Goal: Task Accomplishment & Management: Manage account settings

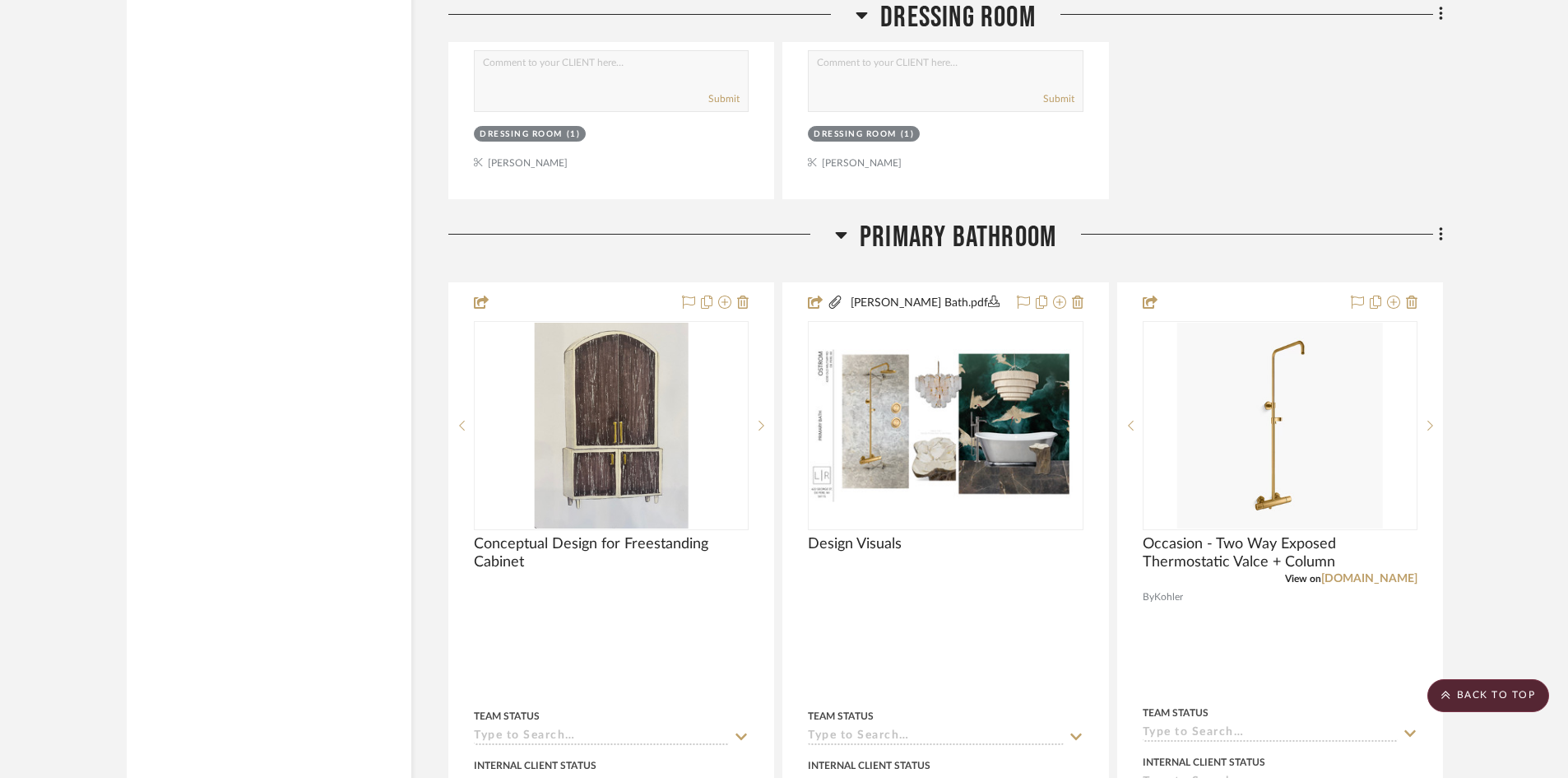
scroll to position [4198, 0]
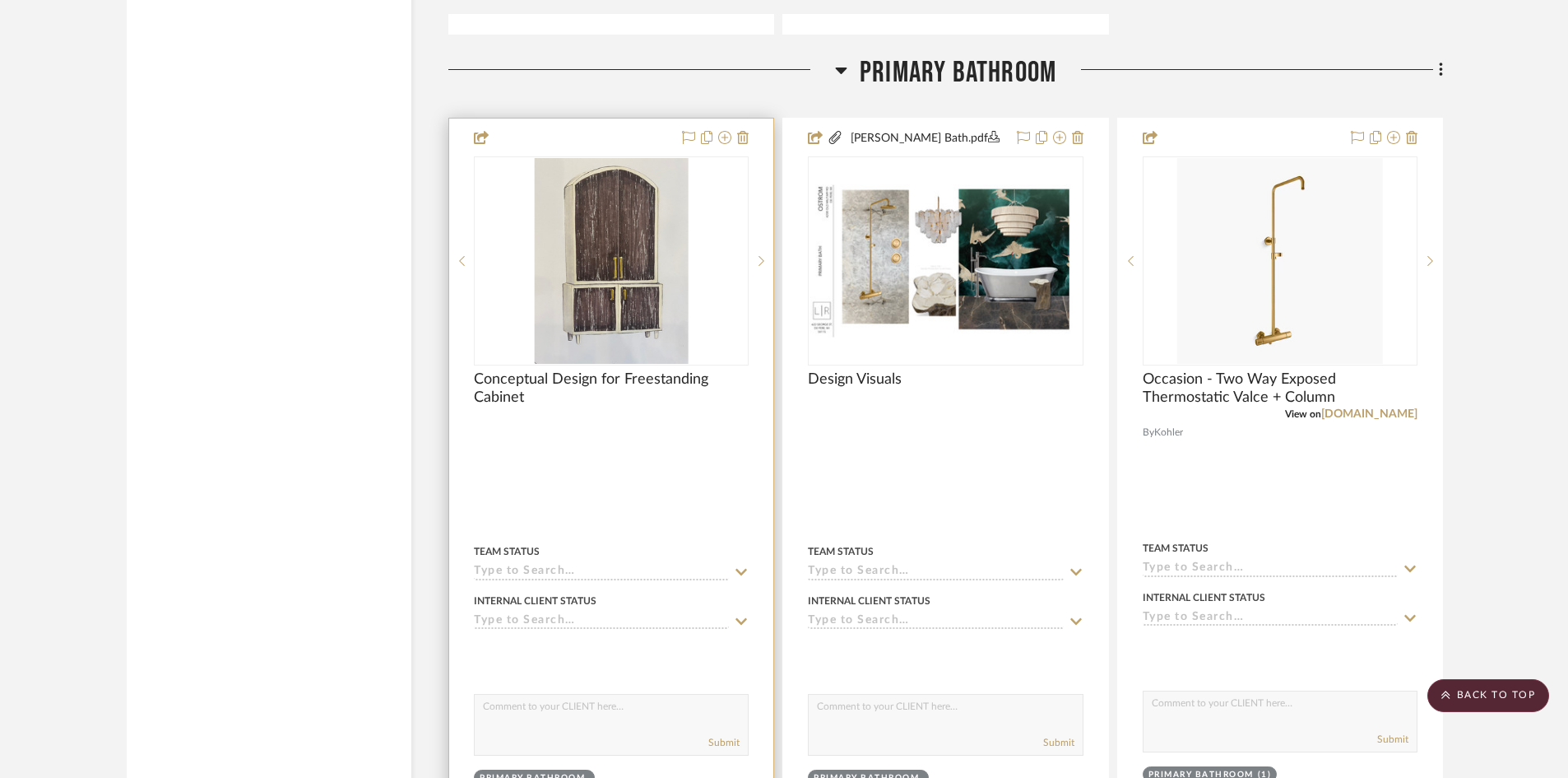
click at [655, 493] on div at bounding box center [611, 481] width 324 height 724
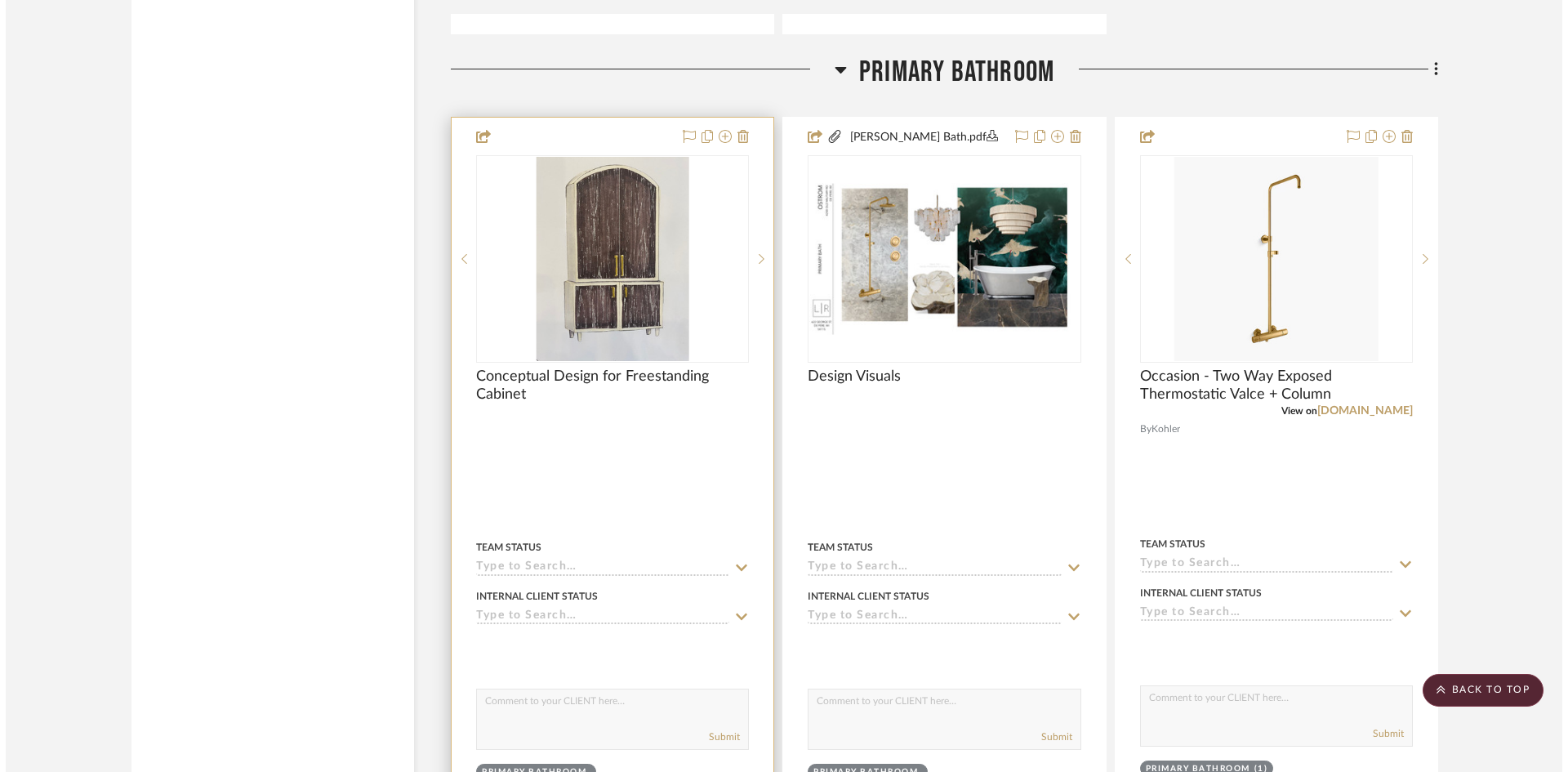
scroll to position [0, 0]
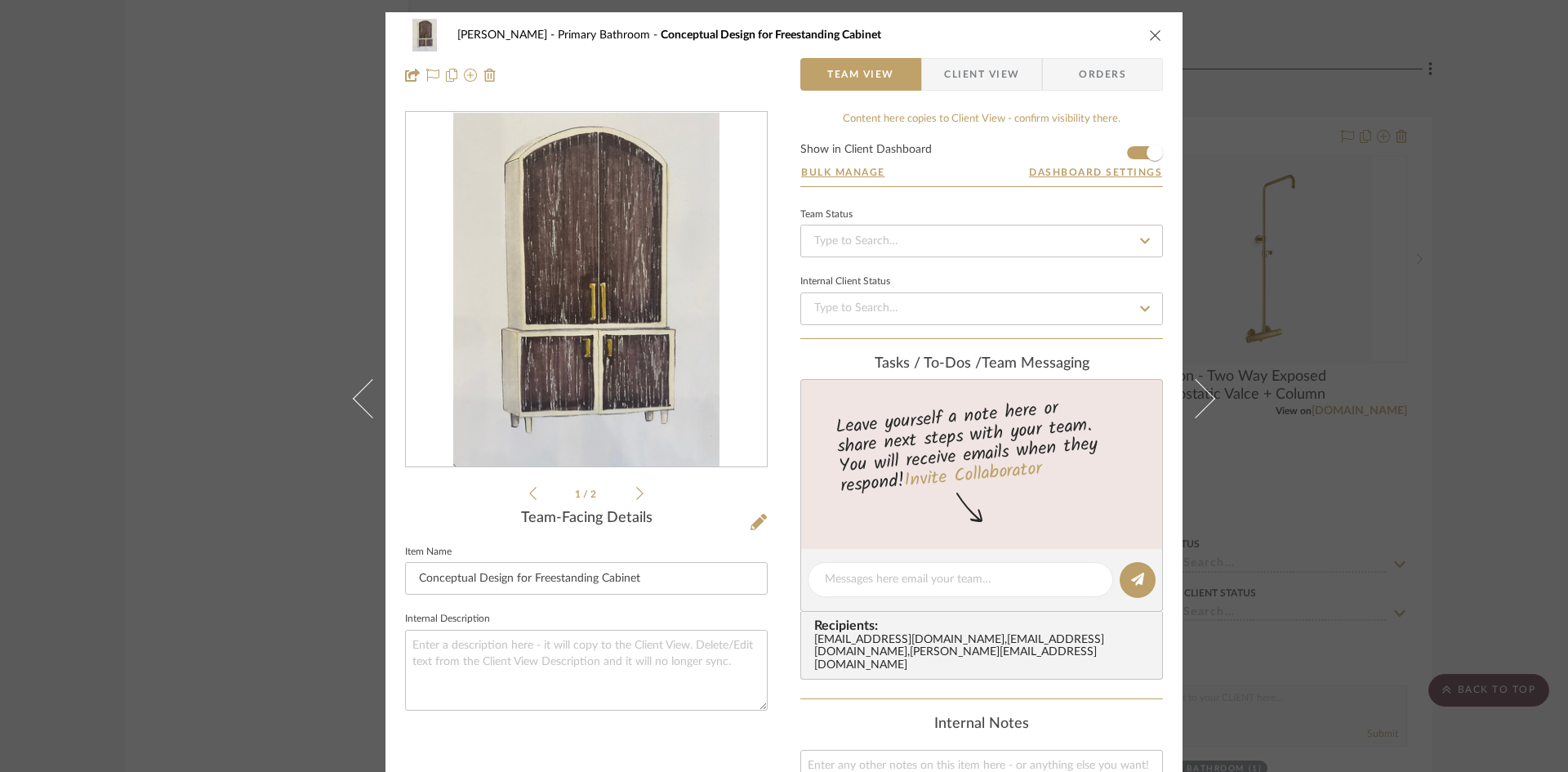
click at [1151, 43] on div "Ostrom, Jim Primary Bathroom Conceptual Design for Freestanding Cabinet" at bounding box center [784, 35] width 758 height 32
click at [1149, 36] on icon "close" at bounding box center [1155, 35] width 13 height 13
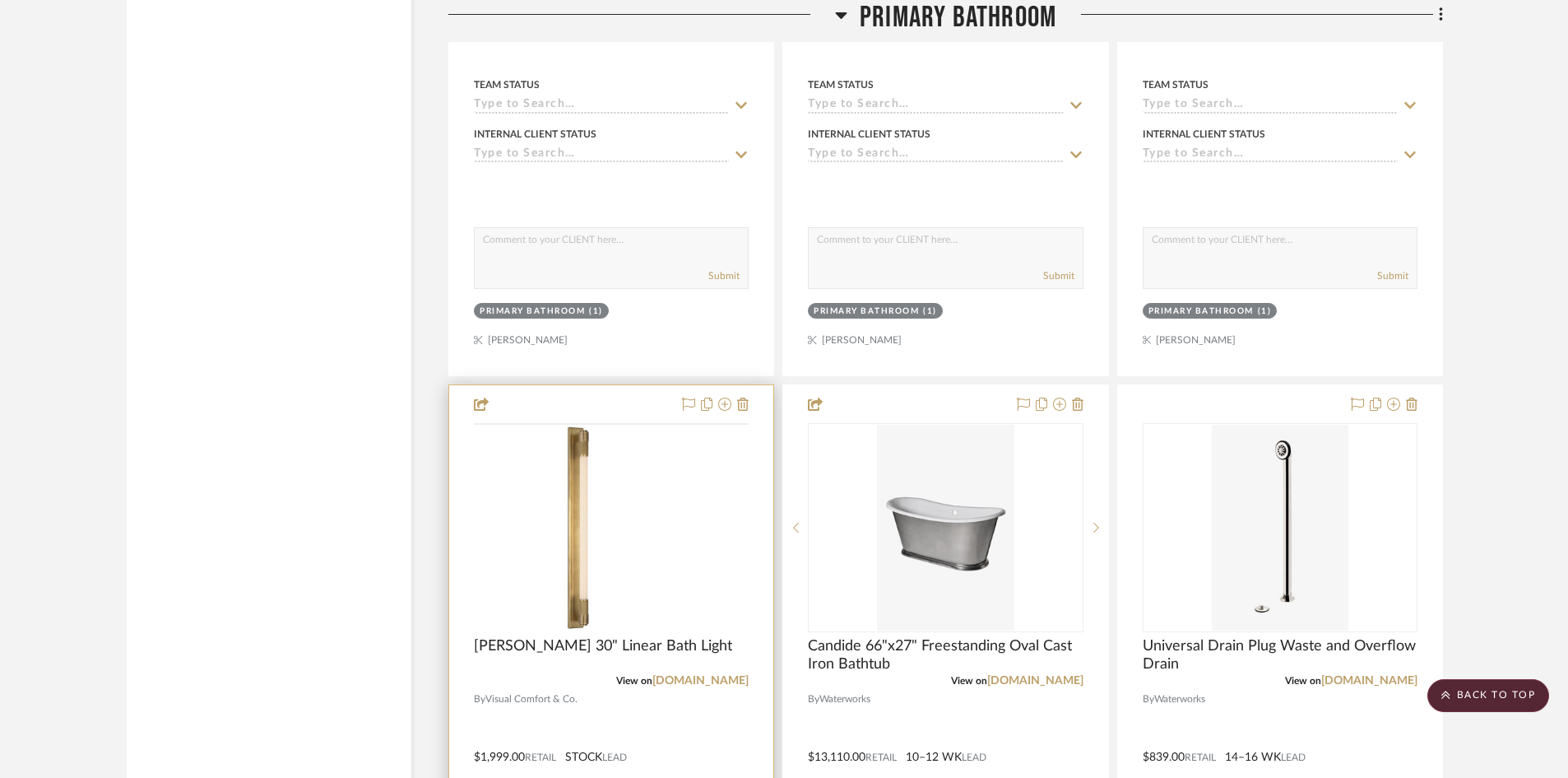
scroll to position [6420, 0]
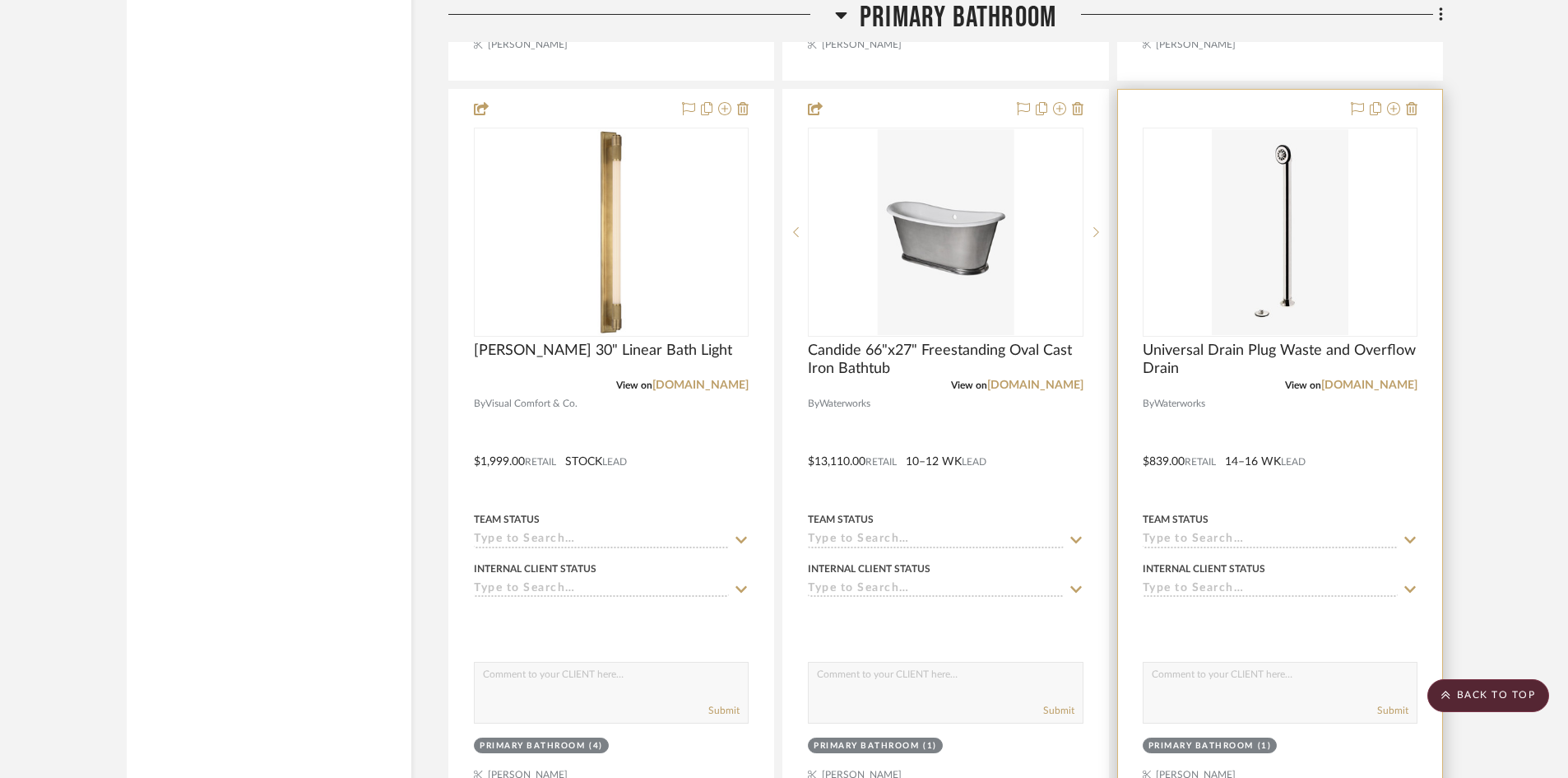
click at [1345, 427] on div at bounding box center [1279, 450] width 324 height 720
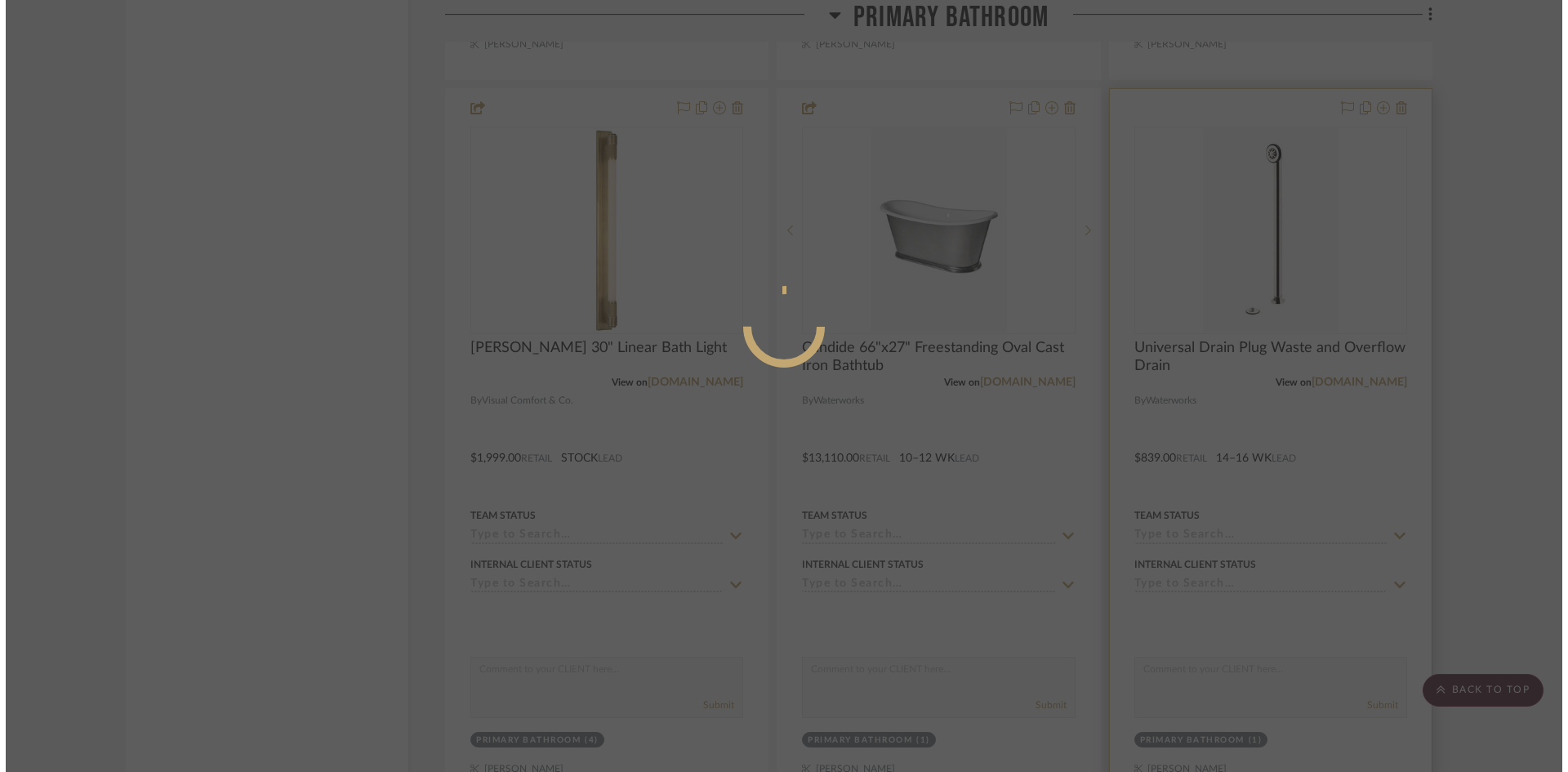
scroll to position [0, 0]
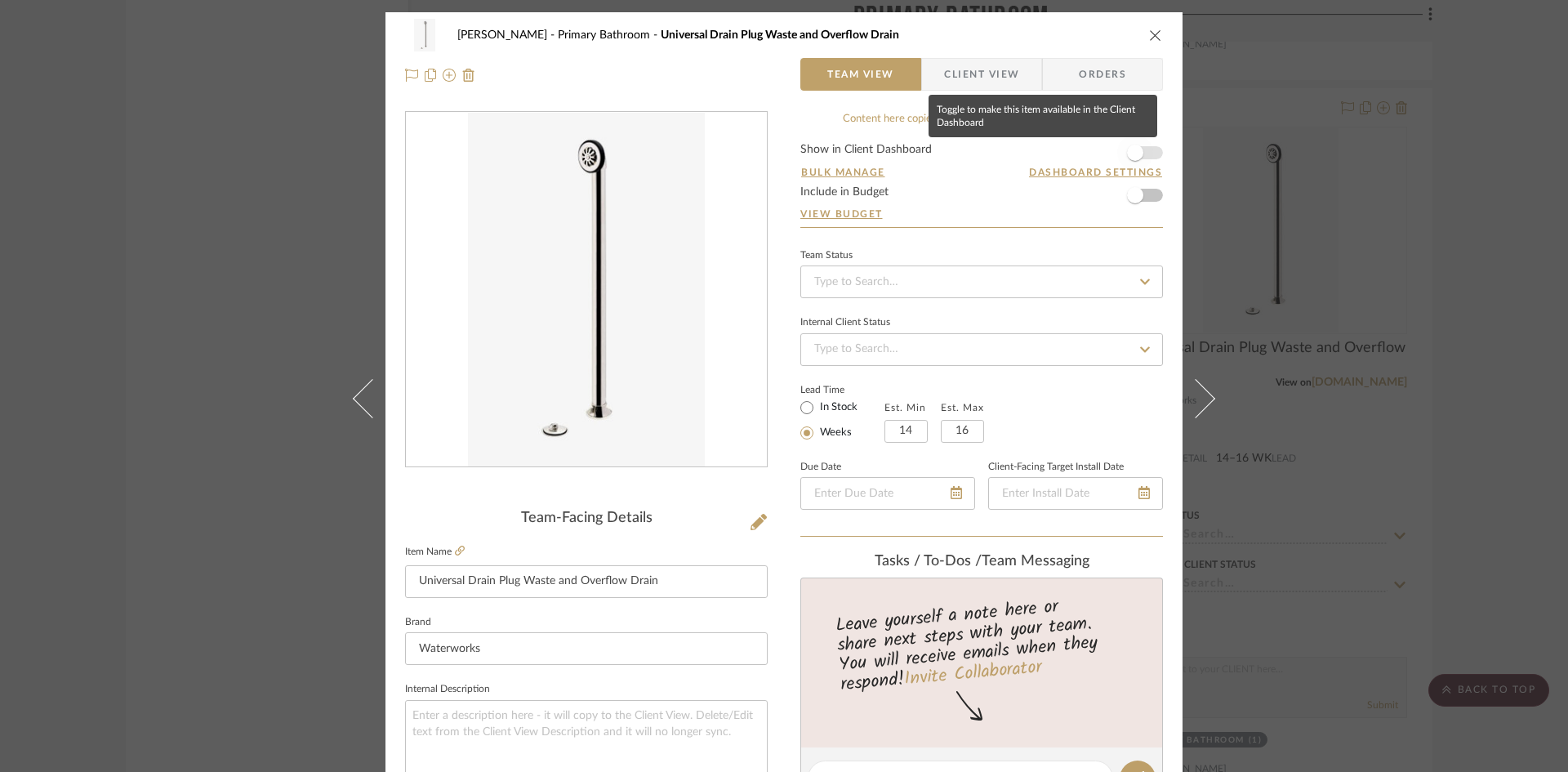
click at [1138, 150] on span "button" at bounding box center [1135, 153] width 36 height 36
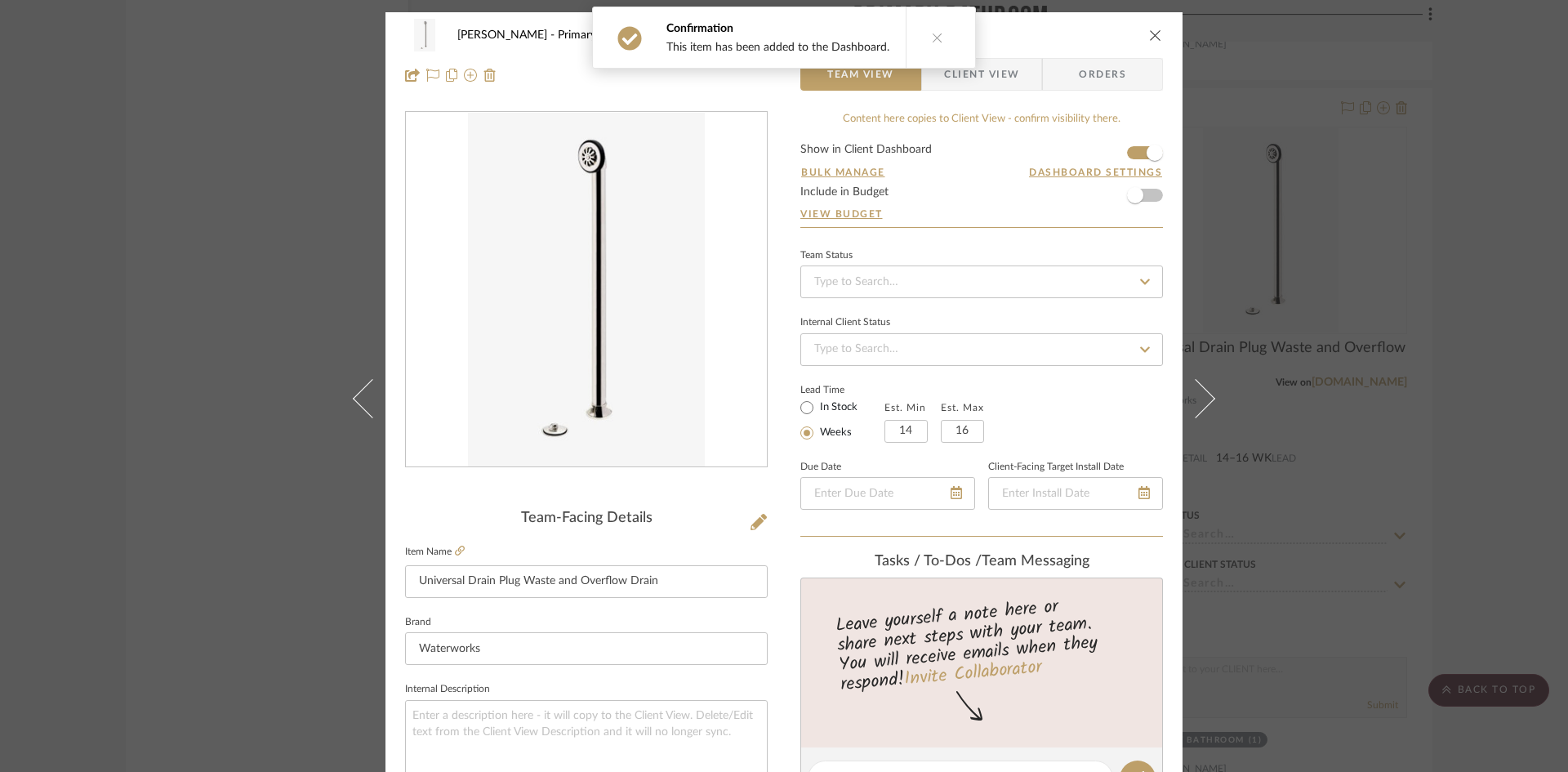
click at [1149, 34] on icon "close" at bounding box center [1155, 35] width 13 height 13
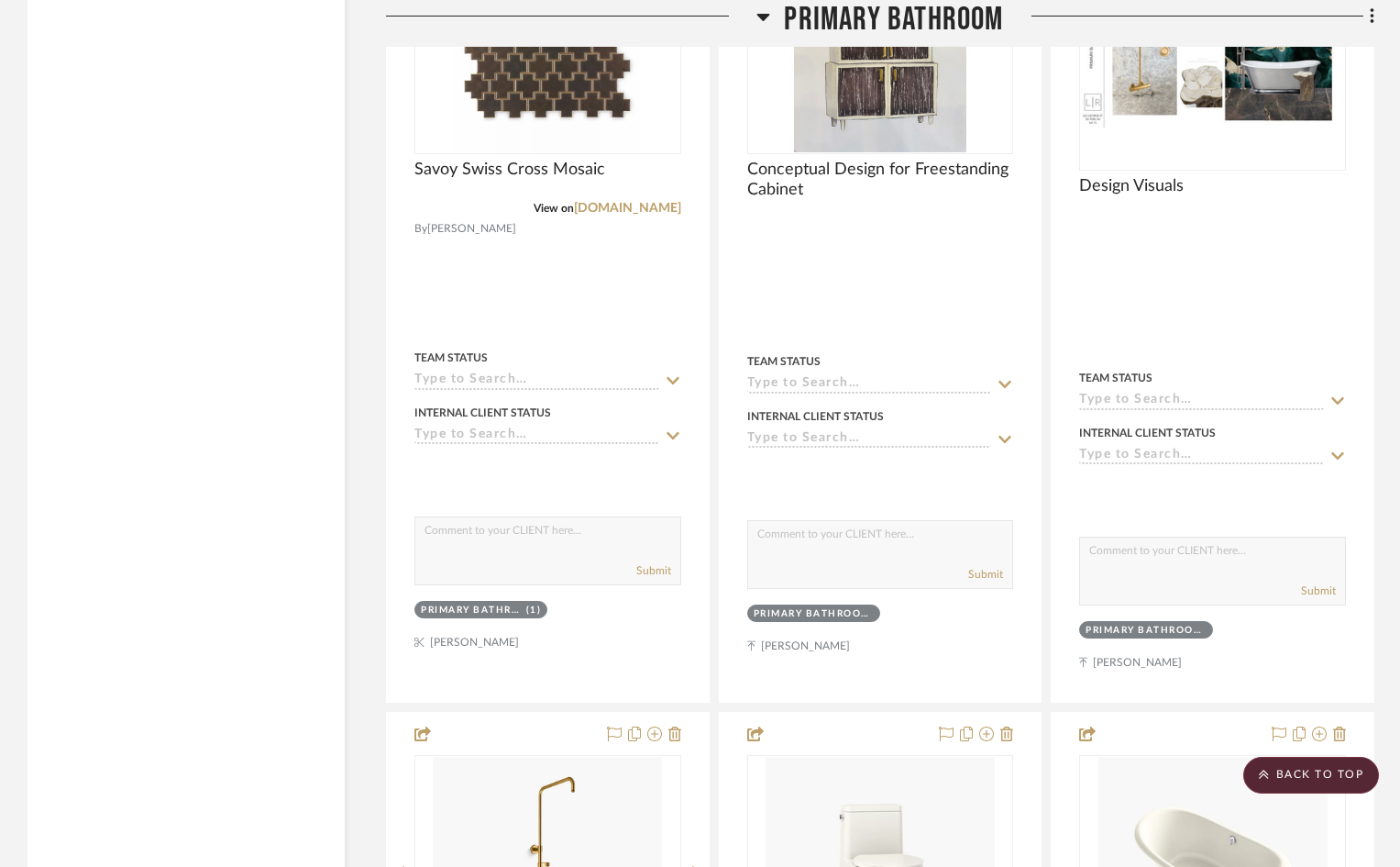
scroll to position [4678, 0]
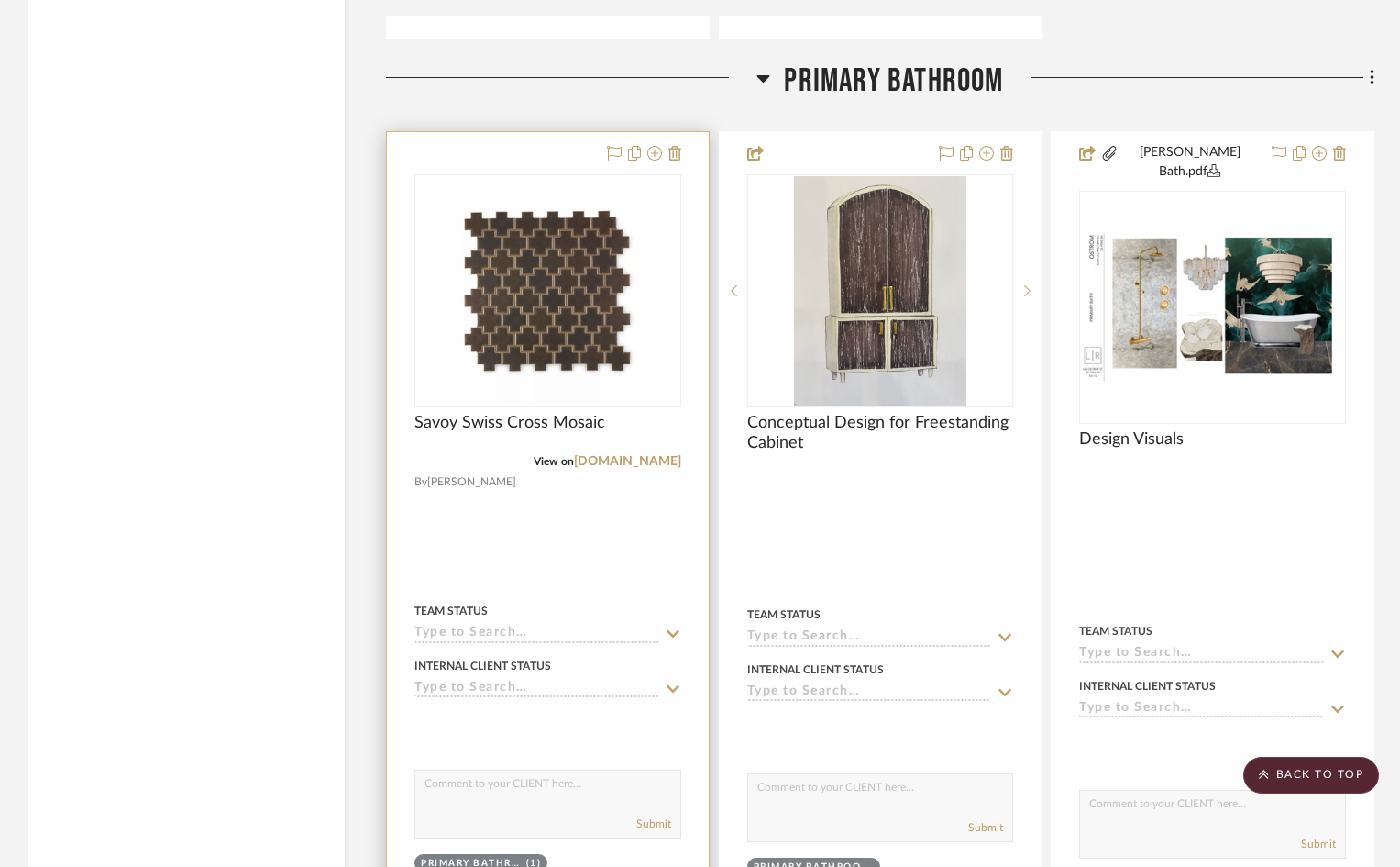
click at [595, 537] on div at bounding box center [548, 543] width 322 height 823
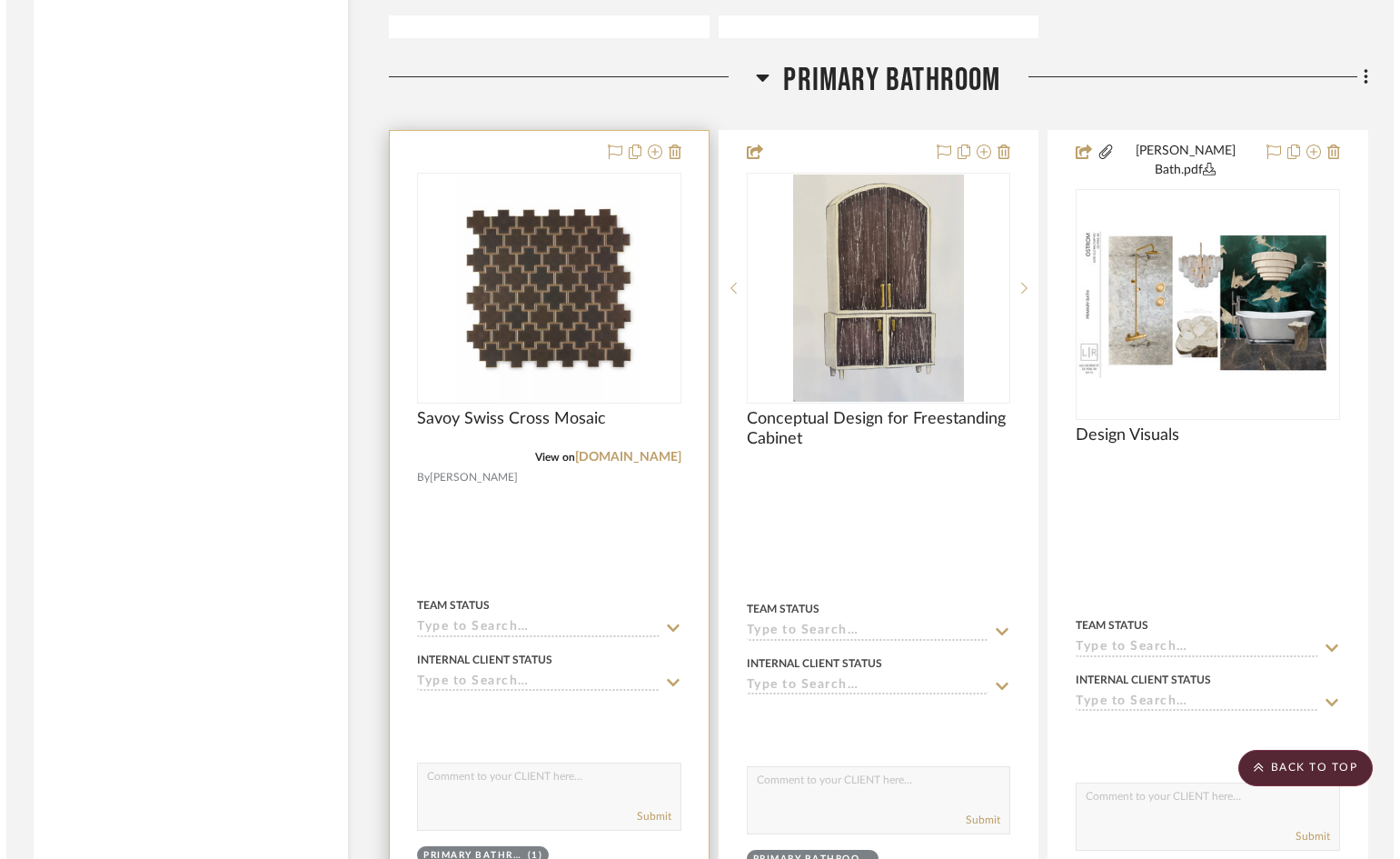
scroll to position [0, 0]
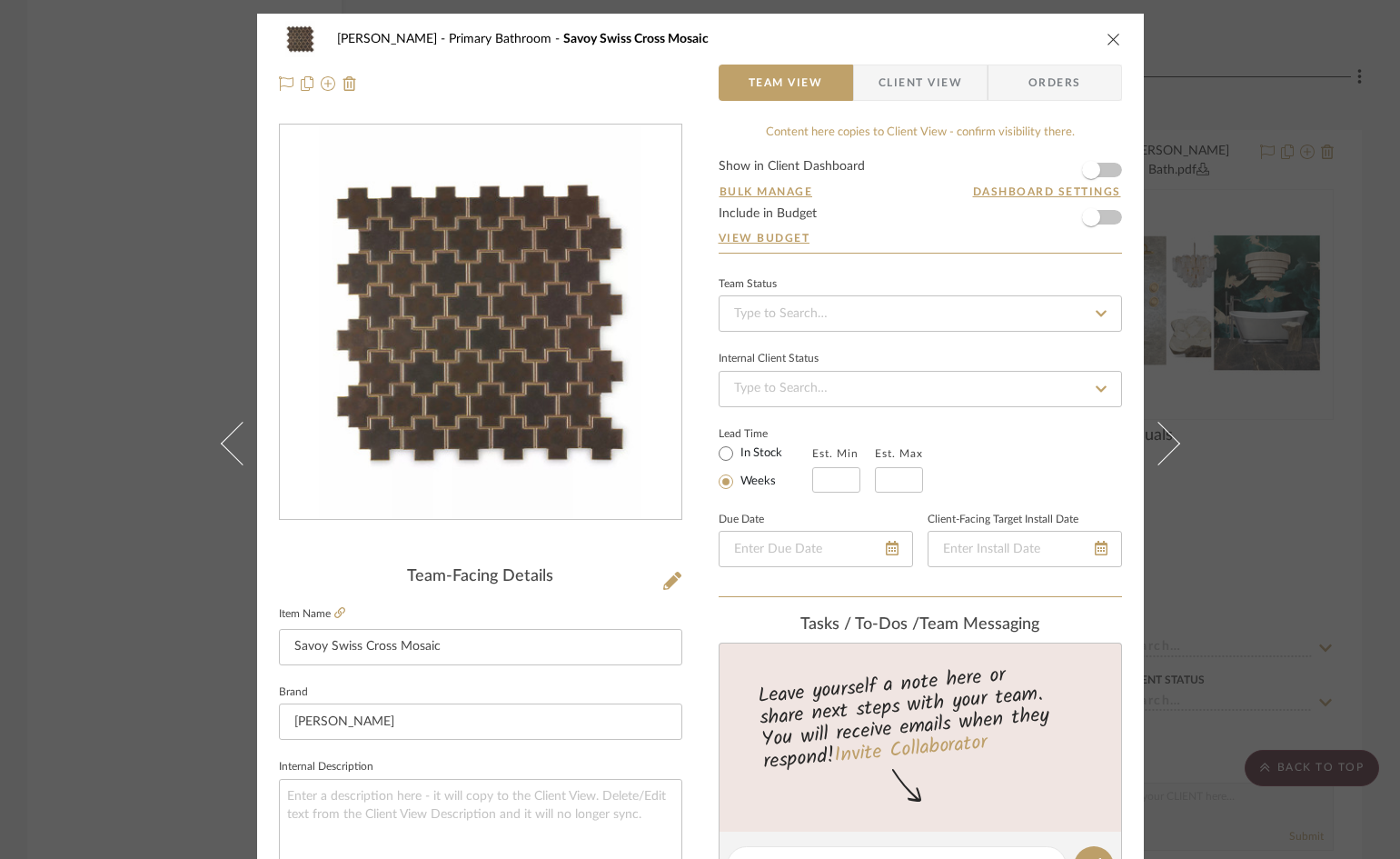
click at [924, 77] on span "Client View" at bounding box center [921, 83] width 84 height 36
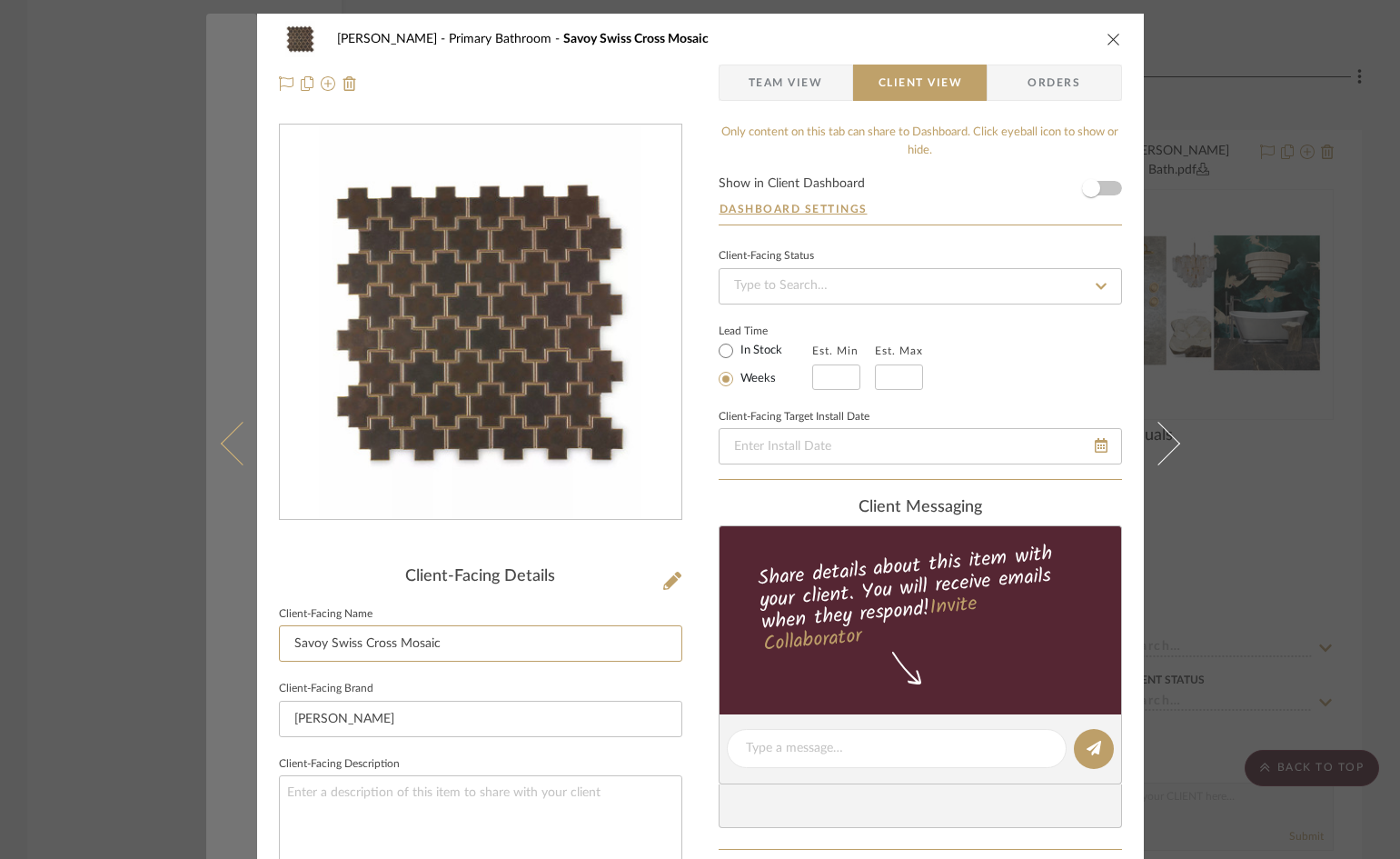
drag, startPoint x: 323, startPoint y: 637, endPoint x: 218, endPoint y: 635, distance: 105.0
click at [218, 635] on mat-dialog-content "Ostrom, Jim Primary Bathroom Savoy Swiss Cross Mosaic Team View Client View Ord…" at bounding box center [700, 755] width 989 height 1484
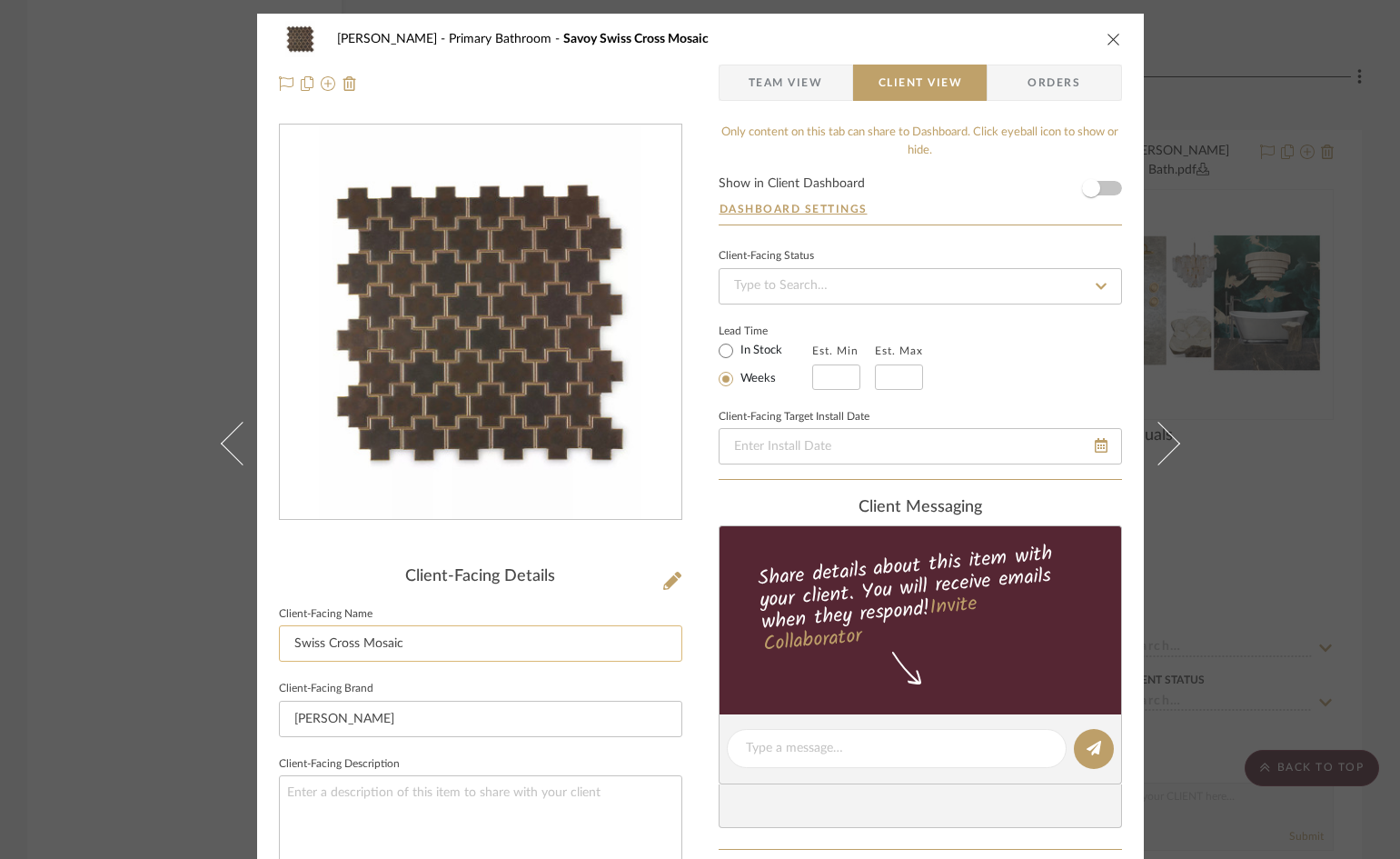
click at [440, 641] on input "Swiss Cross Mosaic" at bounding box center [480, 644] width 403 height 36
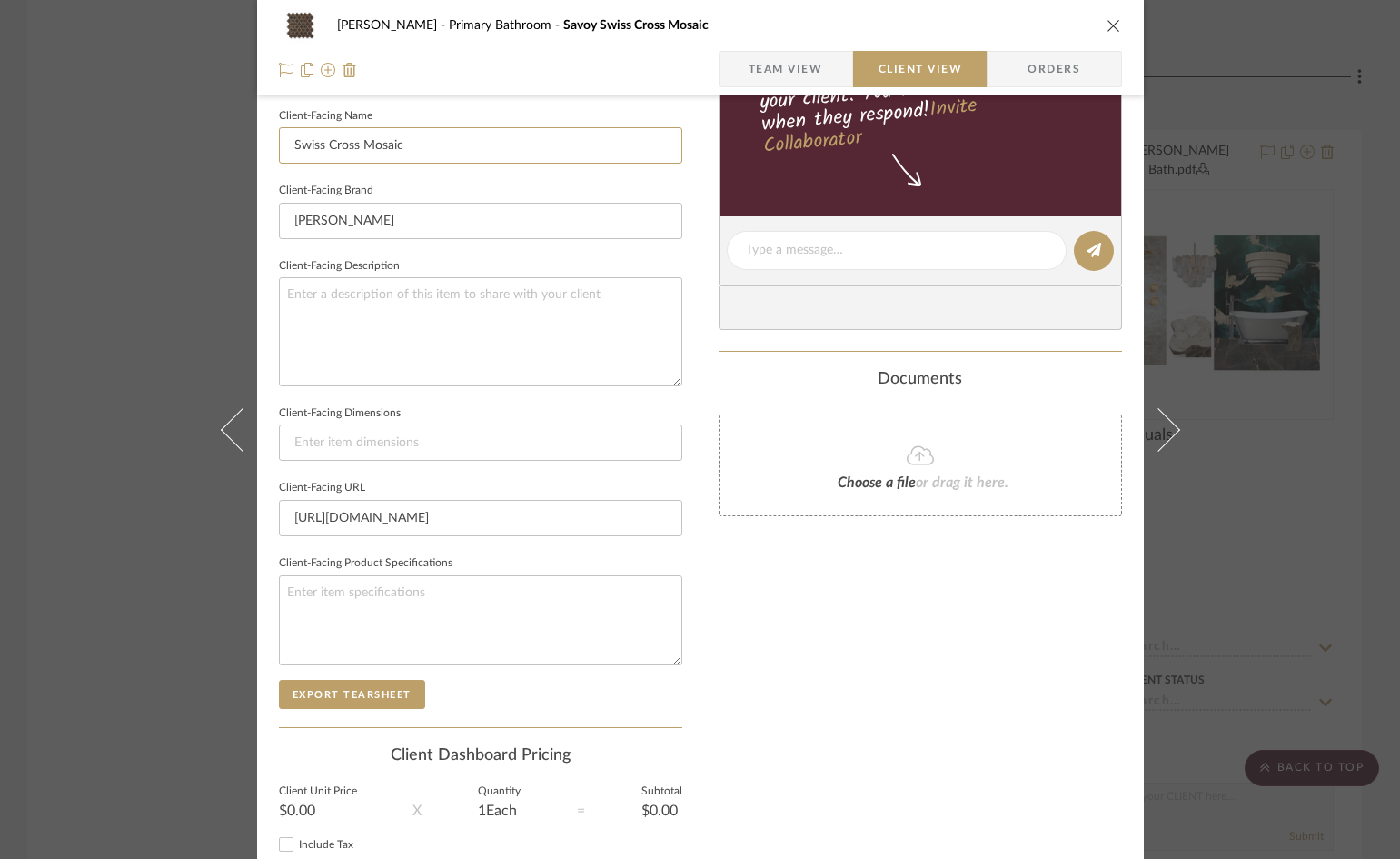
scroll to position [455, 0]
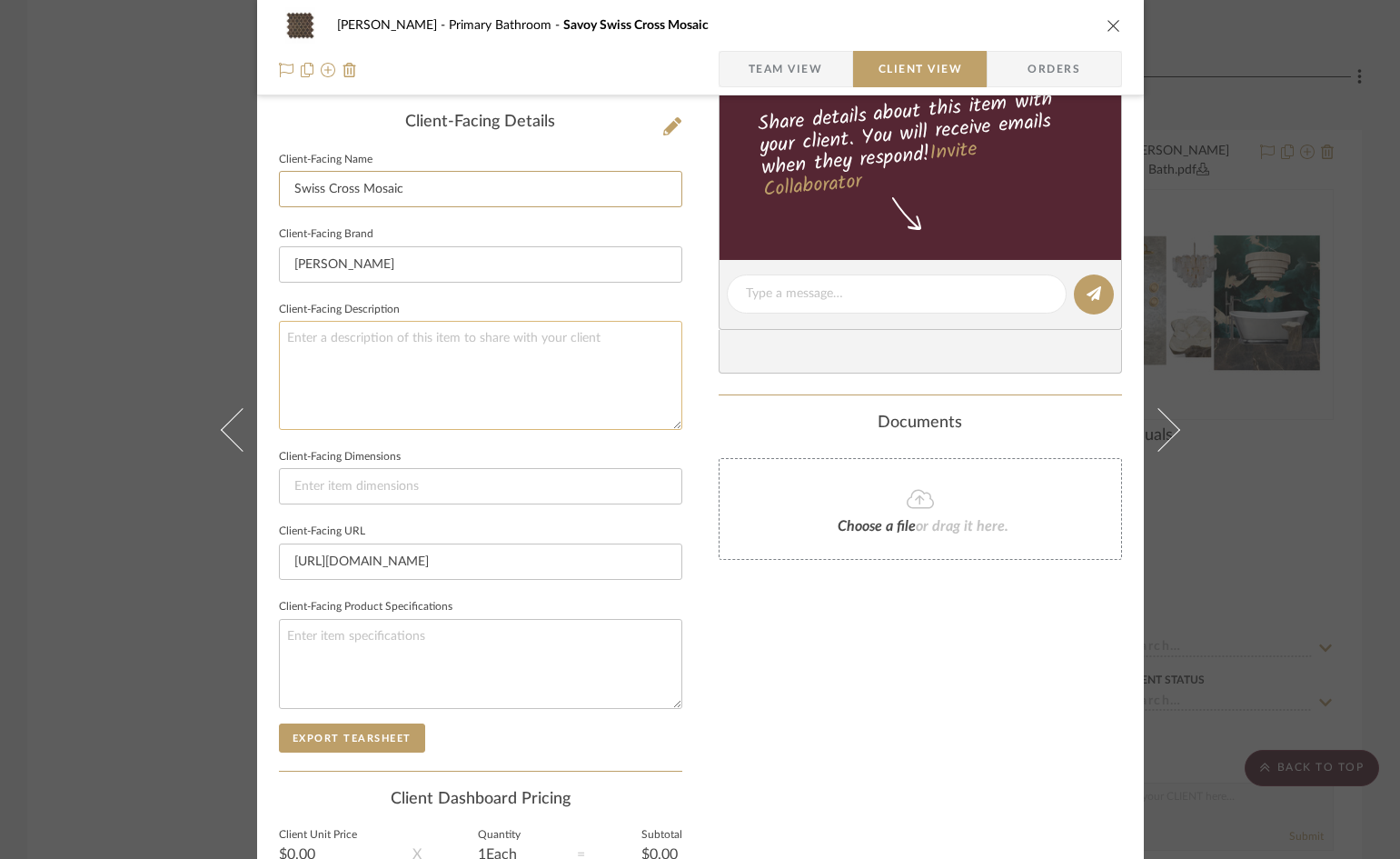
type input "Swiss Cross Mosaic"
click at [405, 353] on textarea at bounding box center [480, 375] width 403 height 108
type textarea "Shower Floor"
click at [796, 721] on div "Only content on this tab can share to Dashboard. Click eyeball icon to show or …" at bounding box center [920, 319] width 403 height 1300
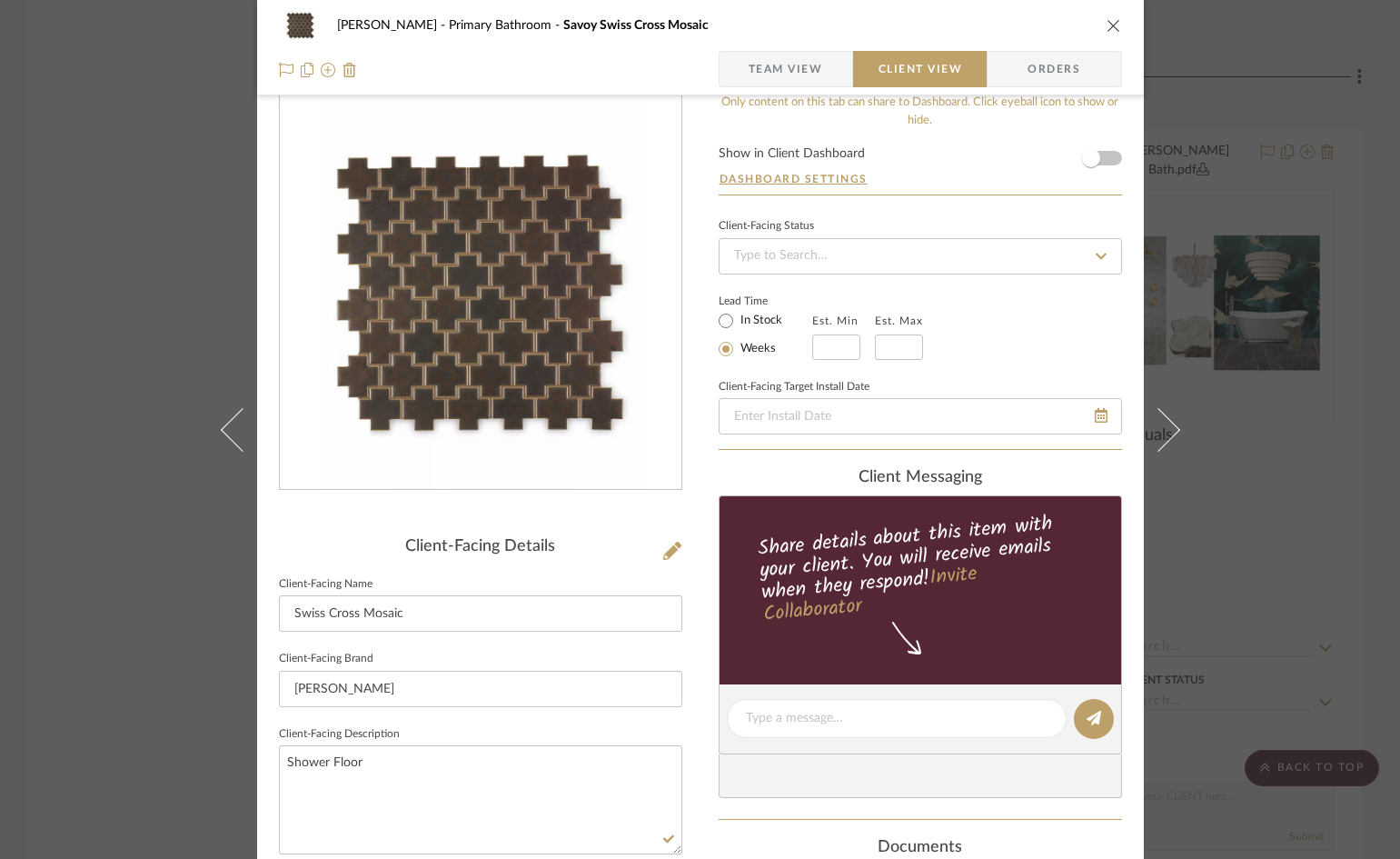
scroll to position [0, 0]
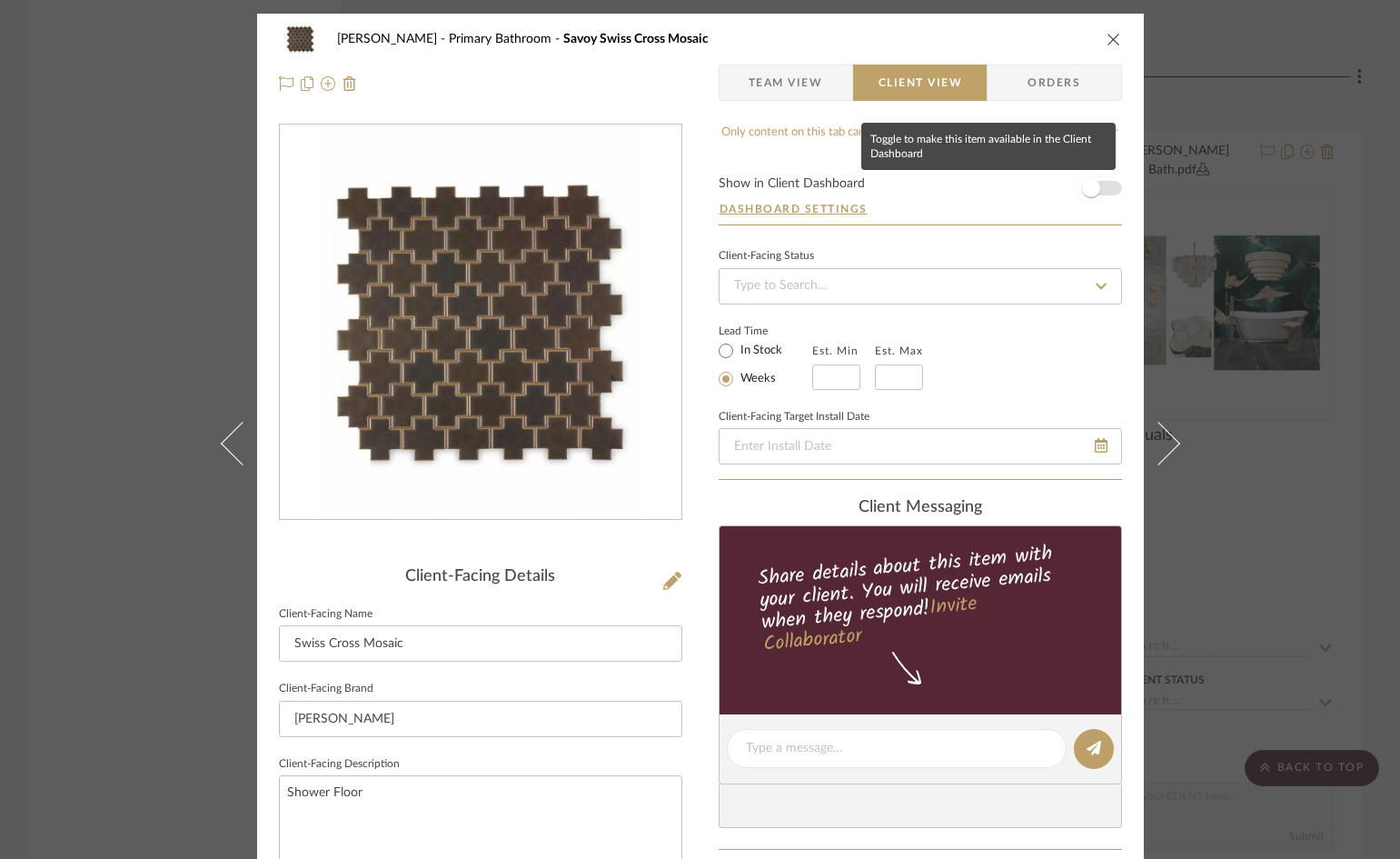
click at [1092, 191] on span "button" at bounding box center [1091, 188] width 18 height 18
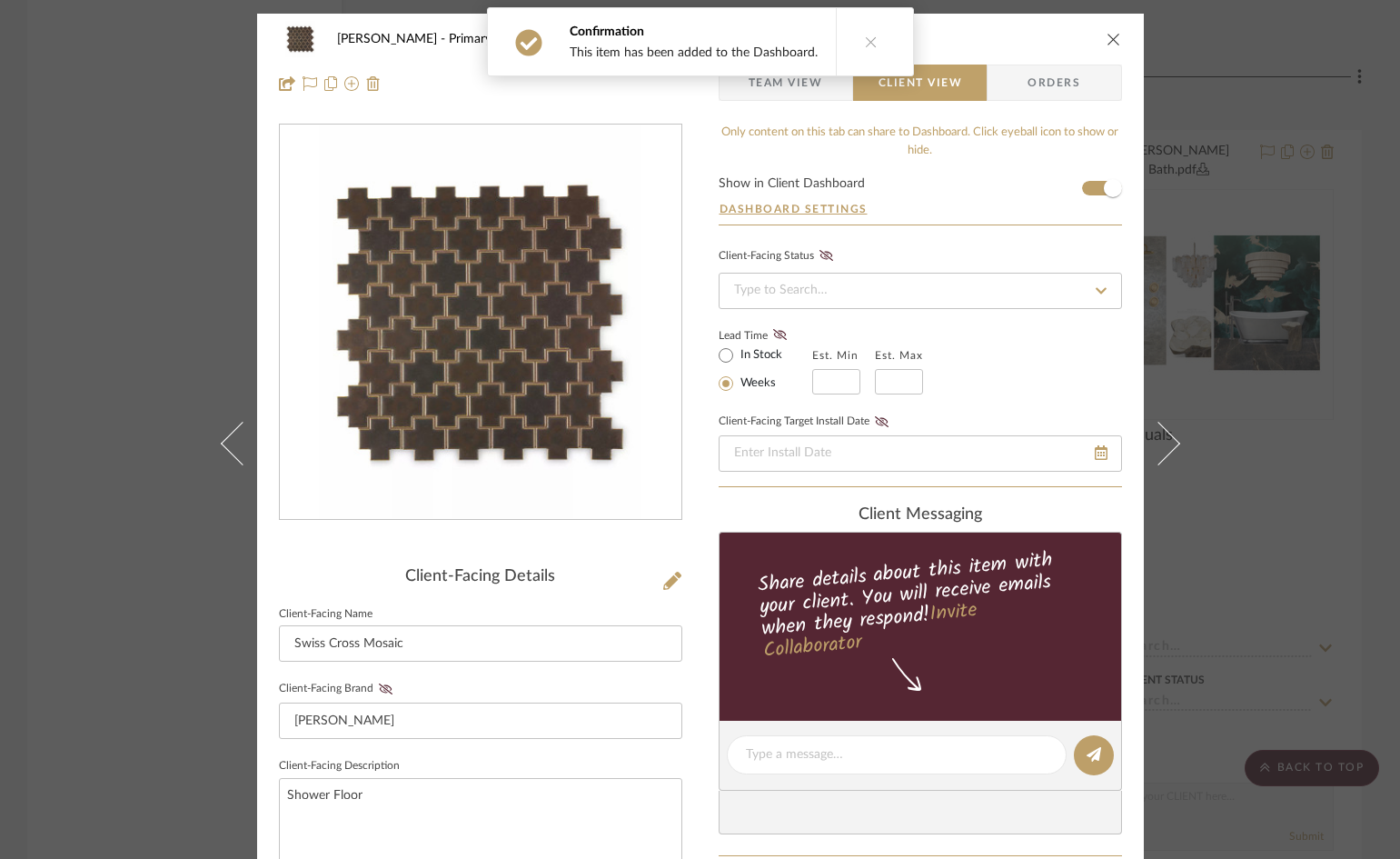
click at [1107, 40] on icon "close" at bounding box center [1113, 39] width 14 height 14
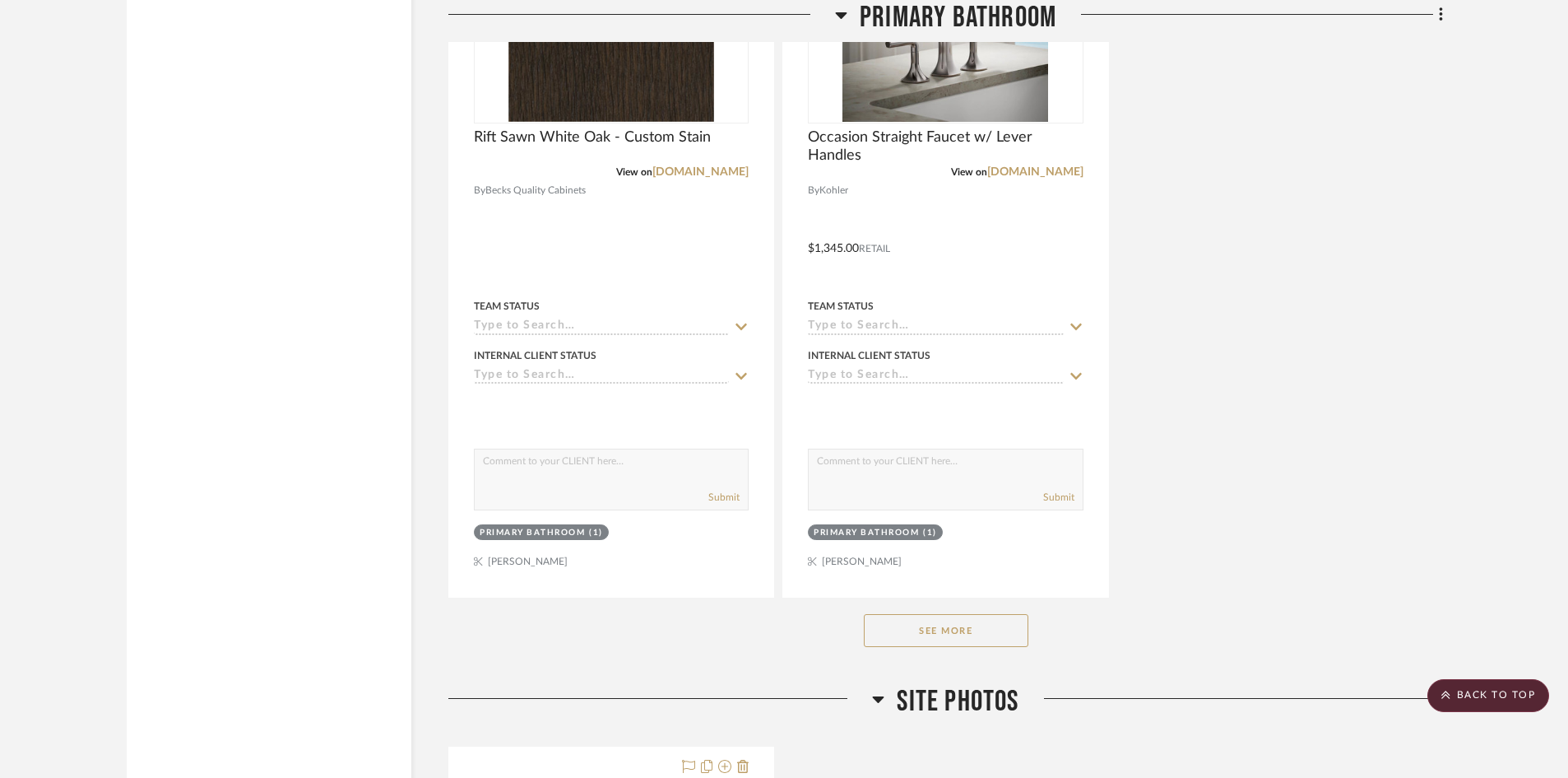
scroll to position [6091, 0]
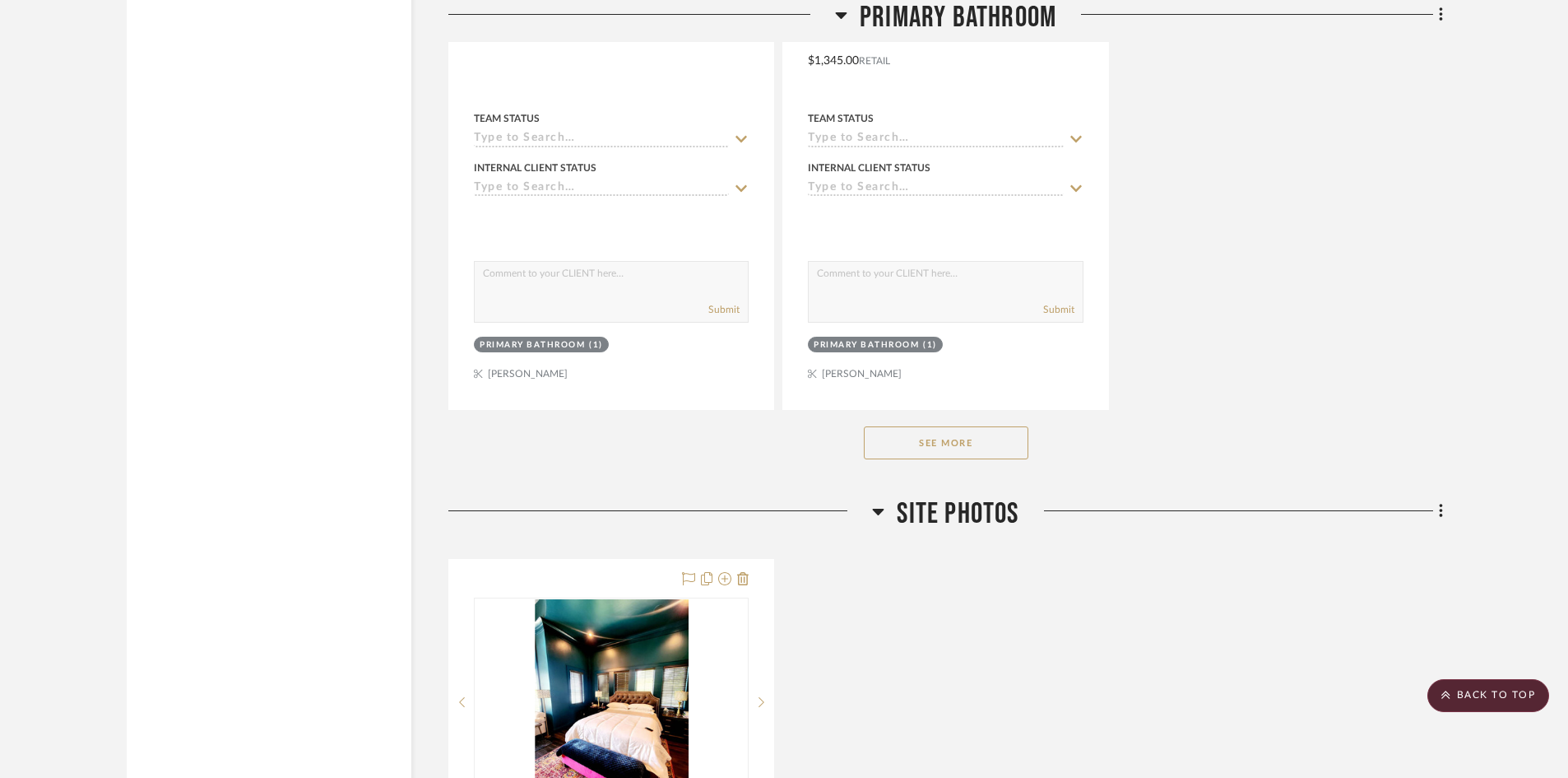
click at [1008, 456] on button "See More" at bounding box center [945, 443] width 164 height 33
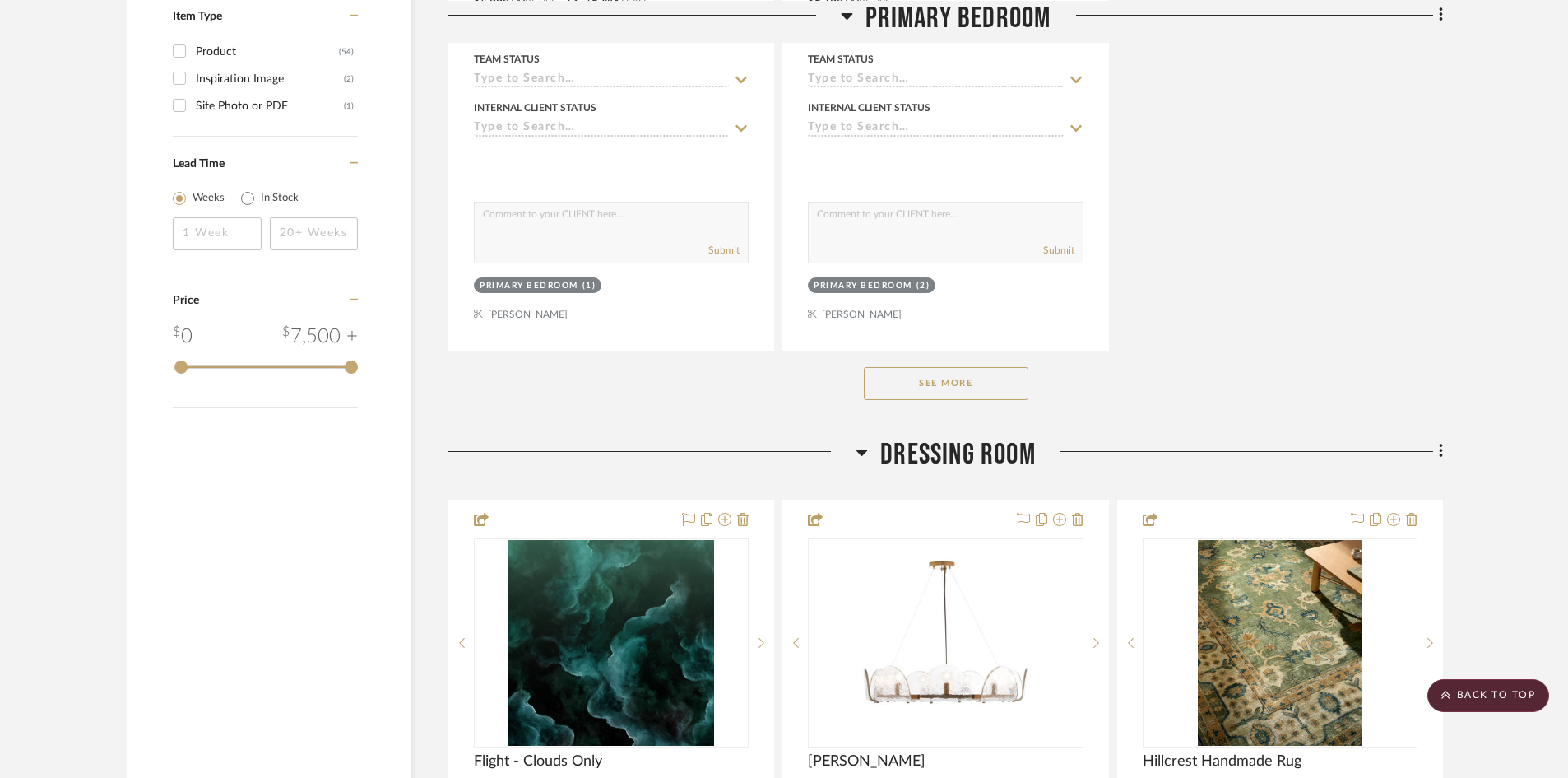
scroll to position [0, 0]
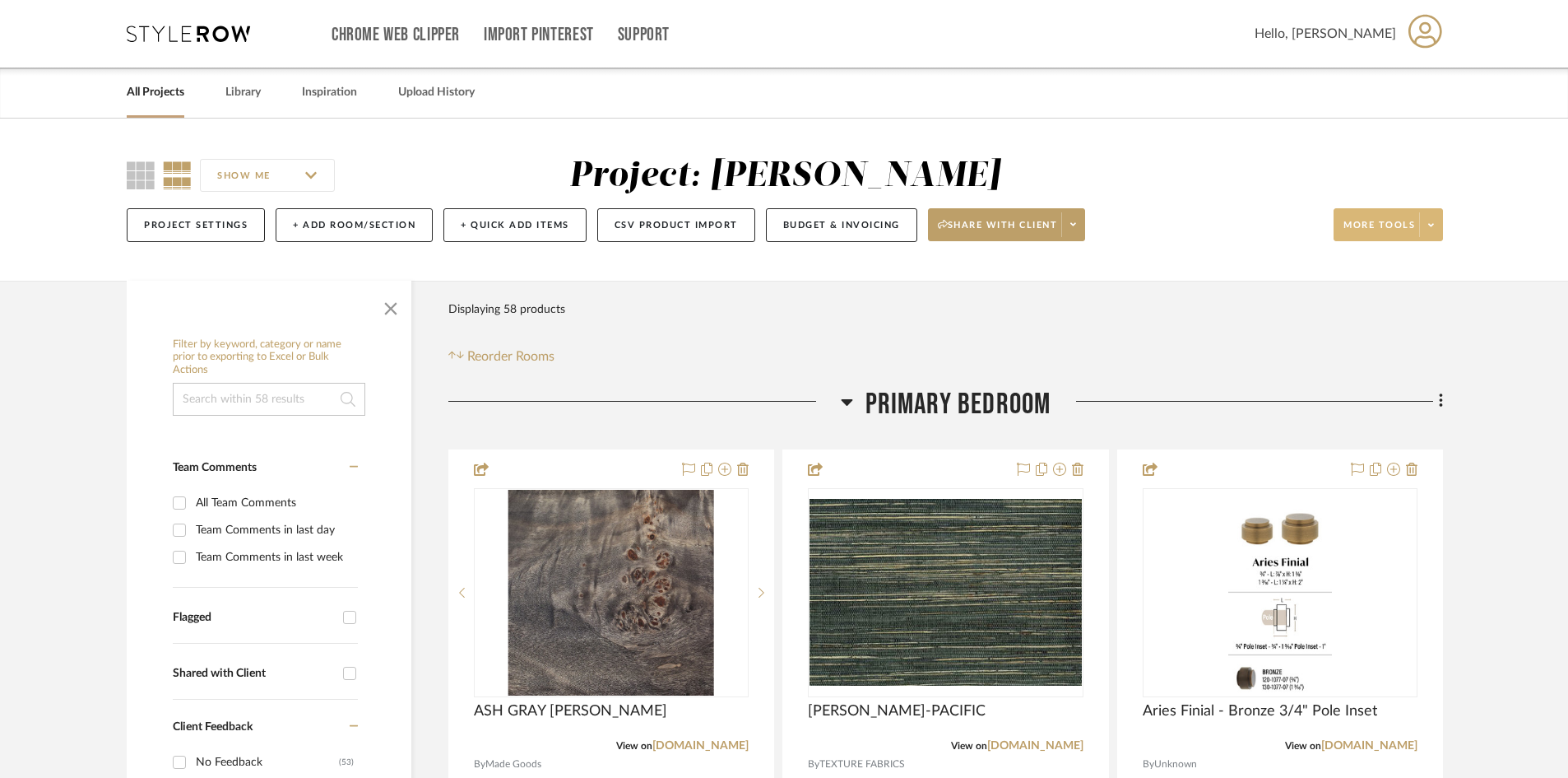
click at [1266, 223] on icon at bounding box center [1431, 225] width 6 height 9
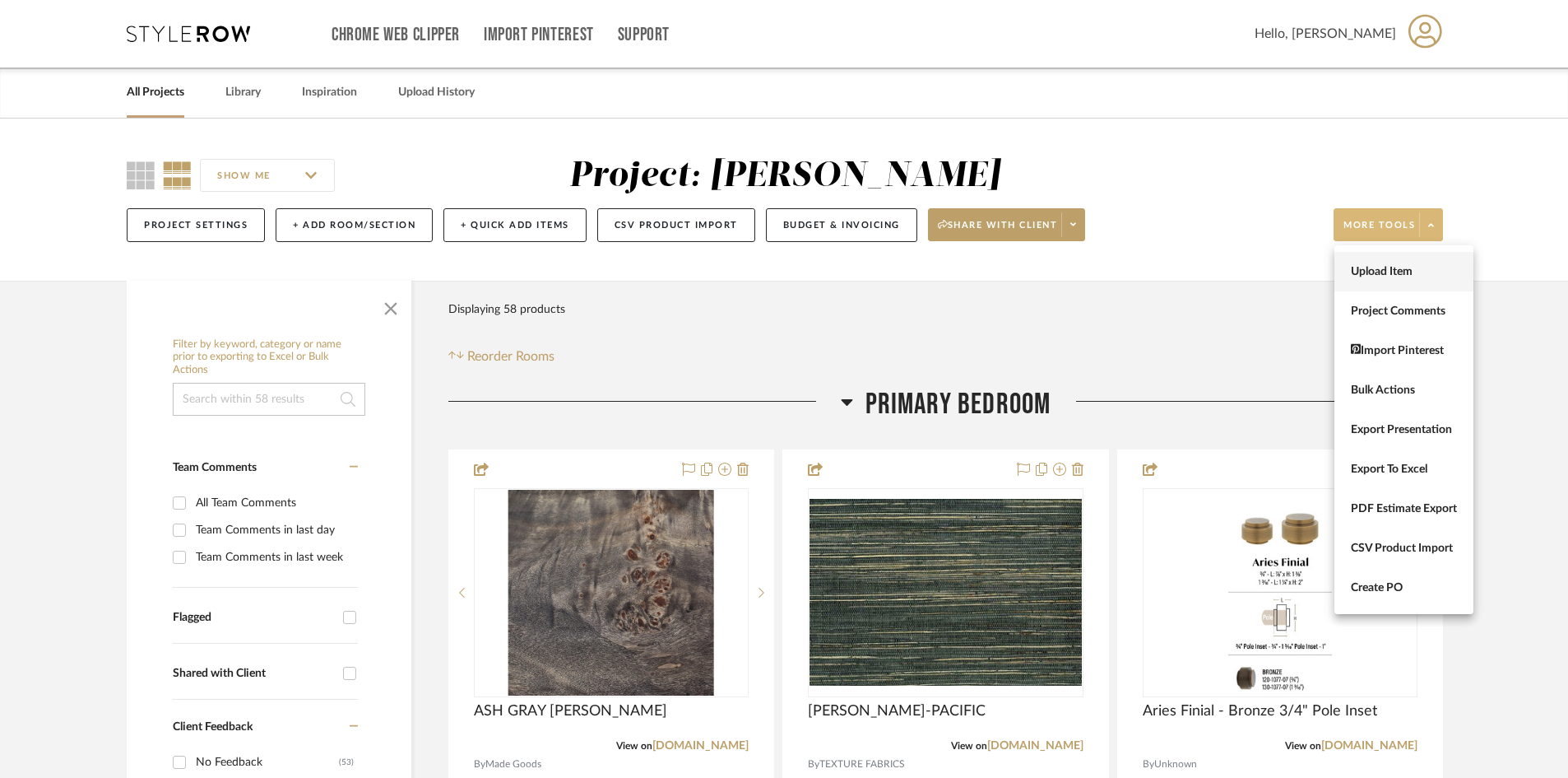
click at [1266, 263] on button "Upload Item" at bounding box center [1404, 272] width 139 height 40
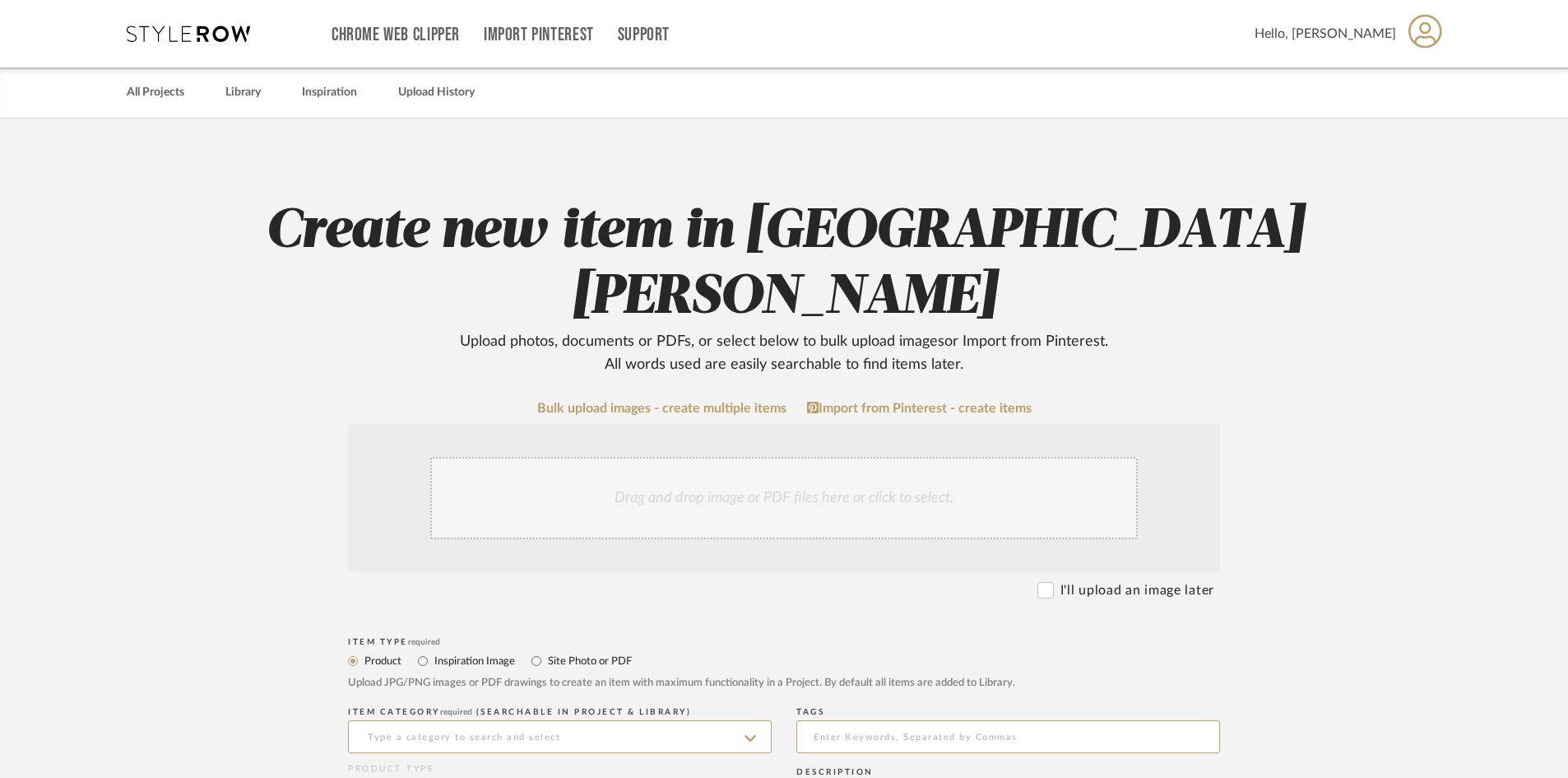
click at [686, 456] on div "Drag and drop image or PDF files here or click to select." at bounding box center [784, 498] width 707 height 83
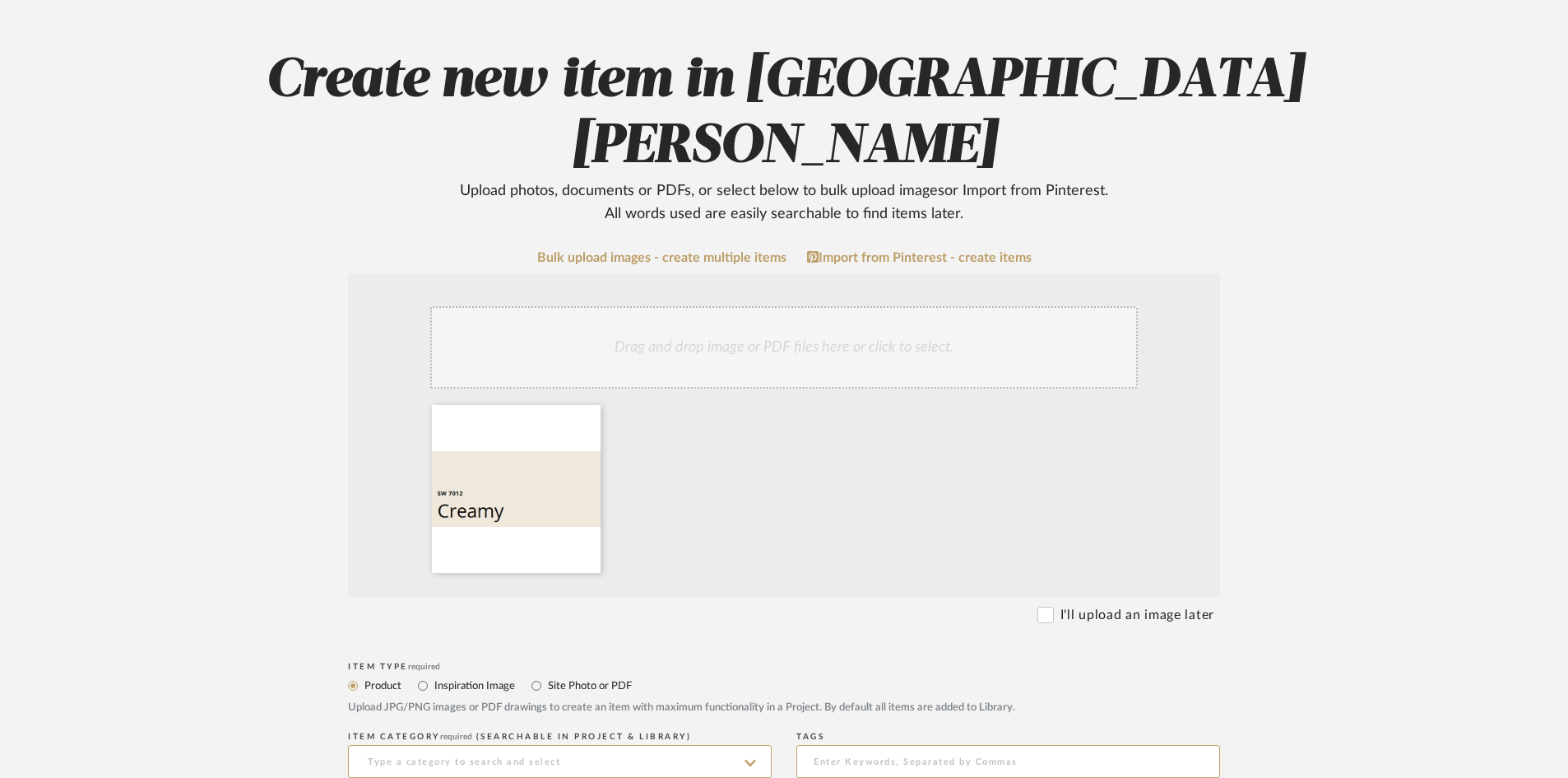
scroll to position [164, 0]
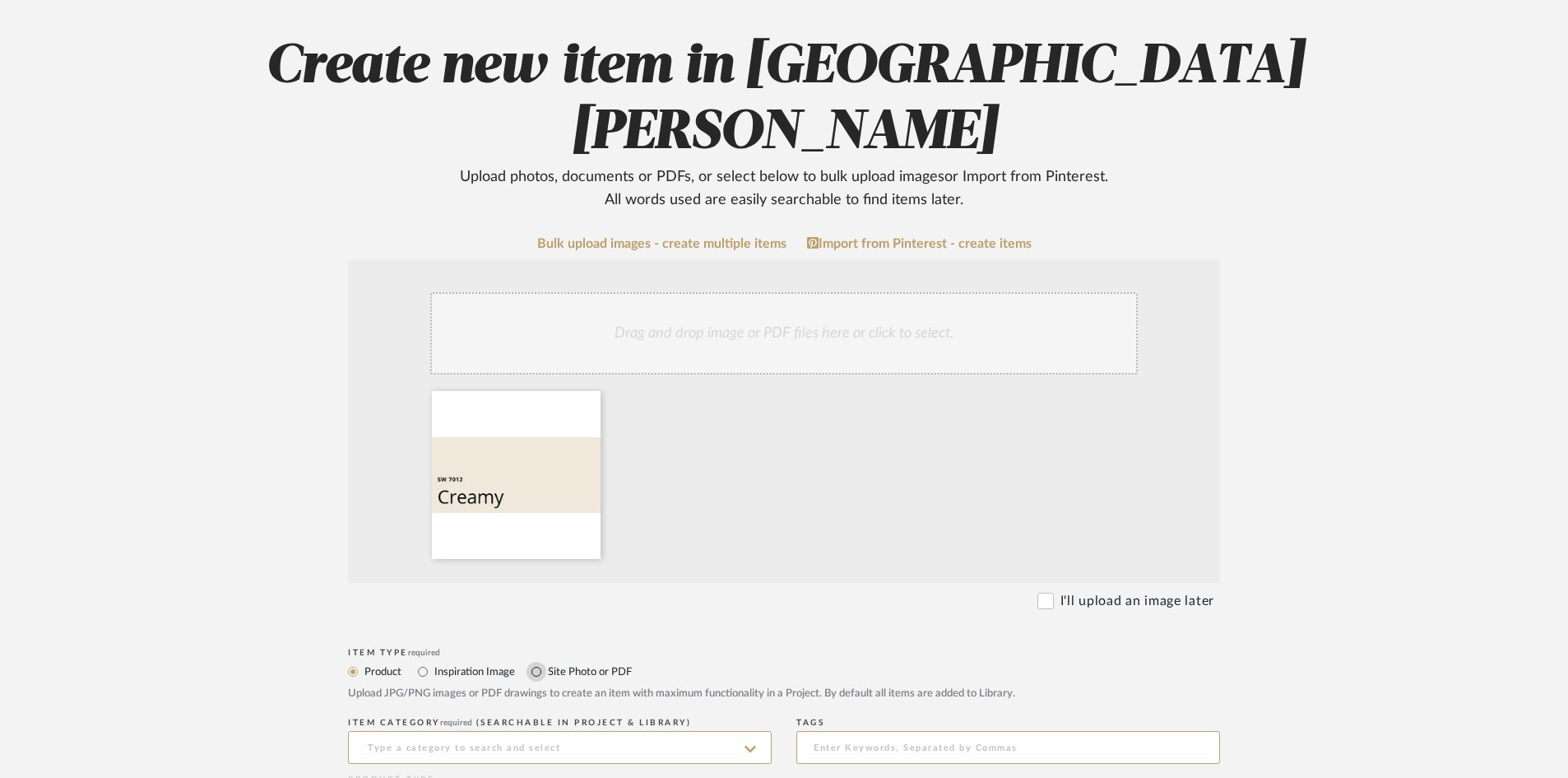
click at [534, 662] on input "Site Photo or PDF" at bounding box center [536, 671] width 20 height 20
radio input "true"
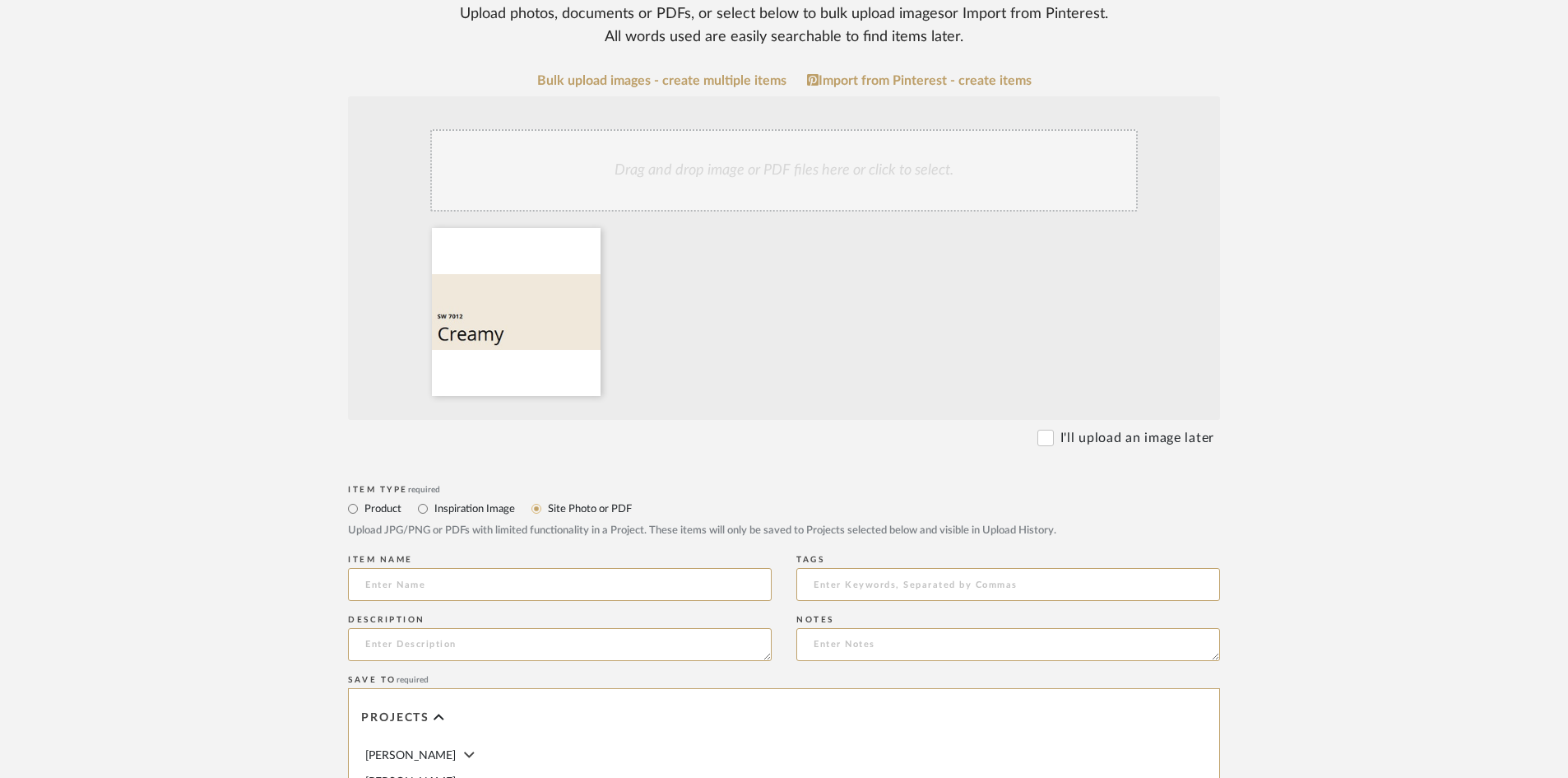
scroll to position [329, 0]
click at [406, 567] on input at bounding box center [559, 583] width 424 height 33
type input "Trim + Baseboards"
click at [267, 572] on form "Bulk upload images - create multiple items Import from Pinterest - create items…" at bounding box center [784, 607] width 1048 height 1072
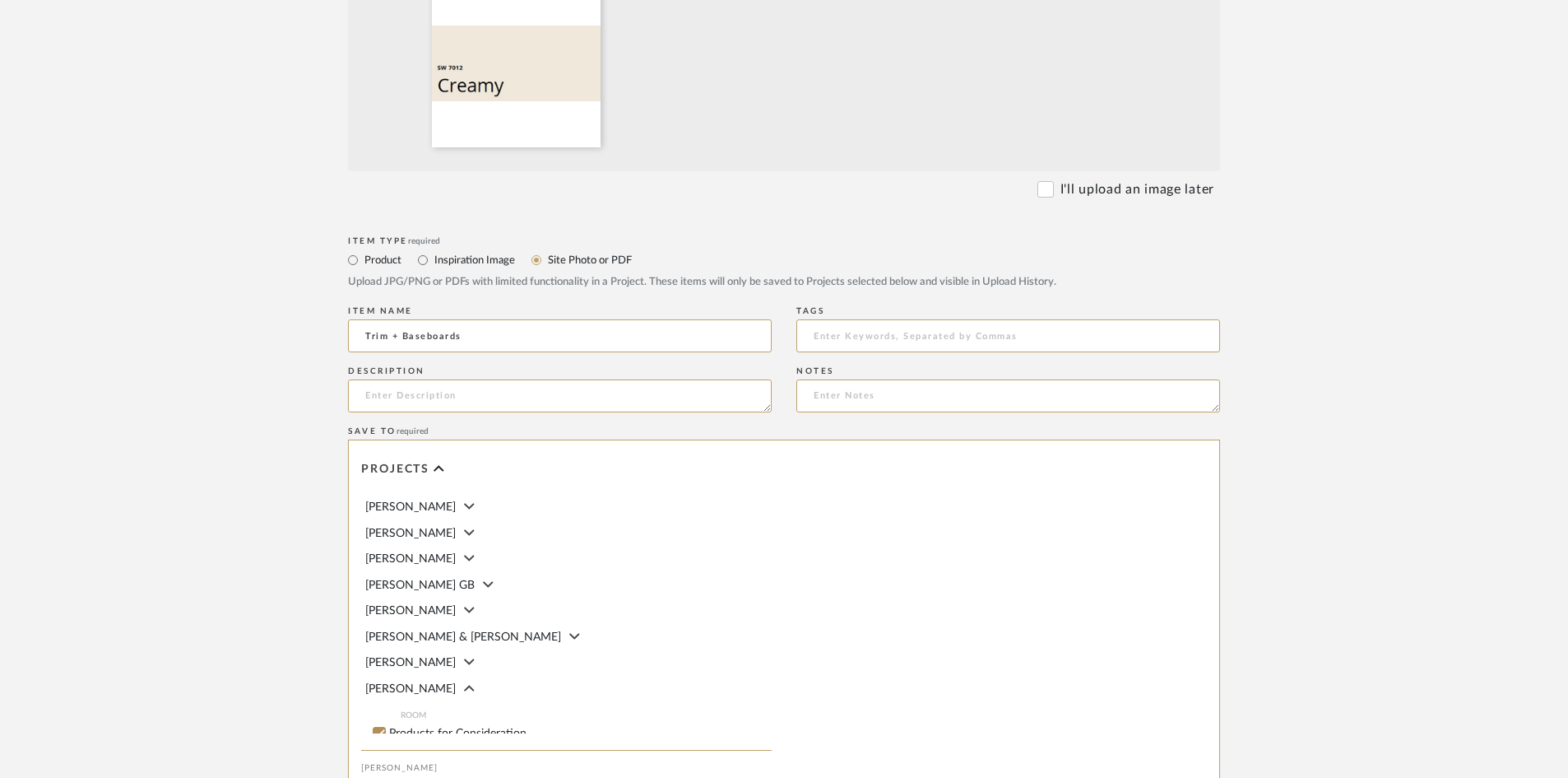
scroll to position [83, 0]
click at [380, 692] on input "Primary Bathroom" at bounding box center [379, 700] width 16 height 16
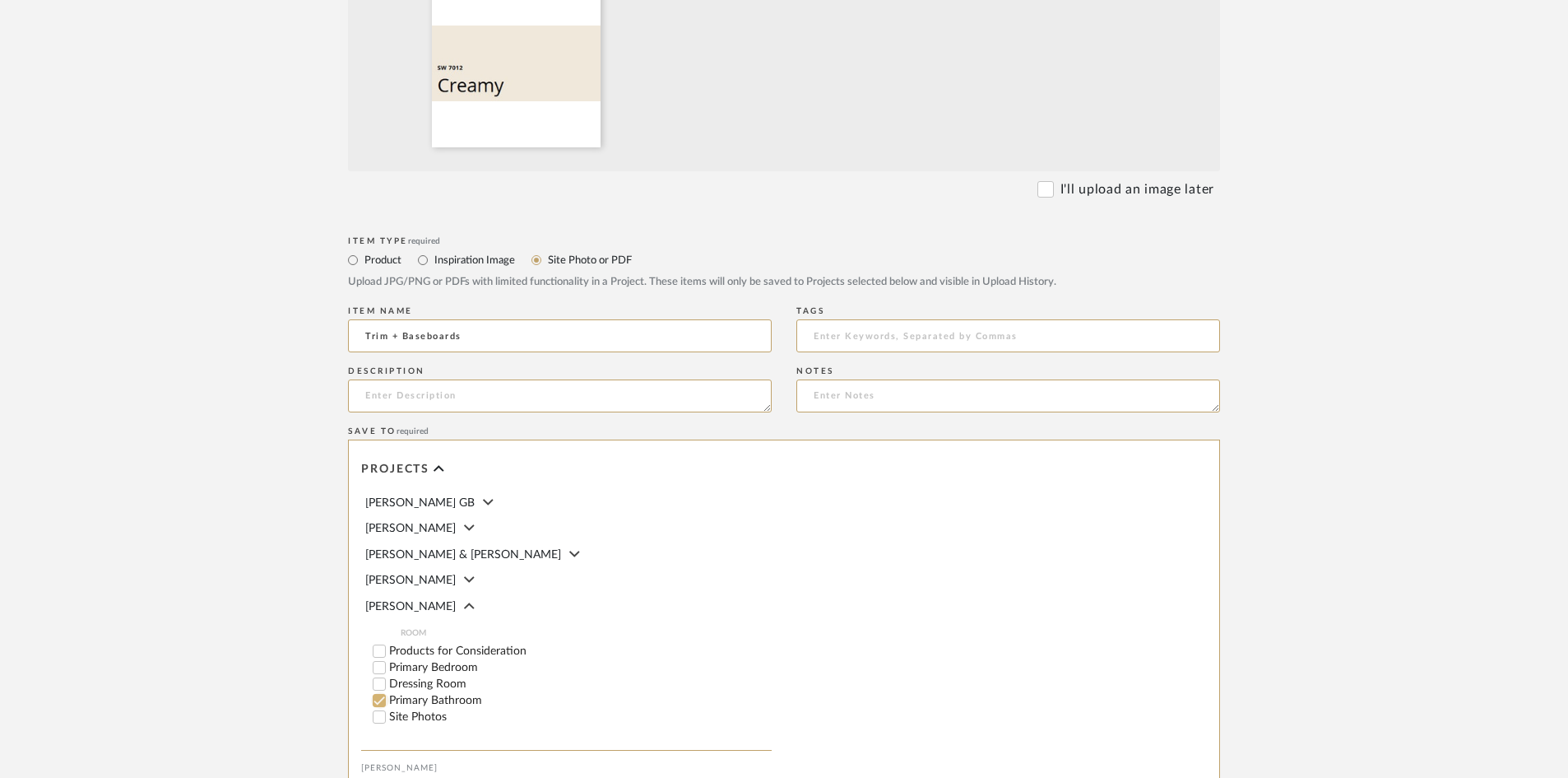
checkbox input "false"
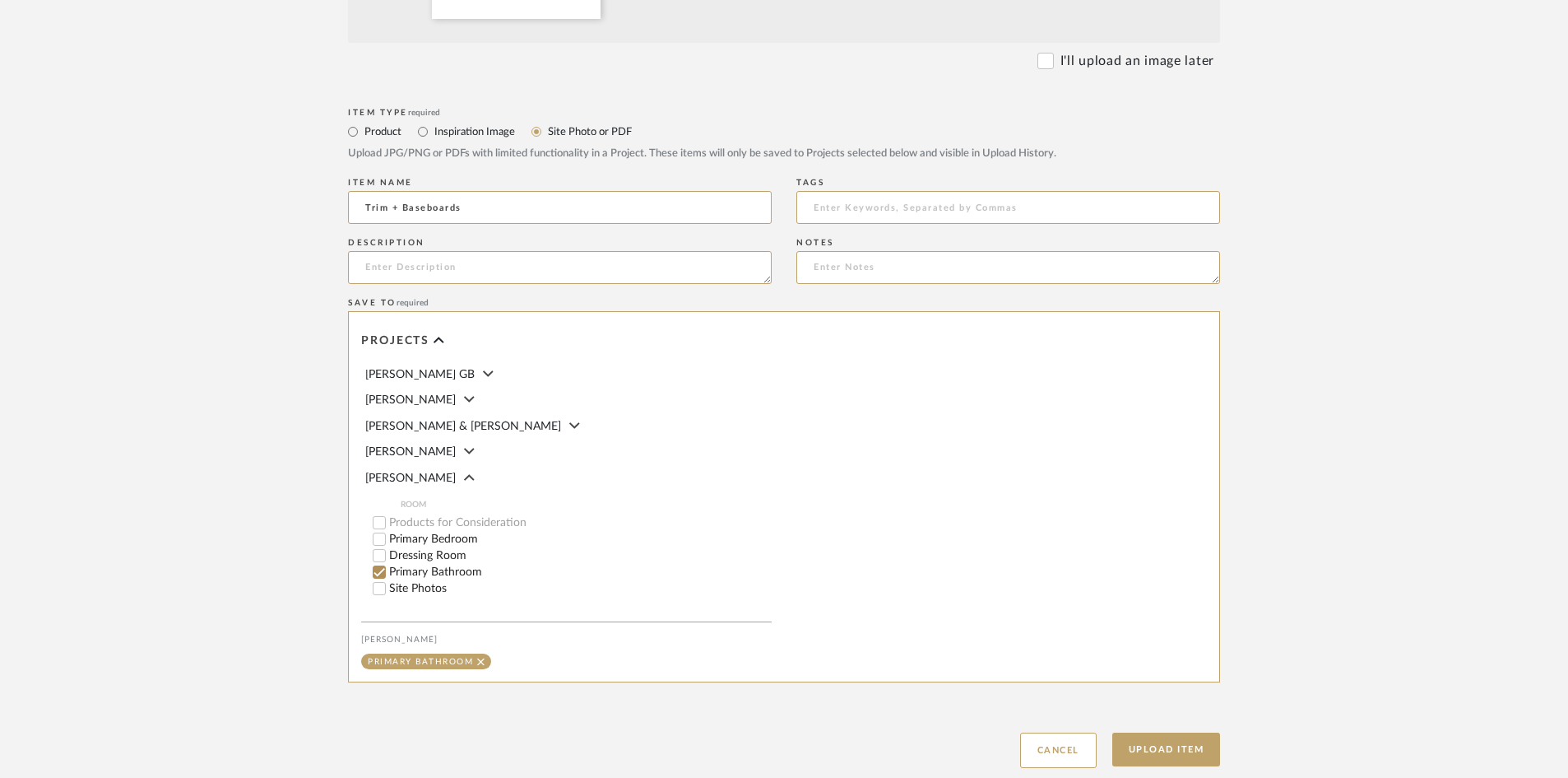
scroll to position [745, 0]
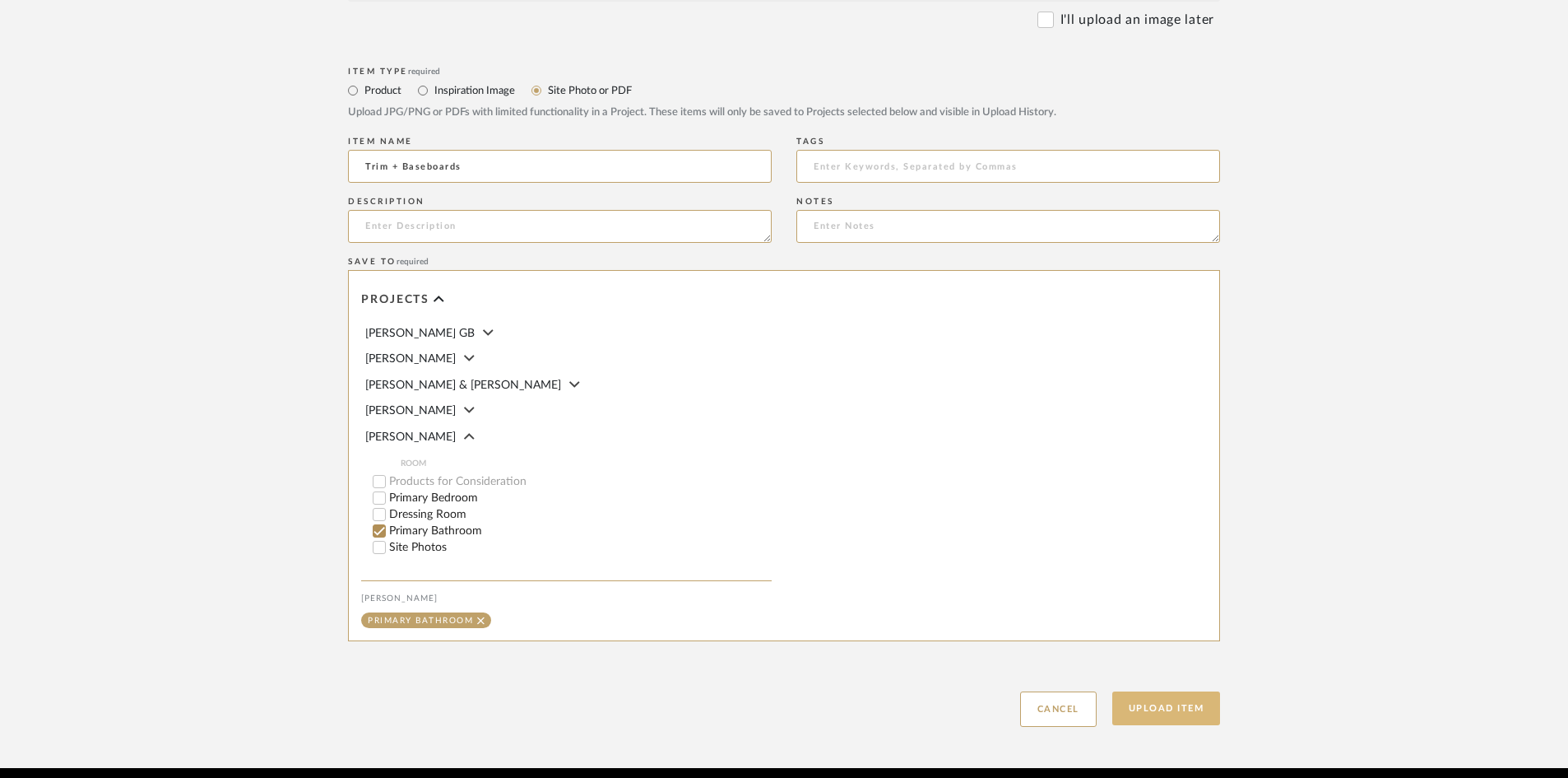
click at [1186, 691] on button "Upload Item" at bounding box center [1166, 708] width 108 height 34
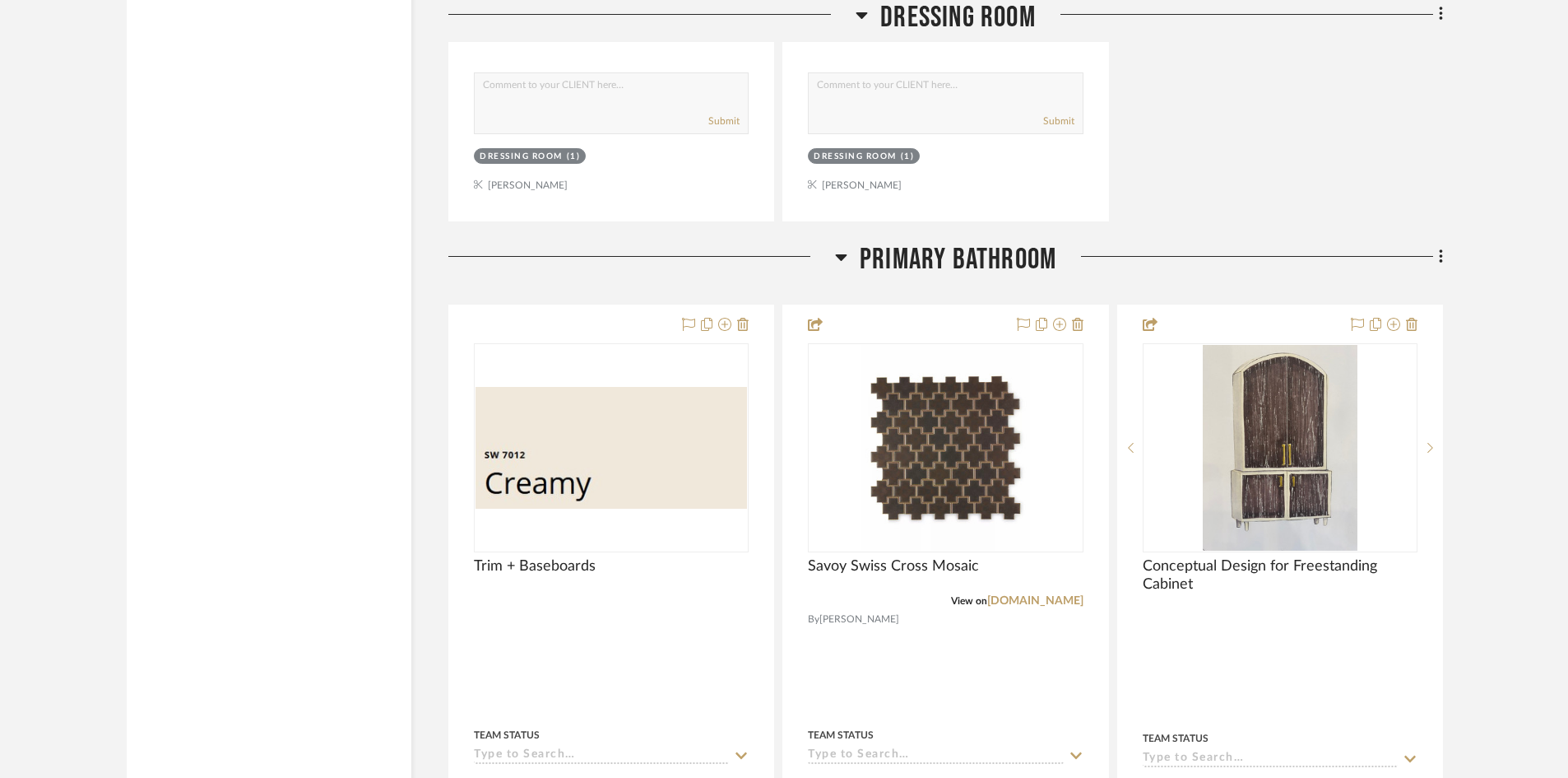
scroll to position [4249, 0]
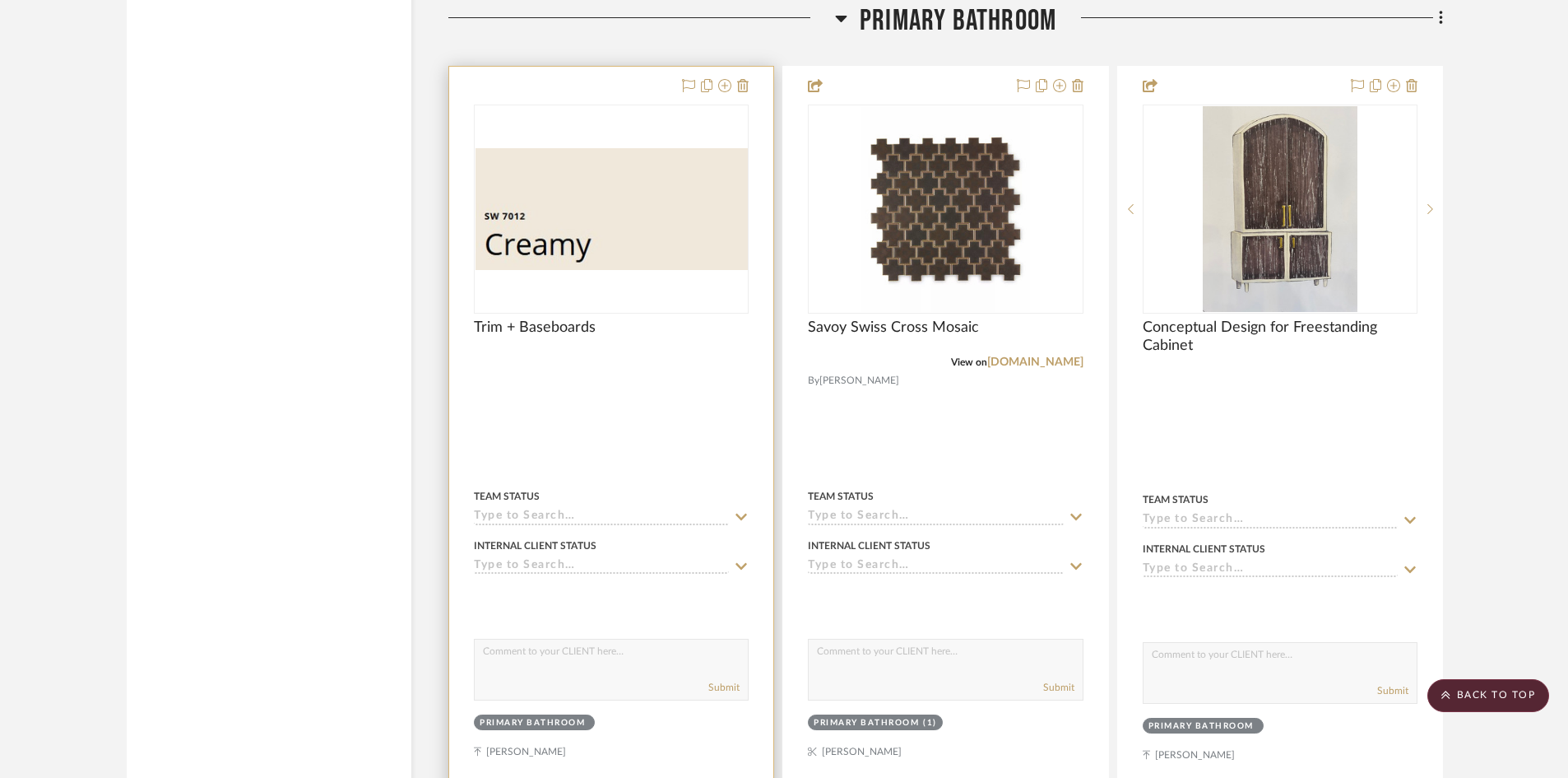
click at [577, 414] on div at bounding box center [611, 429] width 324 height 724
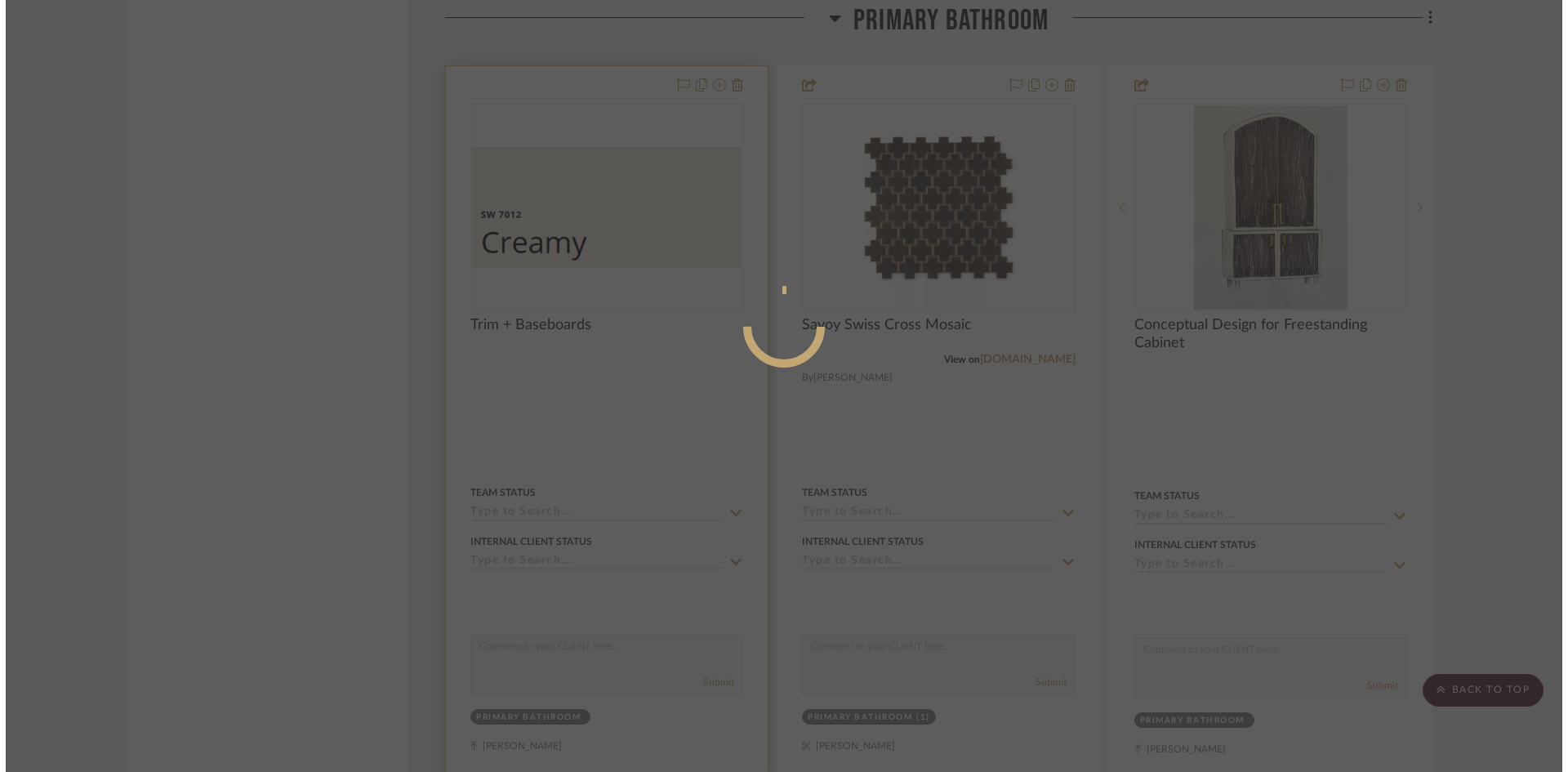
scroll to position [0, 0]
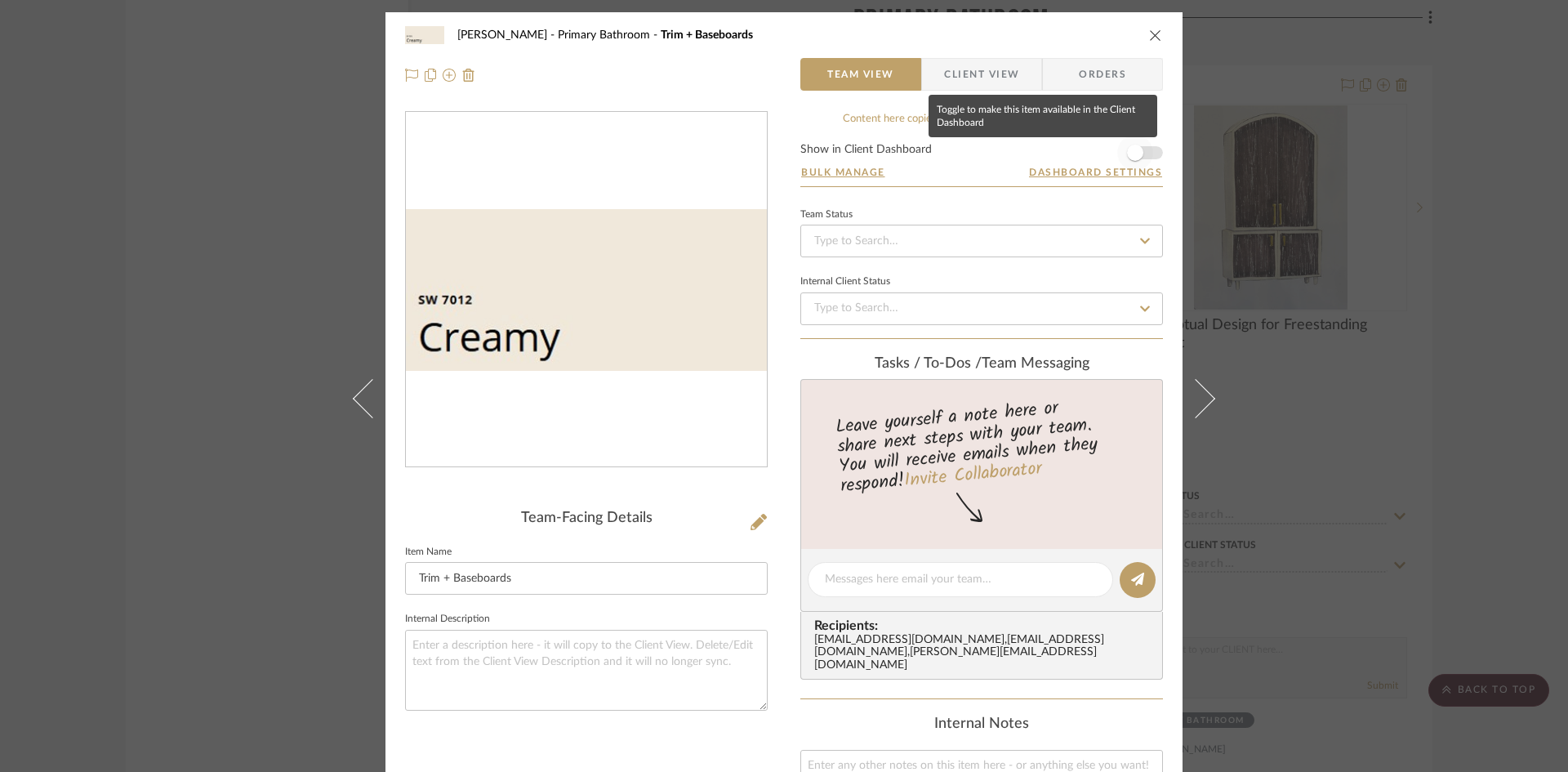
click at [1135, 153] on span "button" at bounding box center [1135, 152] width 16 height 16
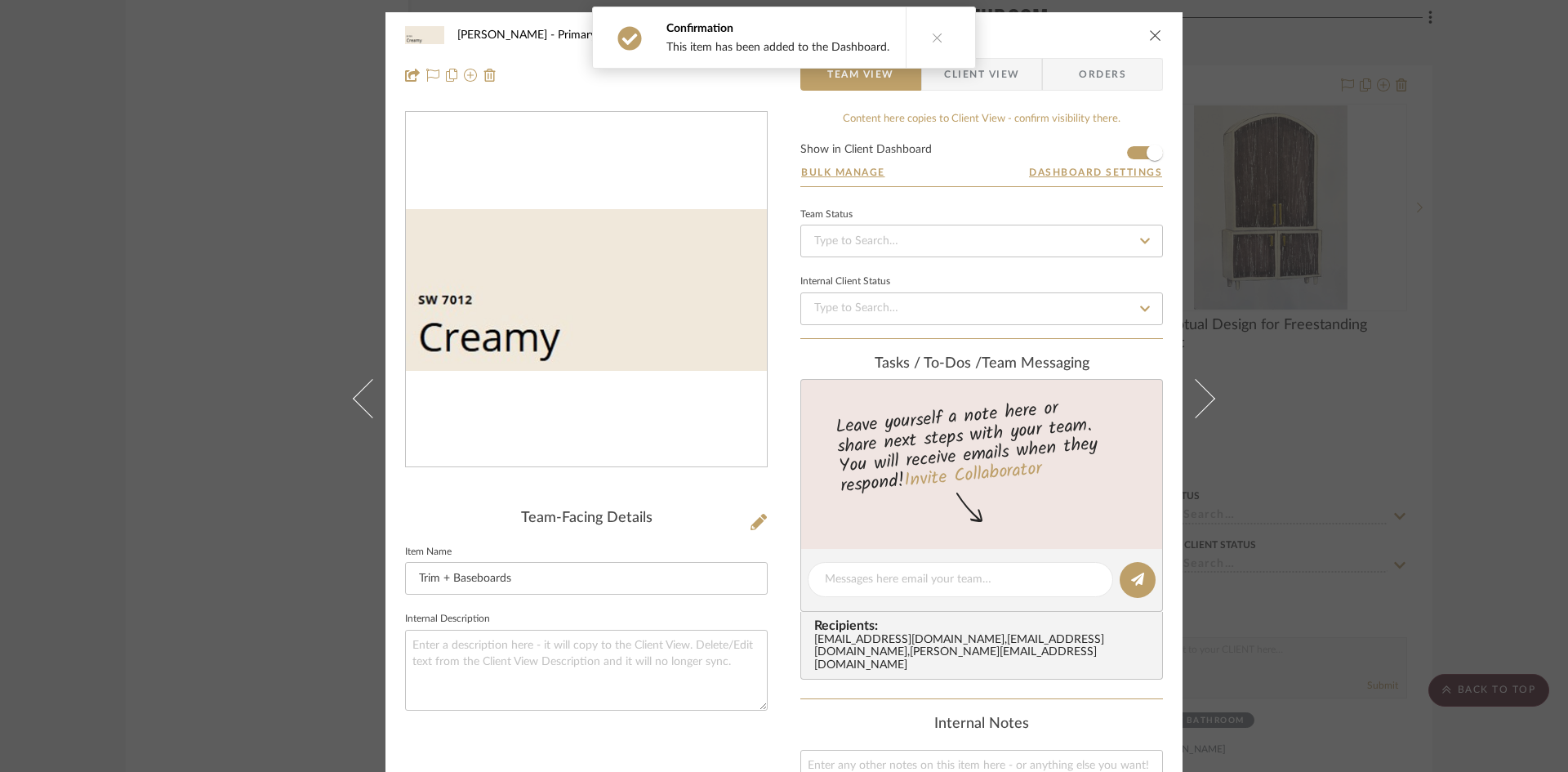
click at [1154, 31] on icon "close" at bounding box center [1155, 35] width 13 height 13
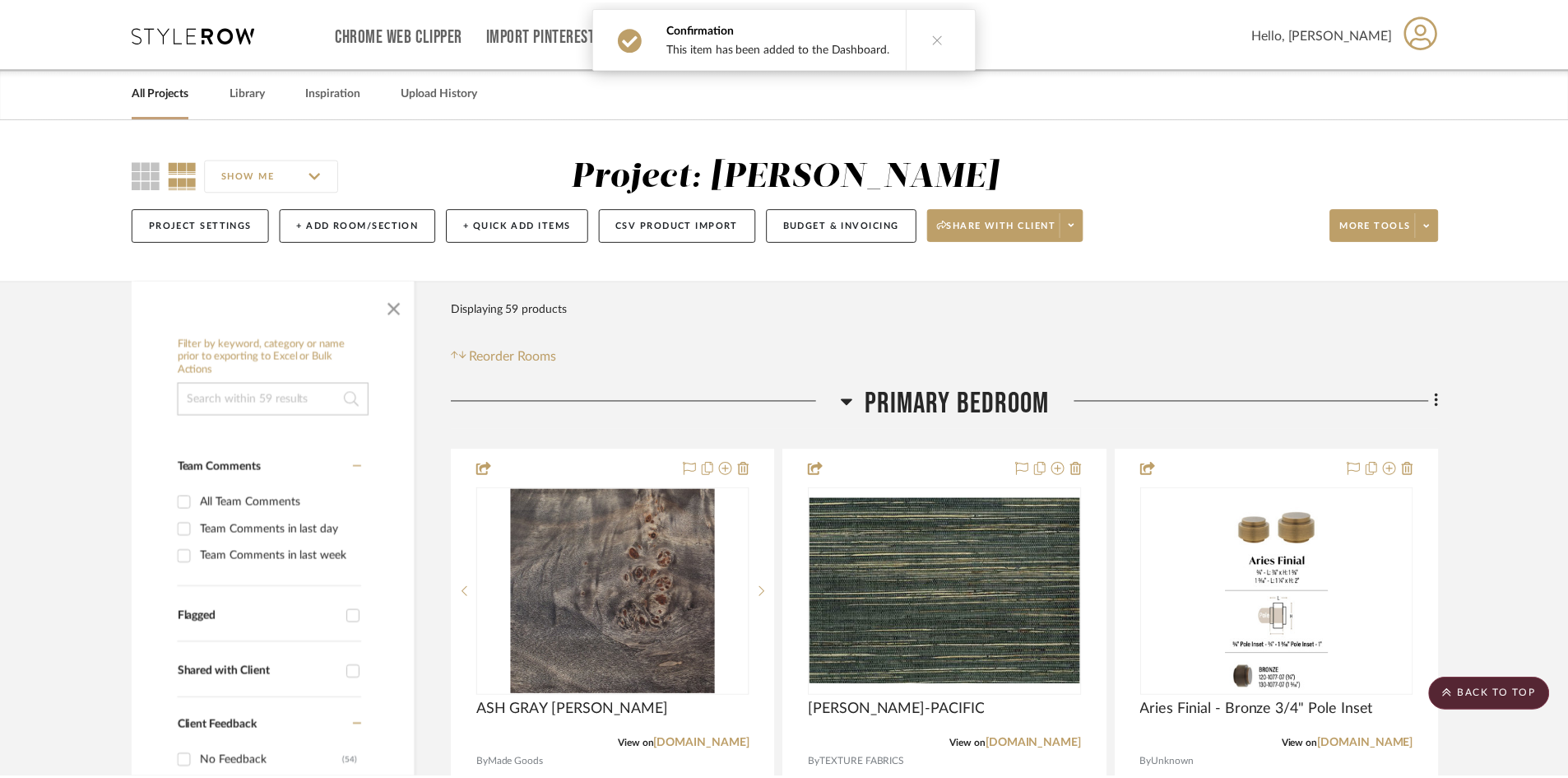
scroll to position [4249, 0]
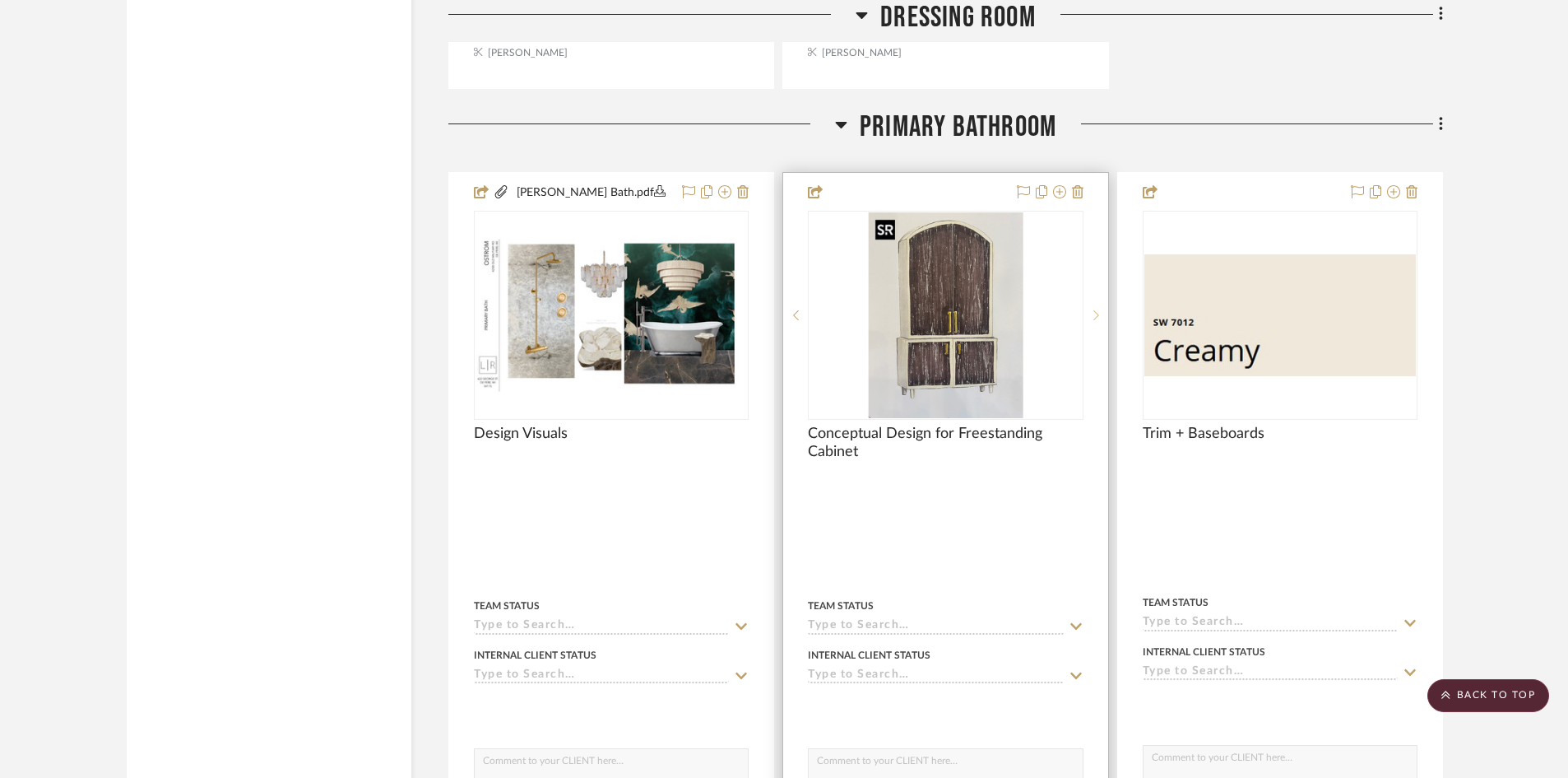
scroll to position [4003, 0]
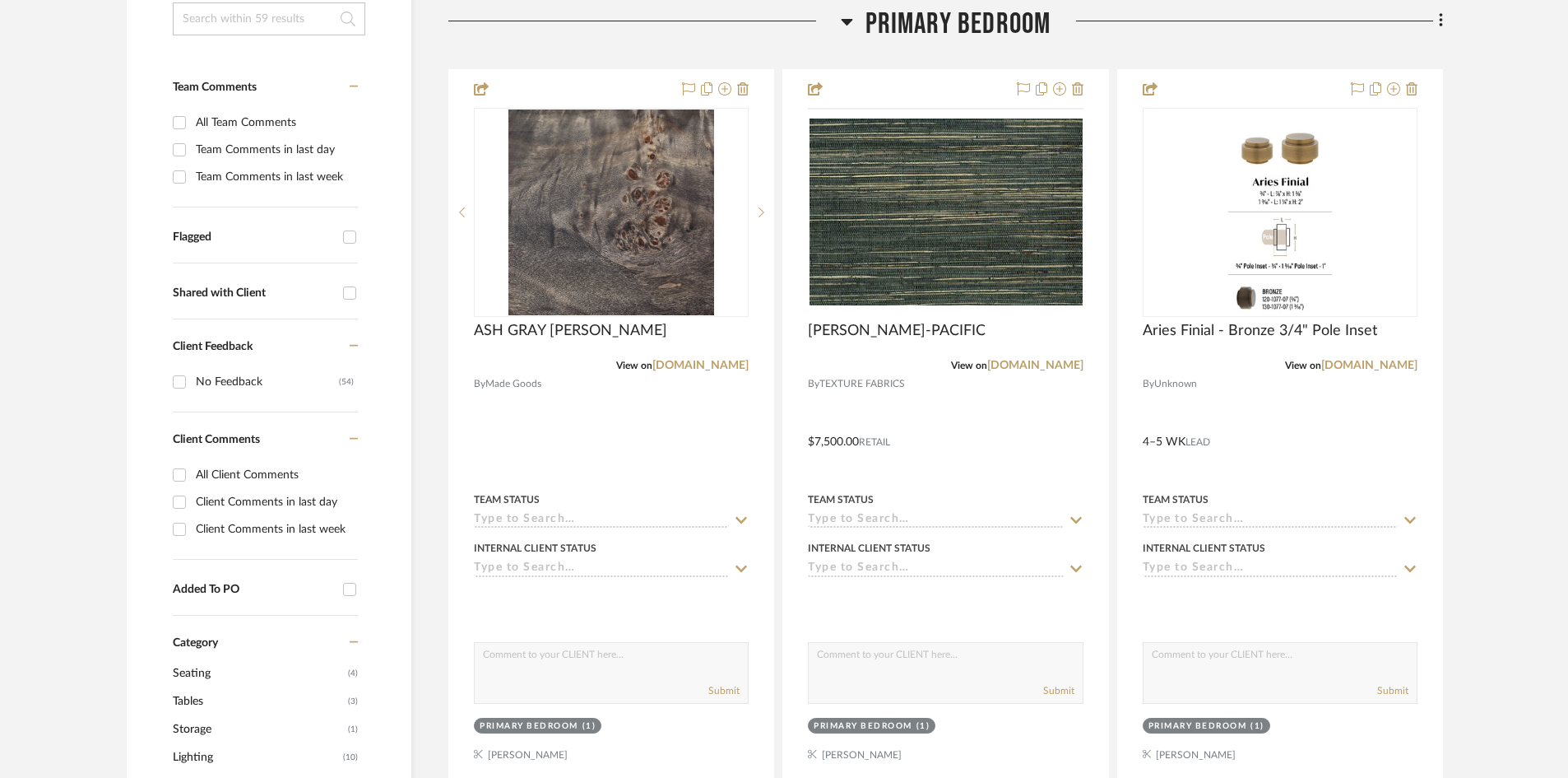
scroll to position [0, 0]
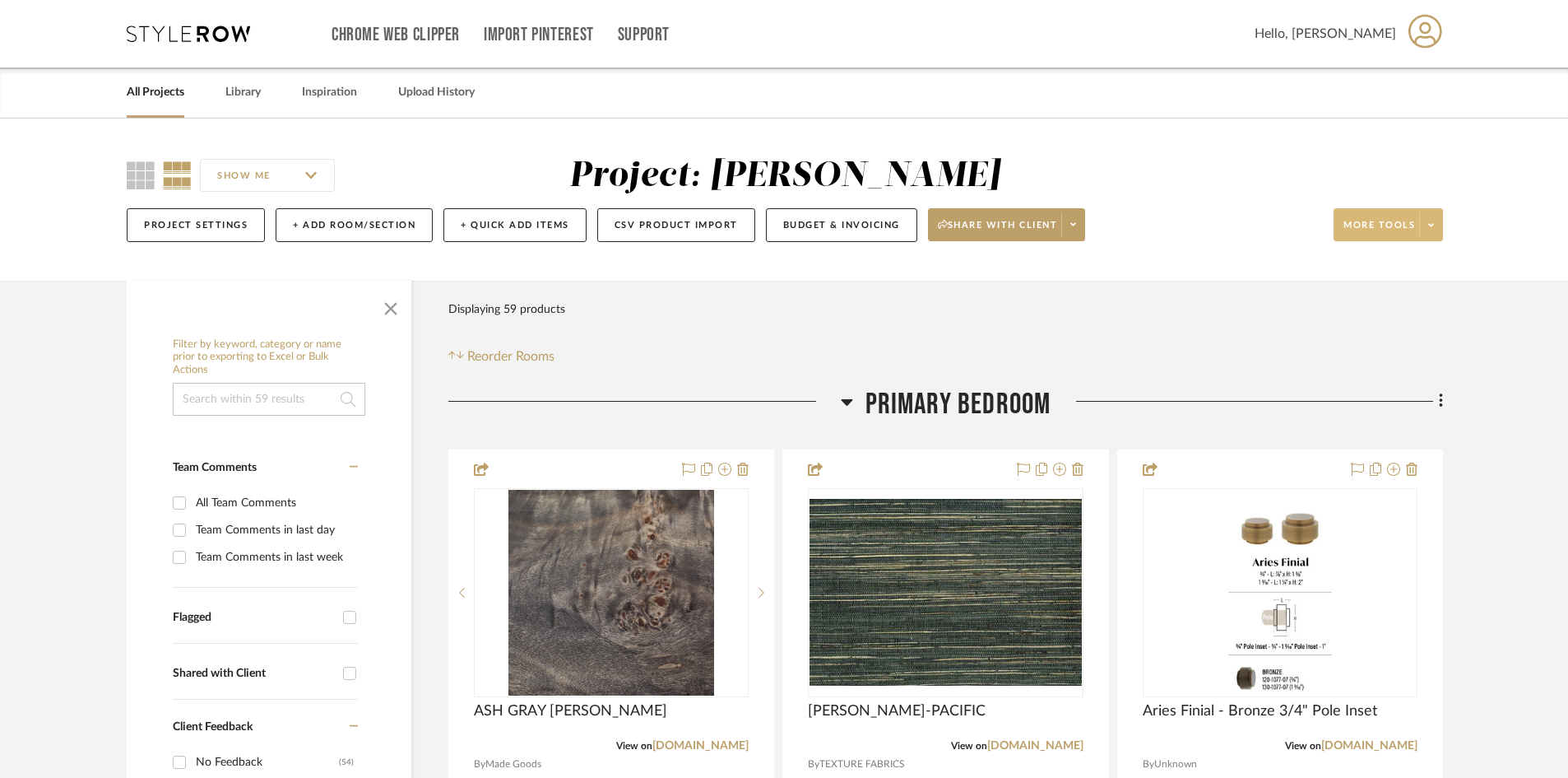
click at [1266, 230] on span at bounding box center [1431, 224] width 23 height 25
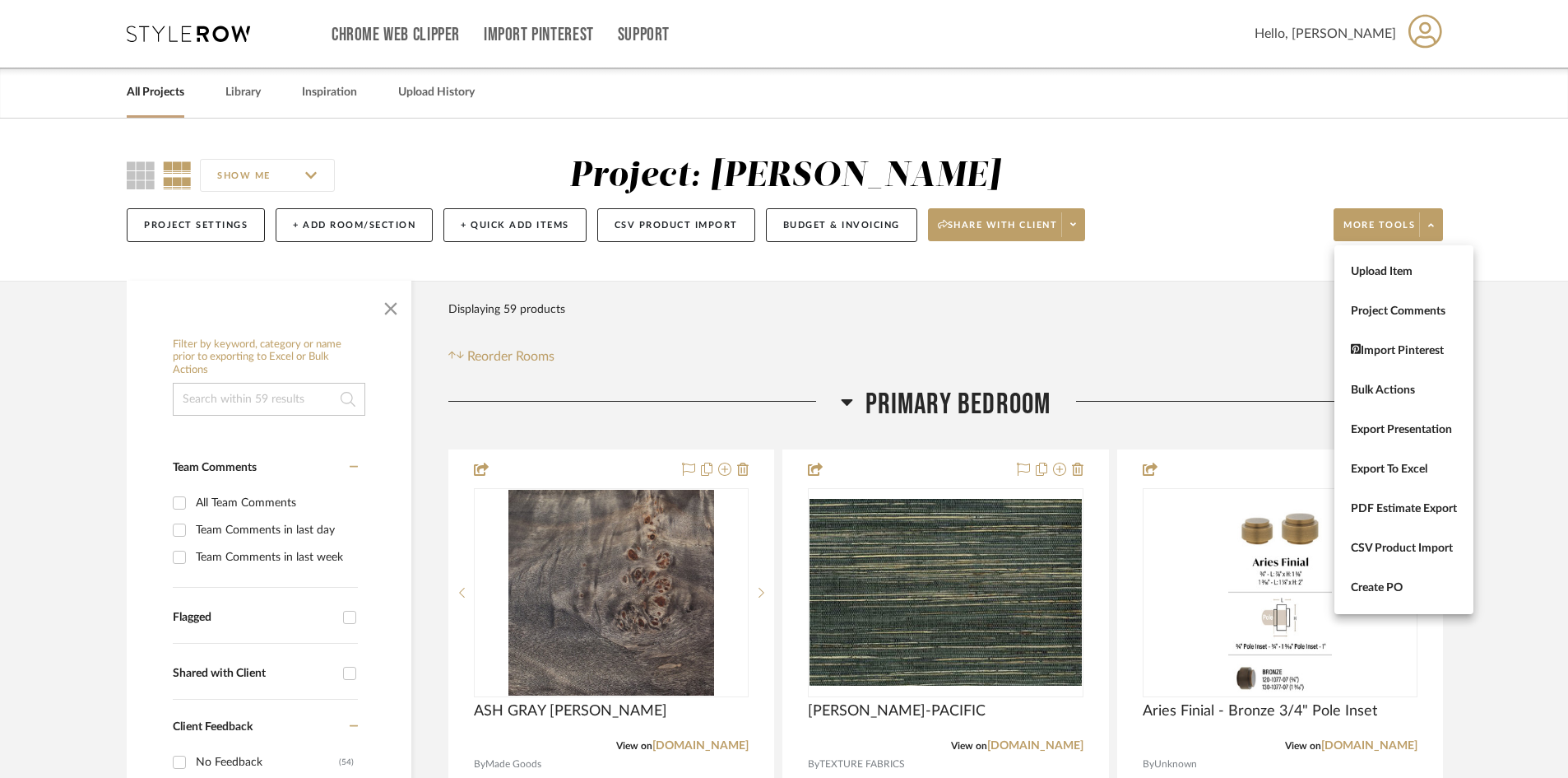
click at [1072, 215] on div at bounding box center [784, 389] width 1568 height 778
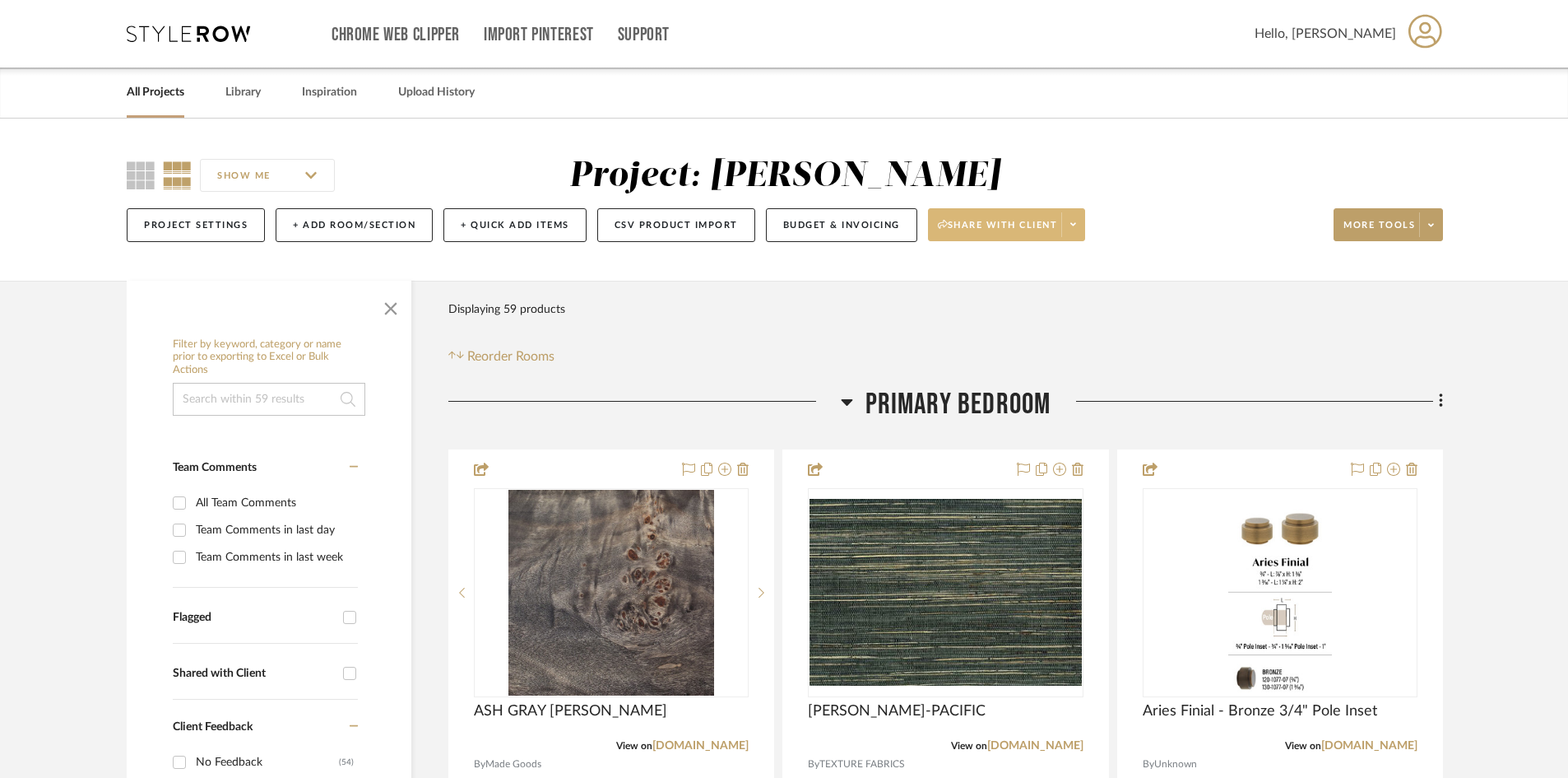
click at [1082, 233] on span at bounding box center [1072, 224] width 23 height 25
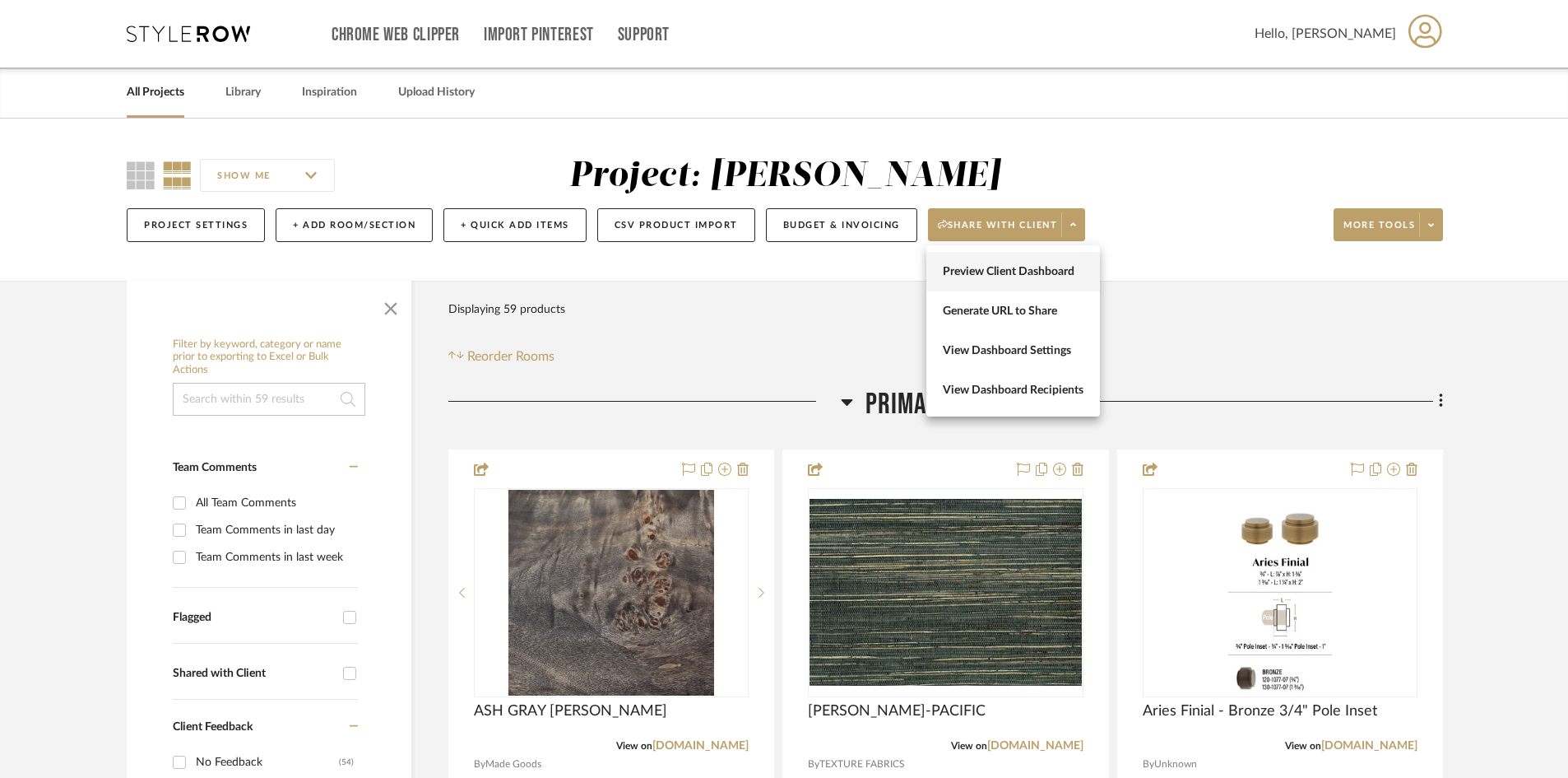
click at [1025, 265] on span "Preview Client Dashboard" at bounding box center [1013, 272] width 141 height 14
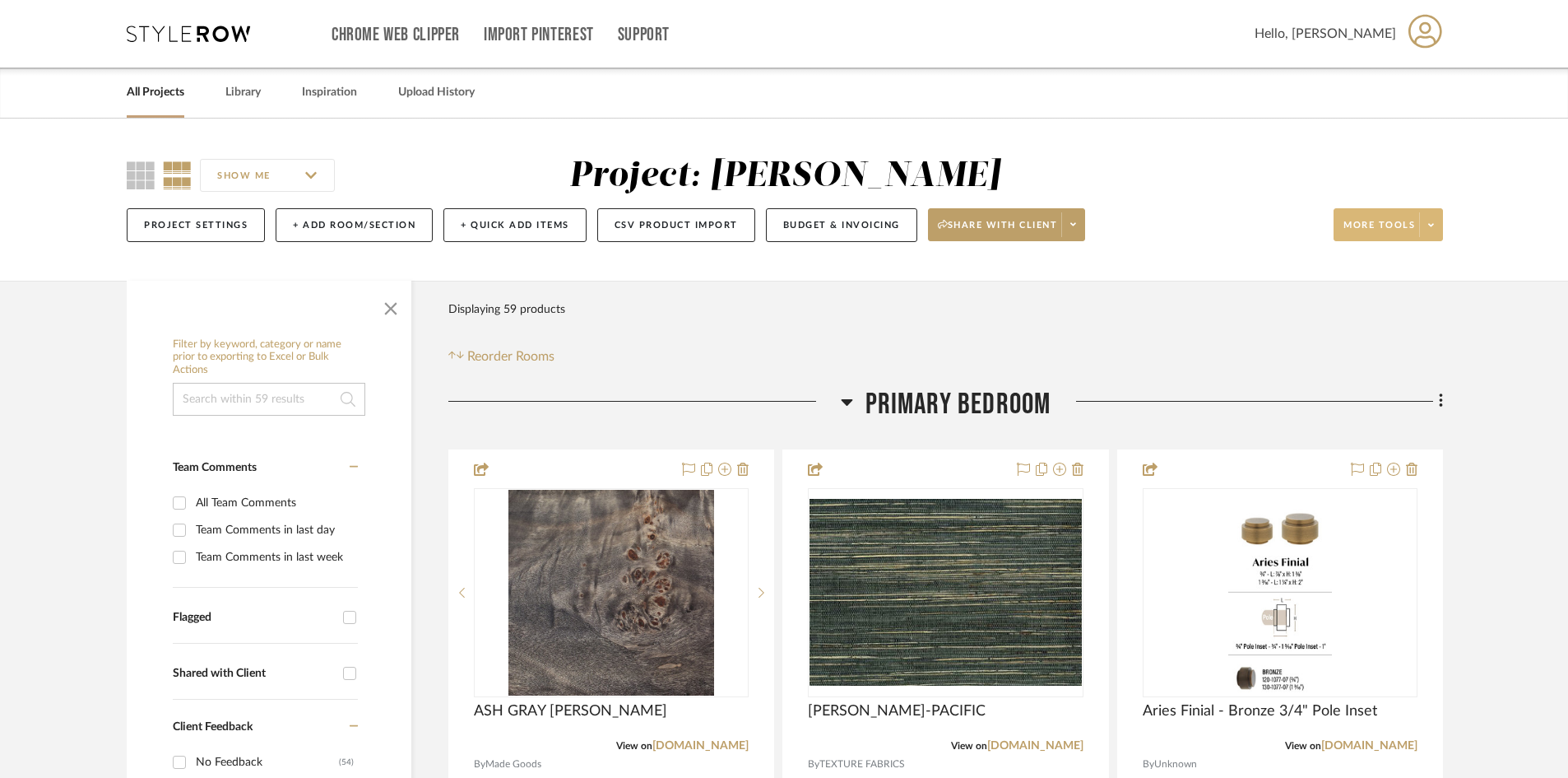
click at [1266, 233] on span at bounding box center [1431, 224] width 23 height 25
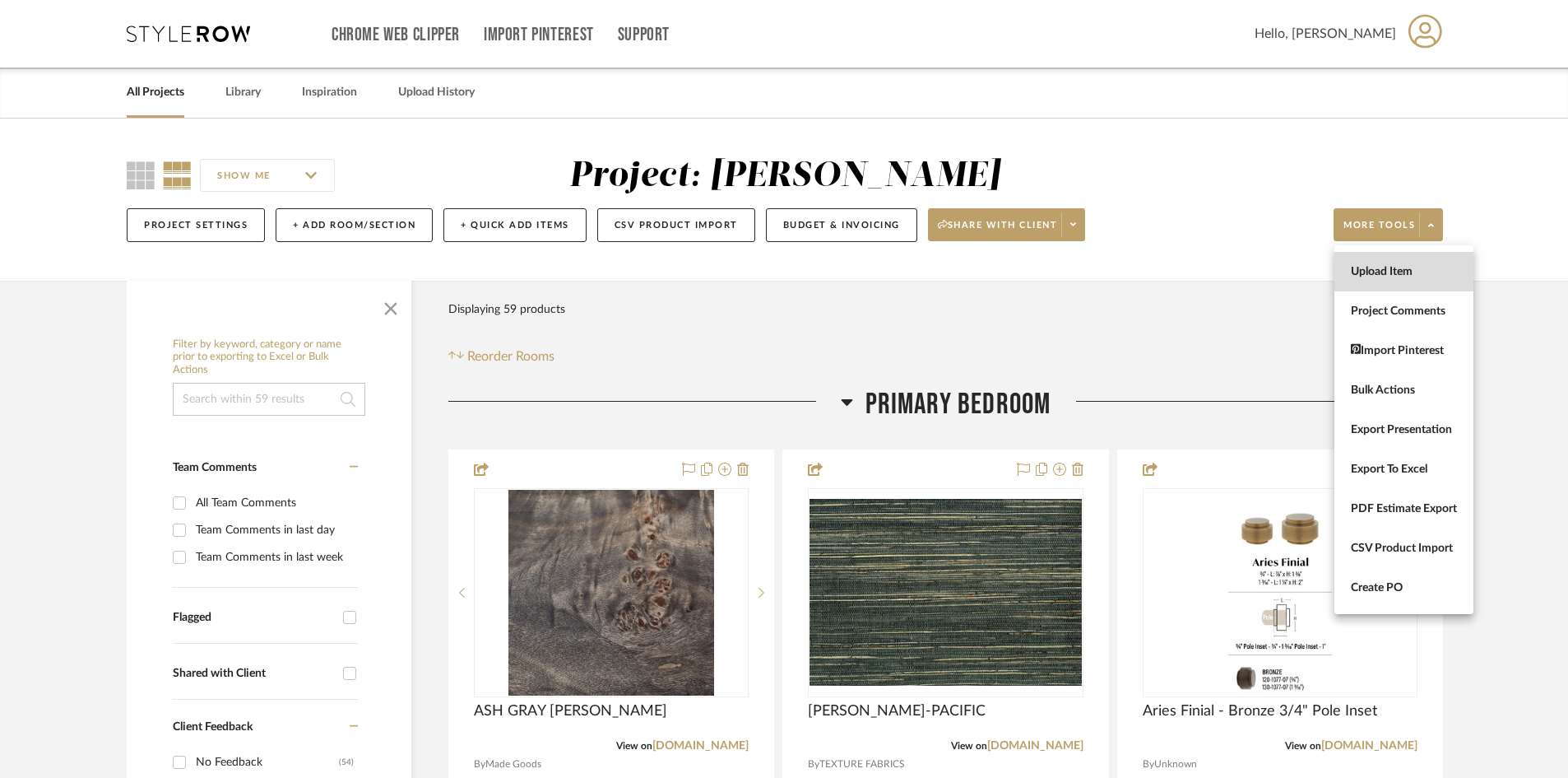
click at [1266, 271] on span "Upload Item" at bounding box center [1404, 272] width 107 height 14
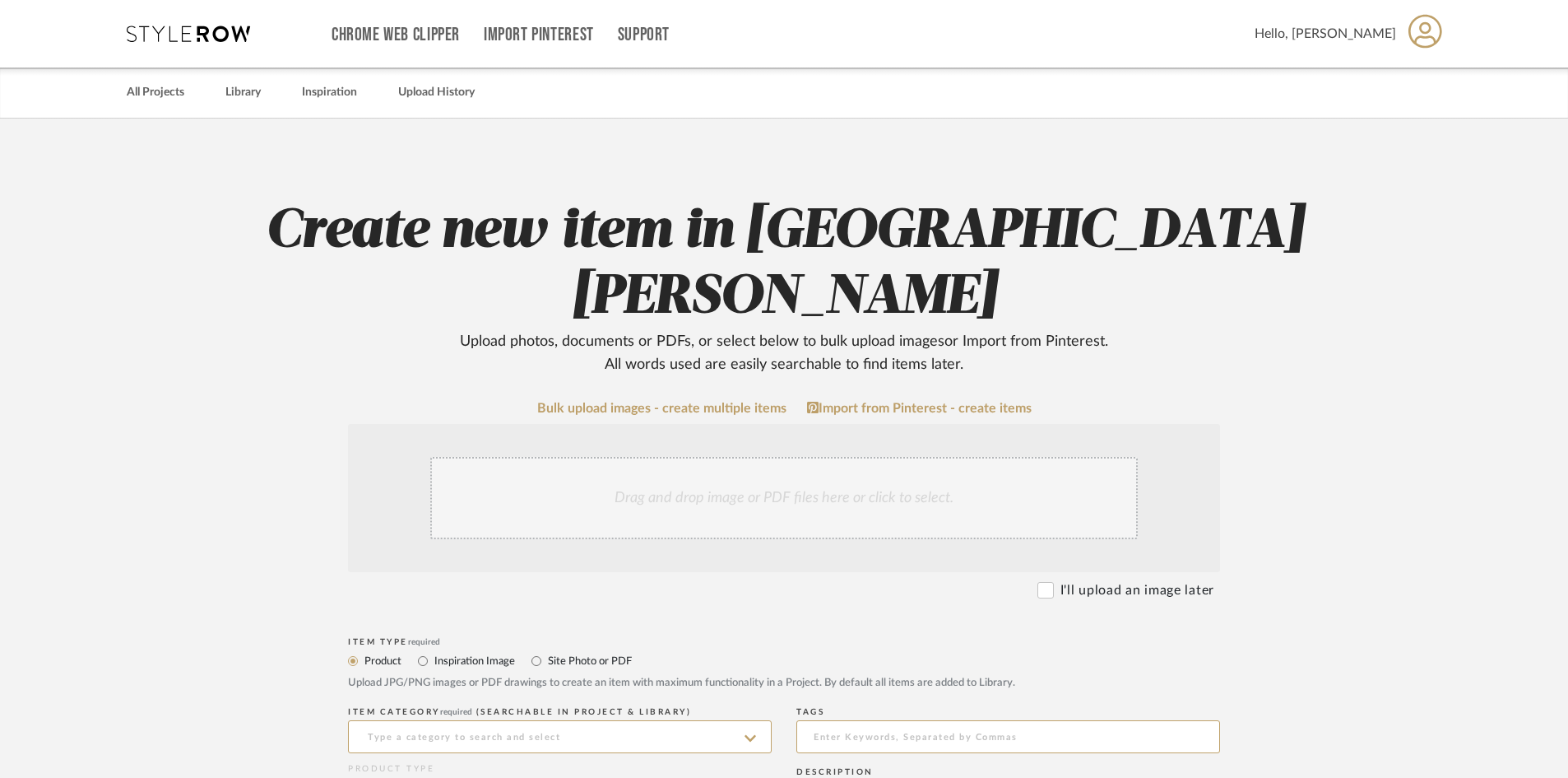
click at [778, 456] on div "Drag and drop image or PDF files here or click to select." at bounding box center [784, 498] width 707 height 83
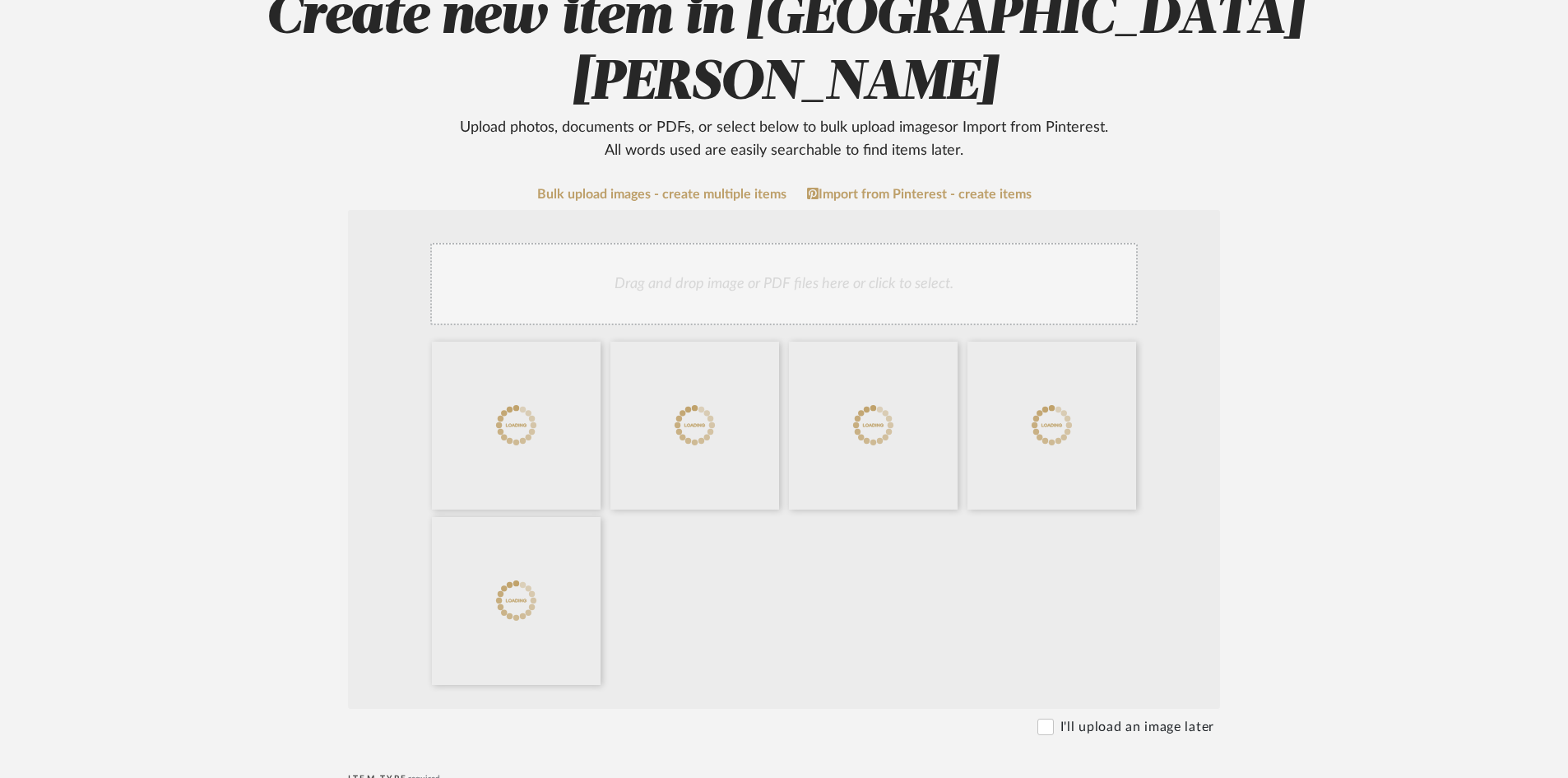
scroll to position [329, 0]
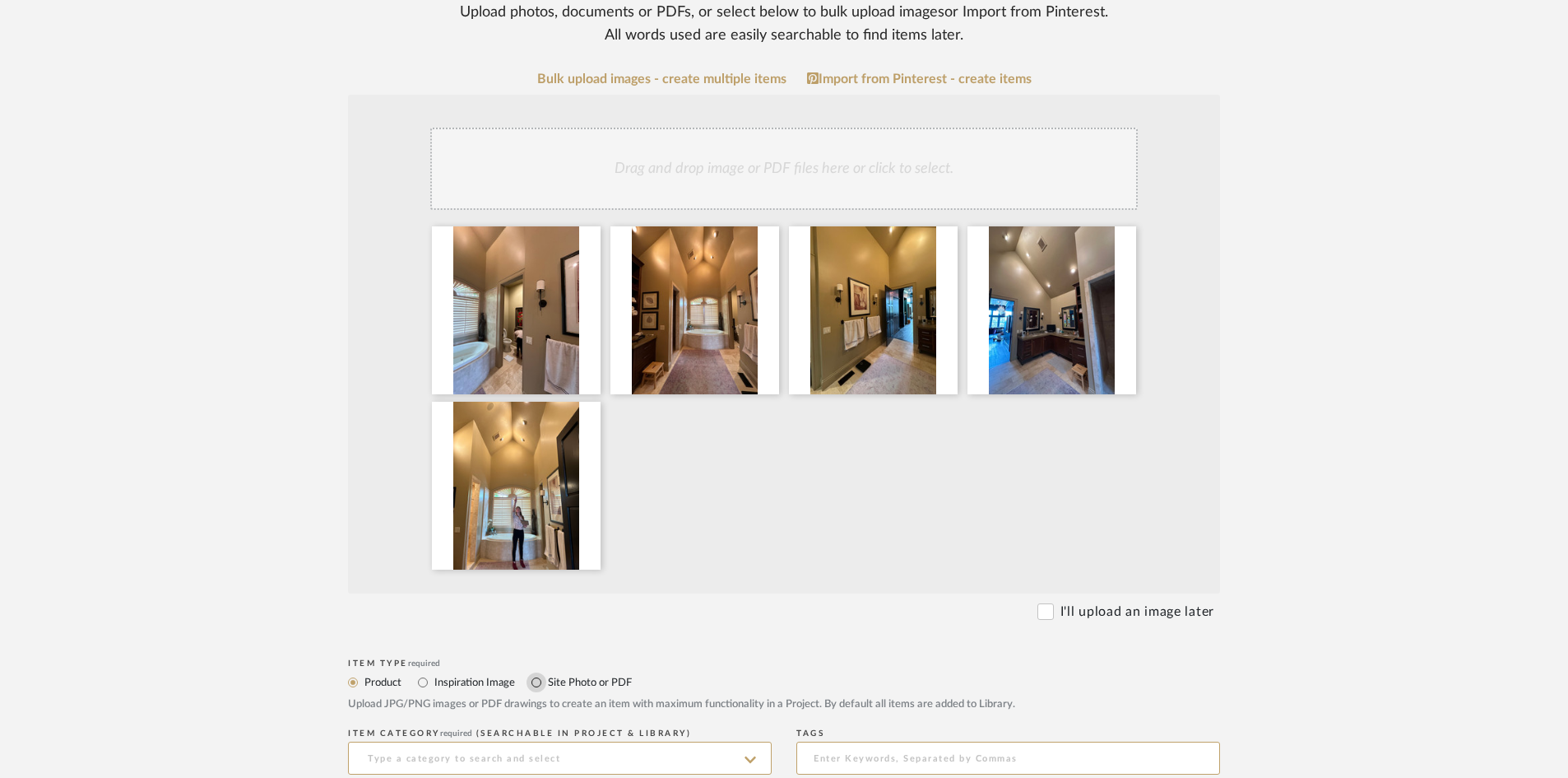
click at [540, 672] on input "Site Photo or PDF" at bounding box center [536, 682] width 20 height 20
radio input "true"
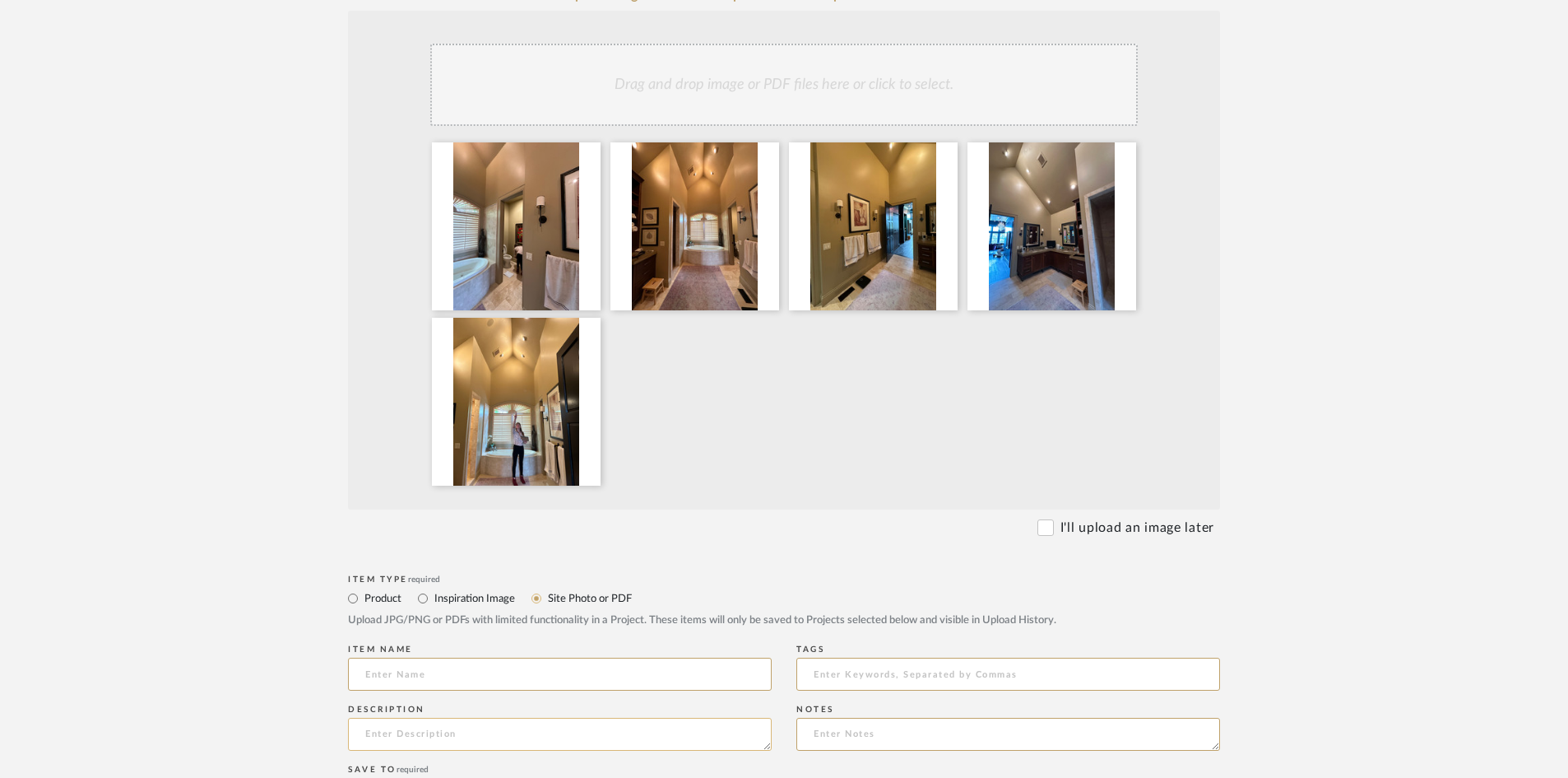
scroll to position [493, 0]
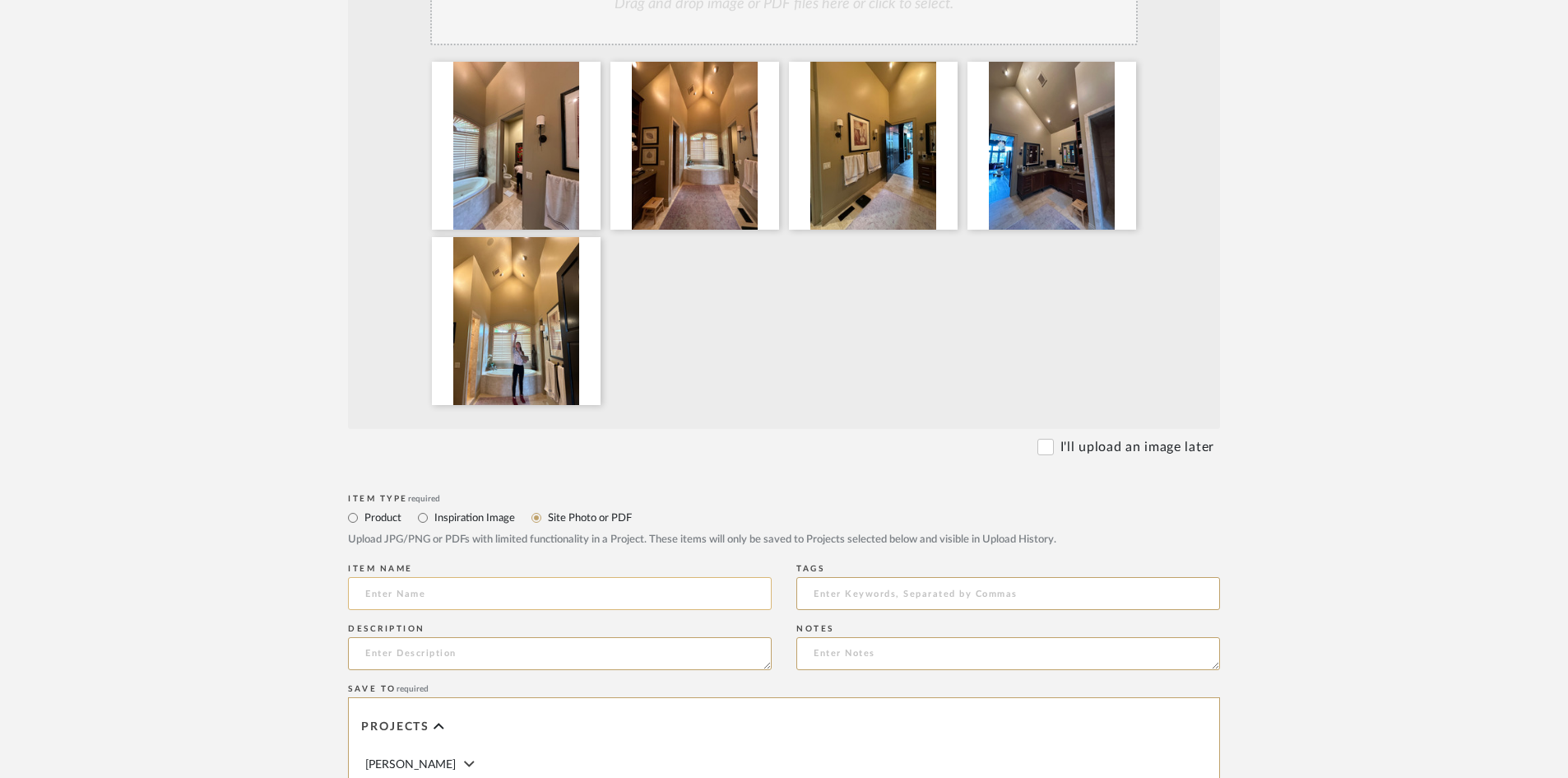
click at [435, 577] on input at bounding box center [559, 593] width 424 height 33
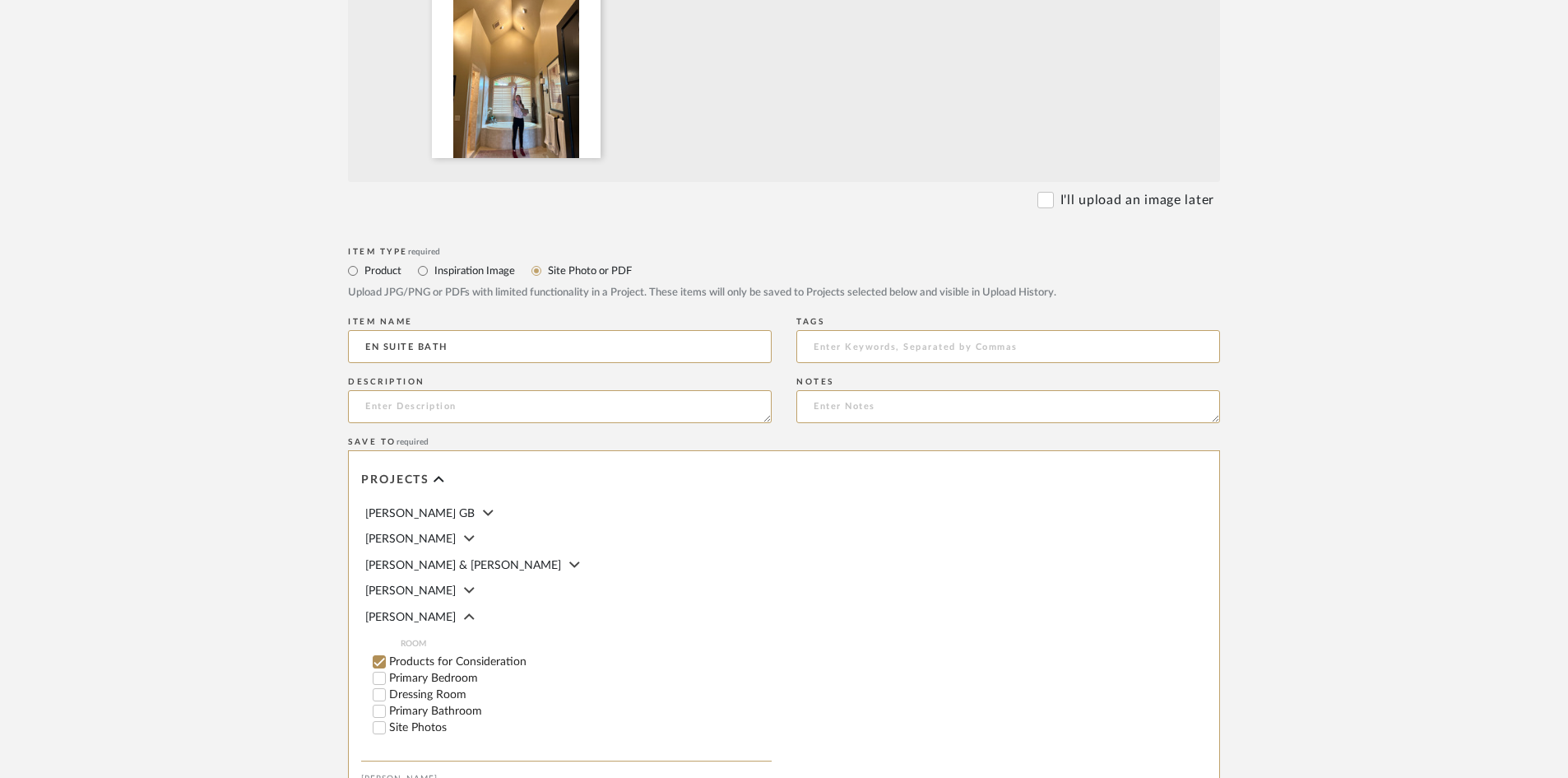
scroll to position [164, 0]
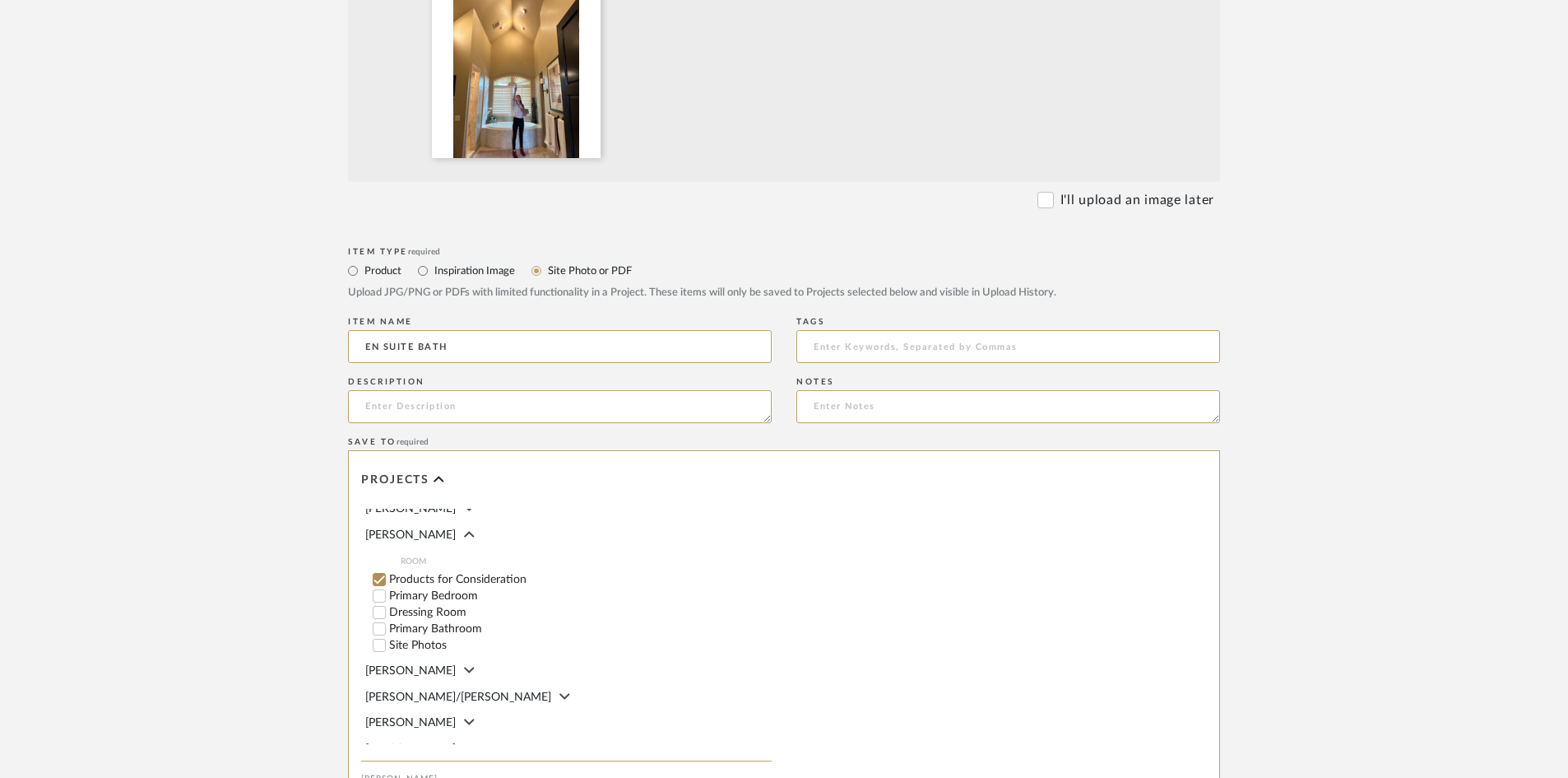
type input "EN SUITE BATH"
click at [377, 637] on input "Site Photos" at bounding box center [379, 645] width 16 height 16
checkbox input "false"
click at [204, 500] on upload-items "Create new item in Ostrom, Jim Upload photos, documents or PDFs, or select belo…" at bounding box center [784, 162] width 1568 height 1571
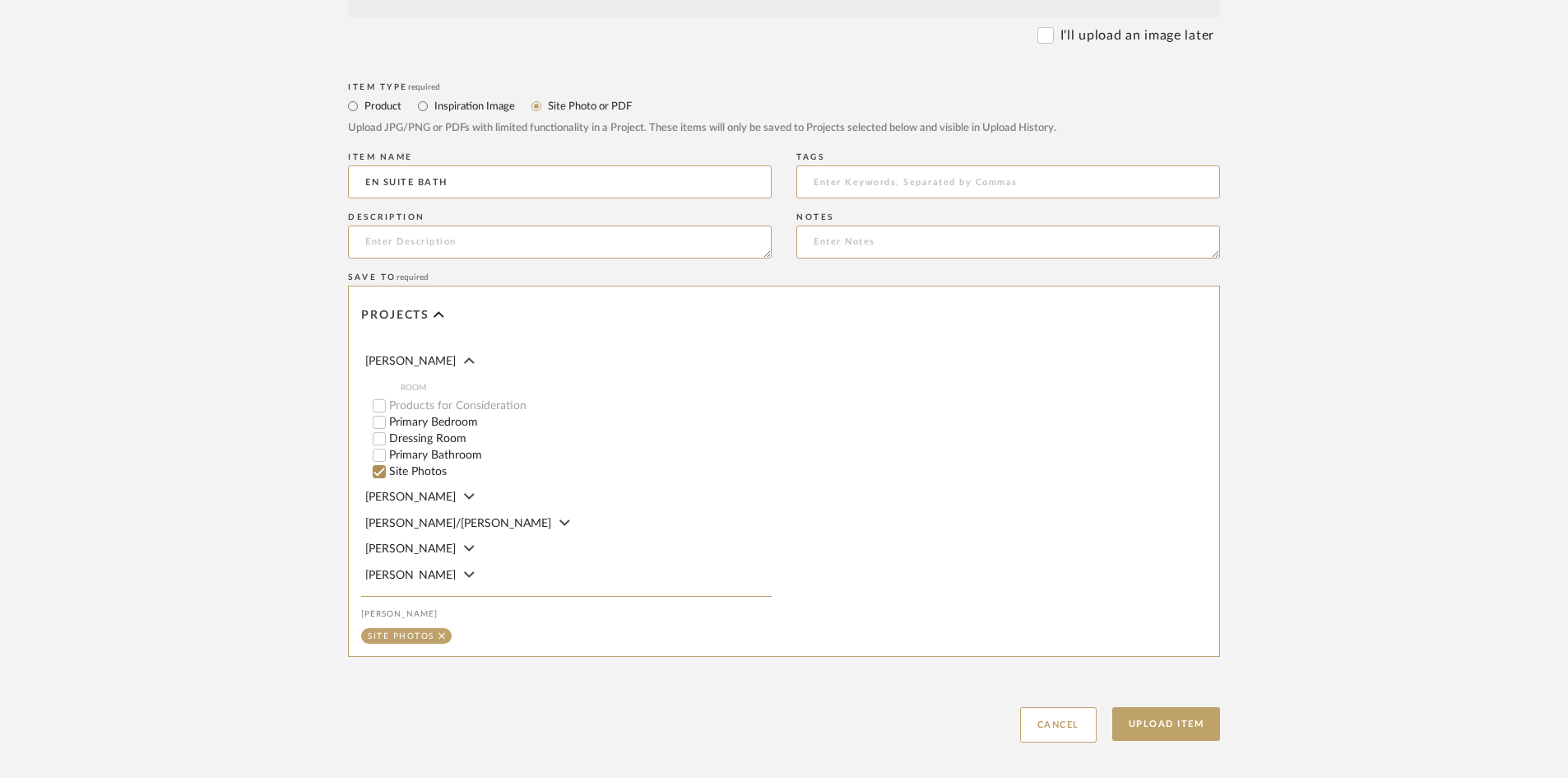
scroll to position [178, 0]
click at [1183, 707] on button "Upload Item" at bounding box center [1166, 723] width 108 height 34
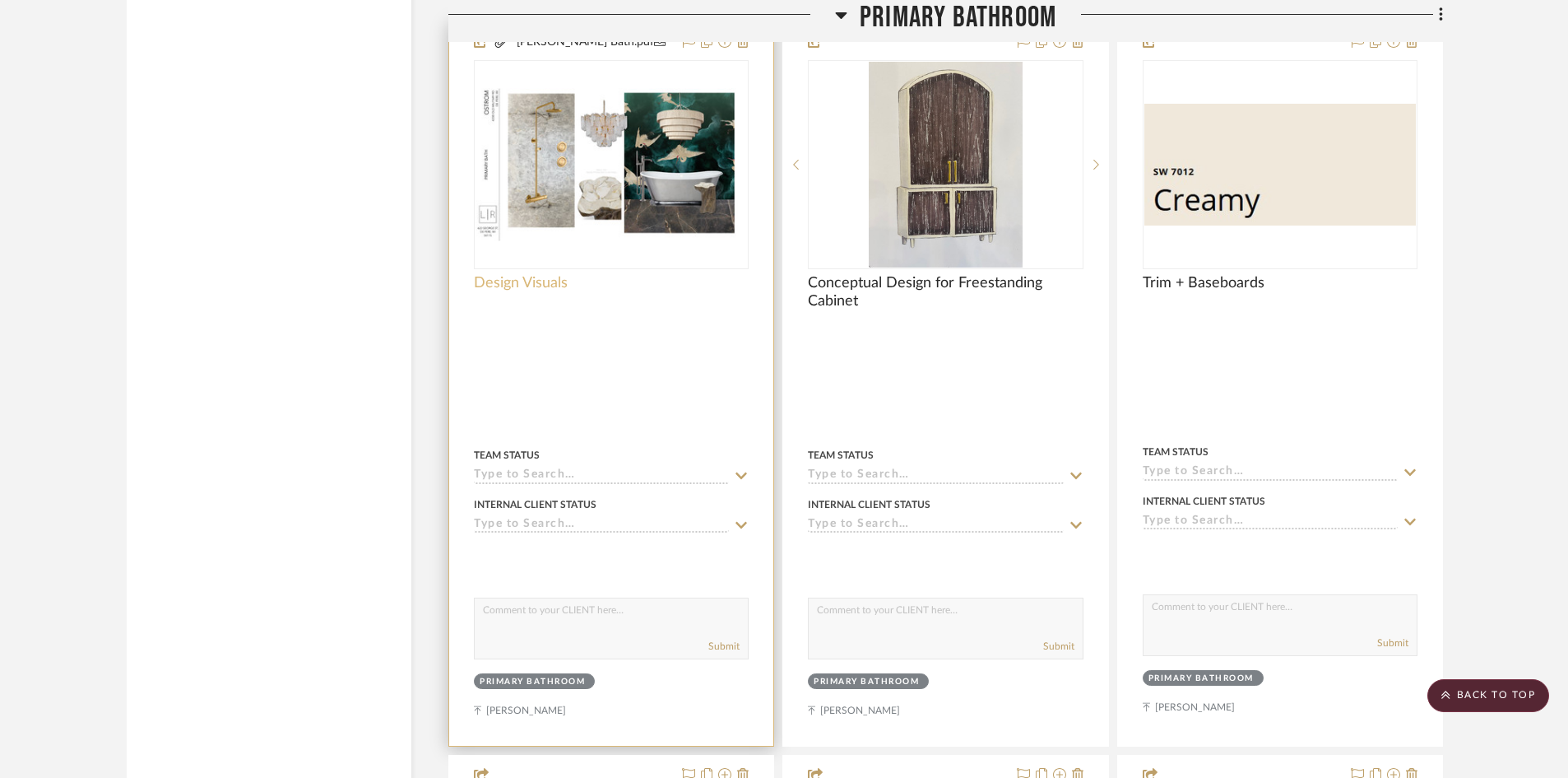
scroll to position [4269, 0]
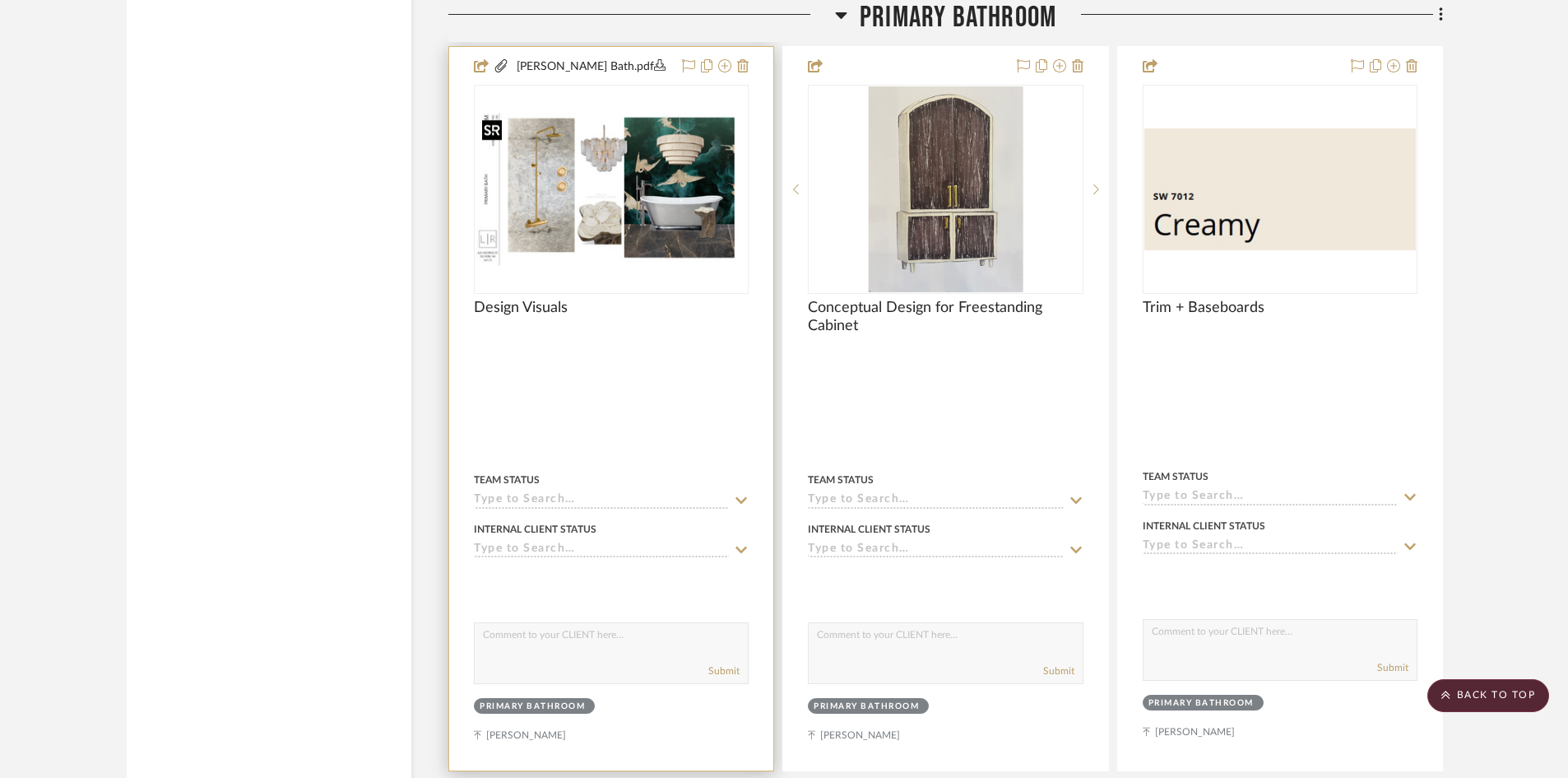
click at [647, 252] on img "0" at bounding box center [611, 189] width 272 height 153
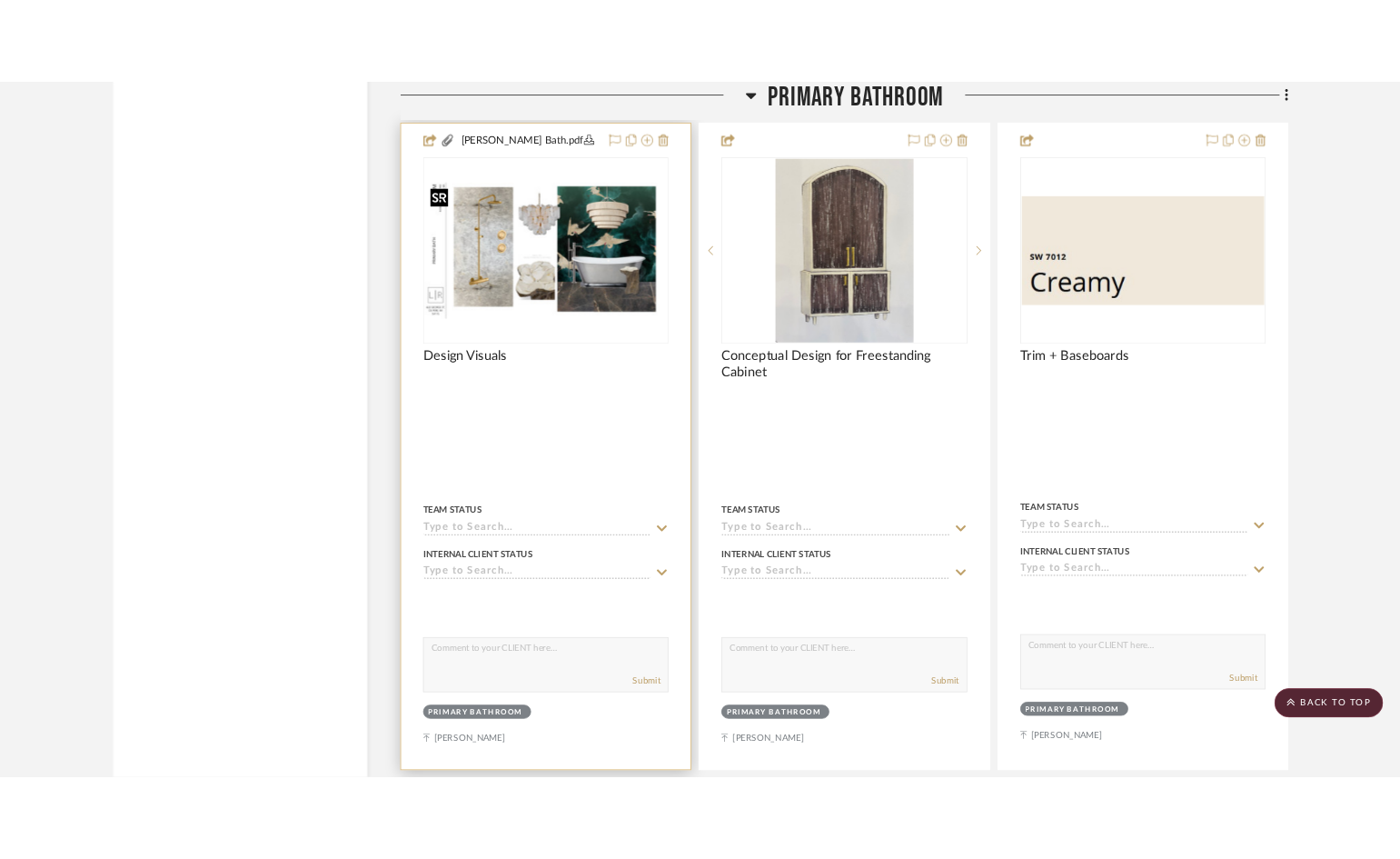
scroll to position [0, 0]
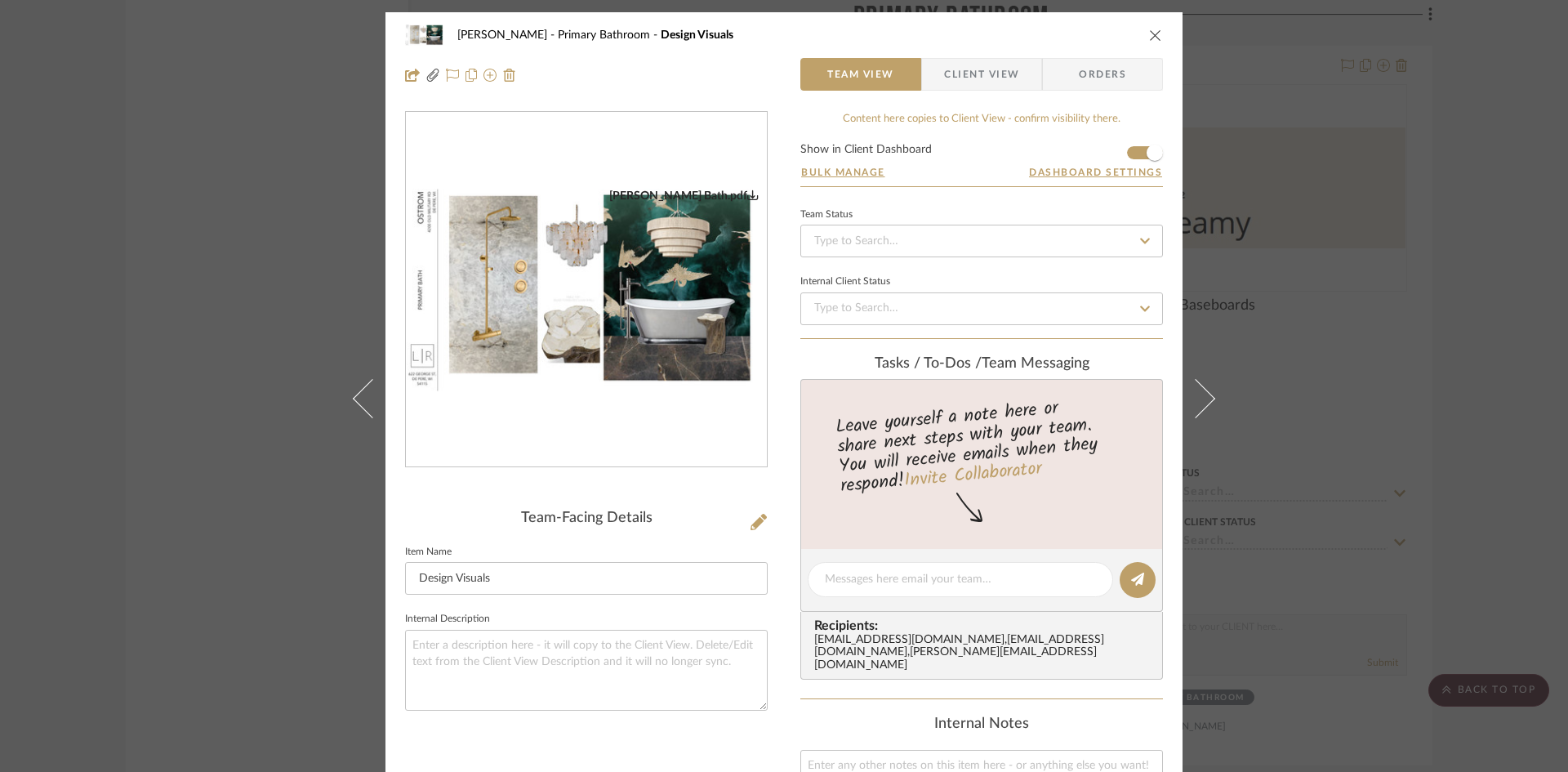
click at [585, 319] on img "0" at bounding box center [586, 290] width 361 height 203
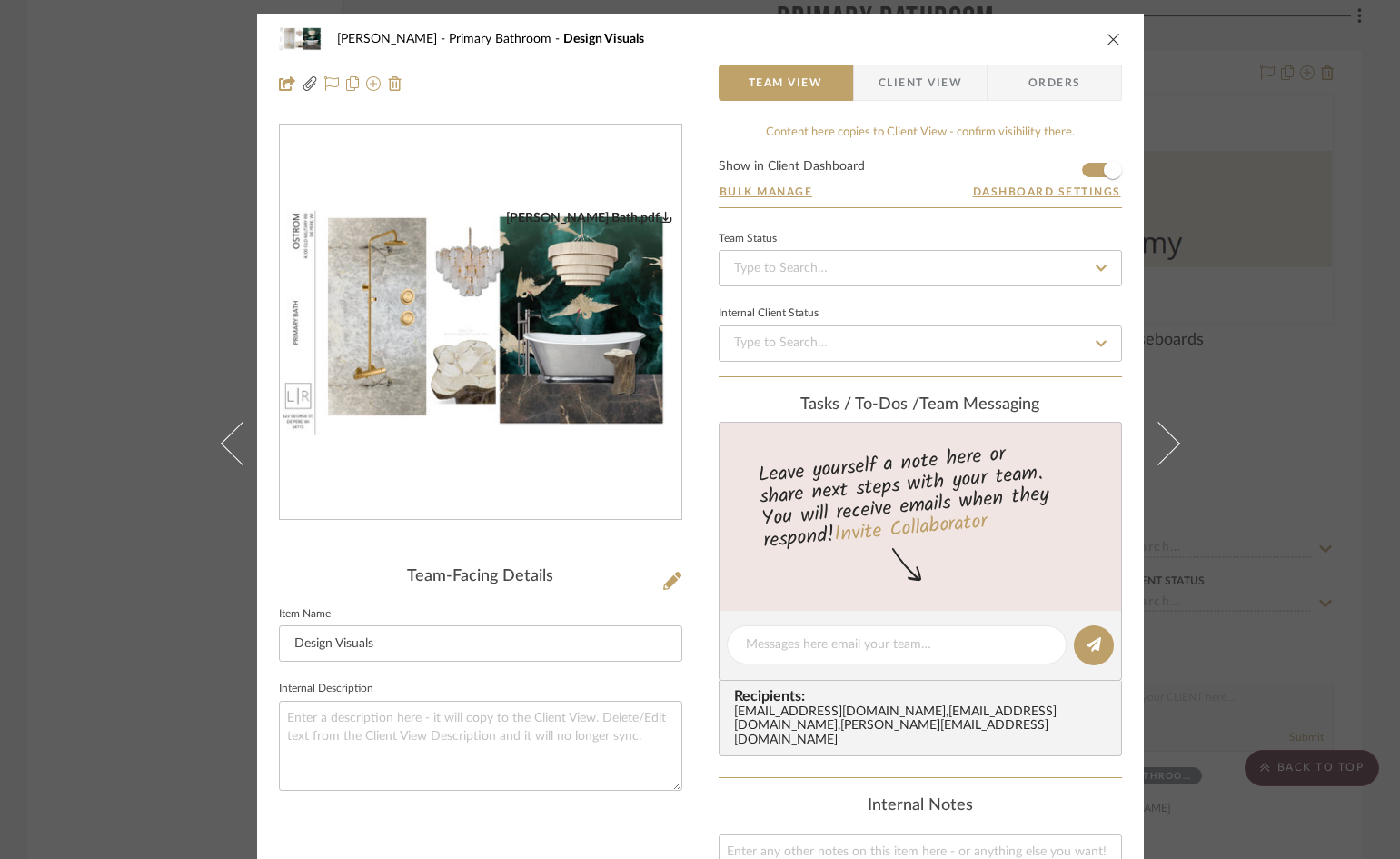
click at [1108, 36] on icon "close" at bounding box center [1113, 39] width 14 height 14
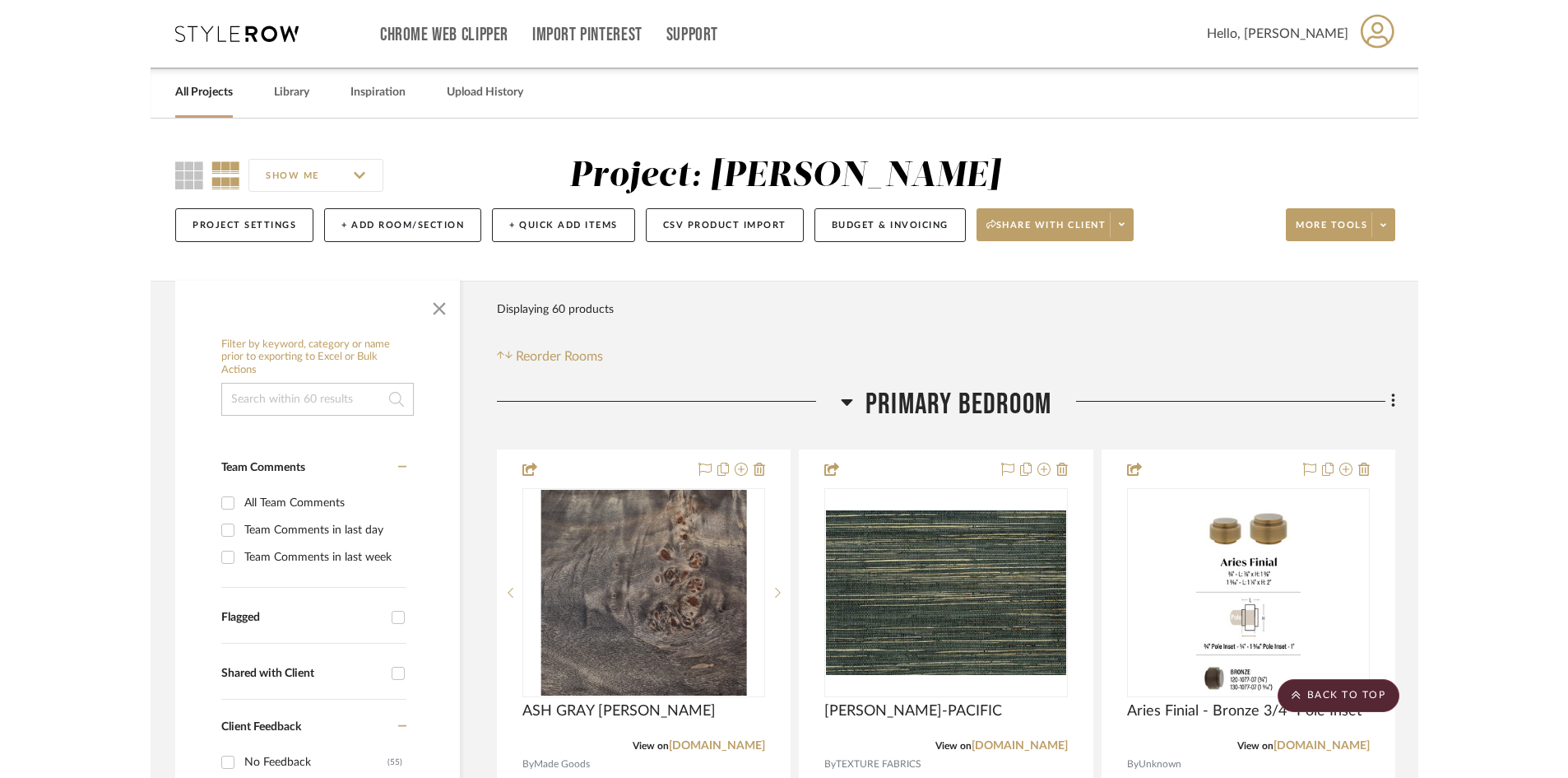
scroll to position [4269, 0]
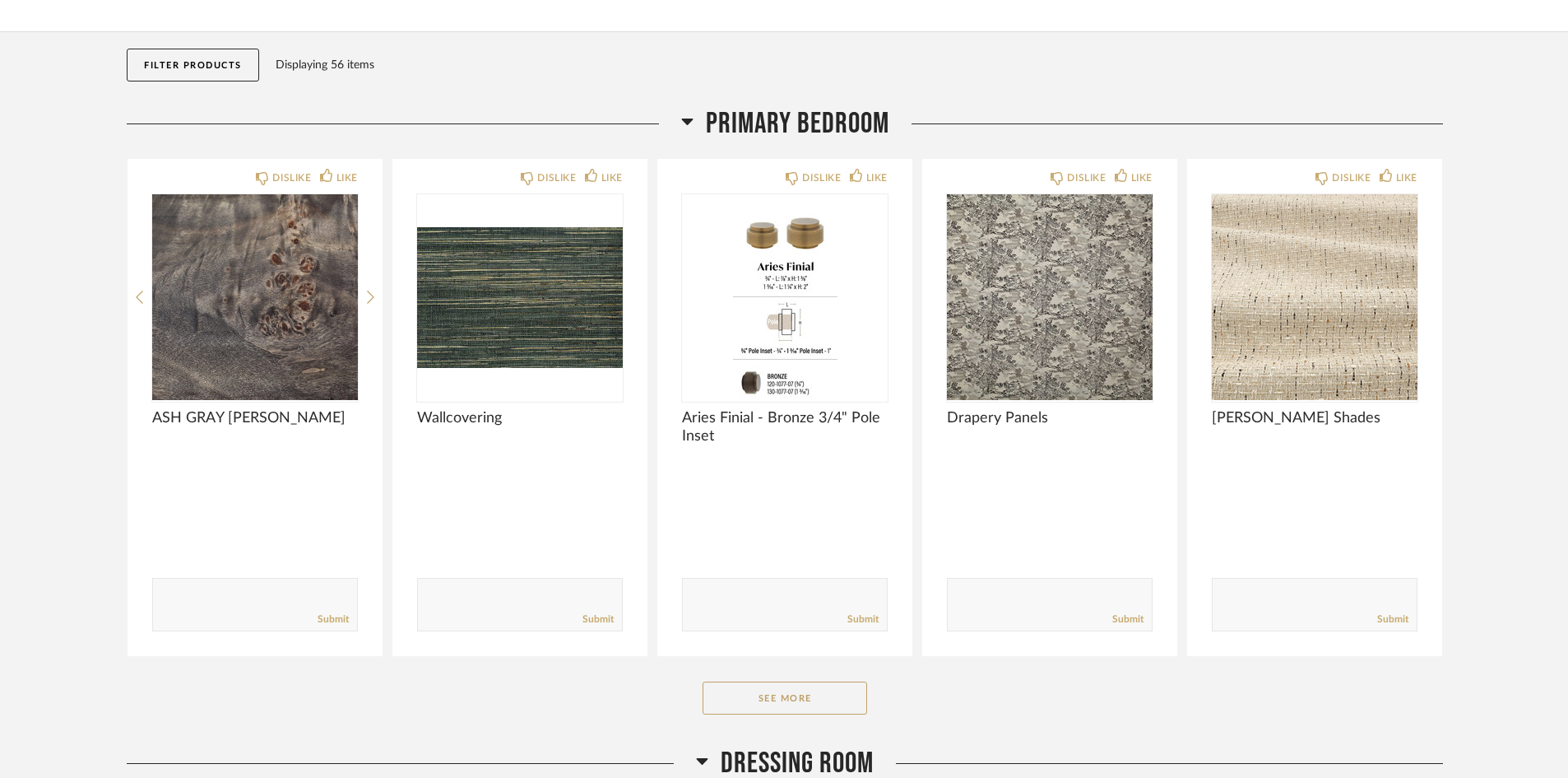
scroll to position [412, 0]
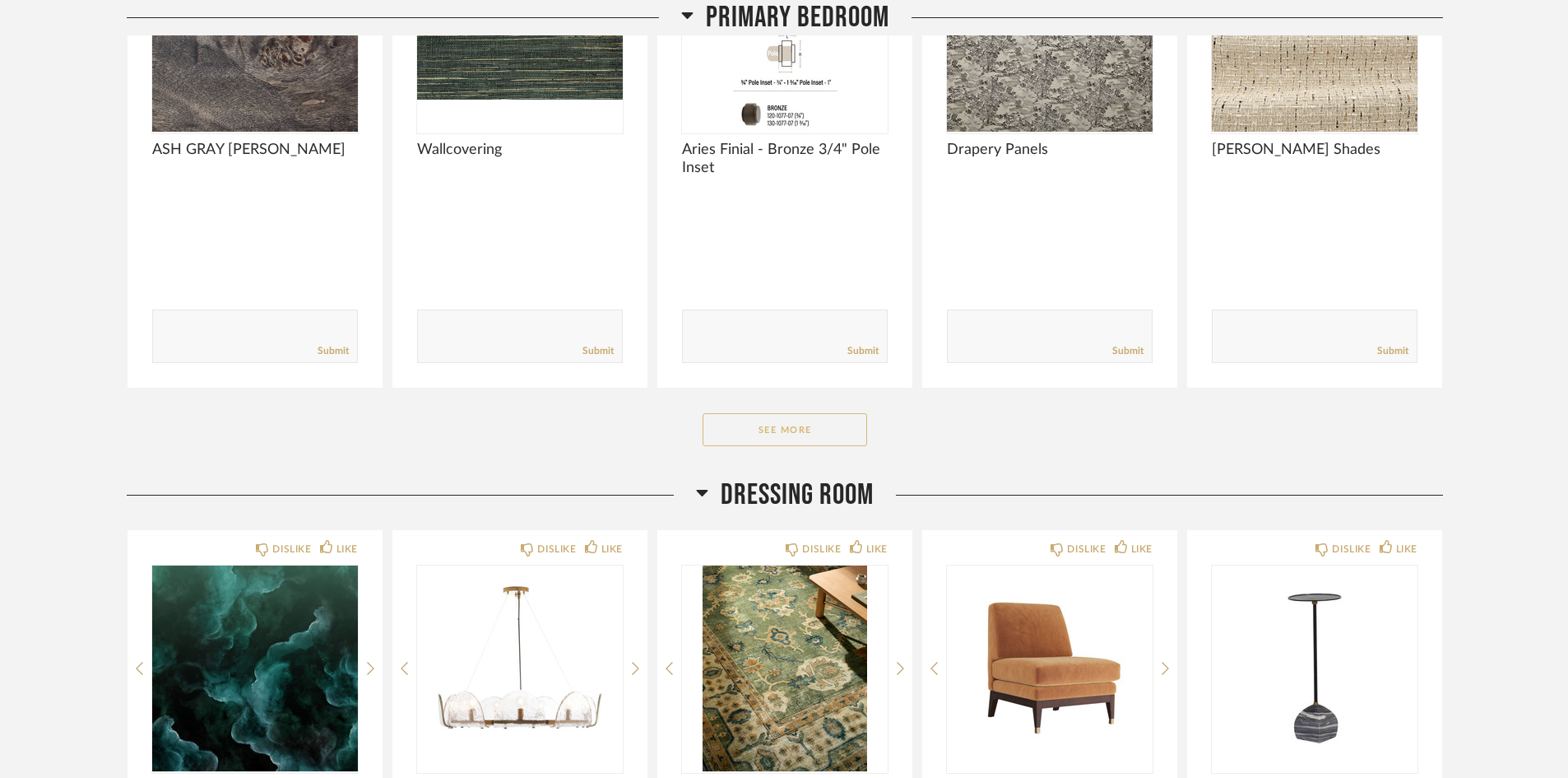
click at [807, 435] on button "See More" at bounding box center [784, 430] width 164 height 33
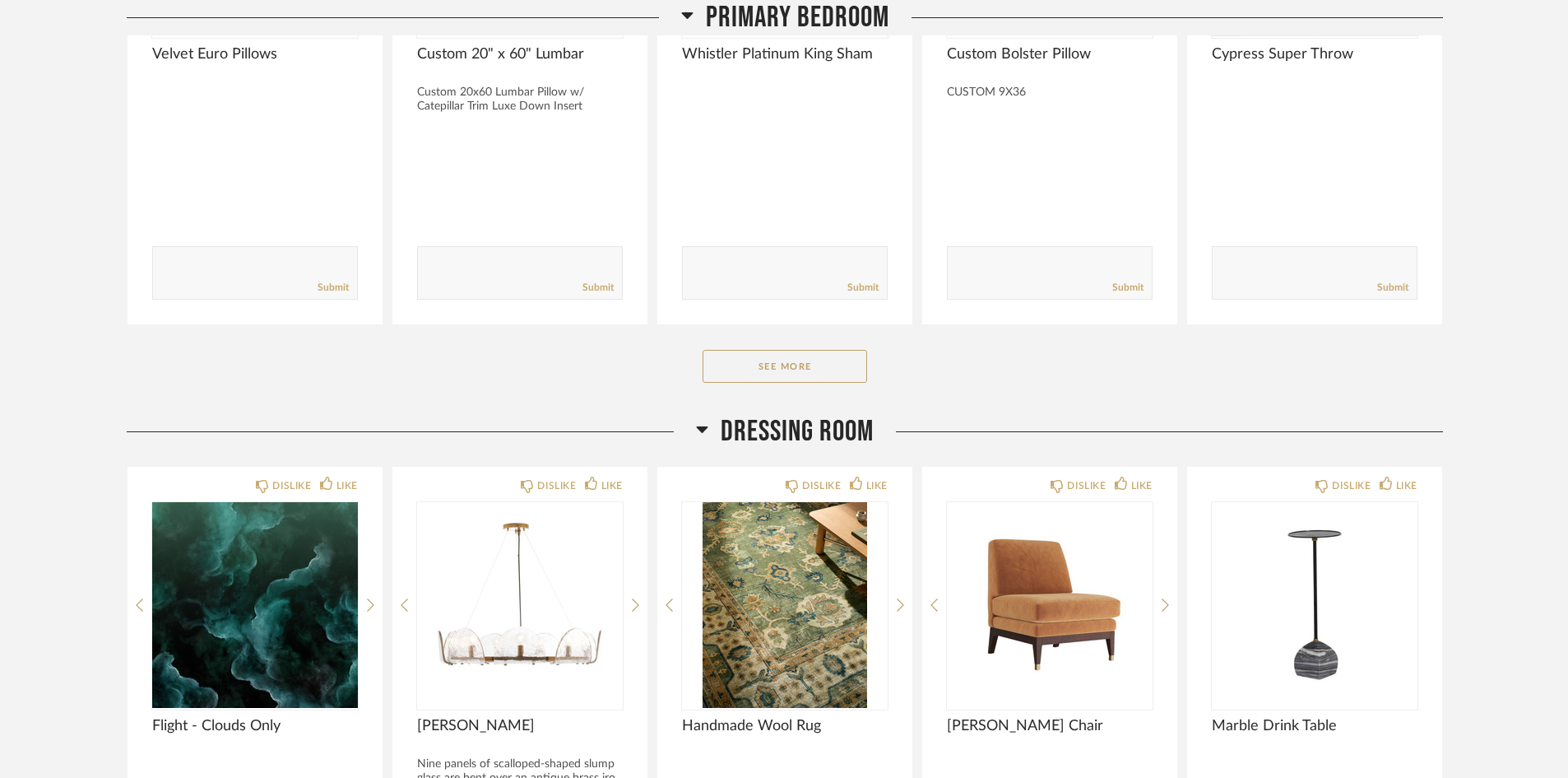
scroll to position [2881, 0]
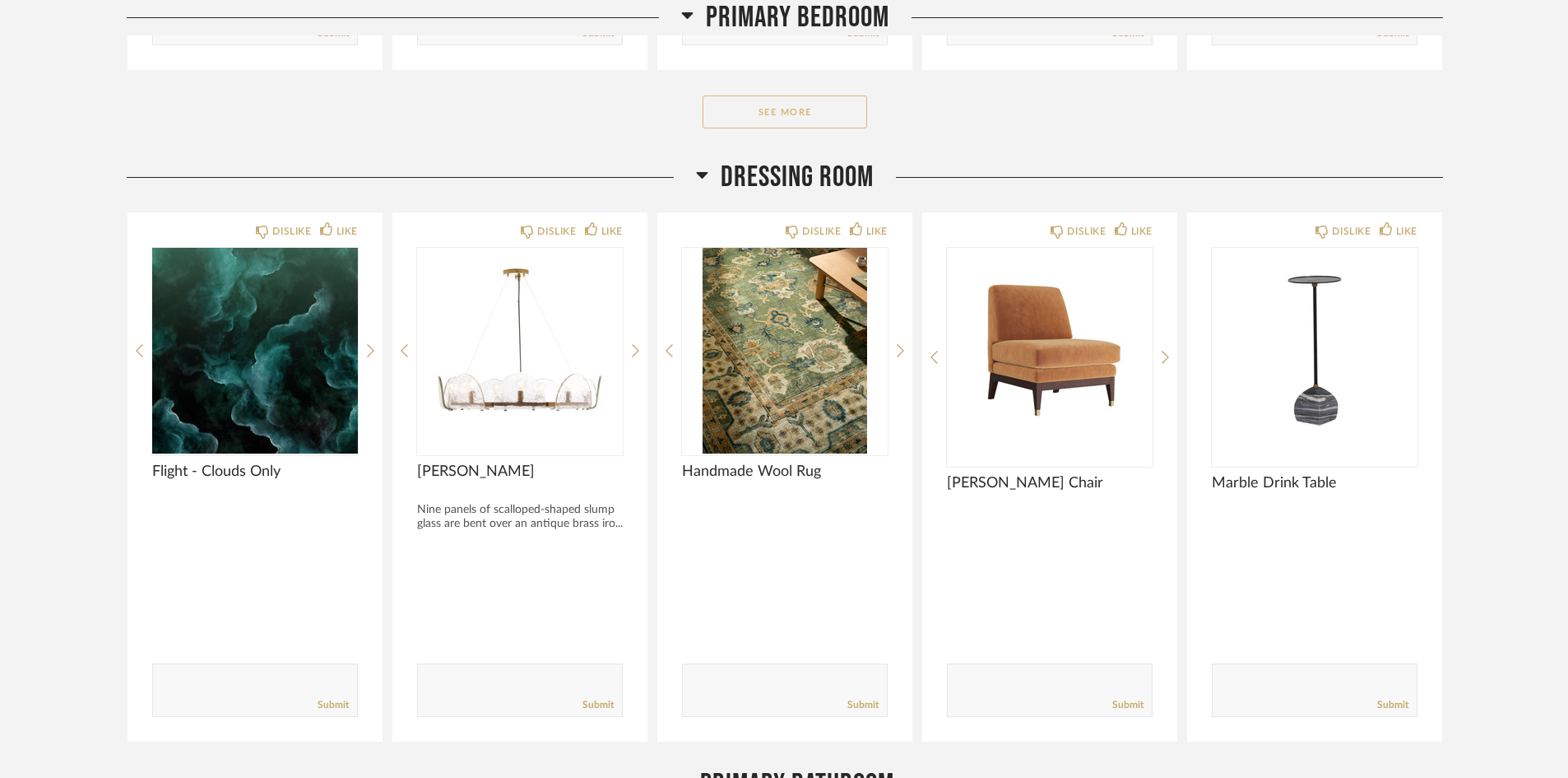
click at [763, 107] on button "See More" at bounding box center [784, 112] width 164 height 33
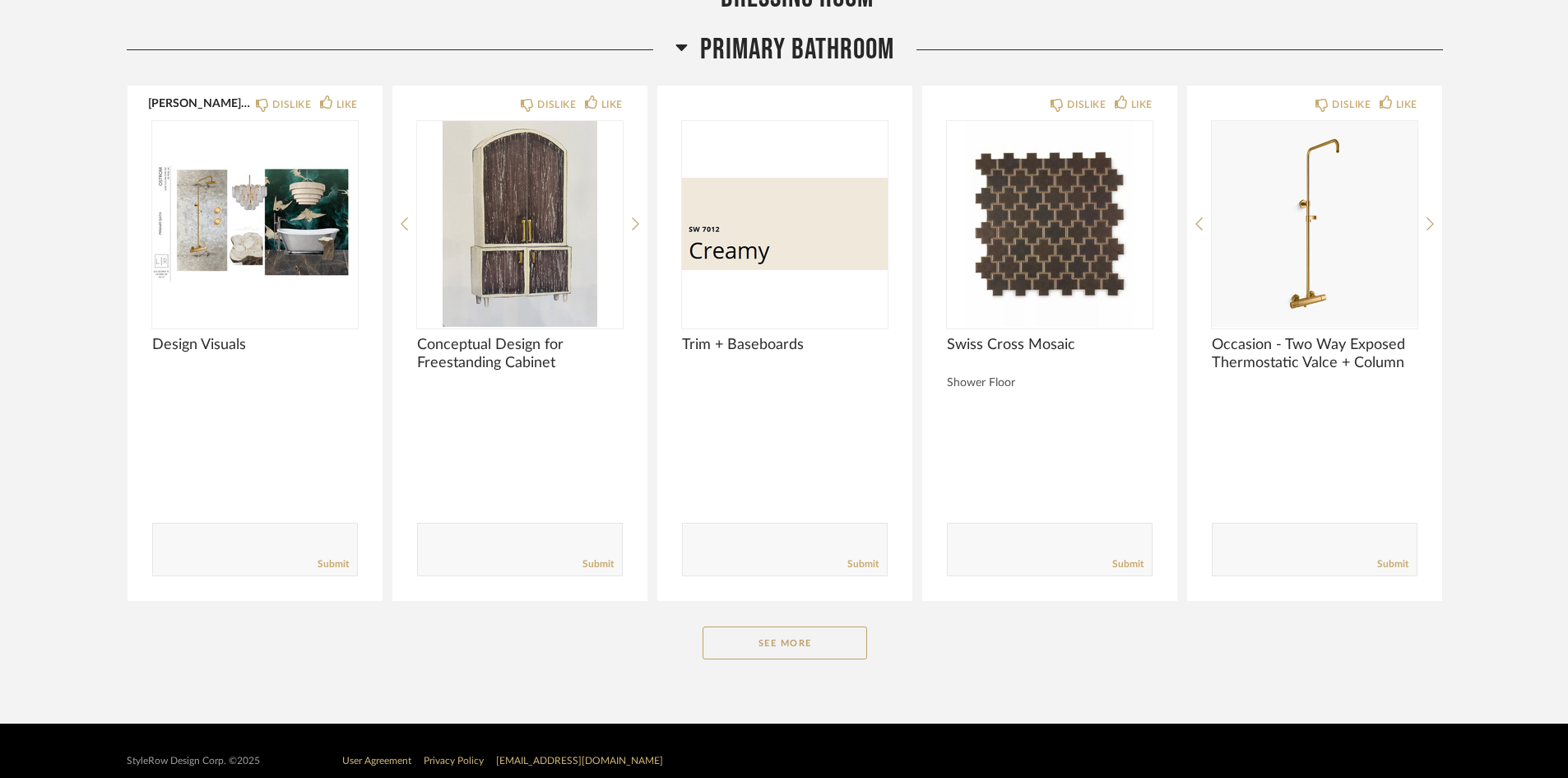
scroll to position [4176, 0]
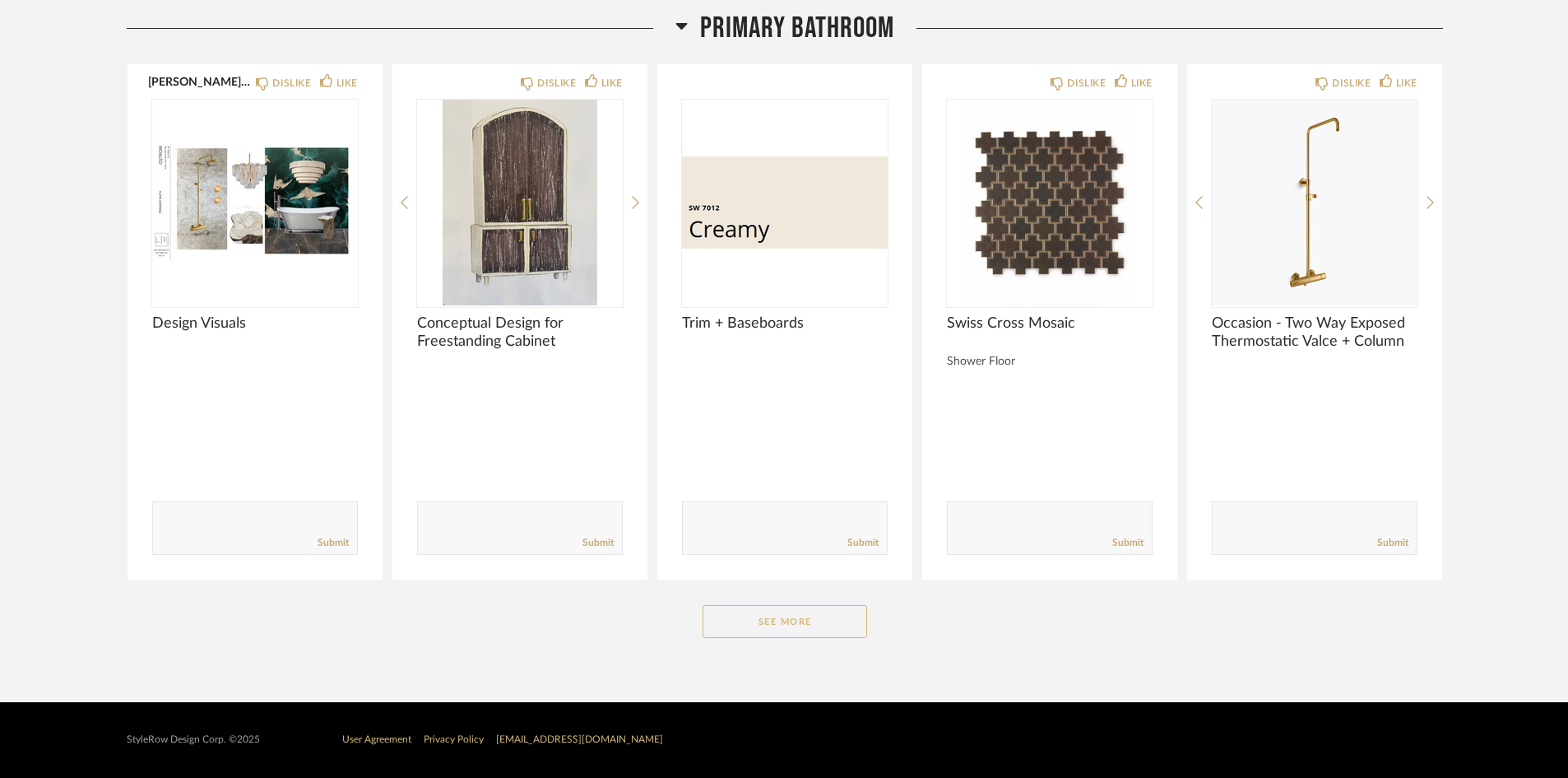
click at [815, 621] on button "See More" at bounding box center [784, 622] width 164 height 33
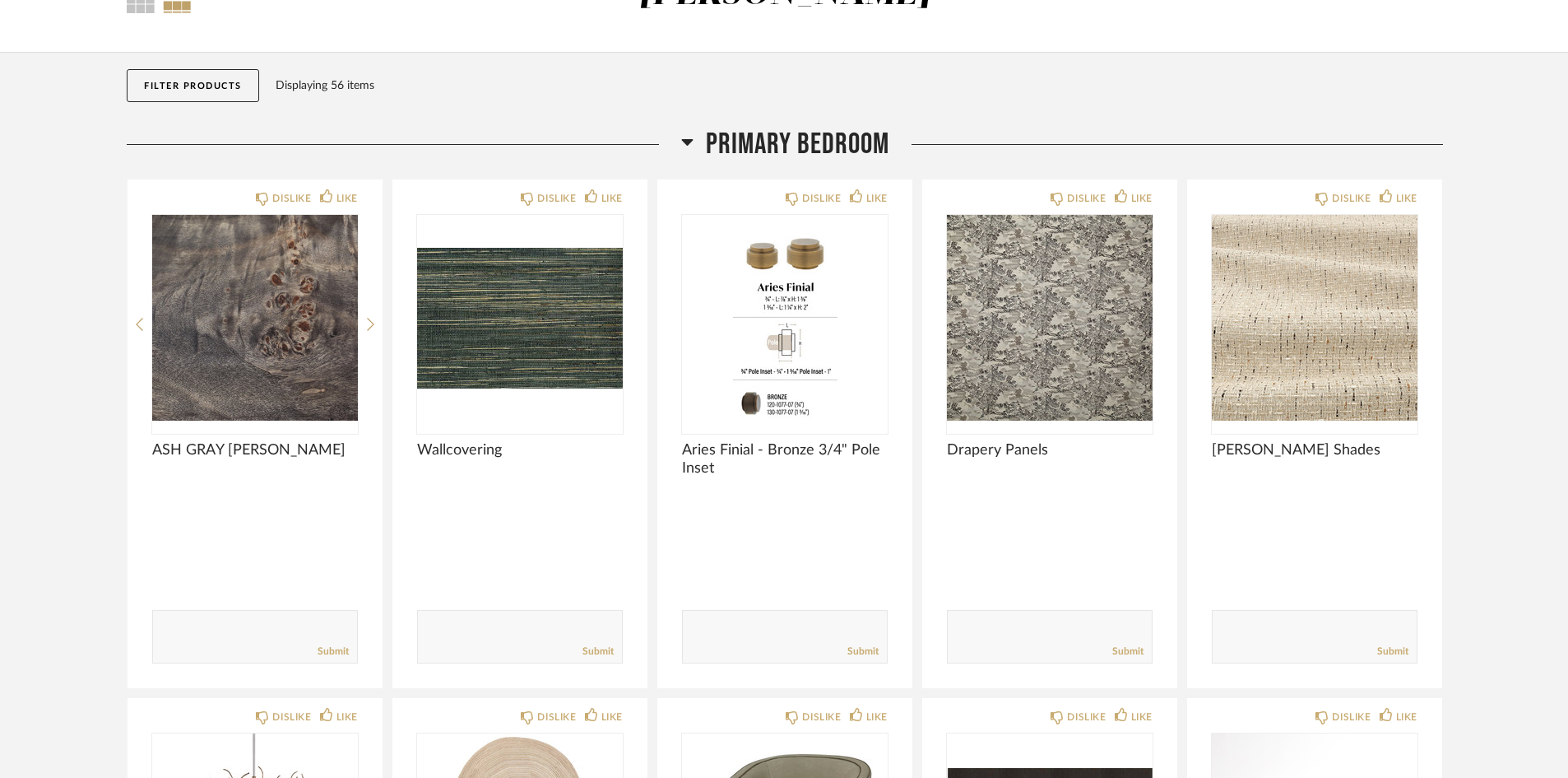
scroll to position [0, 0]
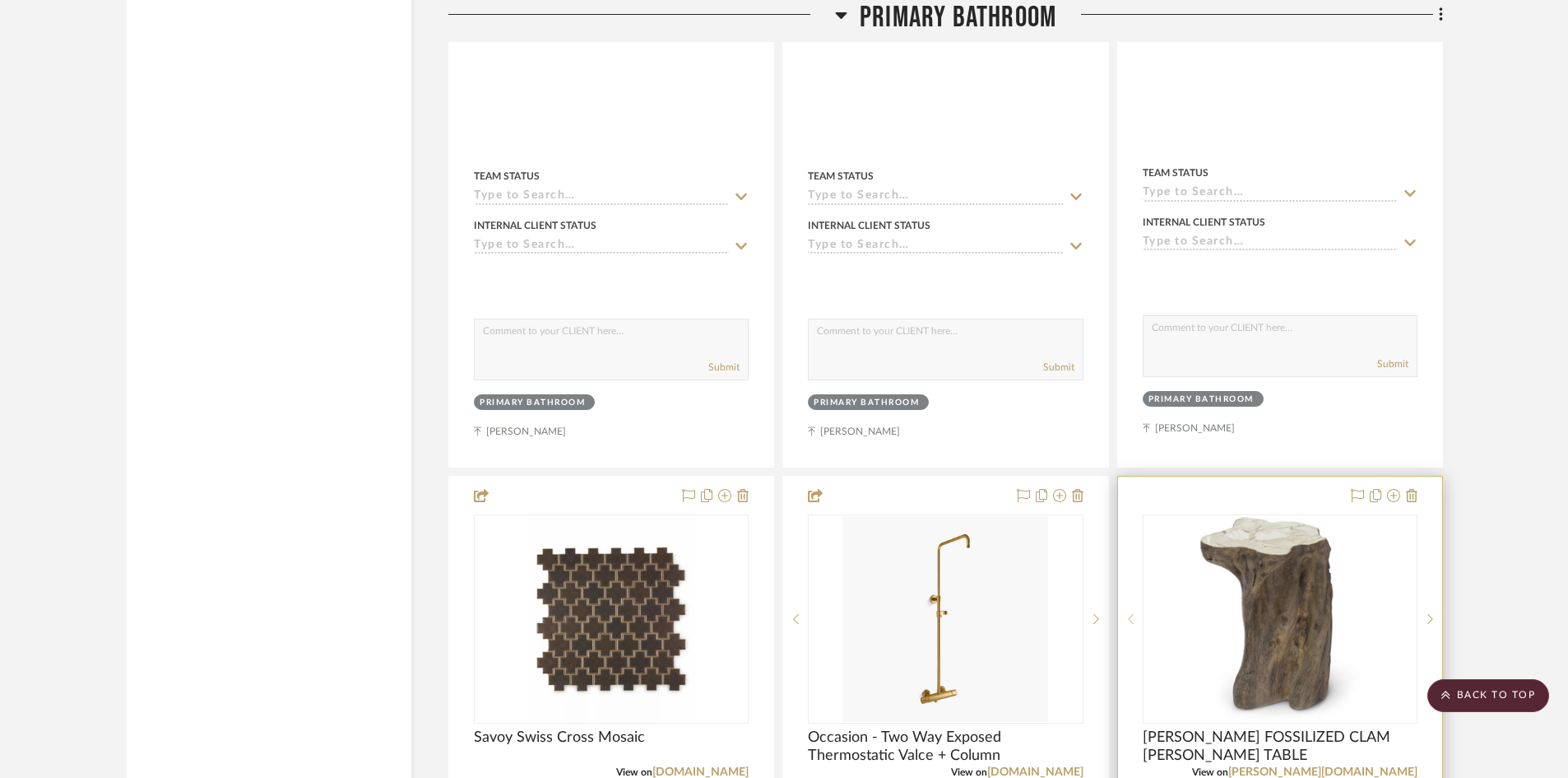
scroll to position [4855, 0]
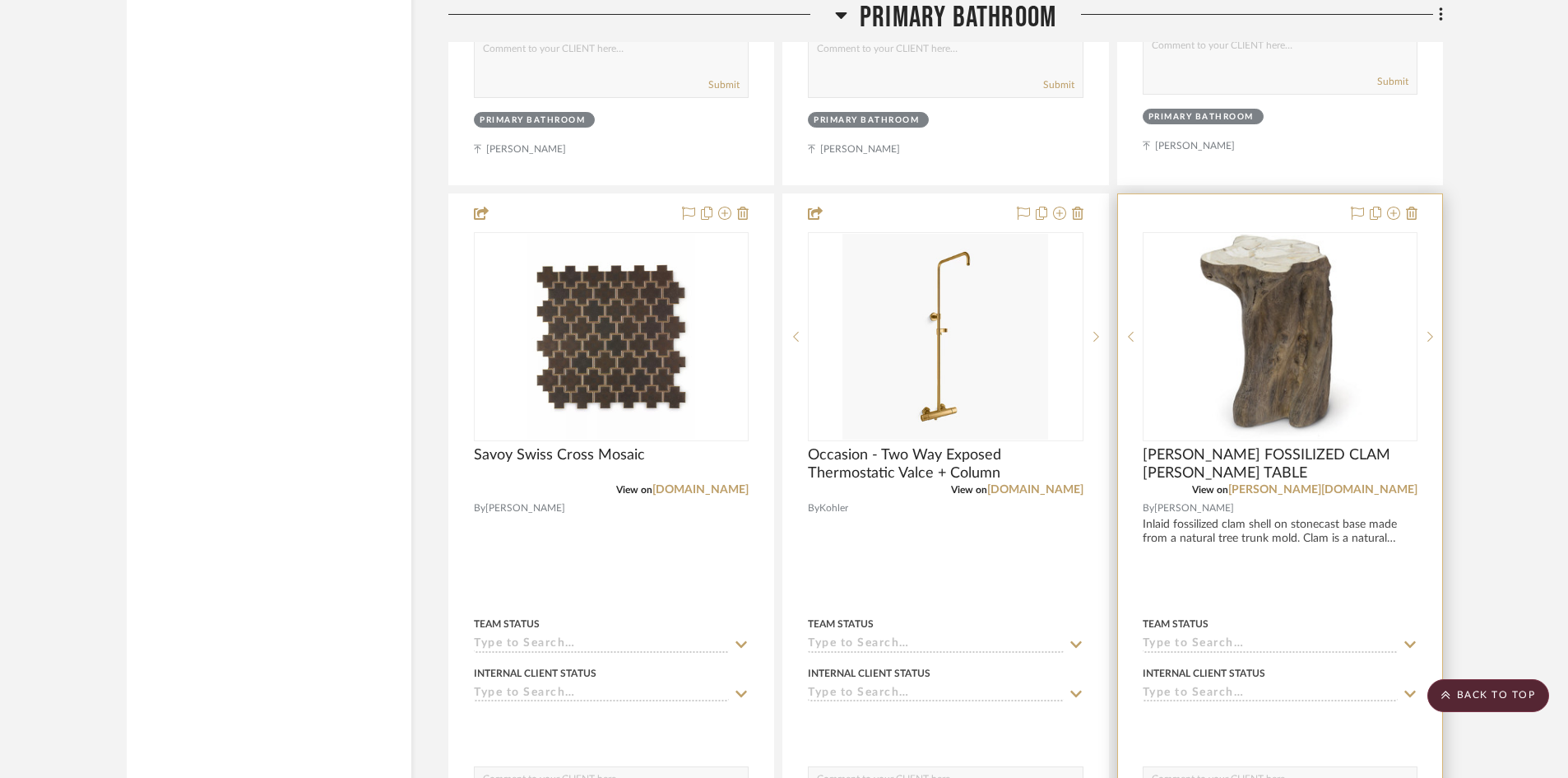
click at [1266, 583] on div at bounding box center [1279, 554] width 324 height 720
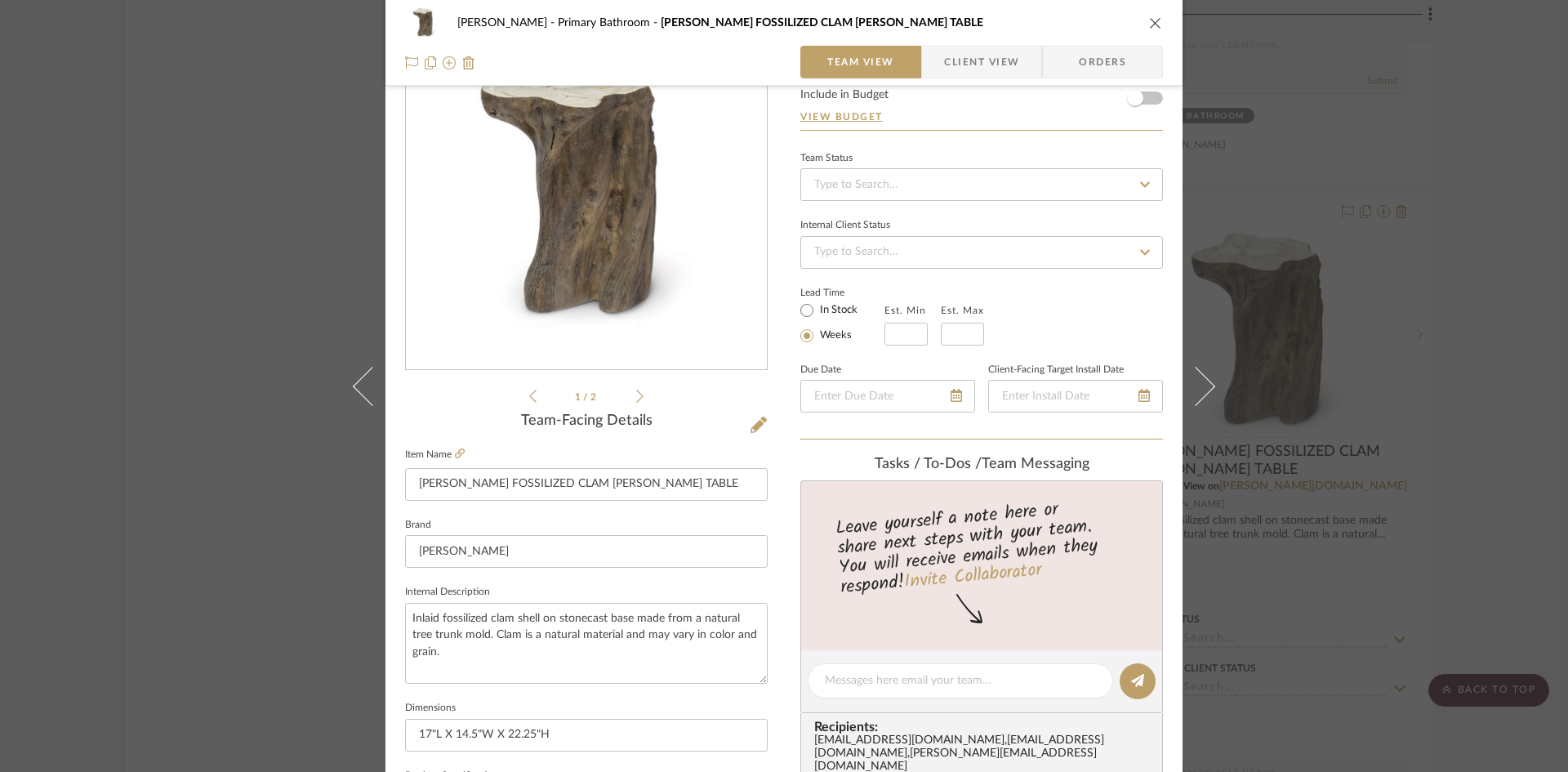
scroll to position [0, 0]
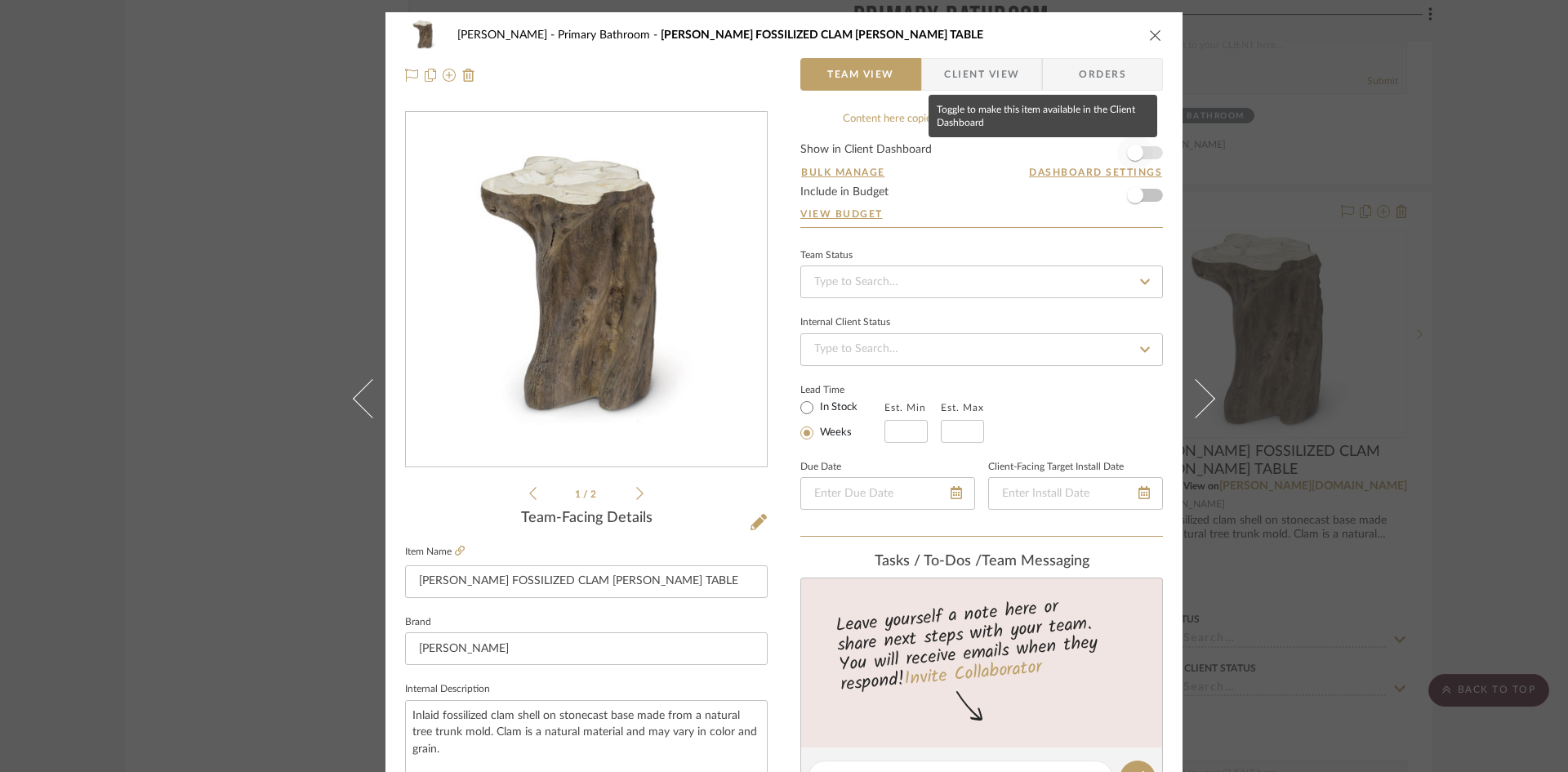
click at [1130, 150] on span "button" at bounding box center [1135, 152] width 16 height 16
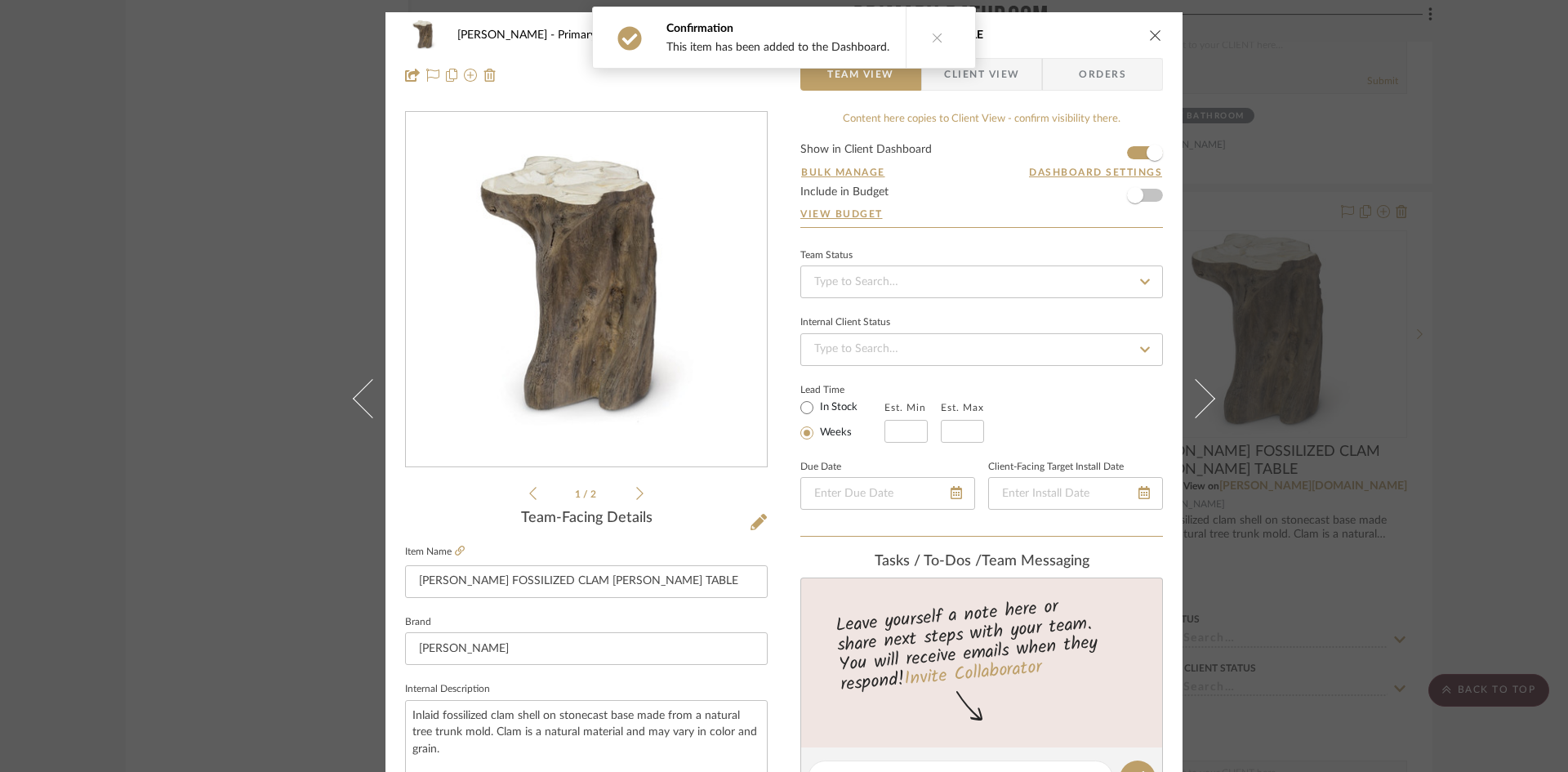
click at [972, 75] on div "Confirmation This item has been added to the Dashboard." at bounding box center [783, 38] width 397 height 75
click at [988, 83] on span "Client View" at bounding box center [982, 74] width 75 height 32
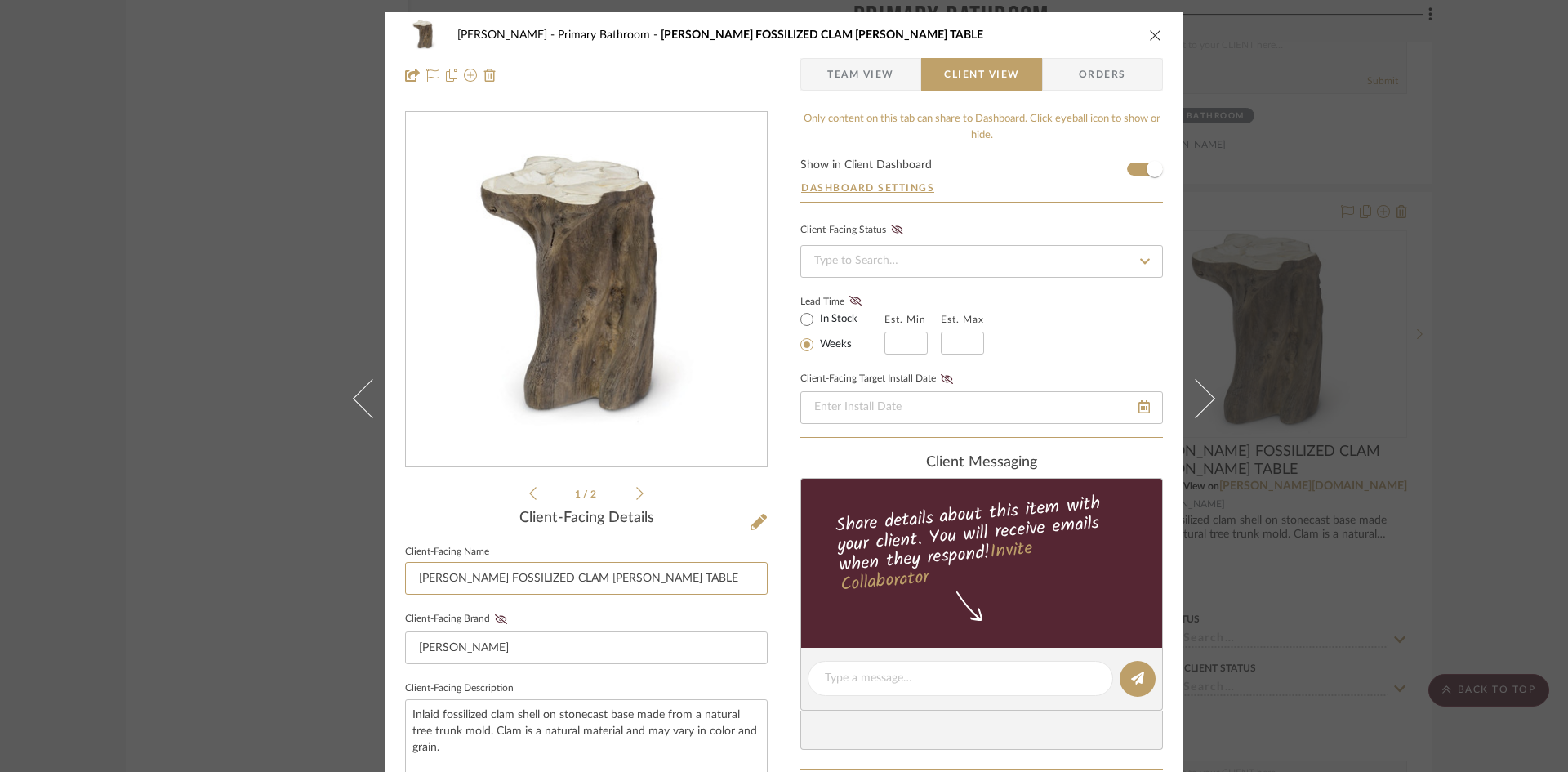
drag, startPoint x: 453, startPoint y: 578, endPoint x: 315, endPoint y: 583, distance: 138.1
click at [315, 583] on div "Ostrom, Jim Primary Bathroom CHLOE FOSSILIZED CLAM STUMP TABLE Team View Client…" at bounding box center [784, 386] width 1568 height 772
drag, startPoint x: 420, startPoint y: 578, endPoint x: 473, endPoint y: 575, distance: 53.1
click at [473, 575] on input "FOSSILIZED CLAM STUMP TABLE" at bounding box center [586, 578] width 363 height 32
drag, startPoint x: 466, startPoint y: 574, endPoint x: 614, endPoint y: 574, distance: 148.0
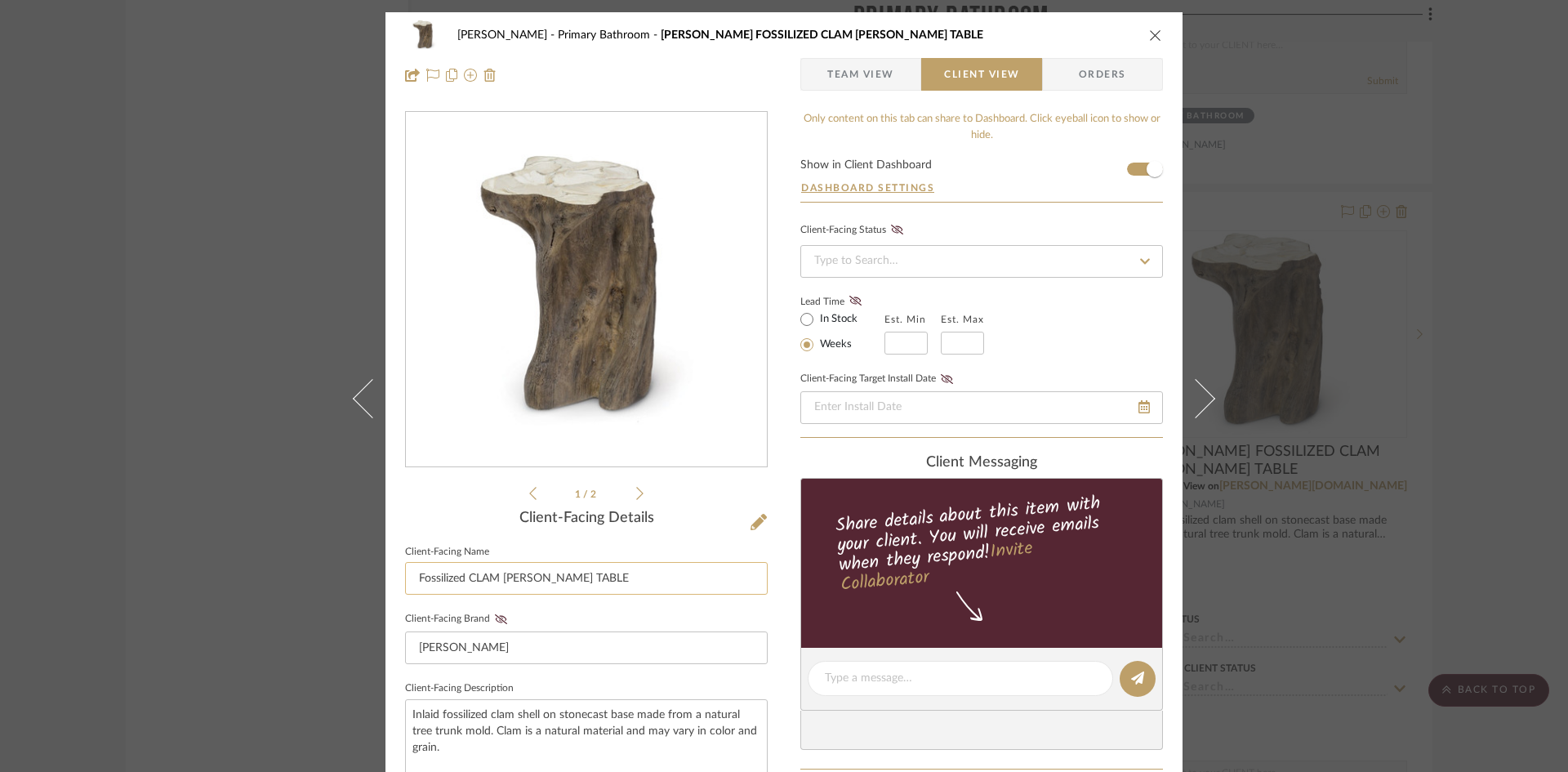
click at [614, 574] on input "Fossilized CLAM STUMP TABLE" at bounding box center [586, 578] width 363 height 32
click at [497, 572] on input "Fossilized Clam Table" at bounding box center [586, 578] width 363 height 32
type input "Fossilized Clam Trunk"
click at [415, 729] on textarea "Inlaid fossilized clam shell on stonecast base made from a natural tree trunk m…" at bounding box center [586, 748] width 363 height 97
click at [441, 721] on textarea "Inlaid fossilized clam shell on stonecast base made from a natural tree trunk m…" at bounding box center [586, 748] width 363 height 97
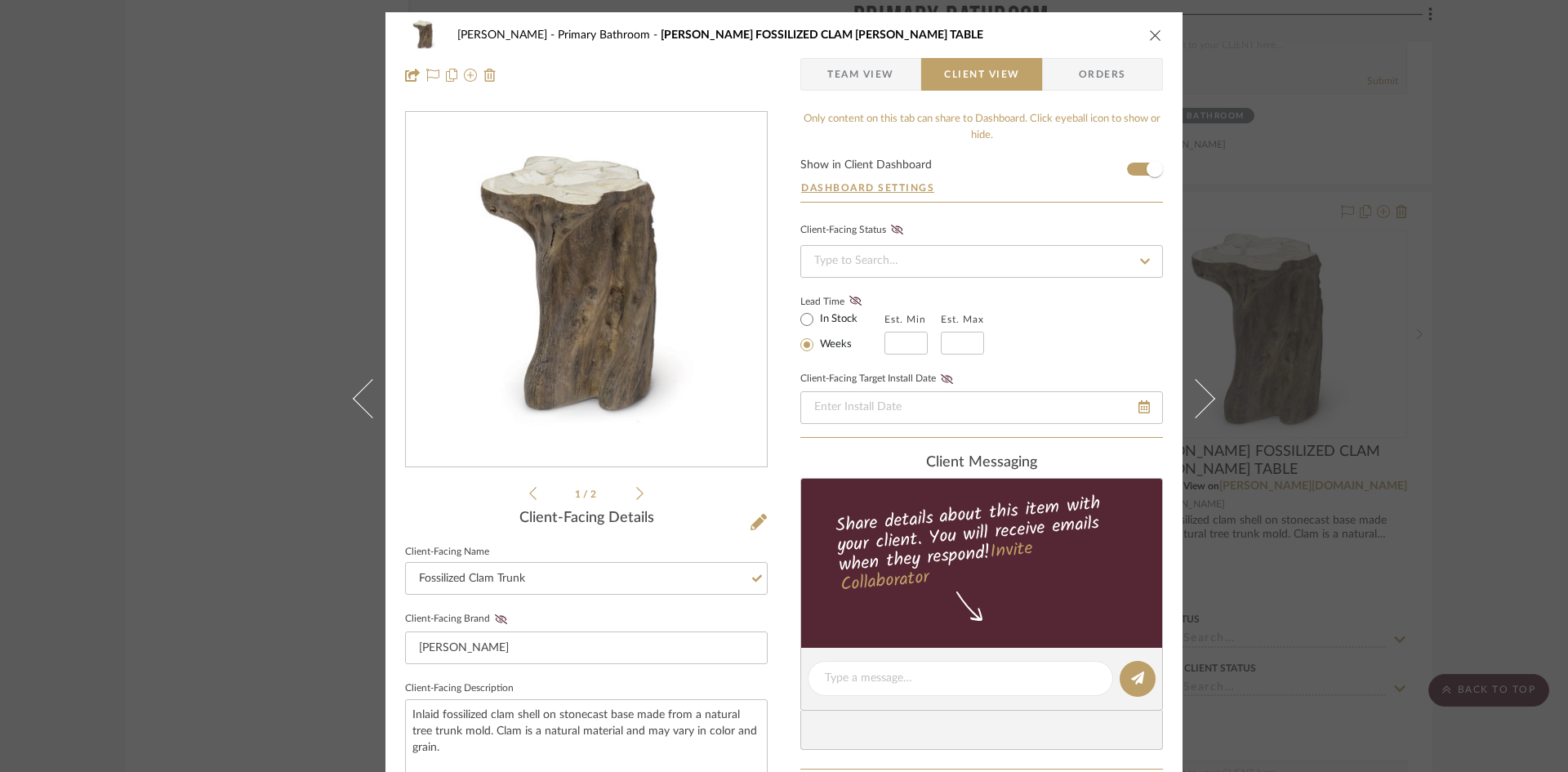
click at [770, 621] on div "Ostrom, Jim Primary Bathroom CHLOE FOSSILIZED CLAM STUMP TABLE Team View Client…" at bounding box center [784, 692] width 797 height 1360
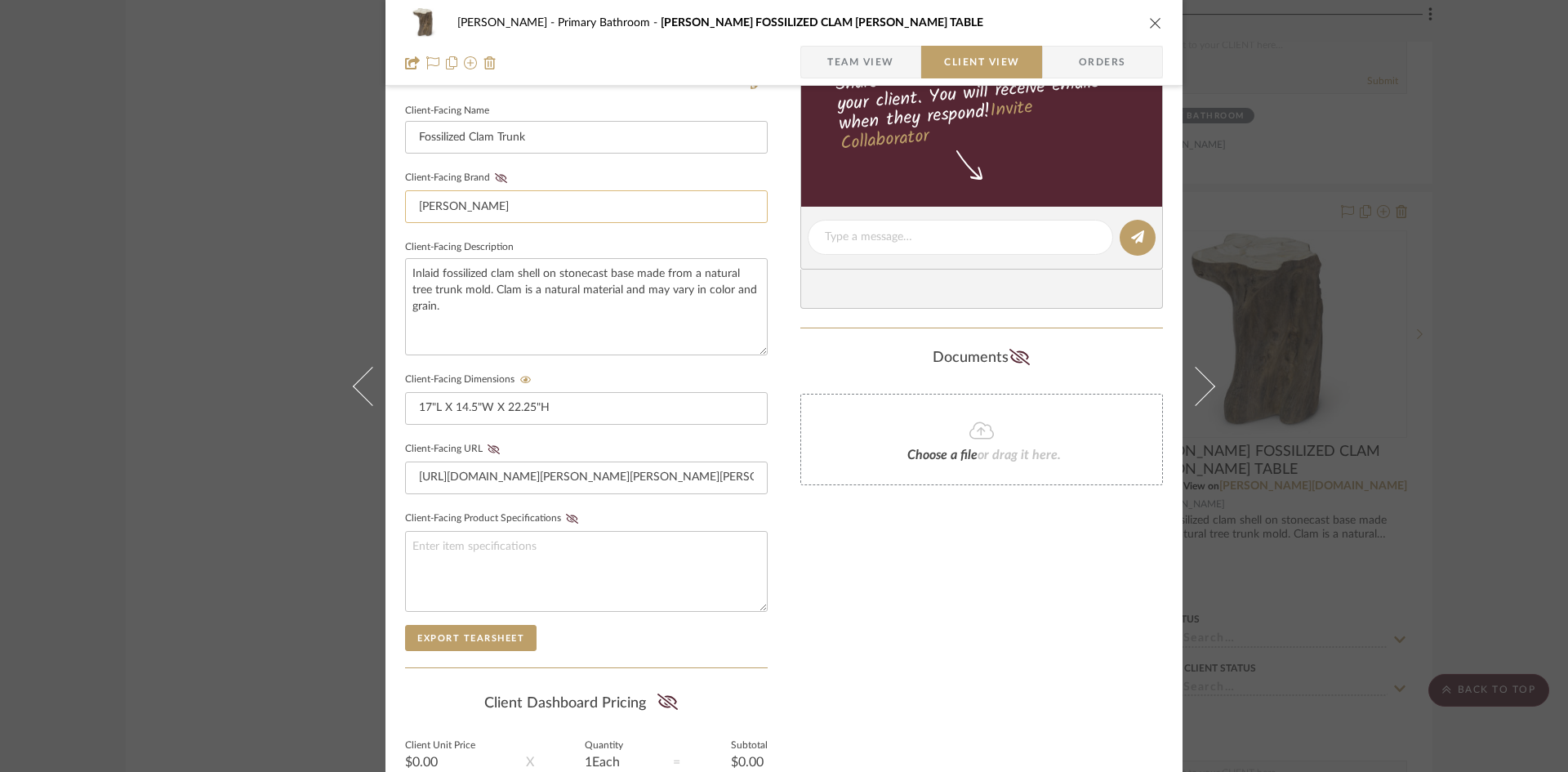
scroll to position [29, 0]
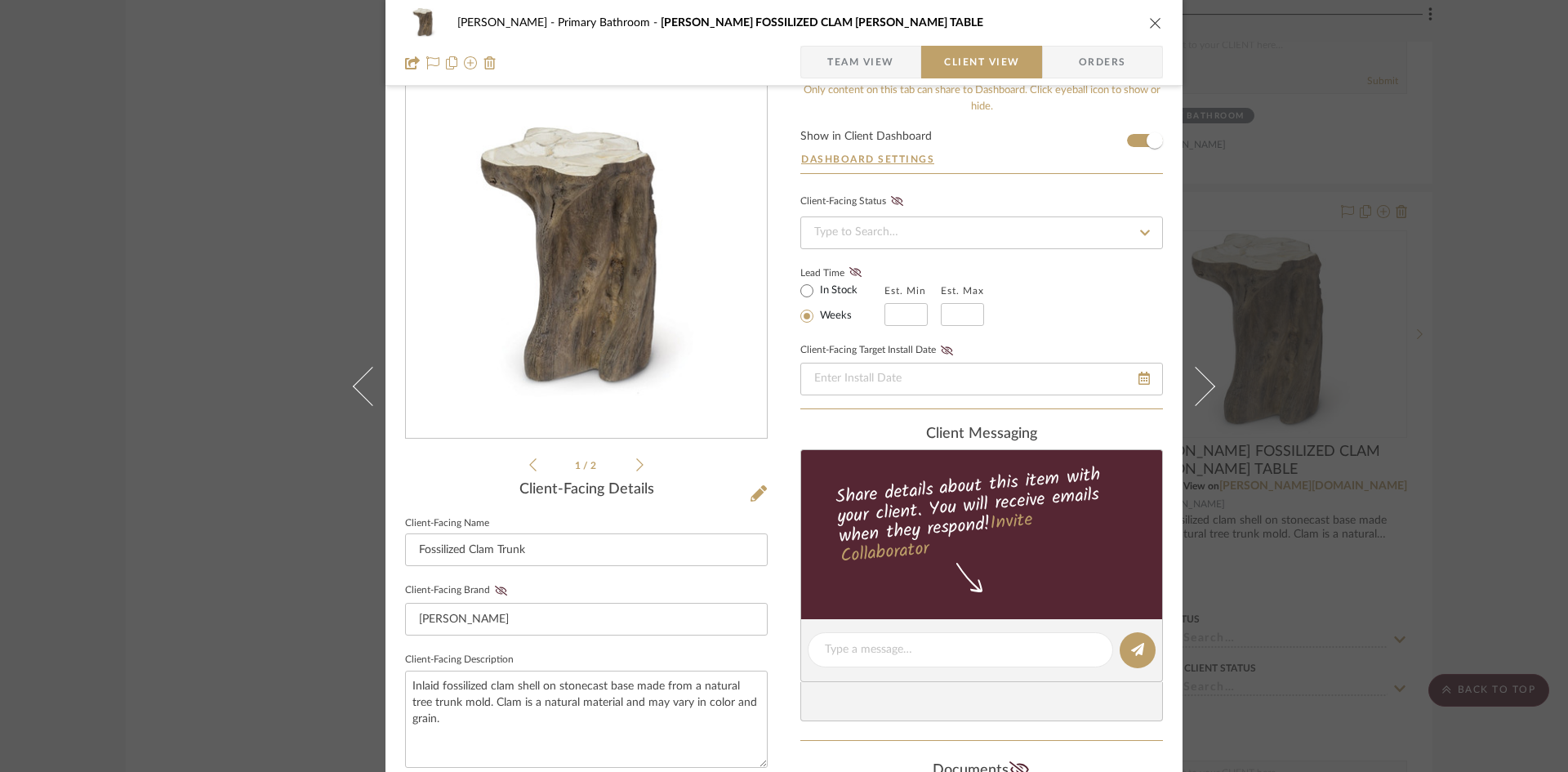
click at [781, 609] on div "Ostrom, Jim Primary Bathroom CHLOE FOSSILIZED CLAM STUMP TABLE Team View Client…" at bounding box center [784, 664] width 797 height 1360
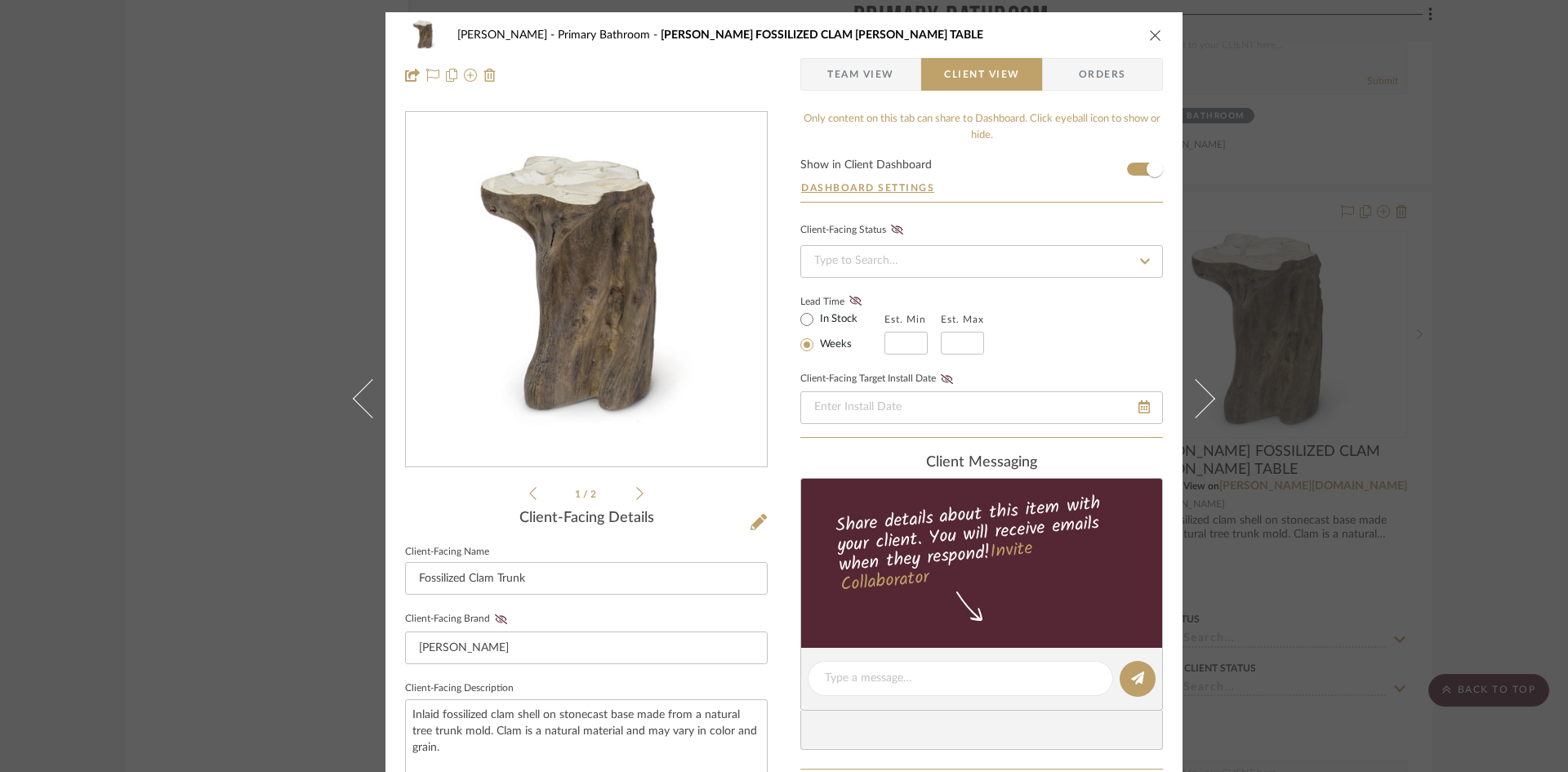
click at [1151, 35] on icon "close" at bounding box center [1155, 35] width 13 height 13
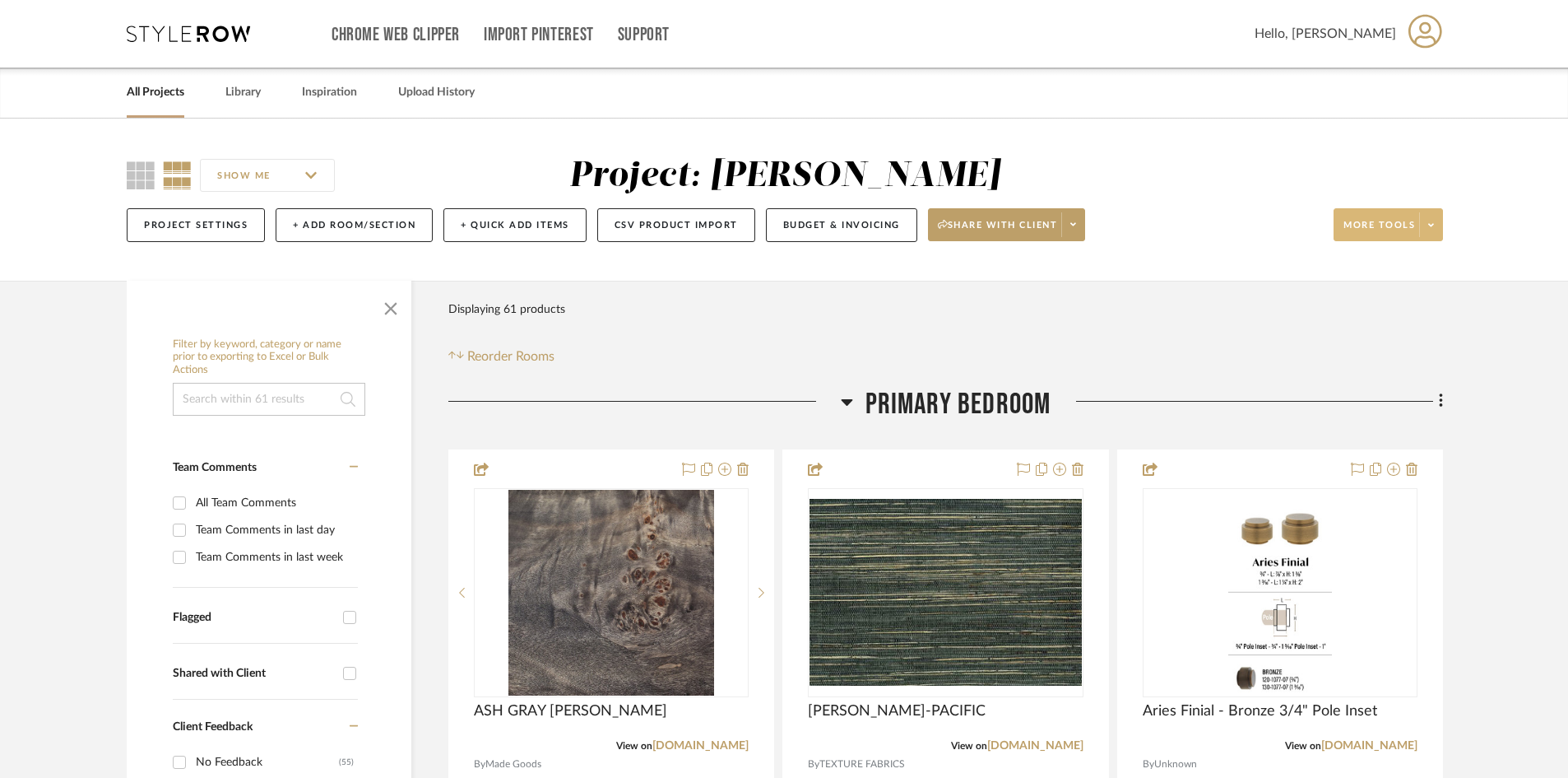
click at [1428, 225] on icon at bounding box center [1431, 225] width 6 height 9
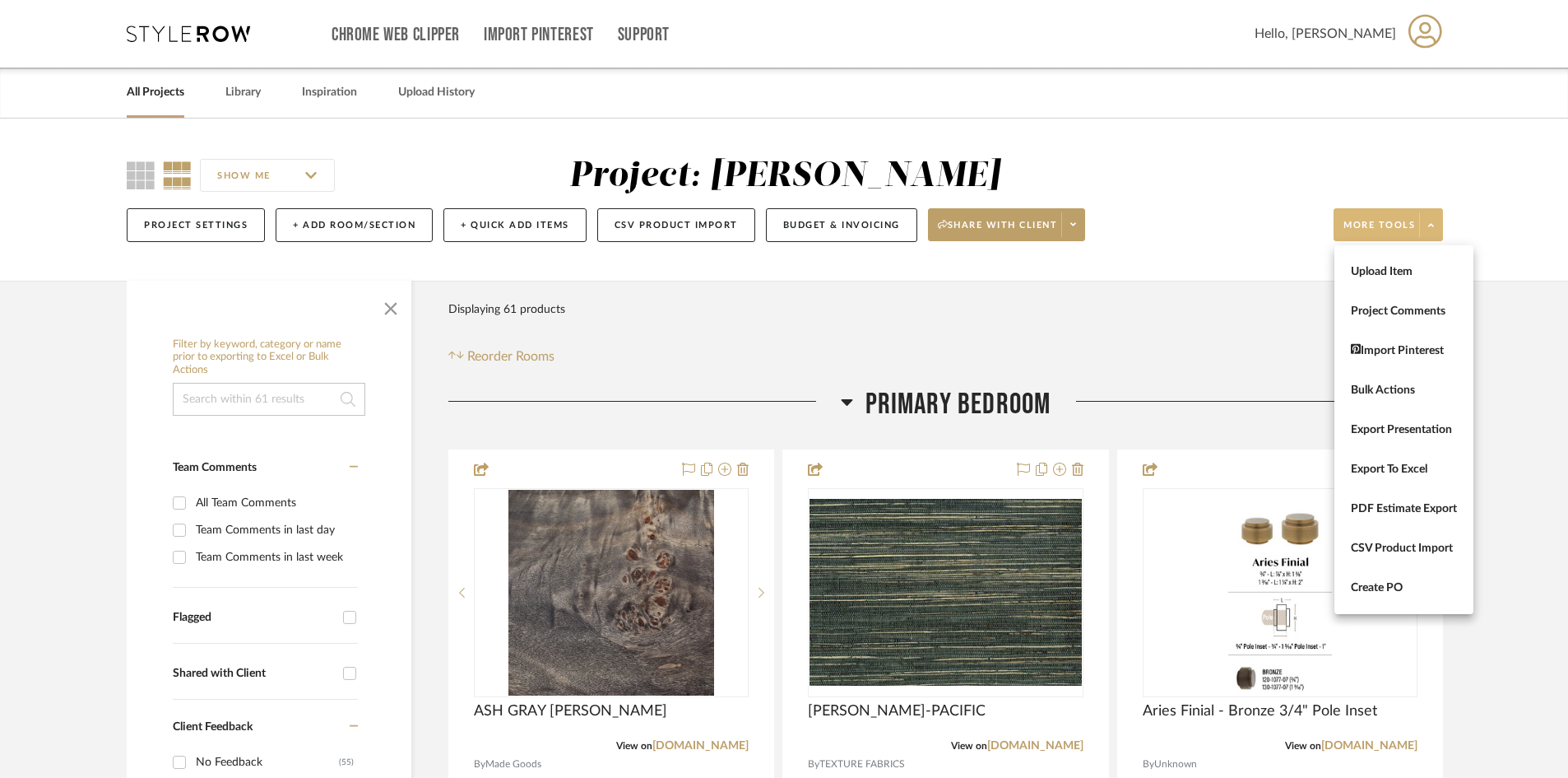
click at [1382, 395] on span "Bulk Actions" at bounding box center [1404, 390] width 107 height 14
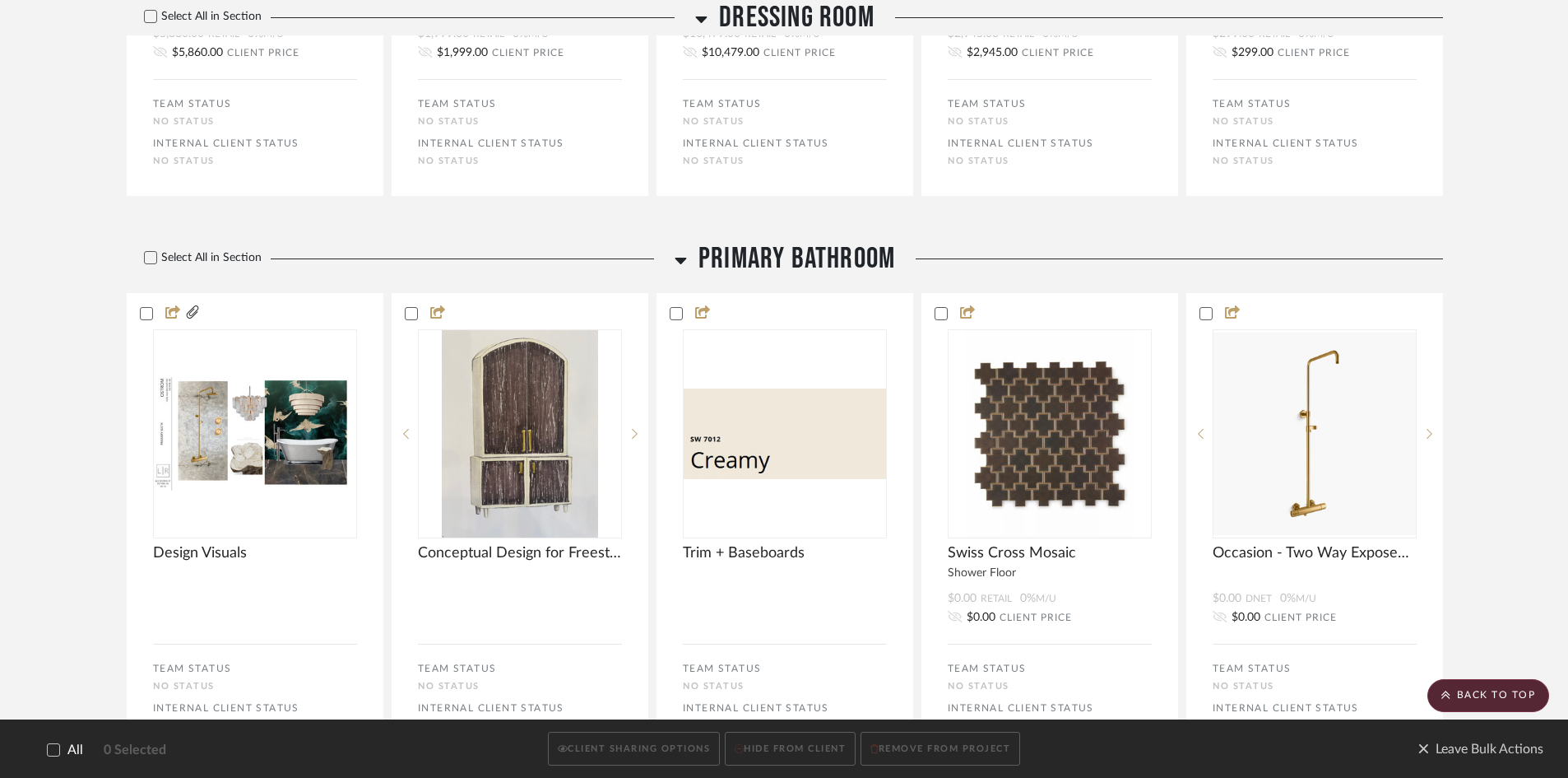
scroll to position [3622, 0]
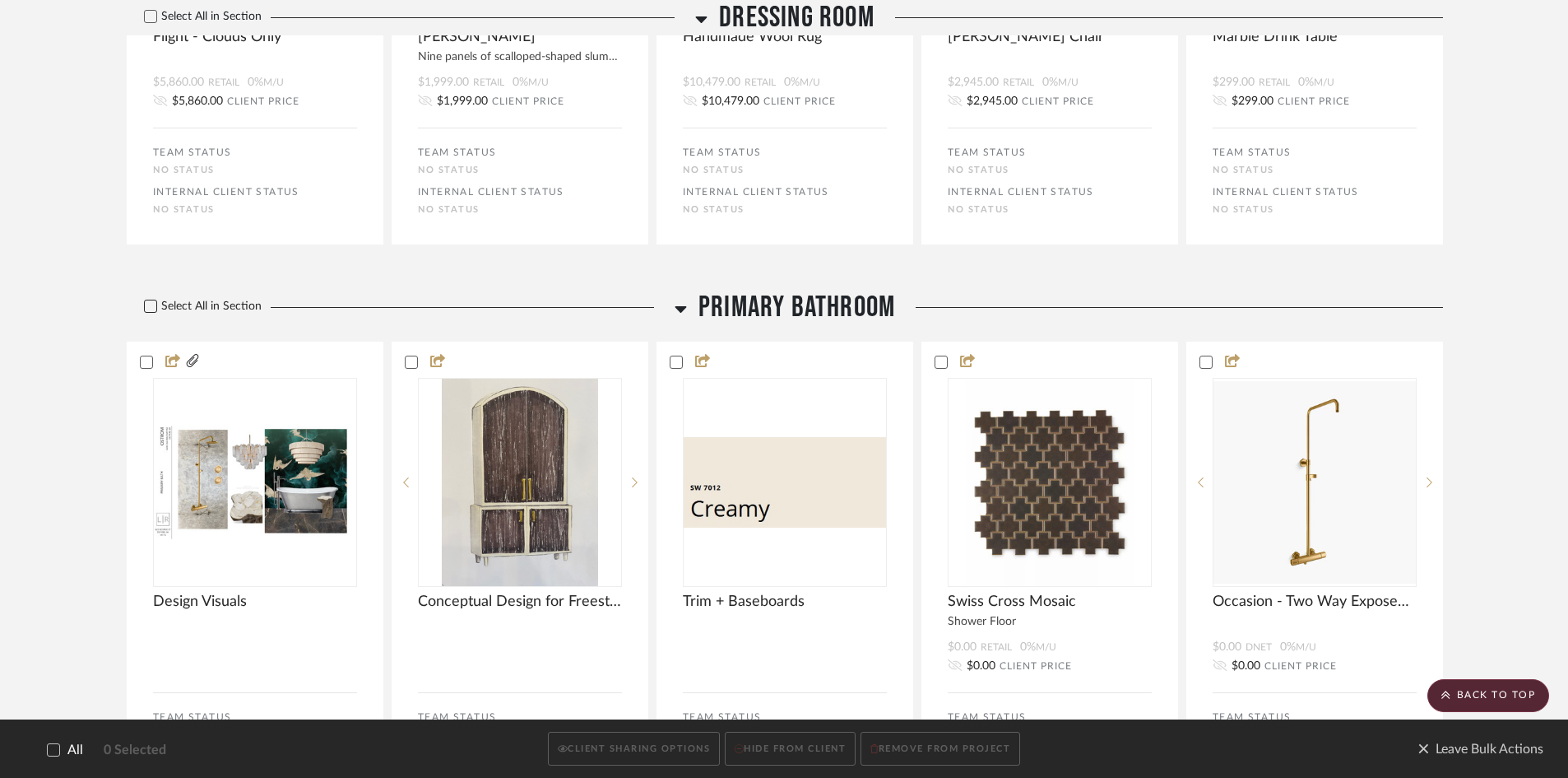
click at [146, 306] on icon at bounding box center [150, 305] width 11 height 11
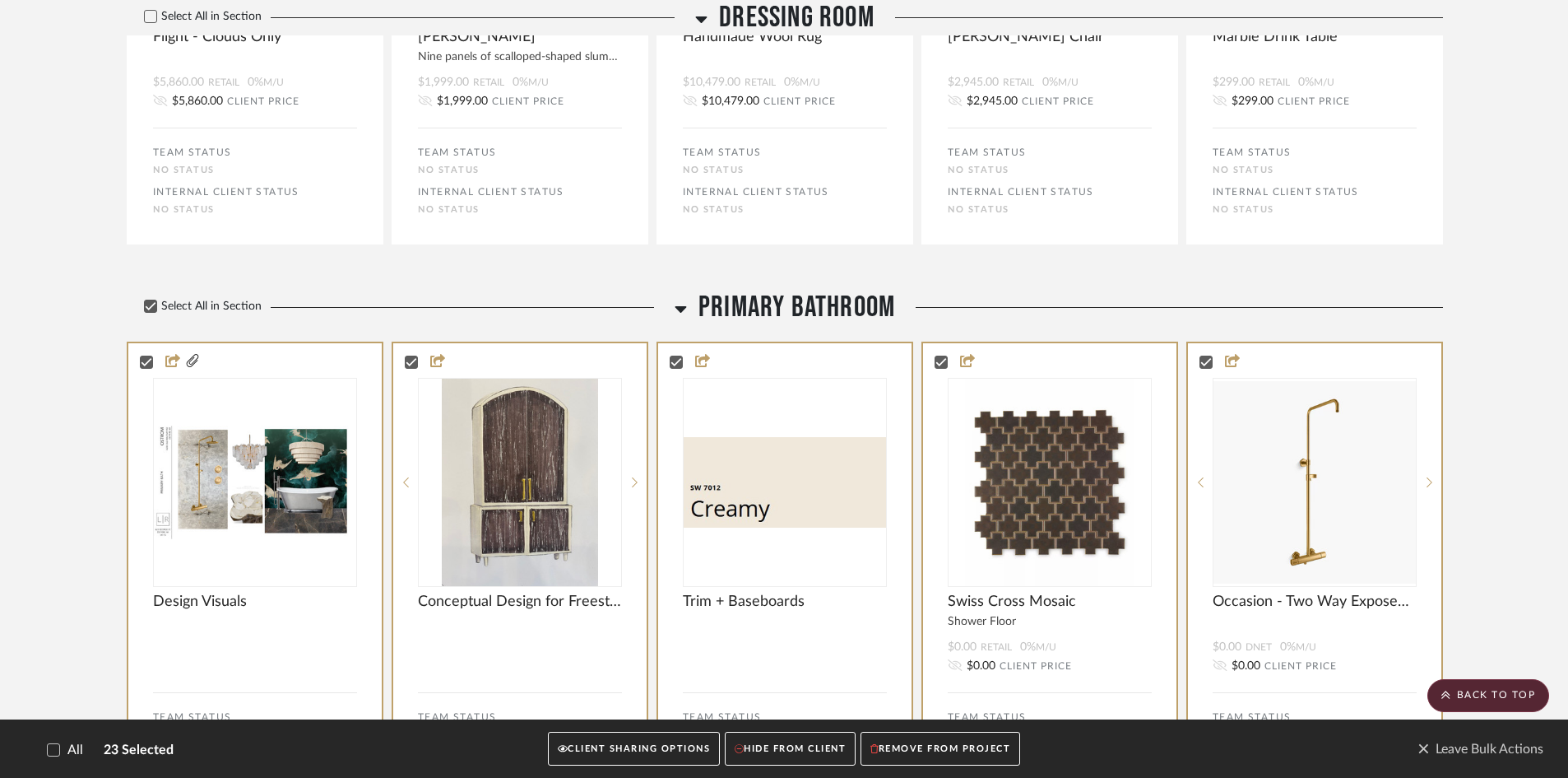
click at [637, 749] on button "CLIENT SHARING OPTIONS" at bounding box center [634, 749] width 172 height 34
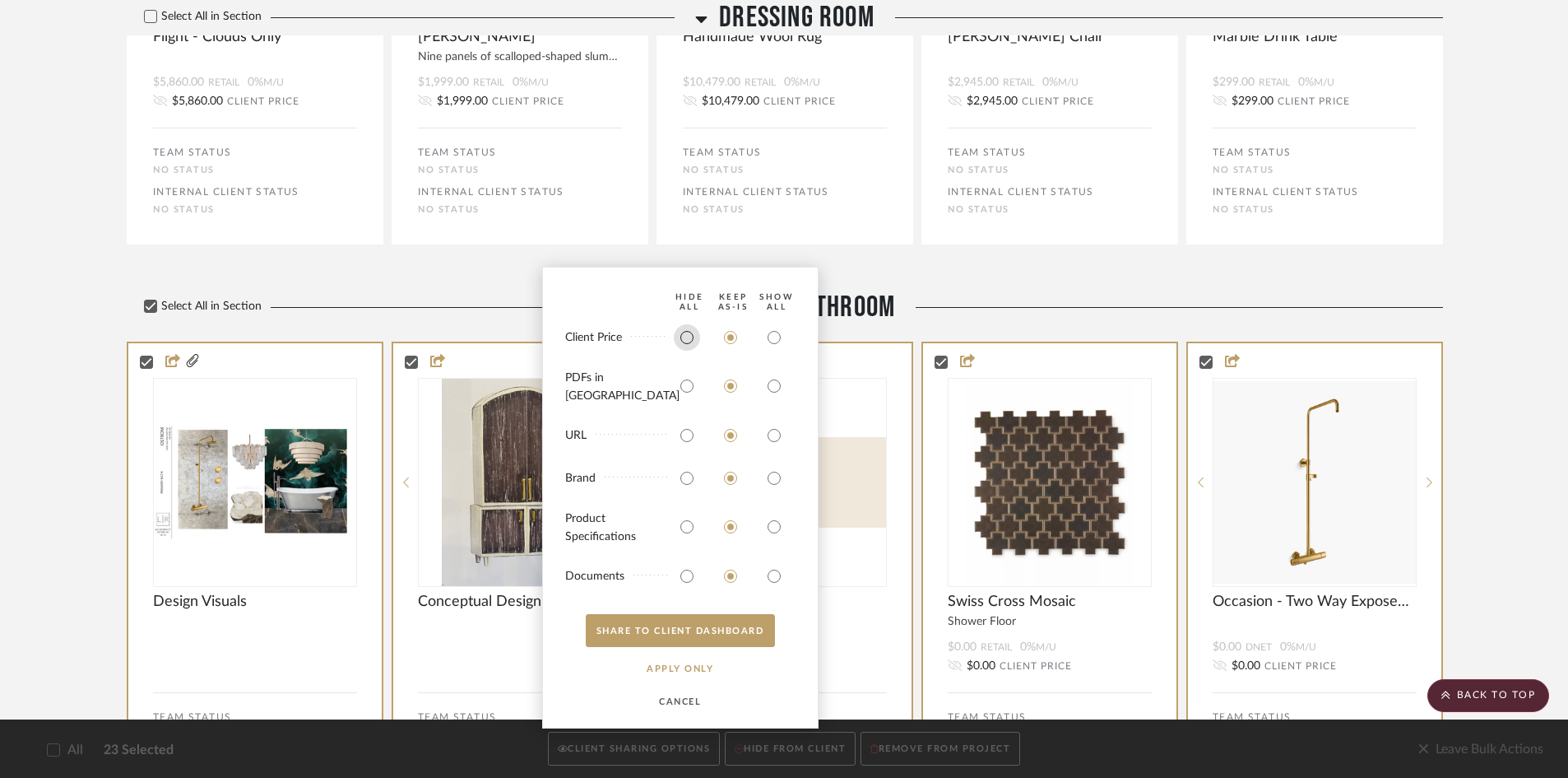
click at [686, 350] on input "radio" at bounding box center [686, 337] width 27 height 27
radio input "true"
click at [692, 484] on input "radio" at bounding box center [686, 478] width 27 height 27
radio input "true"
click at [674, 665] on button "APPLY Only" at bounding box center [680, 668] width 102 height 33
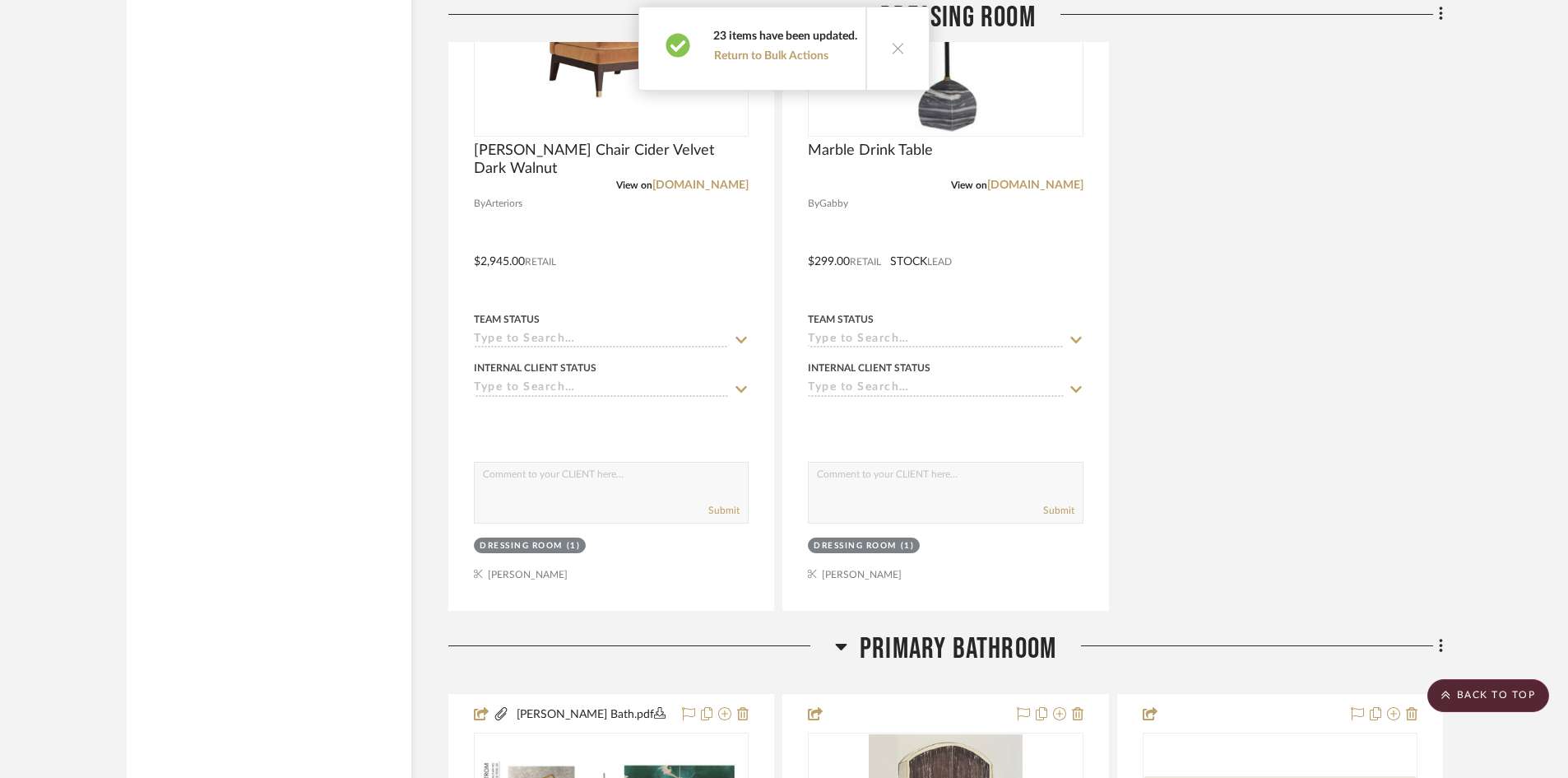
click at [1484, 451] on project-details-page "SHOW ME Project: Ostrom, Jim Project Settings + Add Room/Section + Quick Add It…" at bounding box center [784, 495] width 1568 height 7997
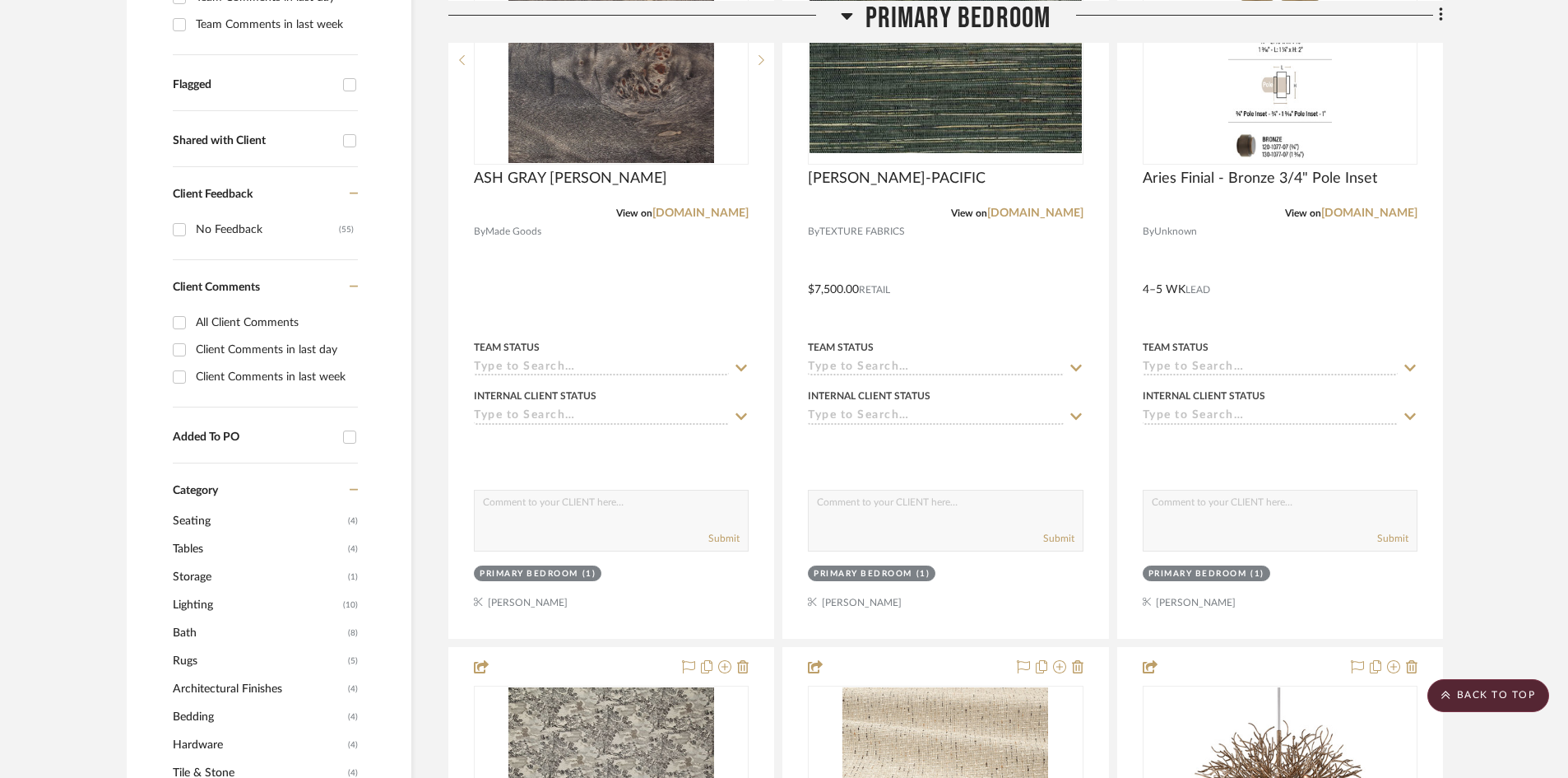
scroll to position [0, 0]
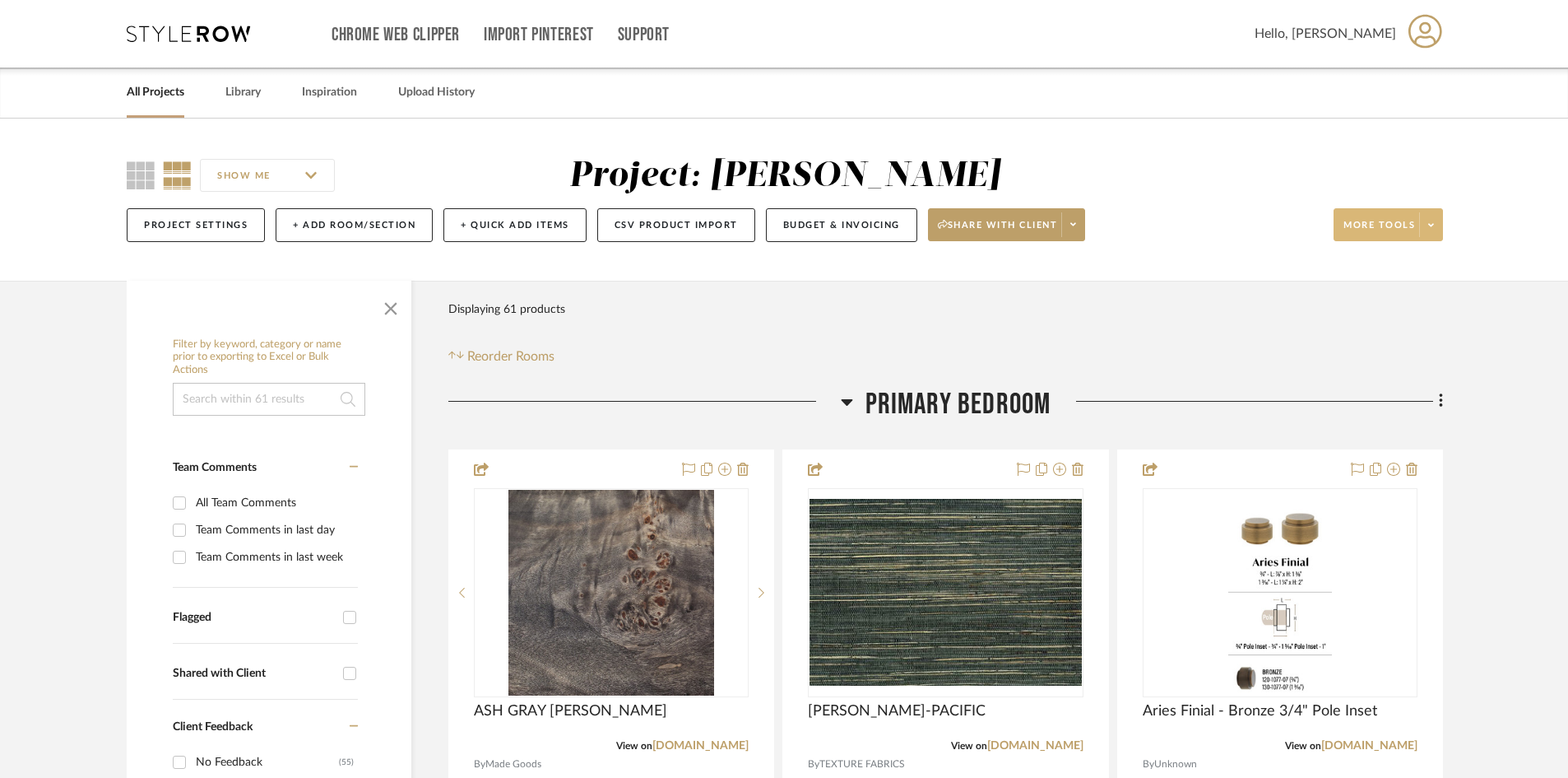
click at [1431, 224] on icon at bounding box center [1431, 224] width 6 height 3
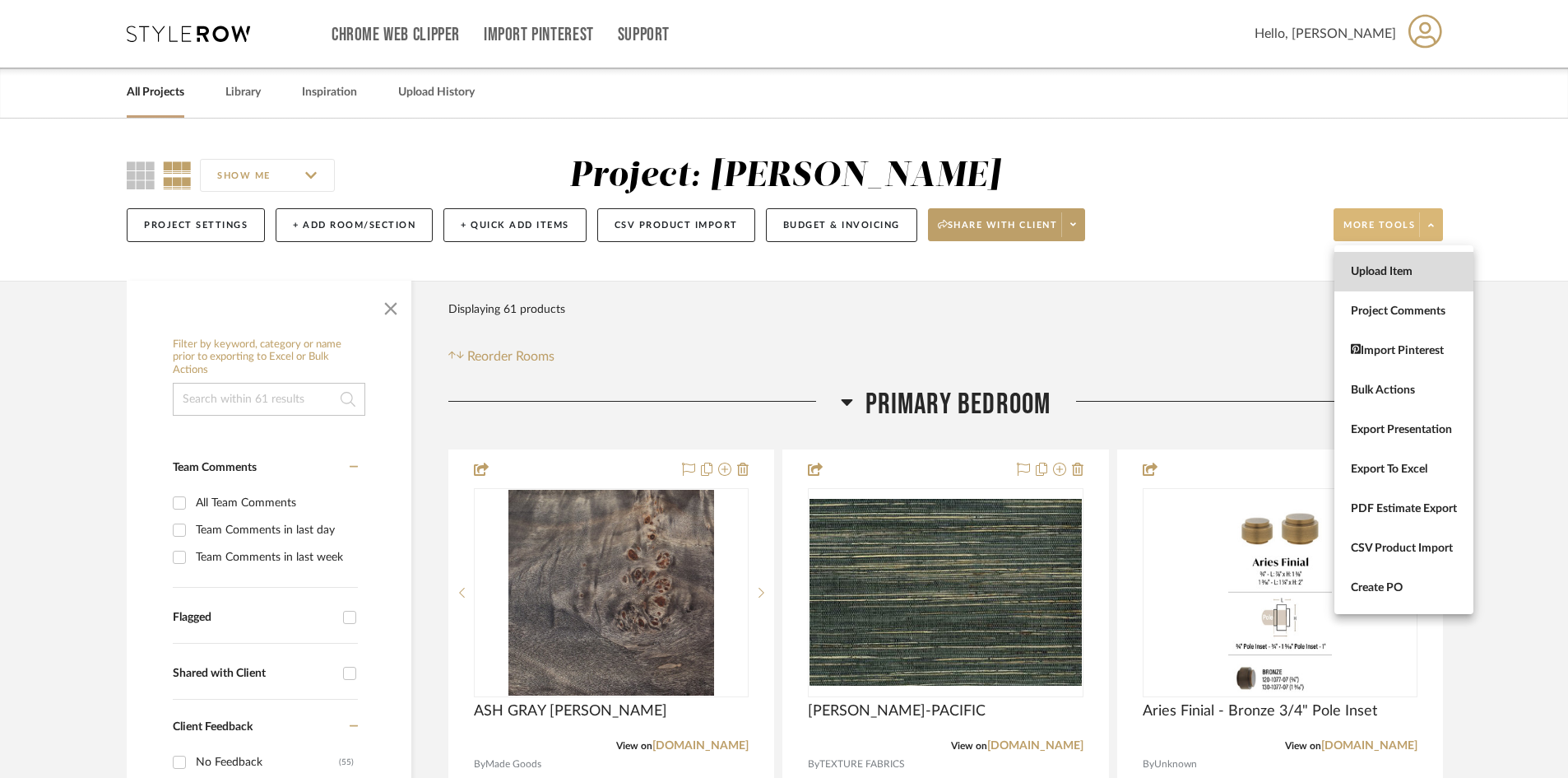
click at [1391, 261] on button "Upload Item" at bounding box center [1404, 272] width 139 height 40
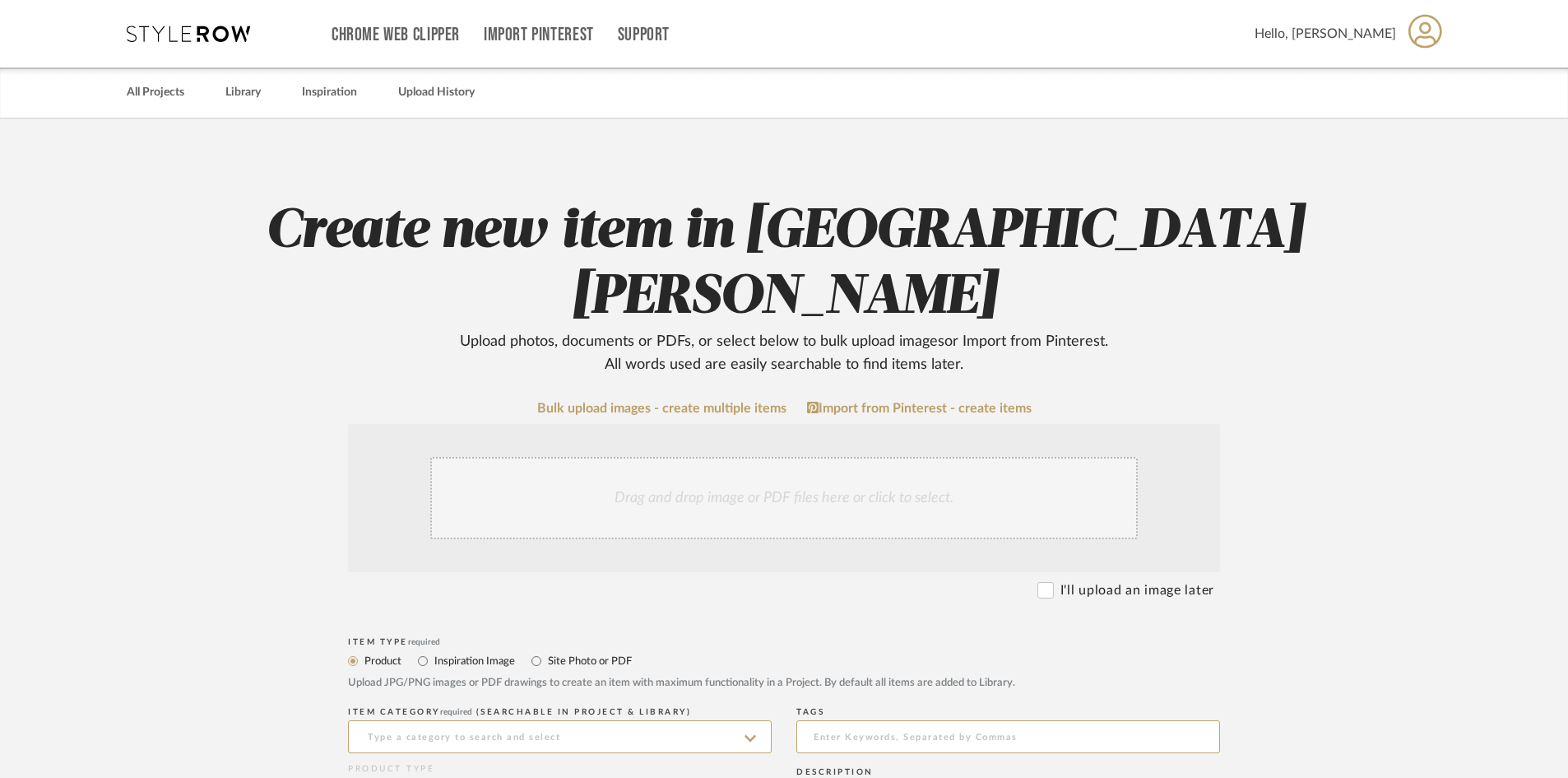
click at [778, 456] on div "Drag and drop image or PDF files here or click to select." at bounding box center [784, 498] width 707 height 83
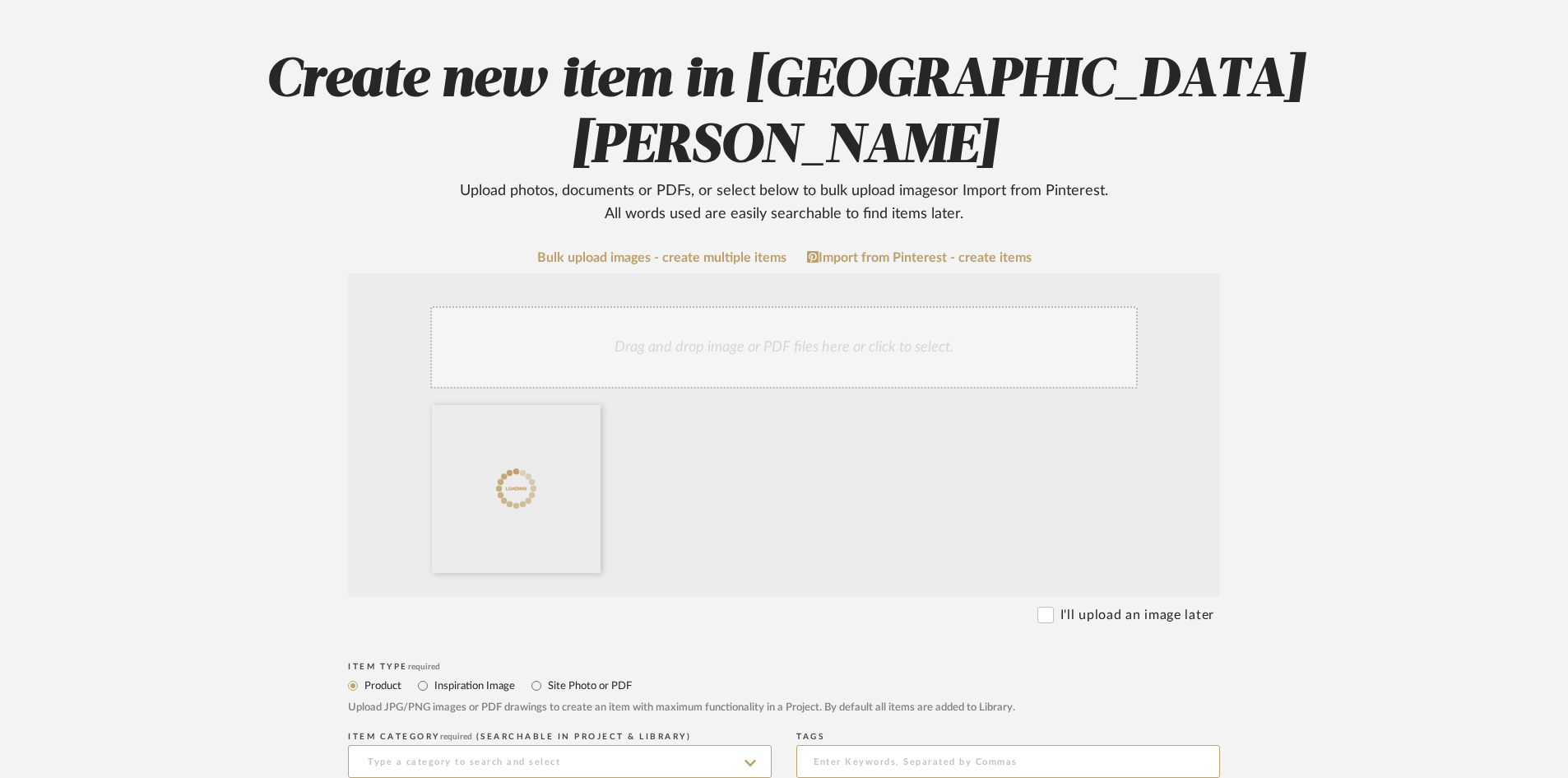
scroll to position [164, 0]
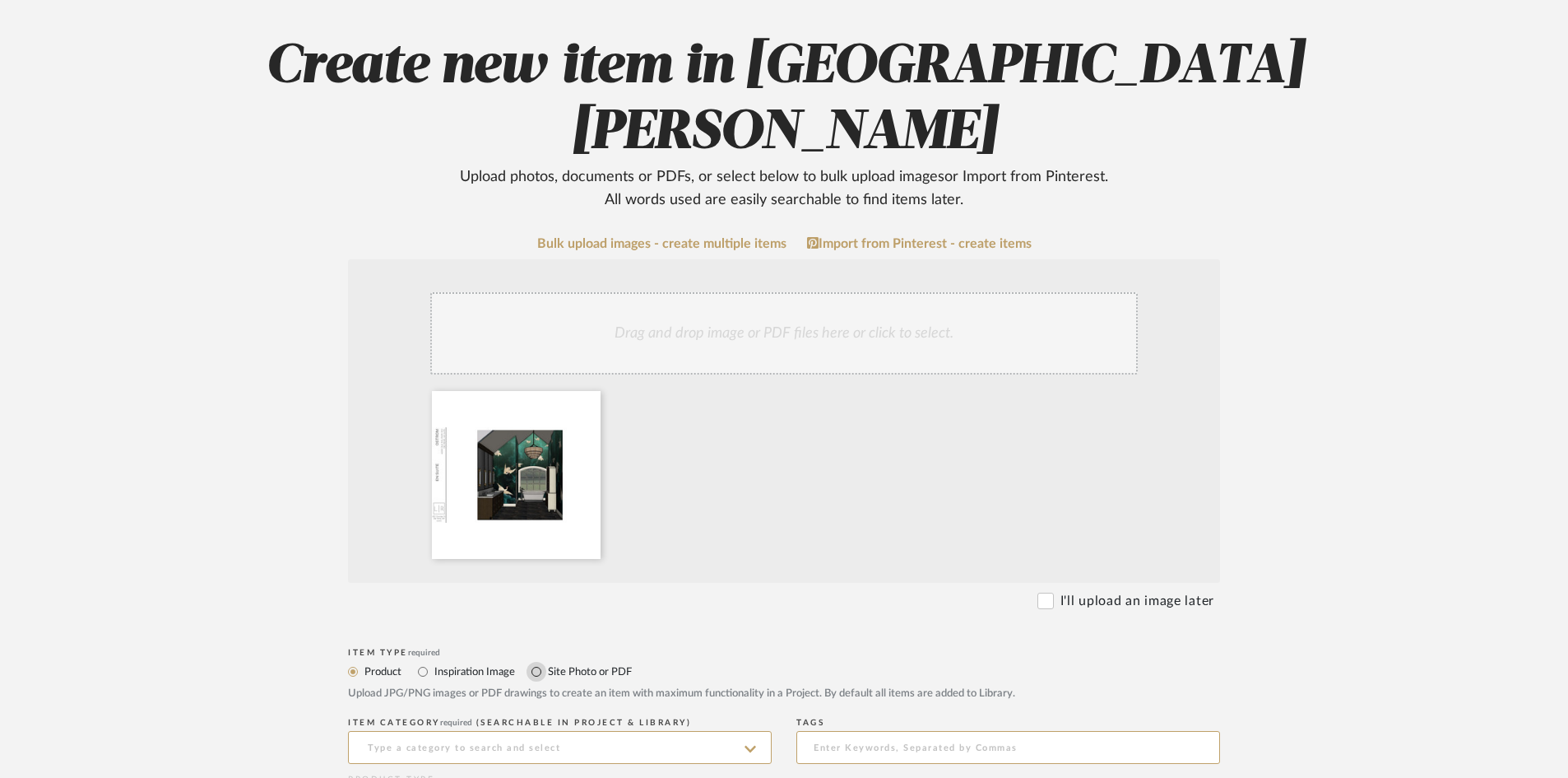
click at [534, 662] on input "Site Photo or PDF" at bounding box center [536, 671] width 20 height 20
radio input "true"
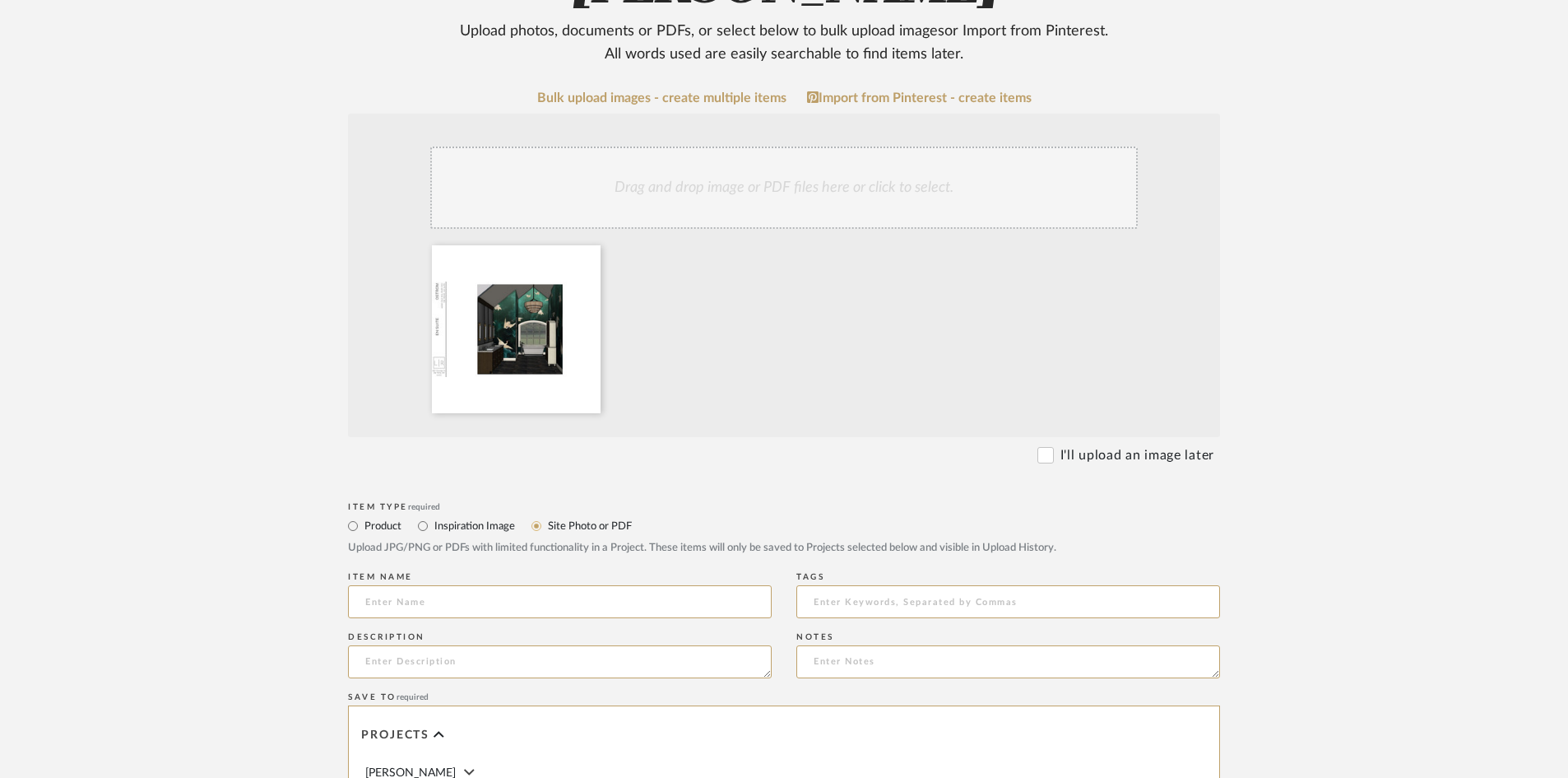
scroll to position [329, 0]
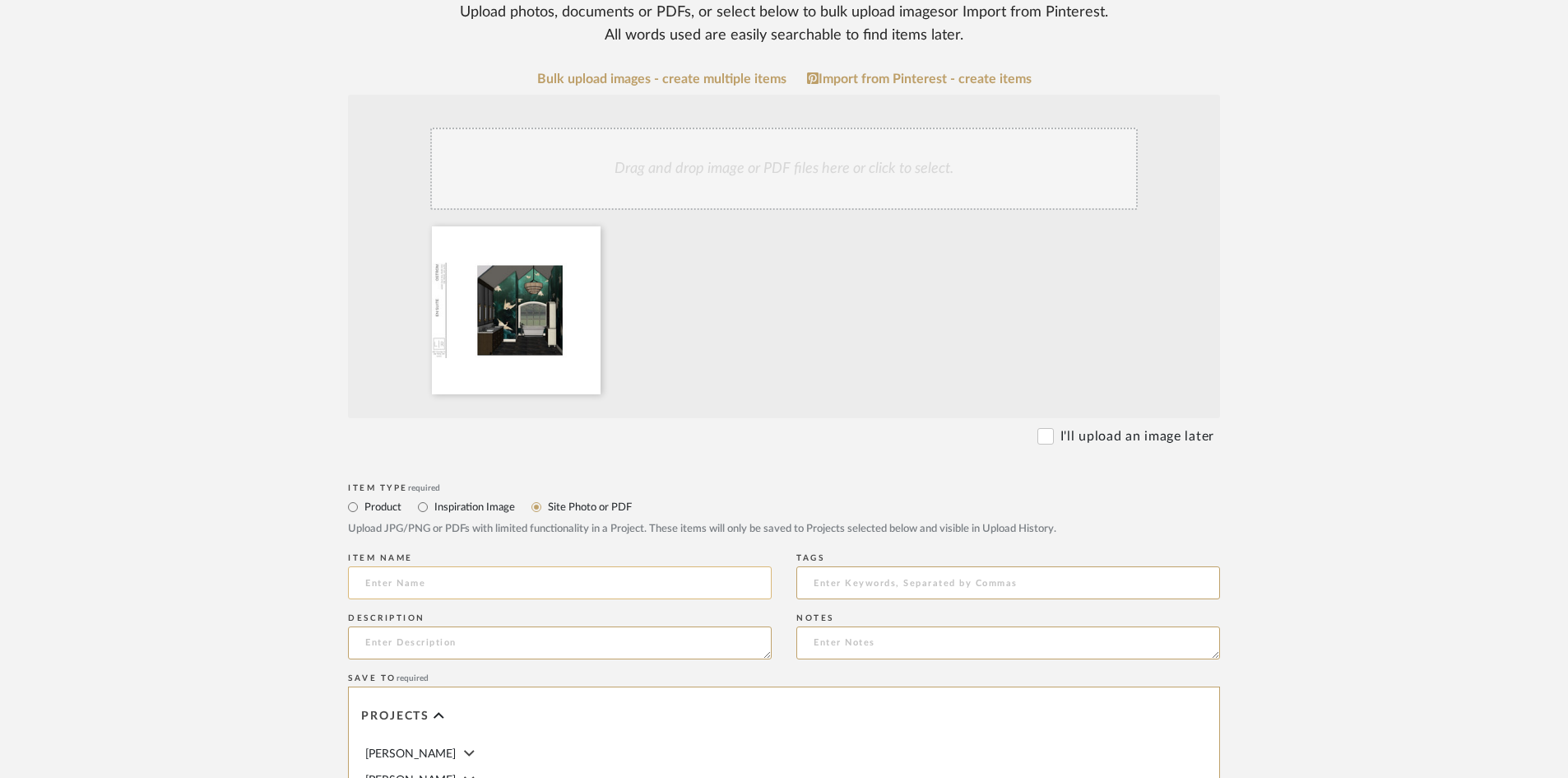
click at [443, 567] on input at bounding box center [559, 583] width 424 height 33
click at [418, 567] on input at bounding box center [559, 583] width 424 height 33
type input "Bath Perspectives"
click at [283, 550] on form "Bulk upload images - create multiple items Import from Pinterest - create items…" at bounding box center [784, 607] width 1048 height 1072
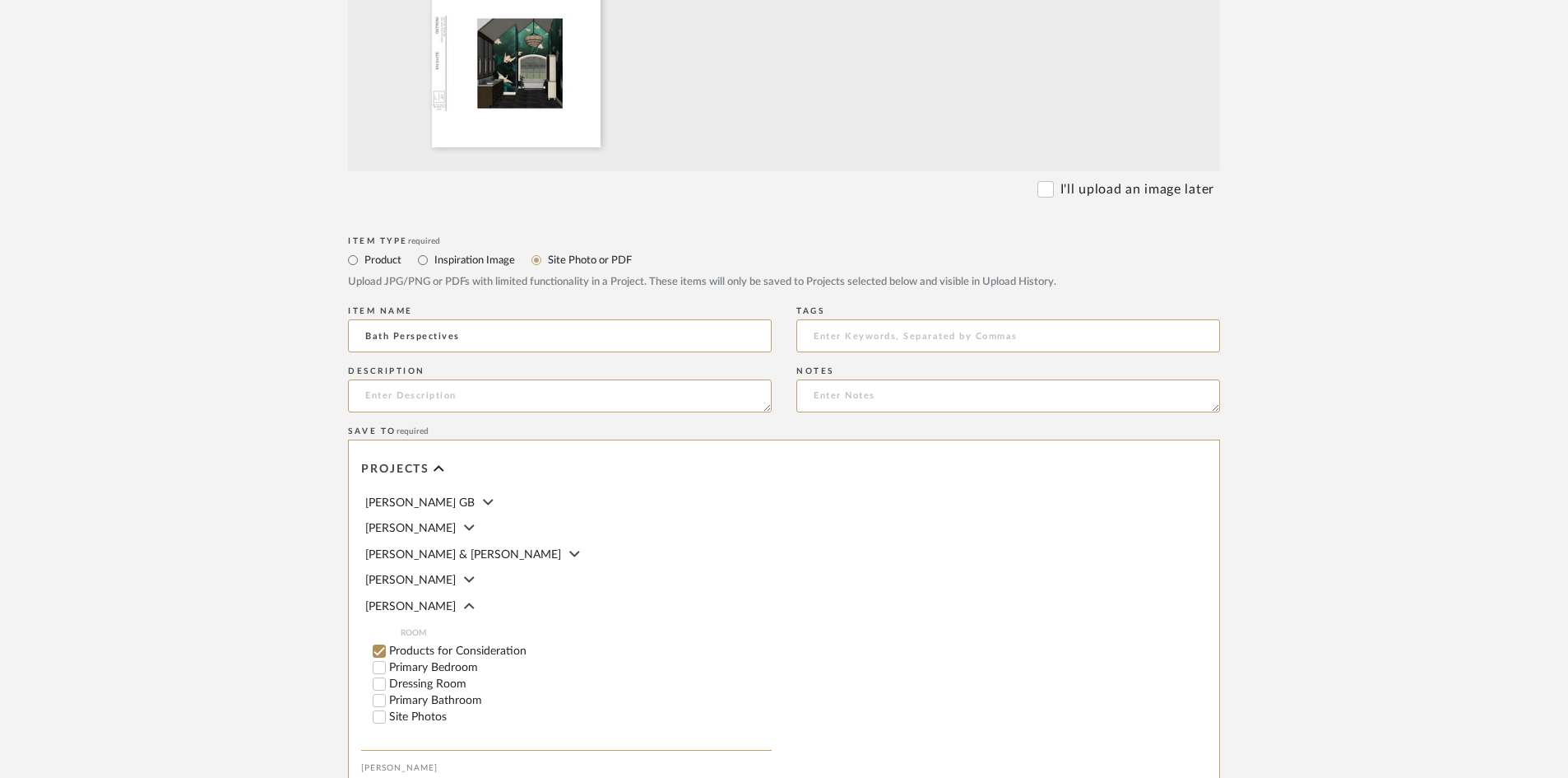
scroll to position [164, 0]
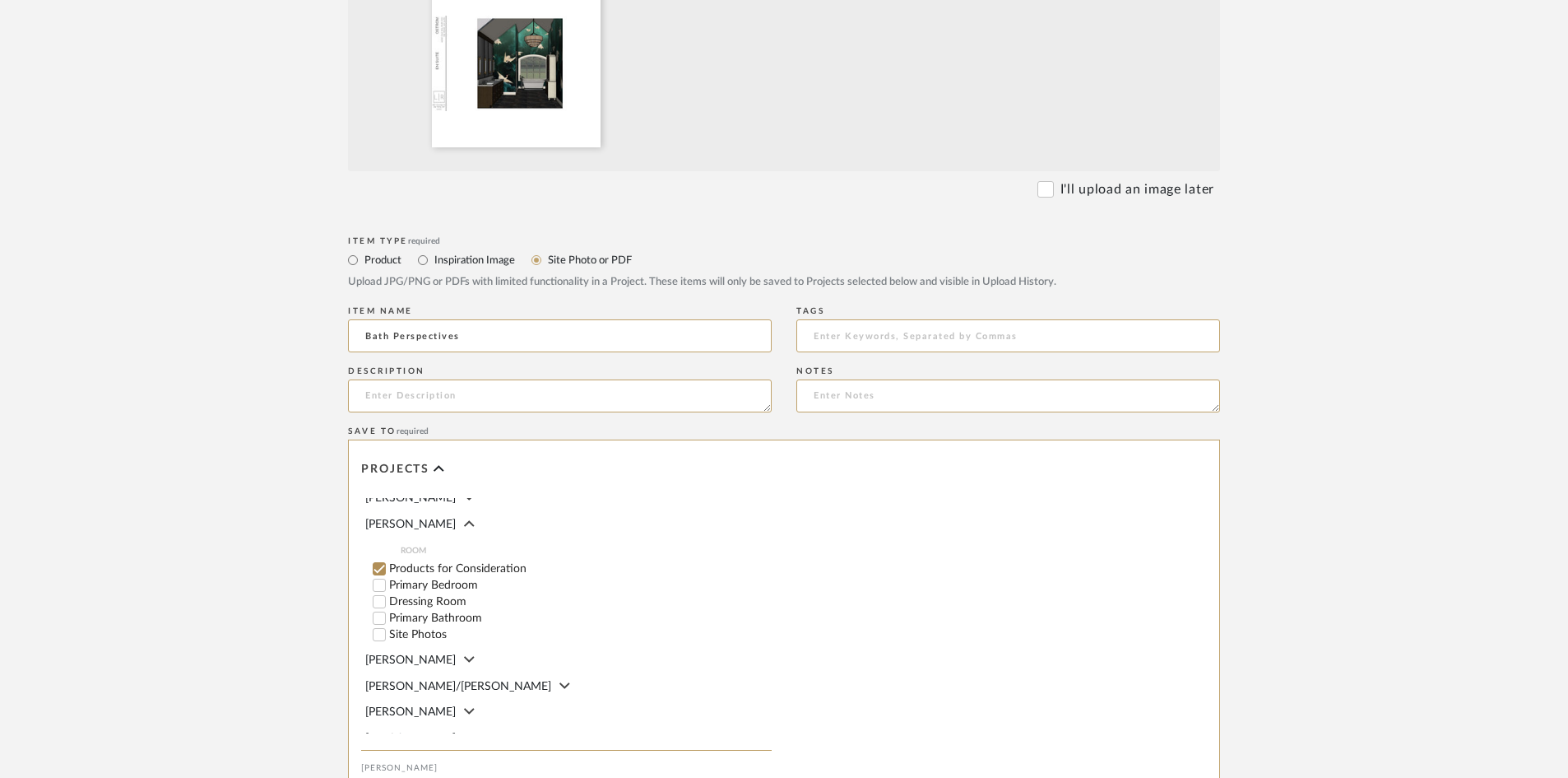
click at [380, 610] on input "Primary Bathroom" at bounding box center [379, 617] width 16 height 16
checkbox input "false"
click at [226, 524] on upload-items "Create new item in Ostrom, Jim Upload photos, documents or PDFs, or select belo…" at bounding box center [784, 240] width 1568 height 1395
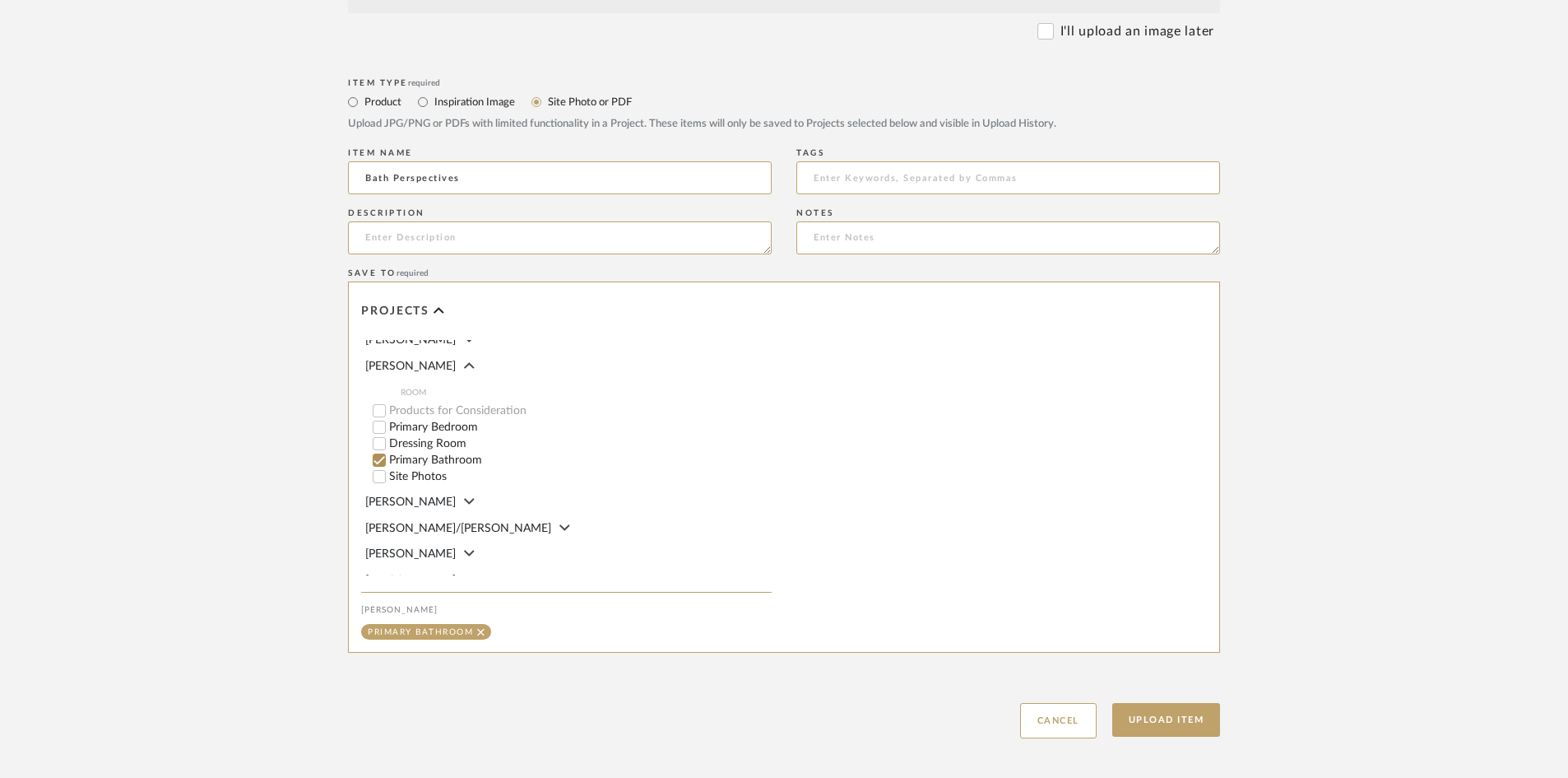
scroll to position [745, 0]
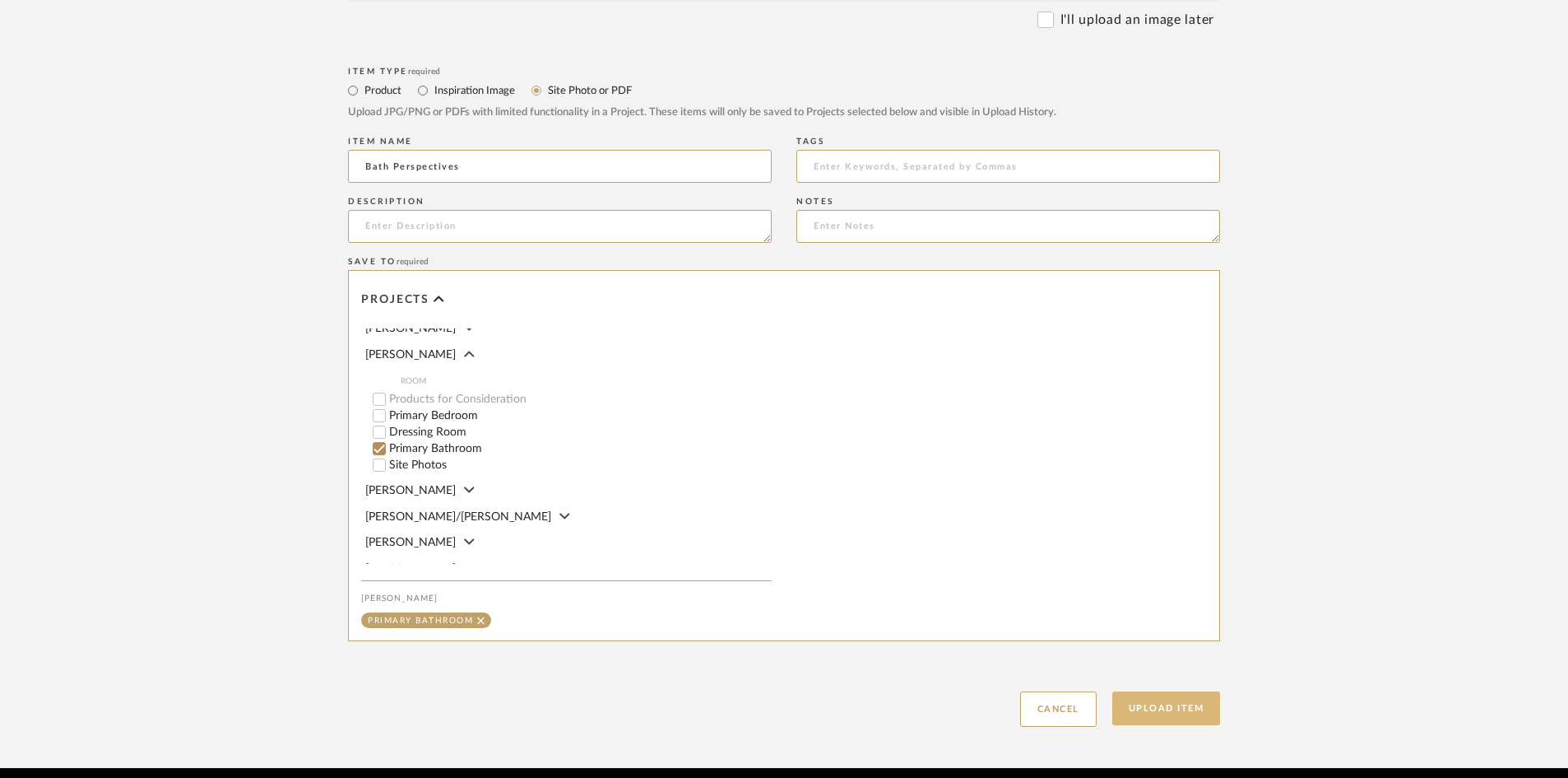
click at [1162, 691] on button "Upload Item" at bounding box center [1166, 708] width 108 height 34
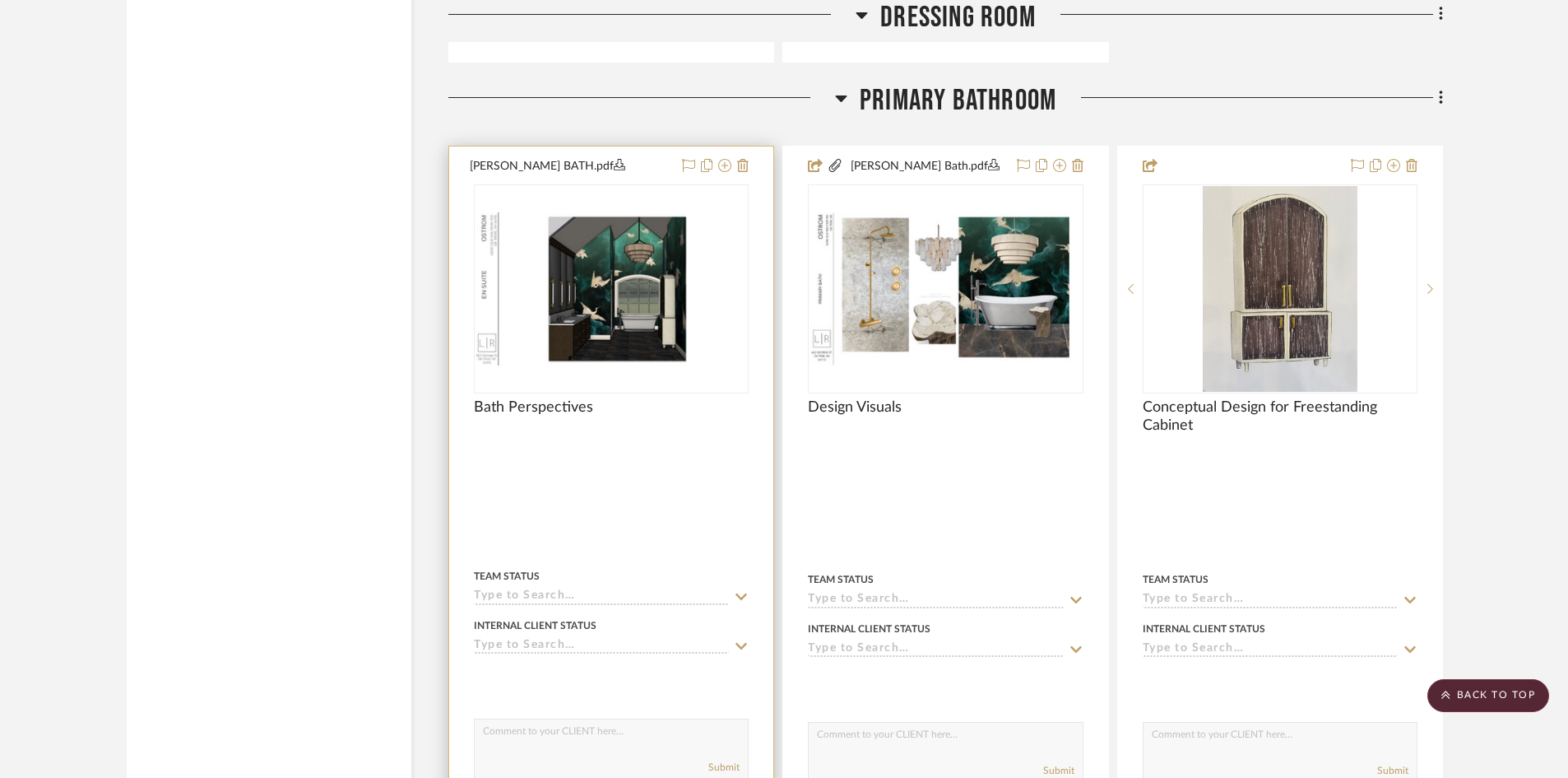
scroll to position [4083, 0]
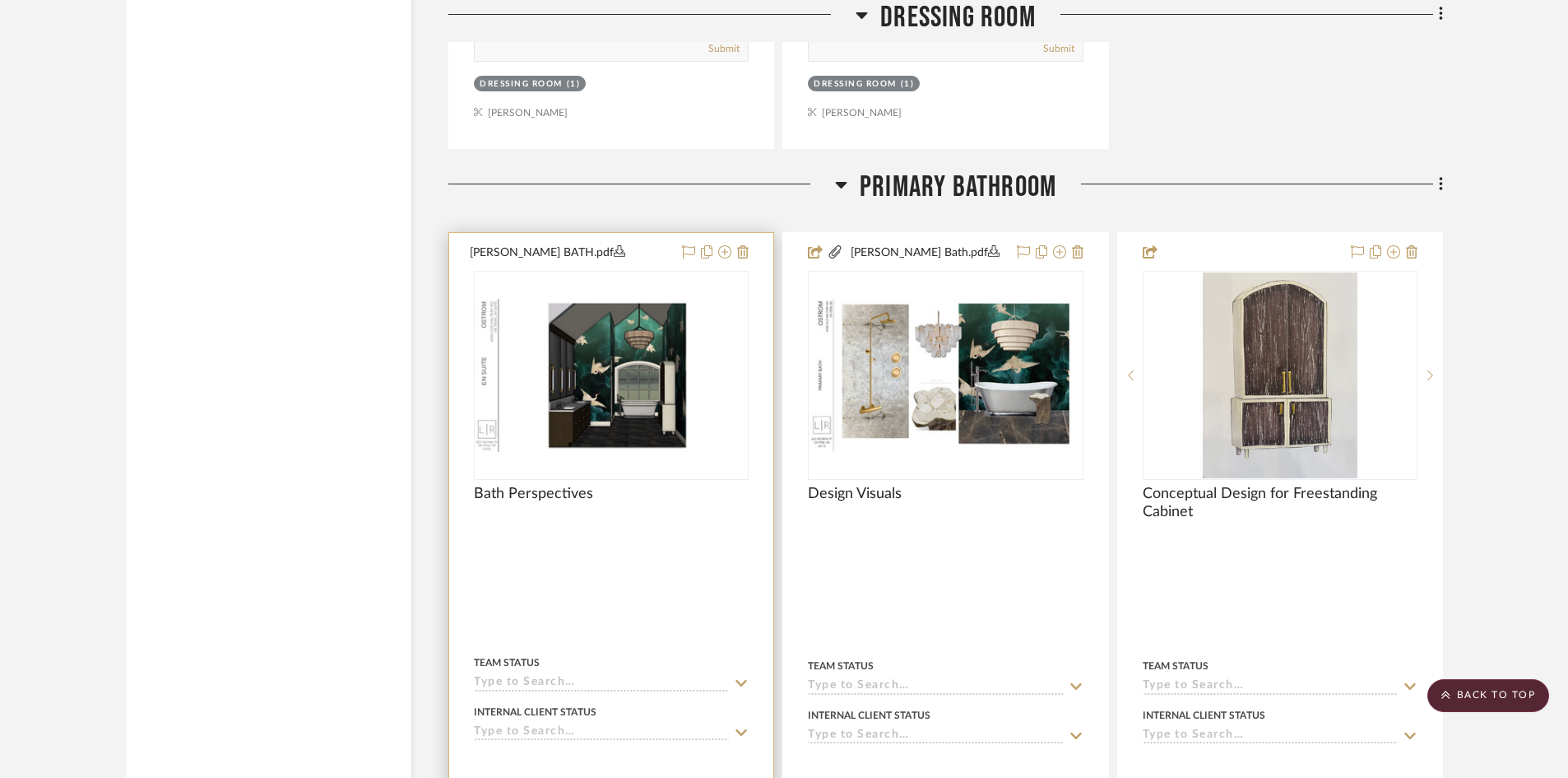
click at [686, 561] on div at bounding box center [611, 595] width 324 height 724
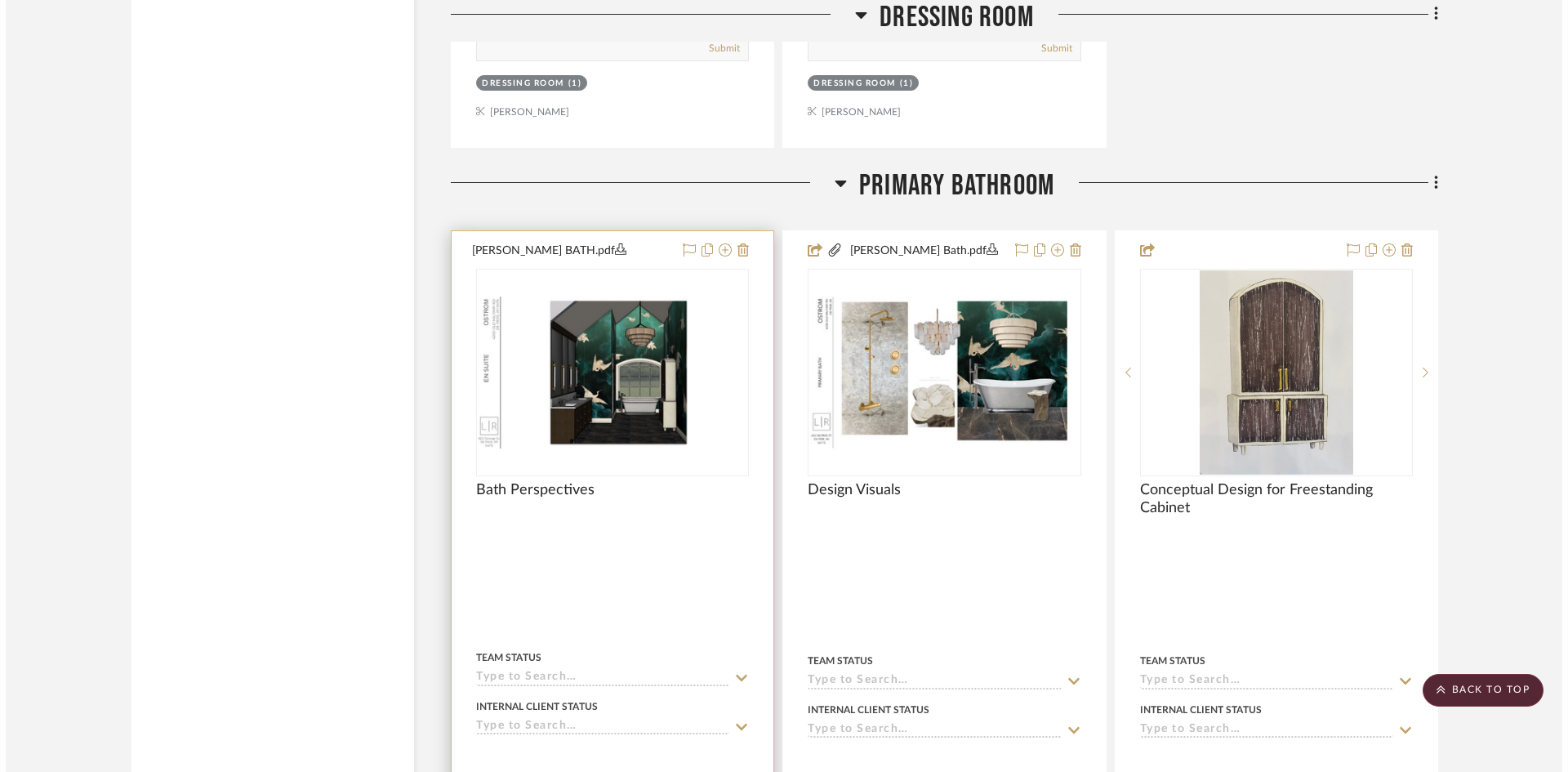
scroll to position [0, 0]
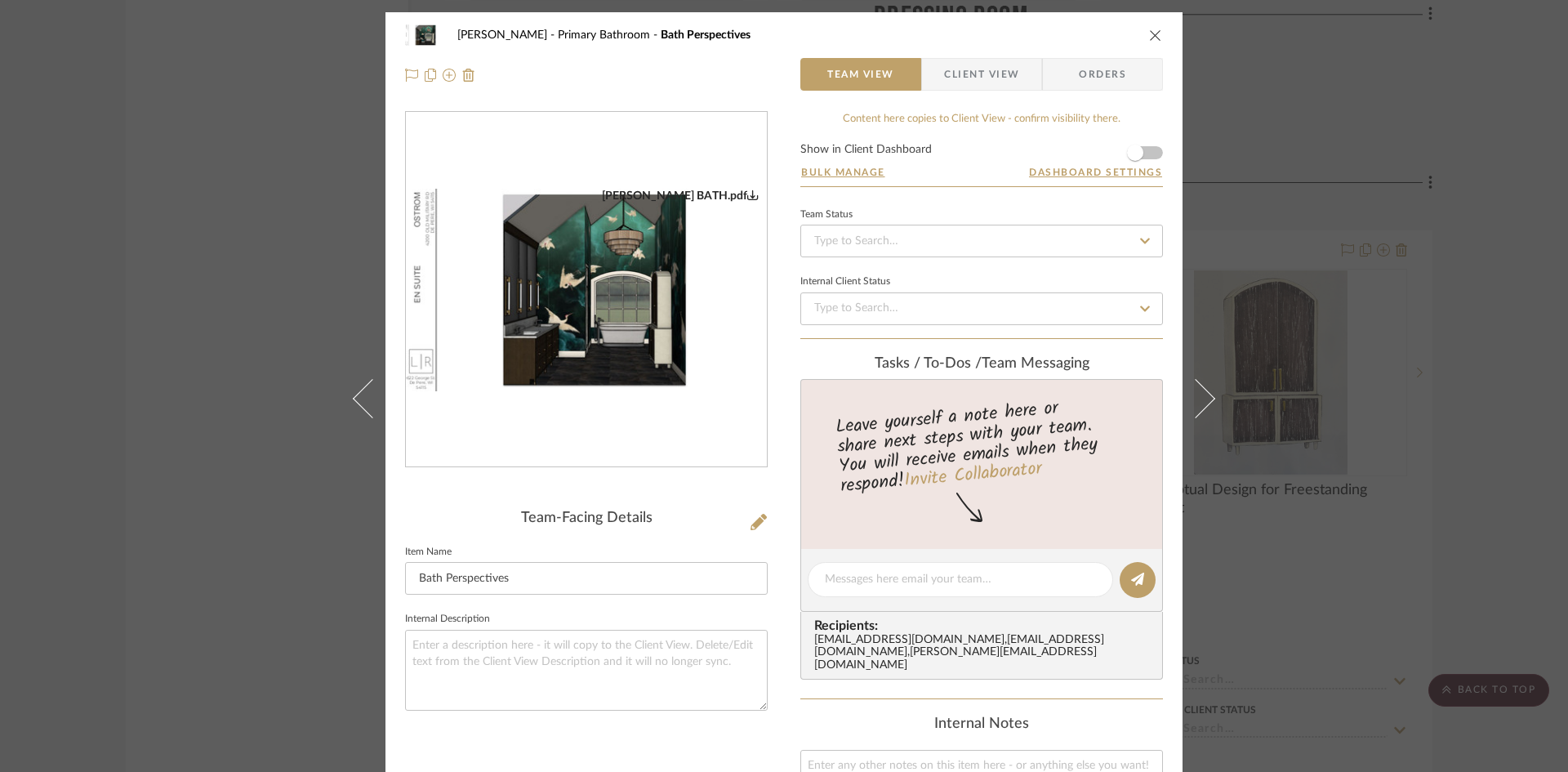
click at [549, 291] on img "0" at bounding box center [586, 290] width 361 height 203
click at [1127, 155] on span "button" at bounding box center [1135, 152] width 16 height 16
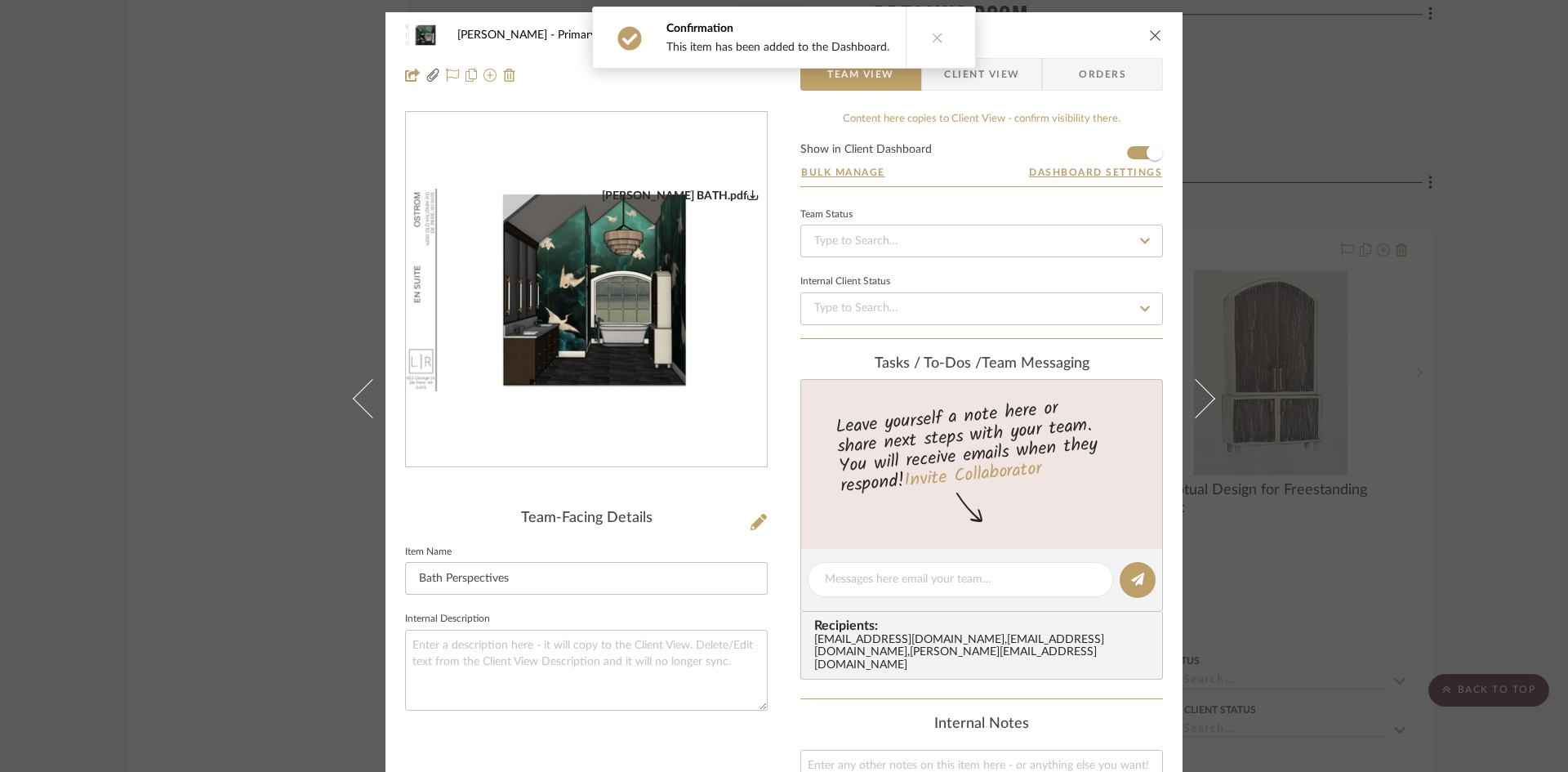
click at [1154, 35] on icon "close" at bounding box center [1155, 35] width 13 height 13
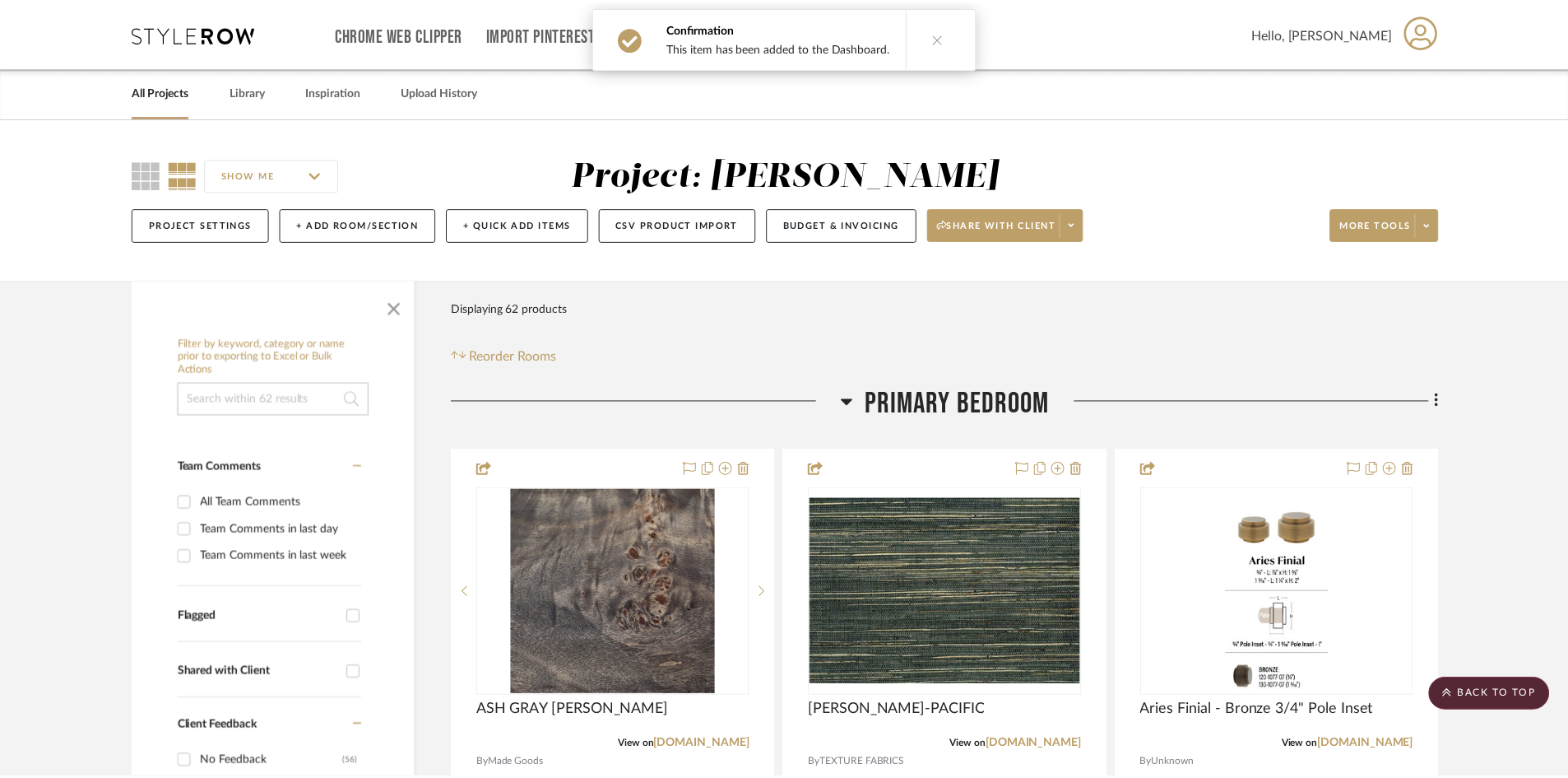
scroll to position [4083, 0]
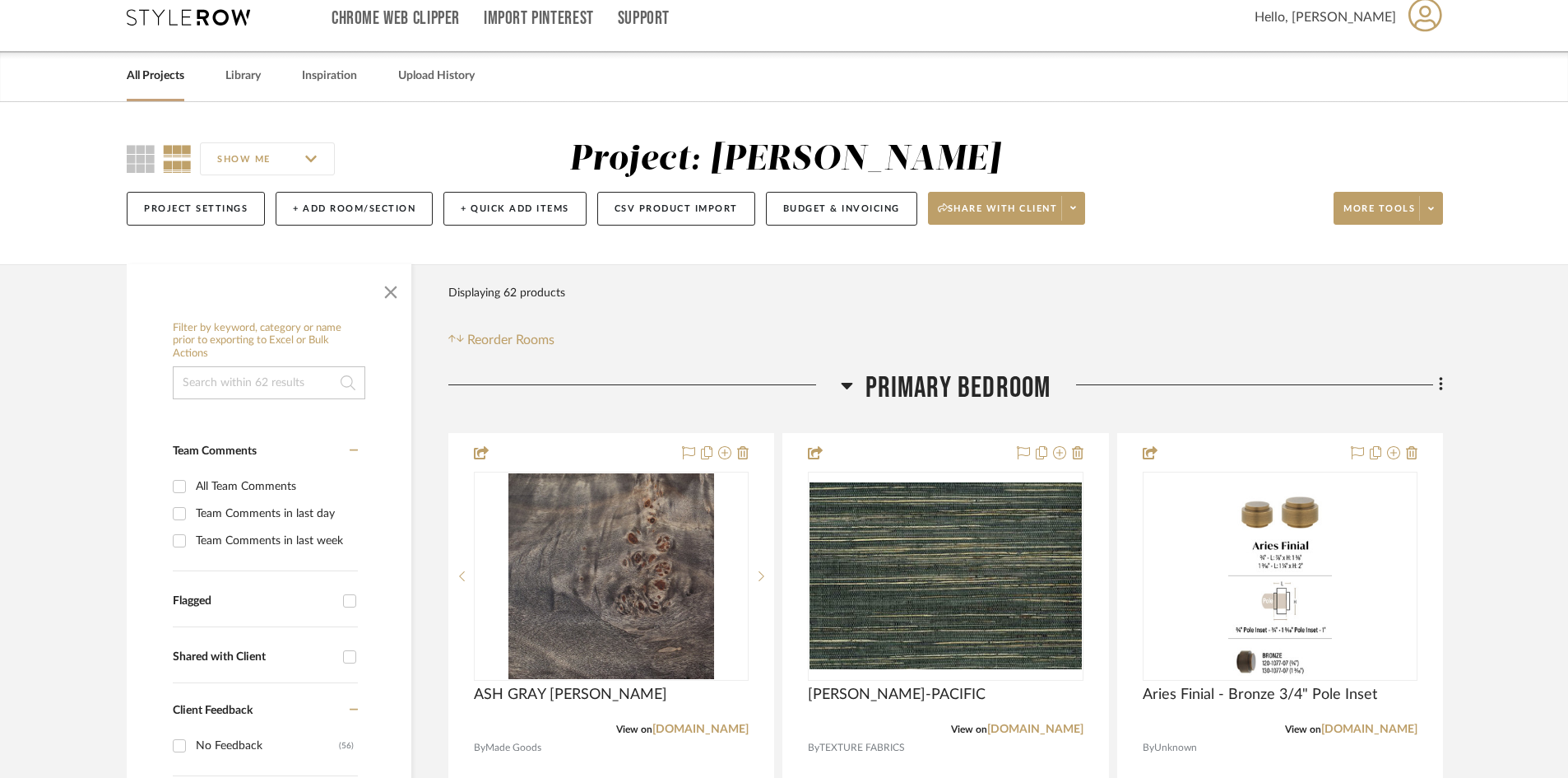
scroll to position [0, 0]
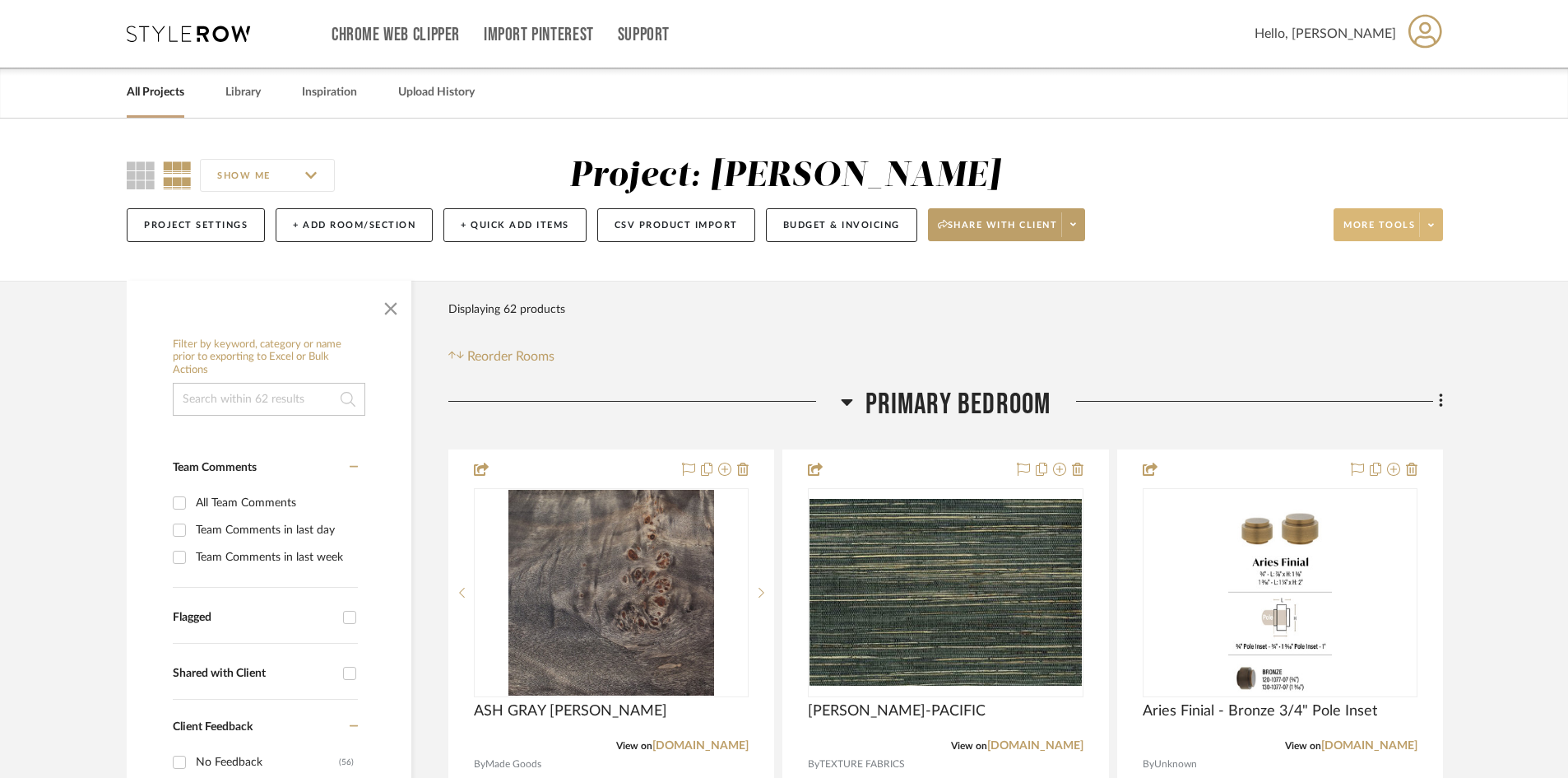
click at [1435, 226] on span at bounding box center [1431, 224] width 23 height 25
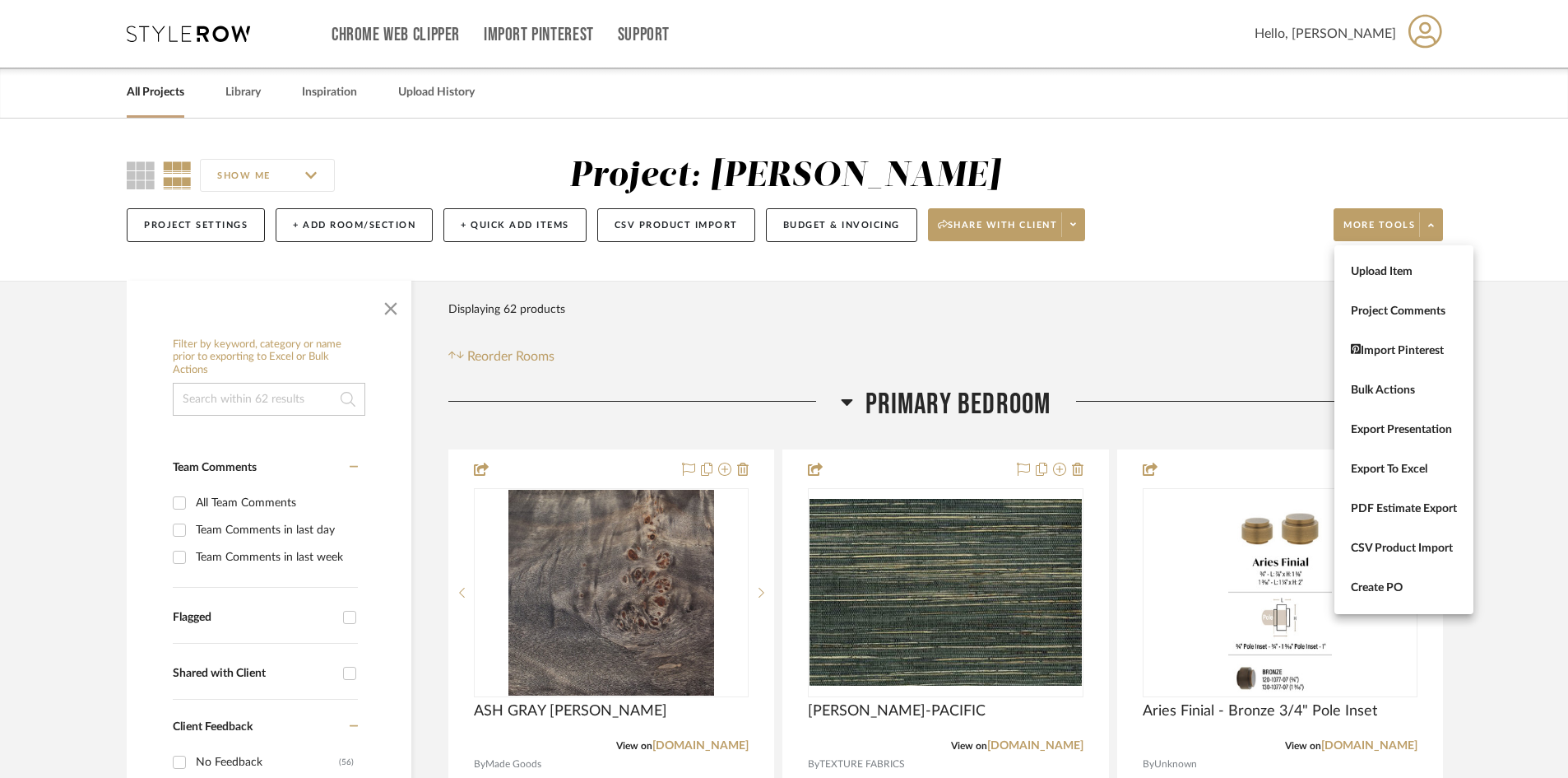
click at [1073, 223] on div at bounding box center [784, 389] width 1568 height 778
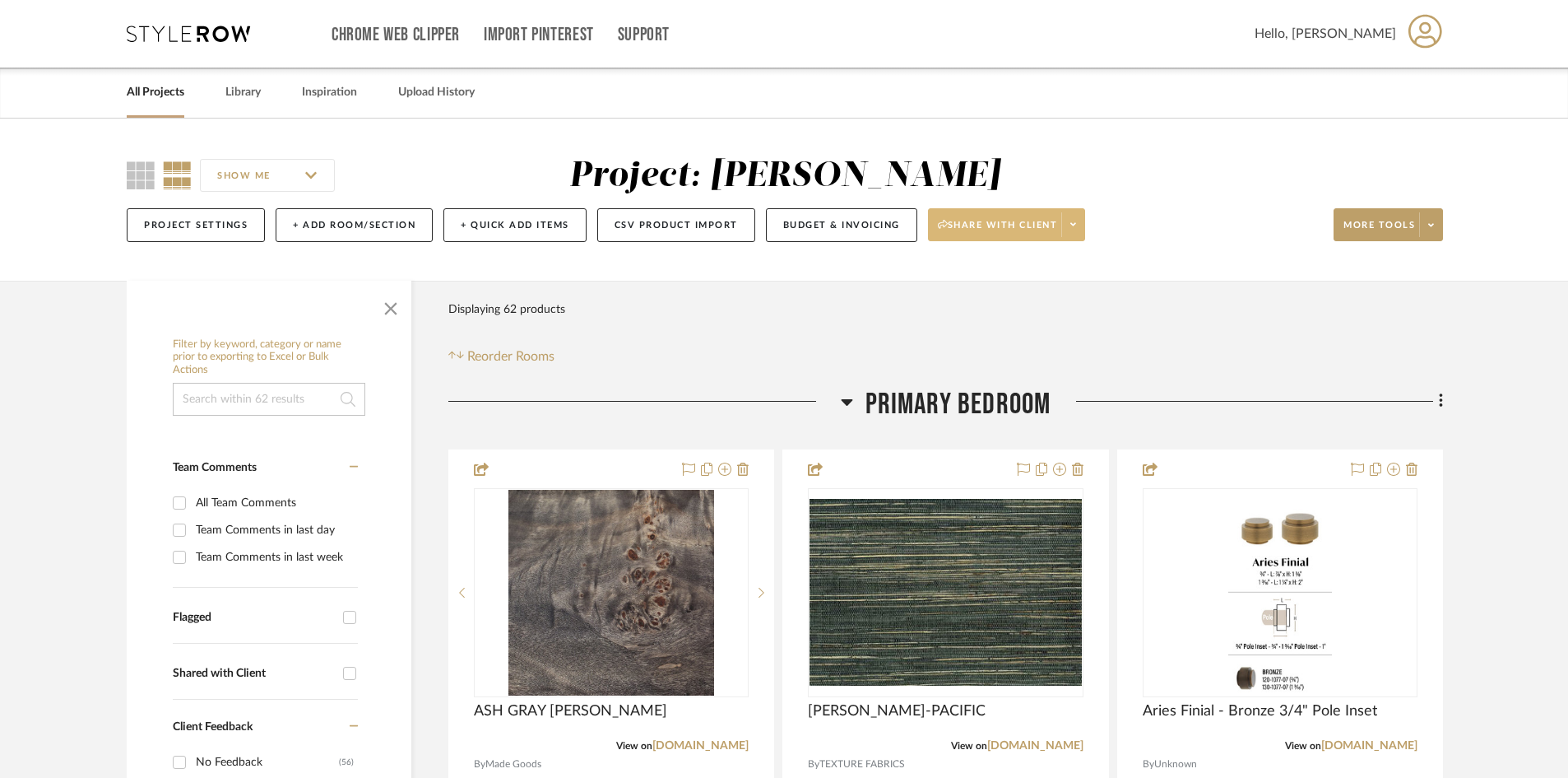
click at [1076, 228] on icon at bounding box center [1073, 224] width 6 height 9
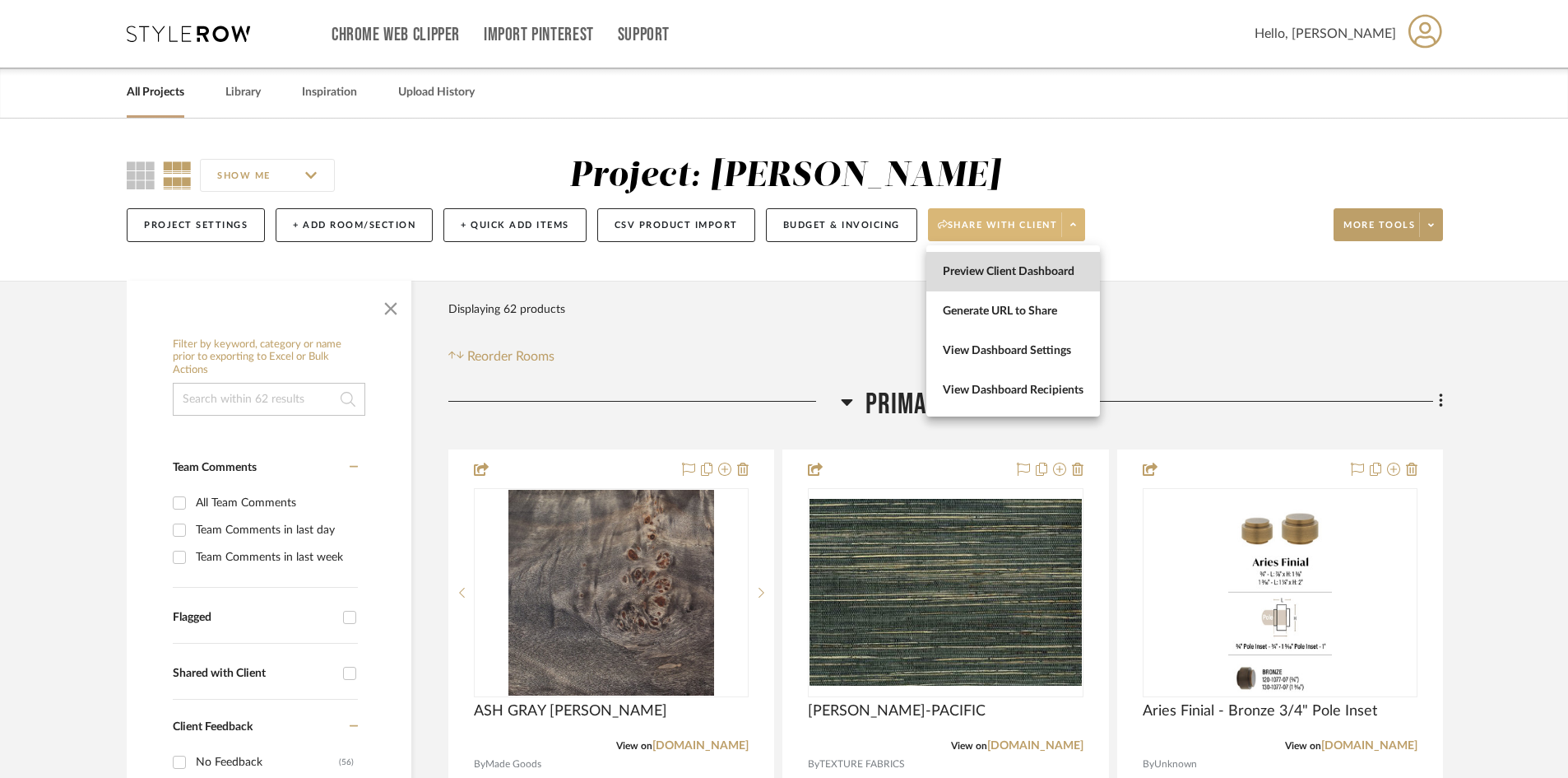
click at [1022, 270] on span "Preview Client Dashboard" at bounding box center [1013, 272] width 141 height 14
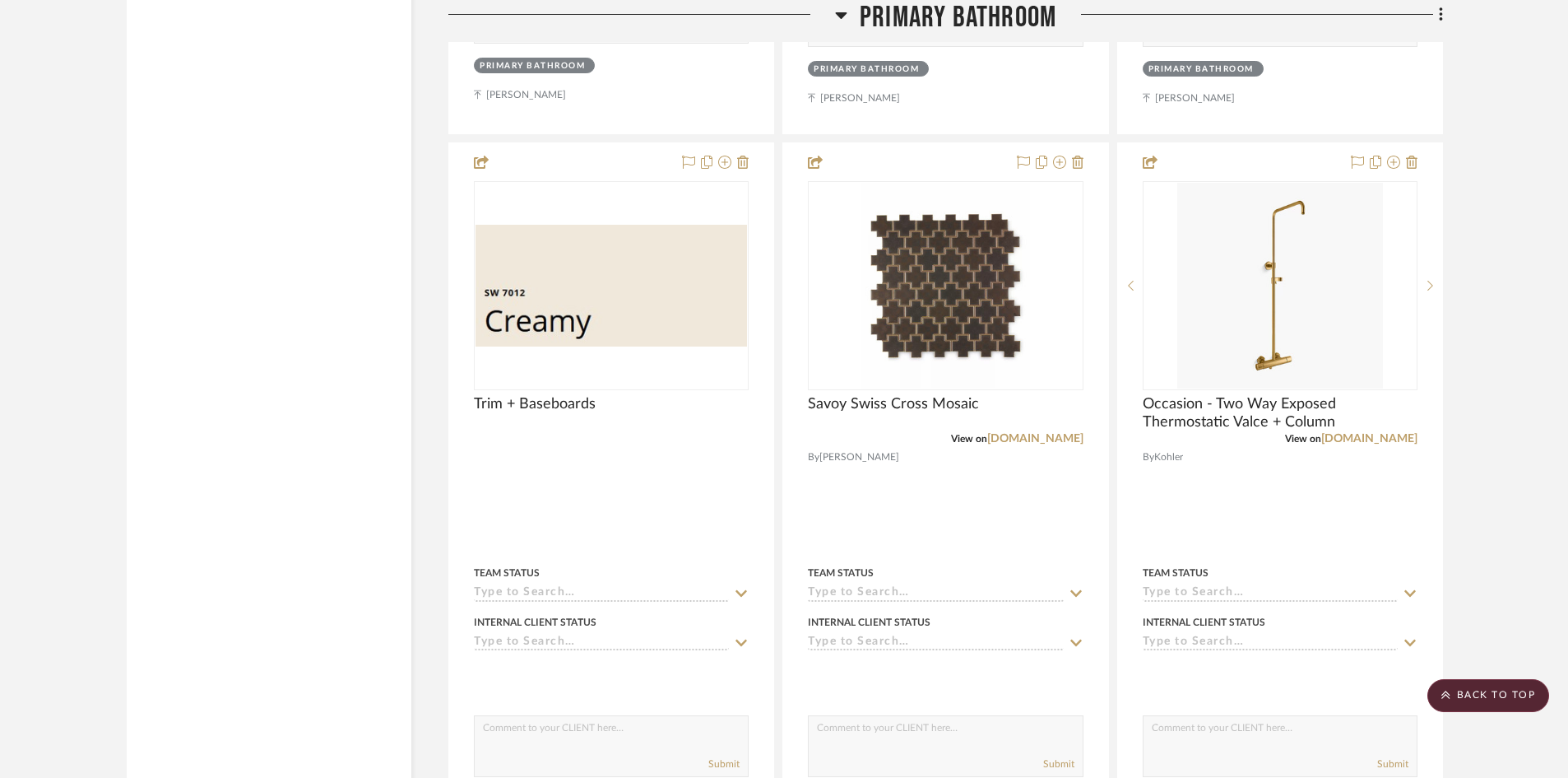
scroll to position [4919, 0]
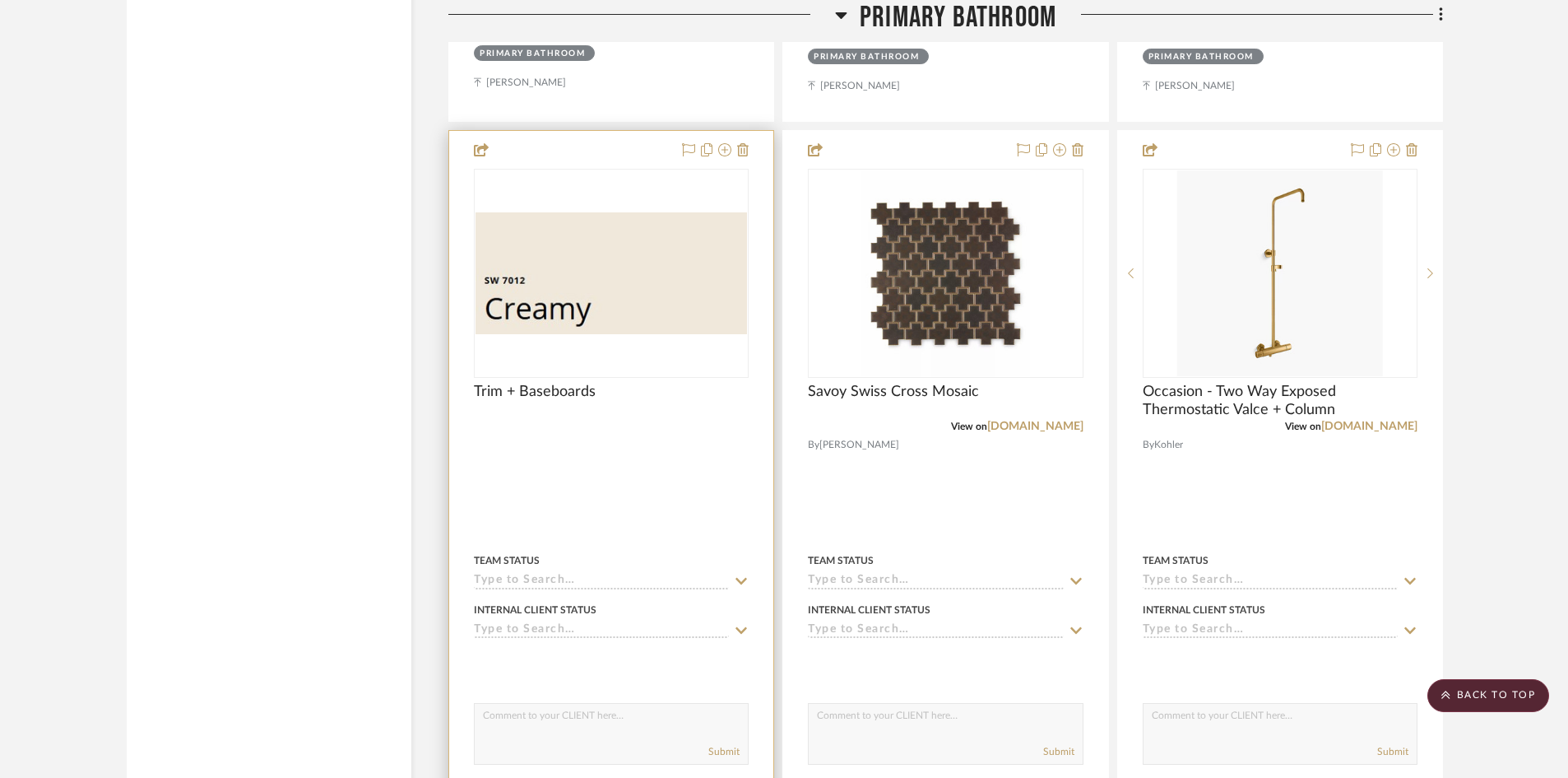
click at [670, 467] on div at bounding box center [611, 491] width 324 height 720
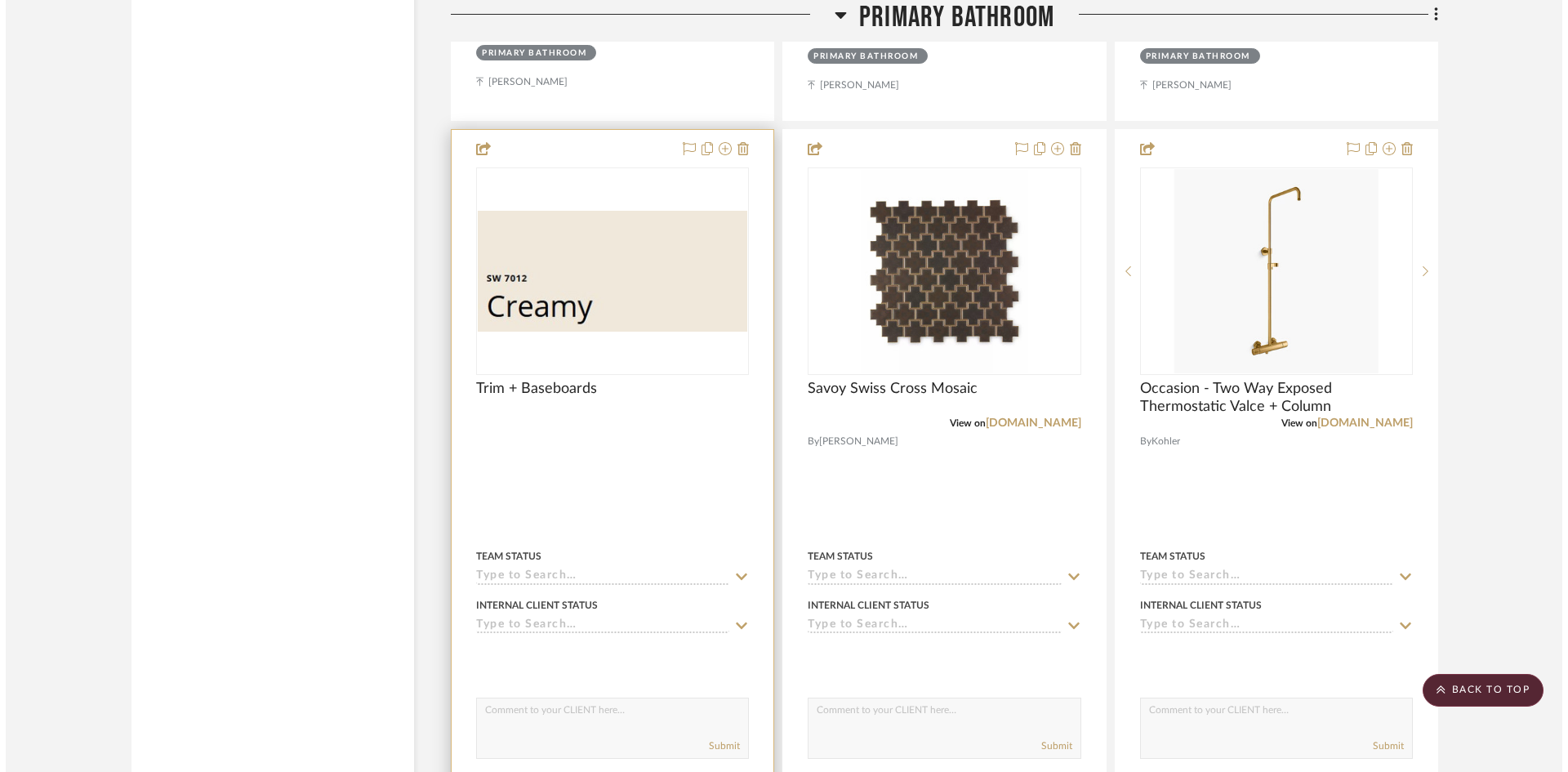
scroll to position [0, 0]
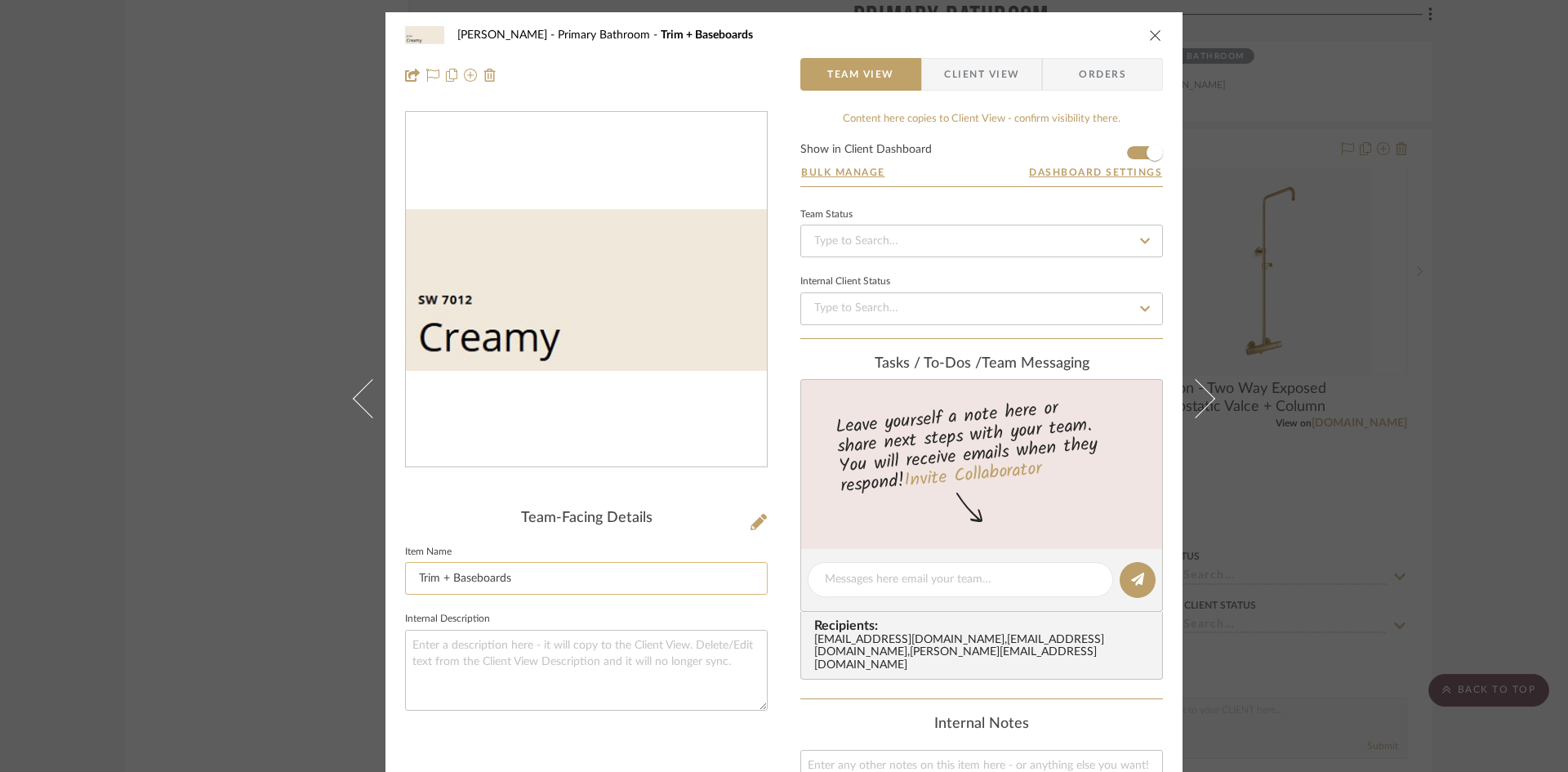
click at [448, 576] on input "Trim + Baseboards" at bounding box center [586, 578] width 363 height 32
click at [557, 578] on input "Trim, Baseboards" at bounding box center [586, 578] width 363 height 32
type input "Trim, Baseboards + Ceiling"
click at [776, 617] on div "Ostrom, Jim Primary Bathroom Trim + Baseboards Team View Client View Orders Tea…" at bounding box center [784, 594] width 797 height 1164
click at [1153, 36] on icon "close" at bounding box center [1155, 35] width 13 height 13
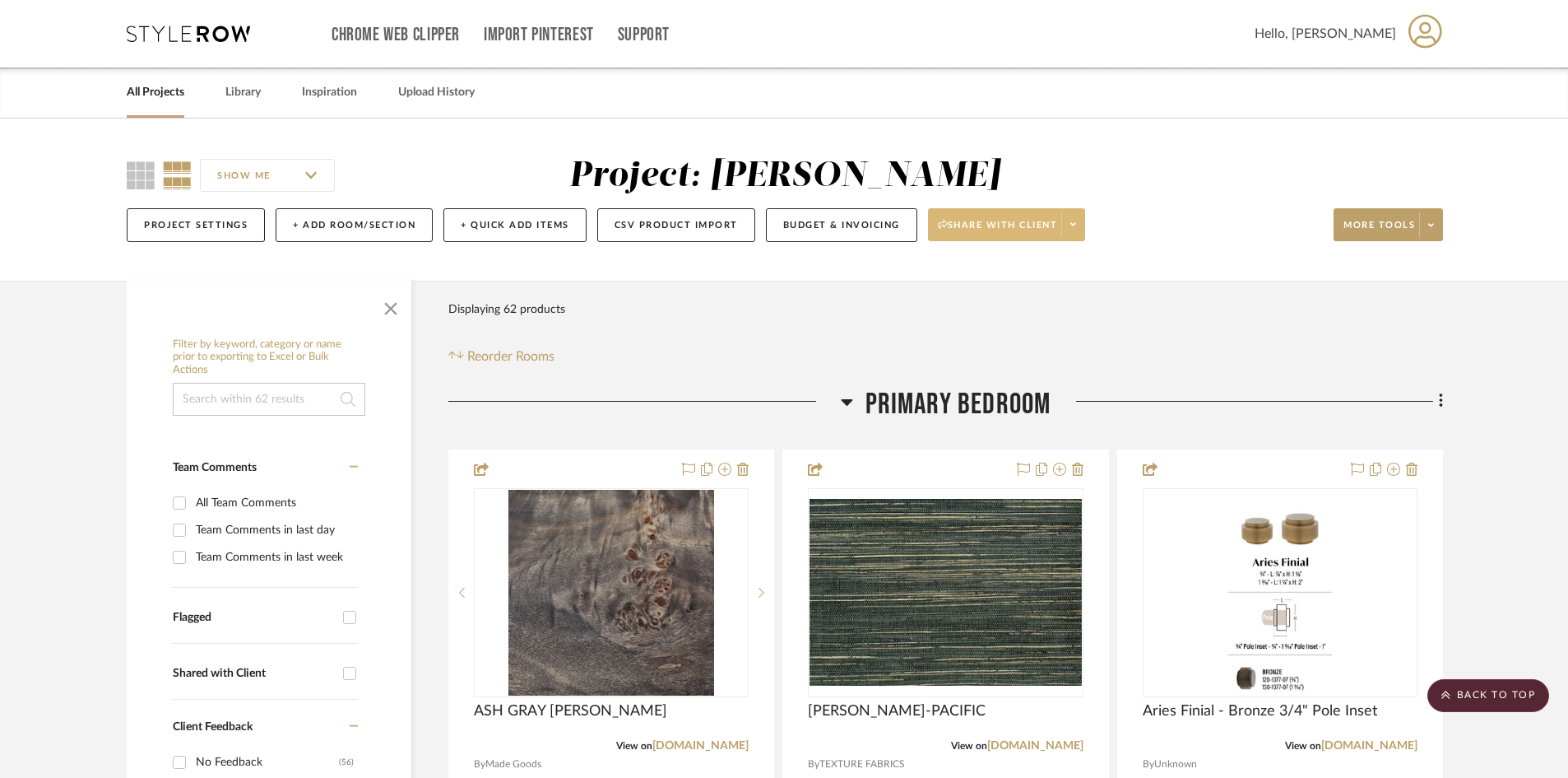
click at [196, 34] on icon at bounding box center [188, 34] width 124 height 16
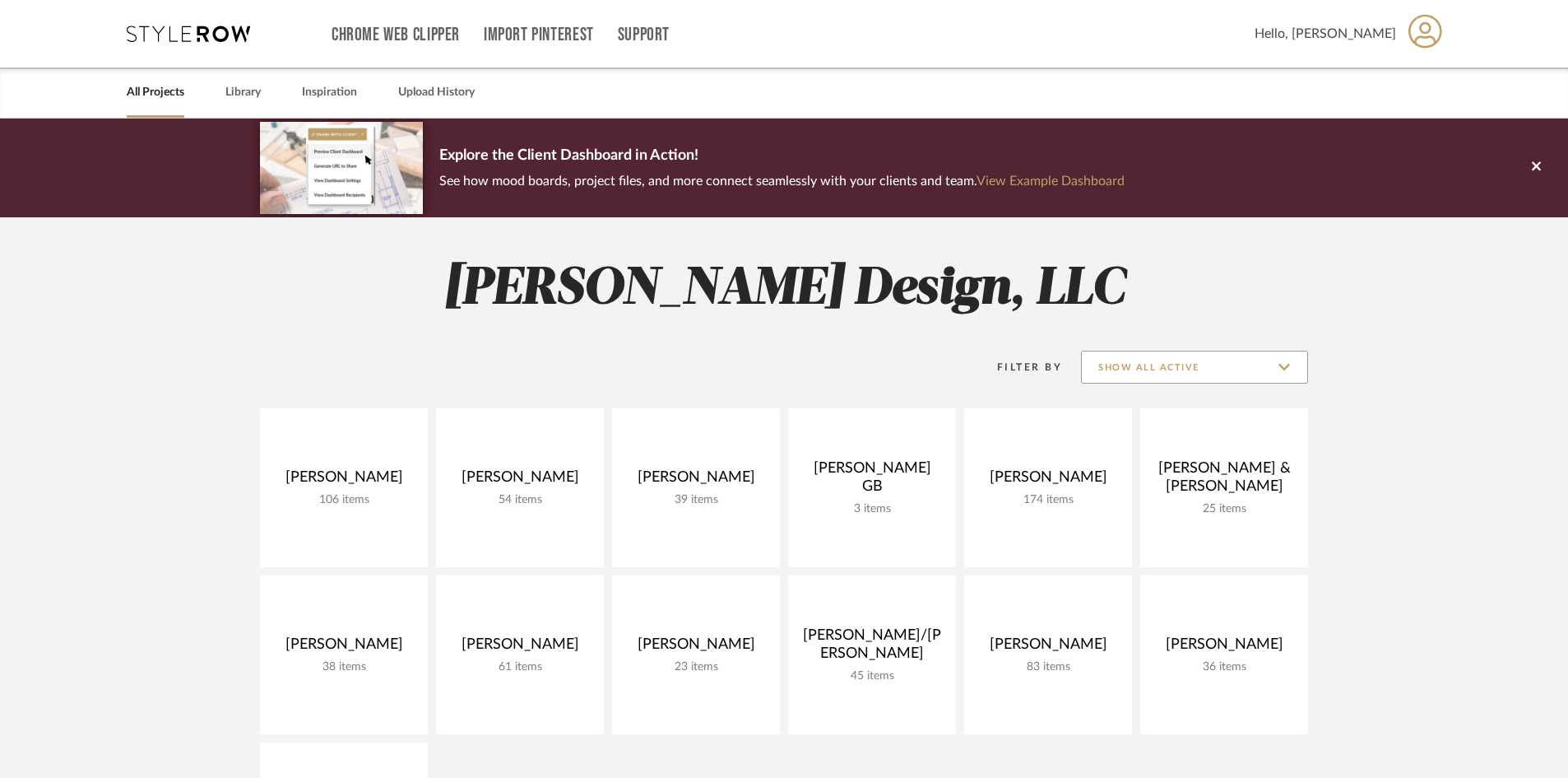
click at [1270, 370] on input "Show All Active" at bounding box center [1194, 367] width 227 height 33
click at [1127, 482] on span "Archived" at bounding box center [1196, 487] width 195 height 14
type input "Archived"
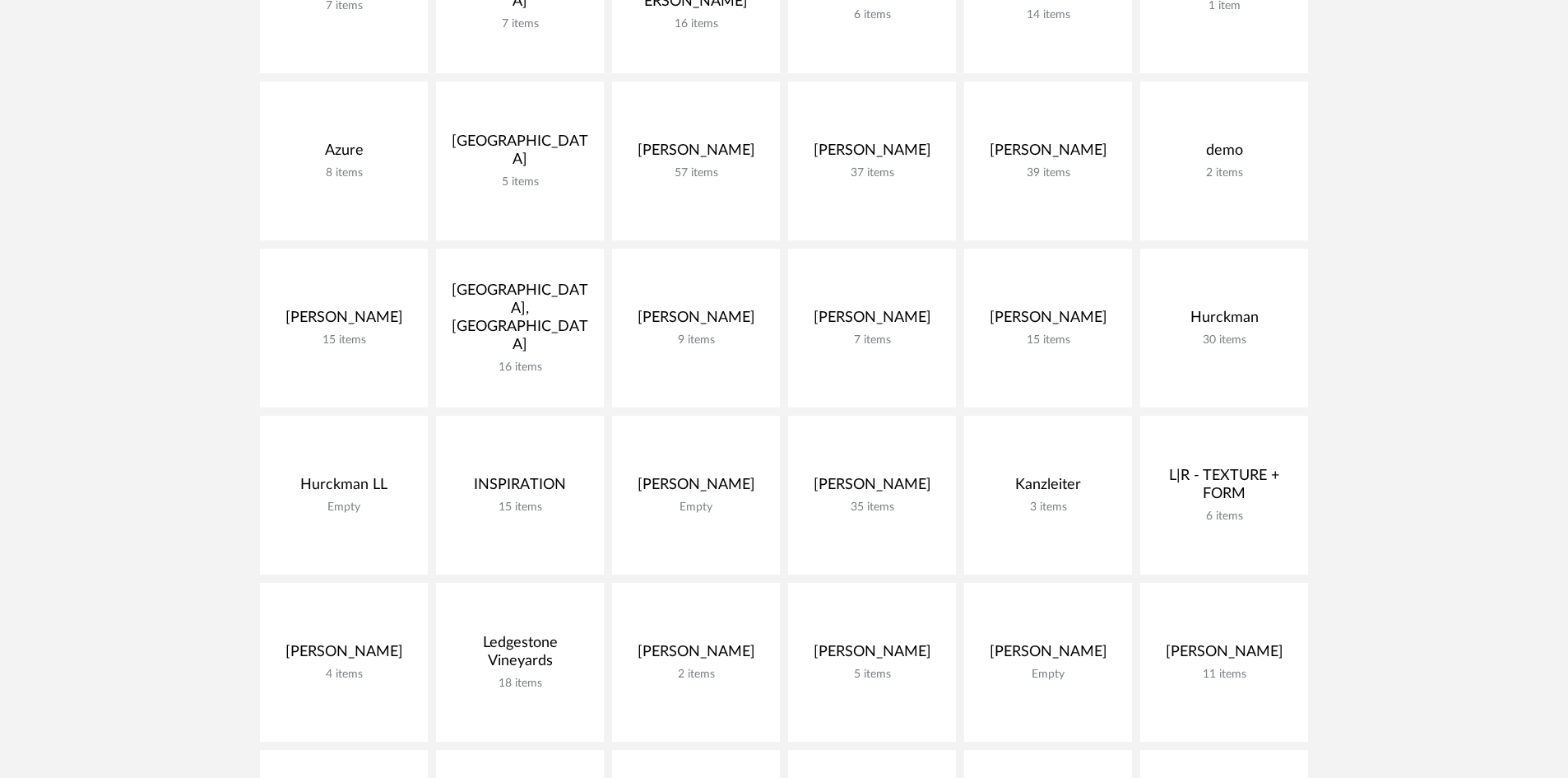
scroll to position [1070, 0]
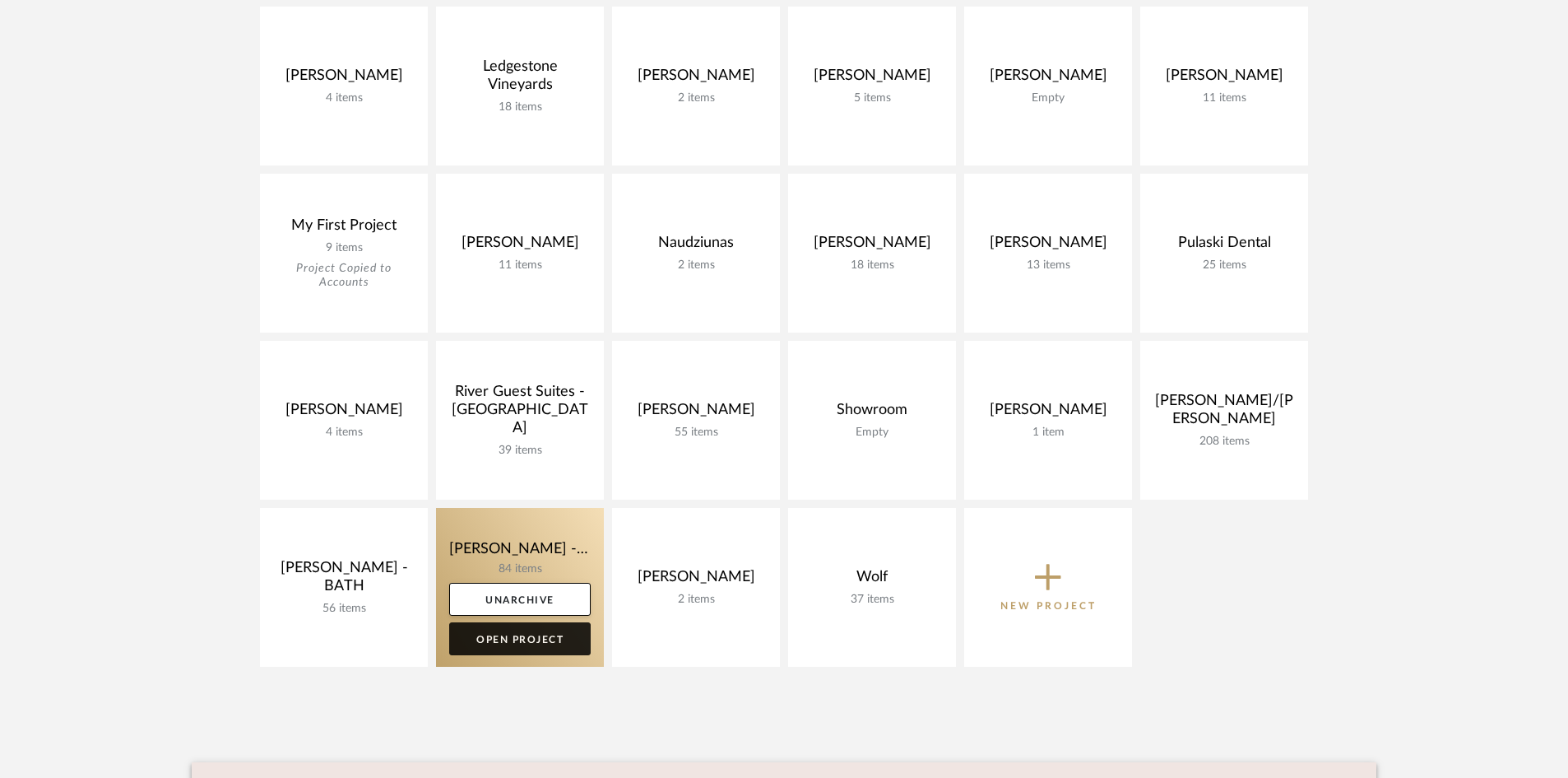
click at [582, 631] on link "Open Project" at bounding box center [520, 639] width 142 height 33
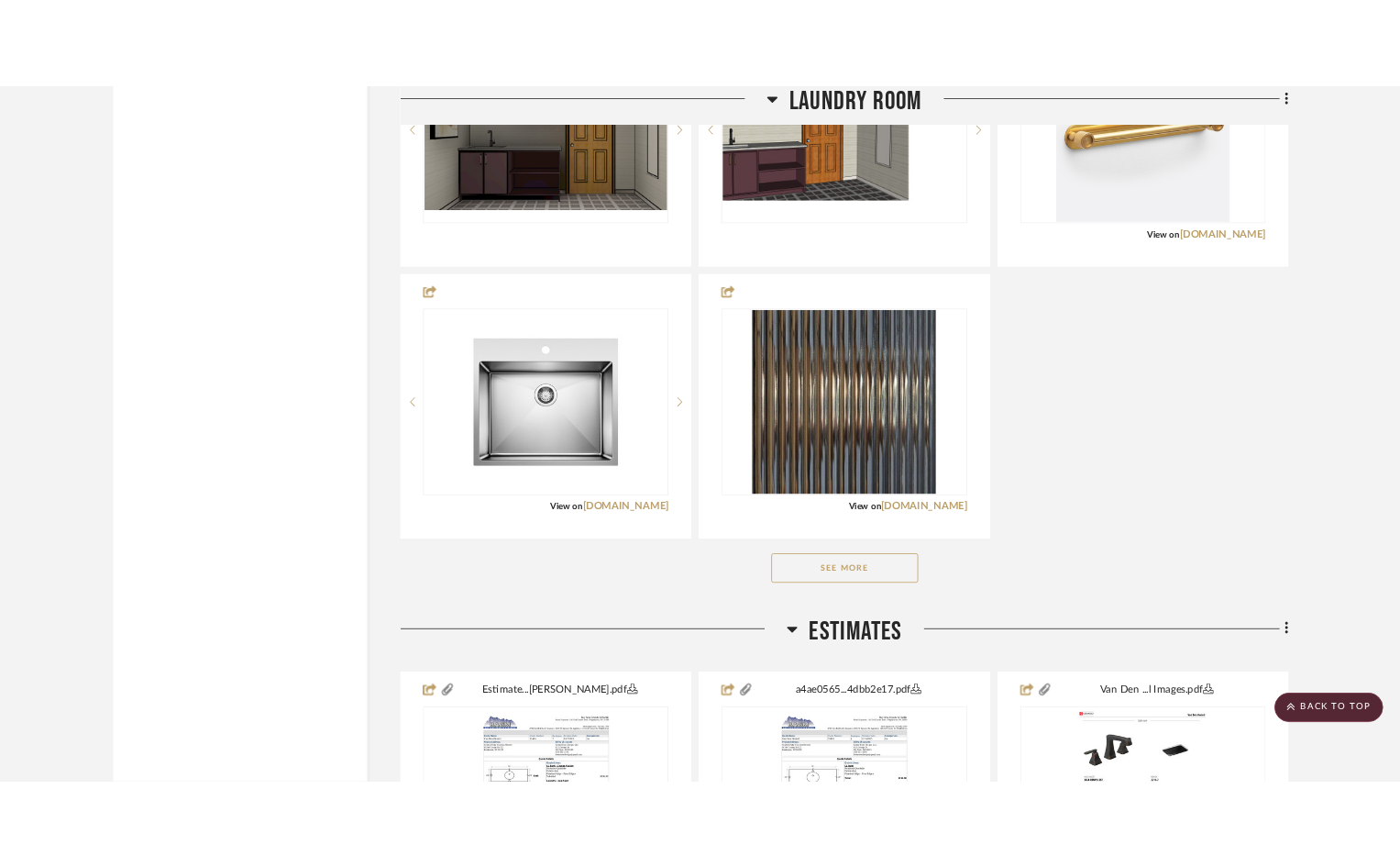
scroll to position [6054, 0]
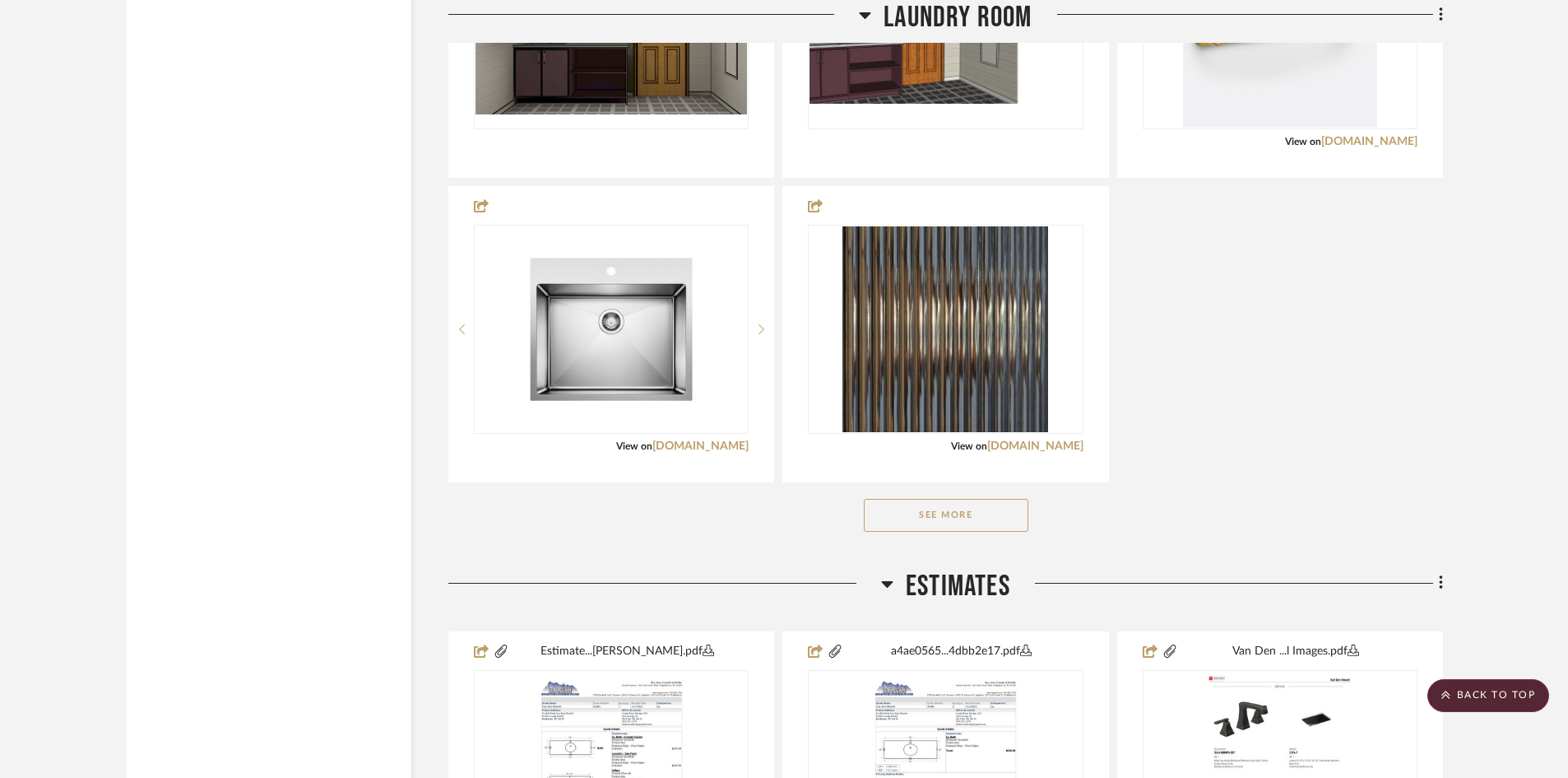
click at [948, 509] on button "See More" at bounding box center [945, 515] width 164 height 33
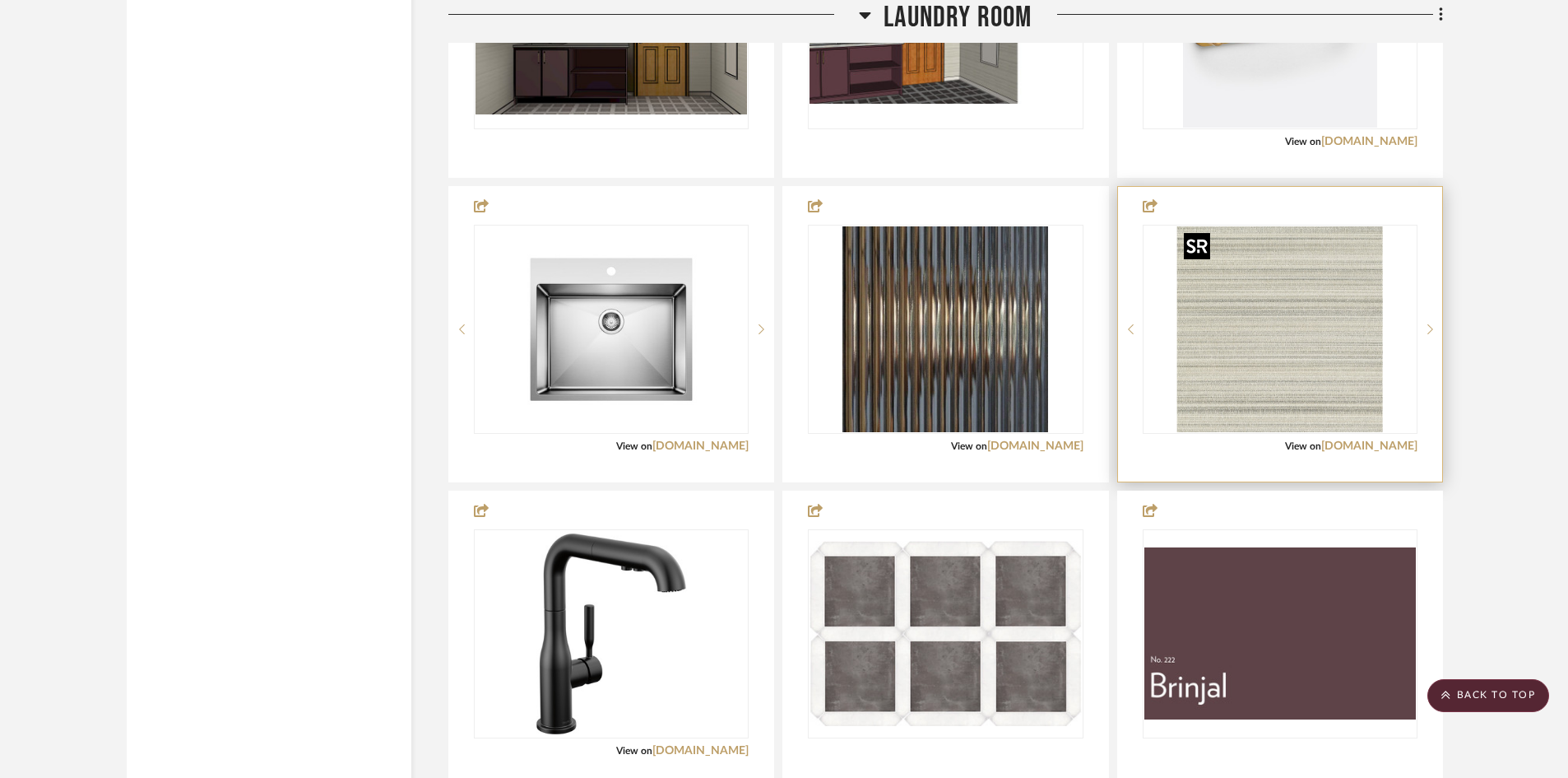
click at [1323, 366] on img "0" at bounding box center [1279, 328] width 205 height 205
click at [1370, 438] on div "View on phillipjeffries.com" at bounding box center [1280, 445] width 275 height 15
click at [1383, 448] on link "phillipjeffries.com" at bounding box center [1370, 445] width 96 height 11
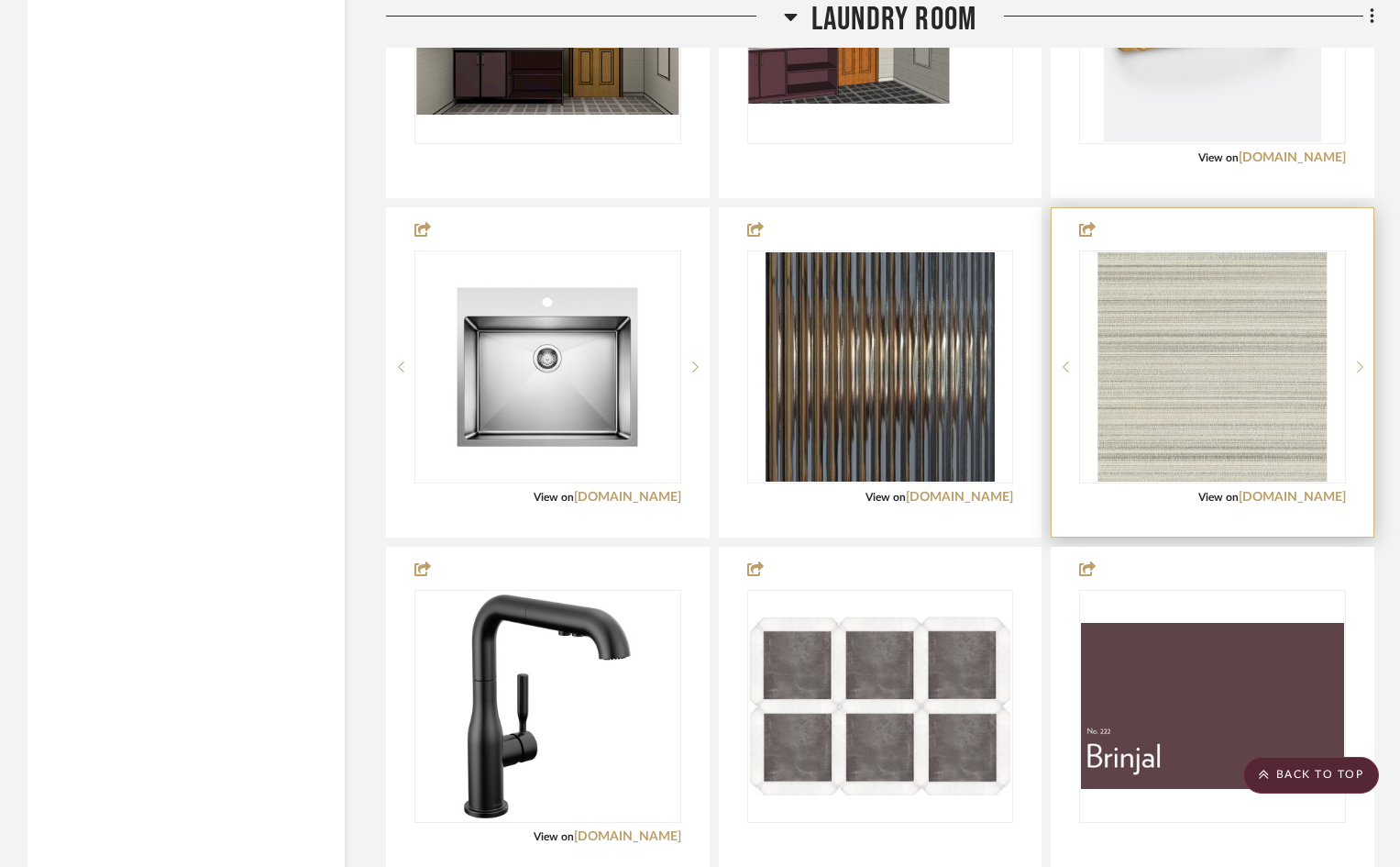
click at [1275, 234] on div at bounding box center [1212, 372] width 322 height 329
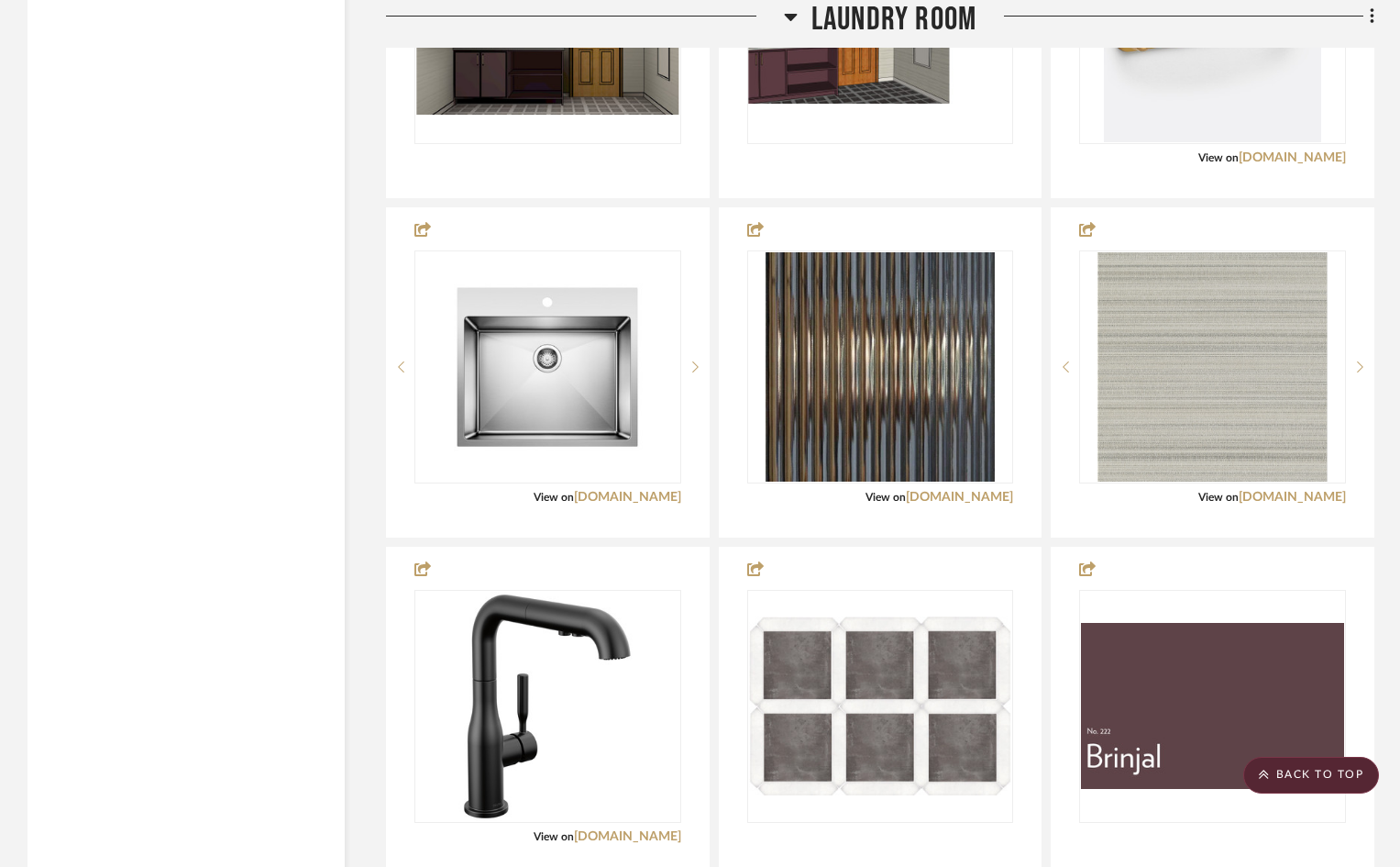
click at [1179, 437] on div at bounding box center [1212, 366] width 229 height 229
click at [1186, 363] on div at bounding box center [1212, 366] width 229 height 229
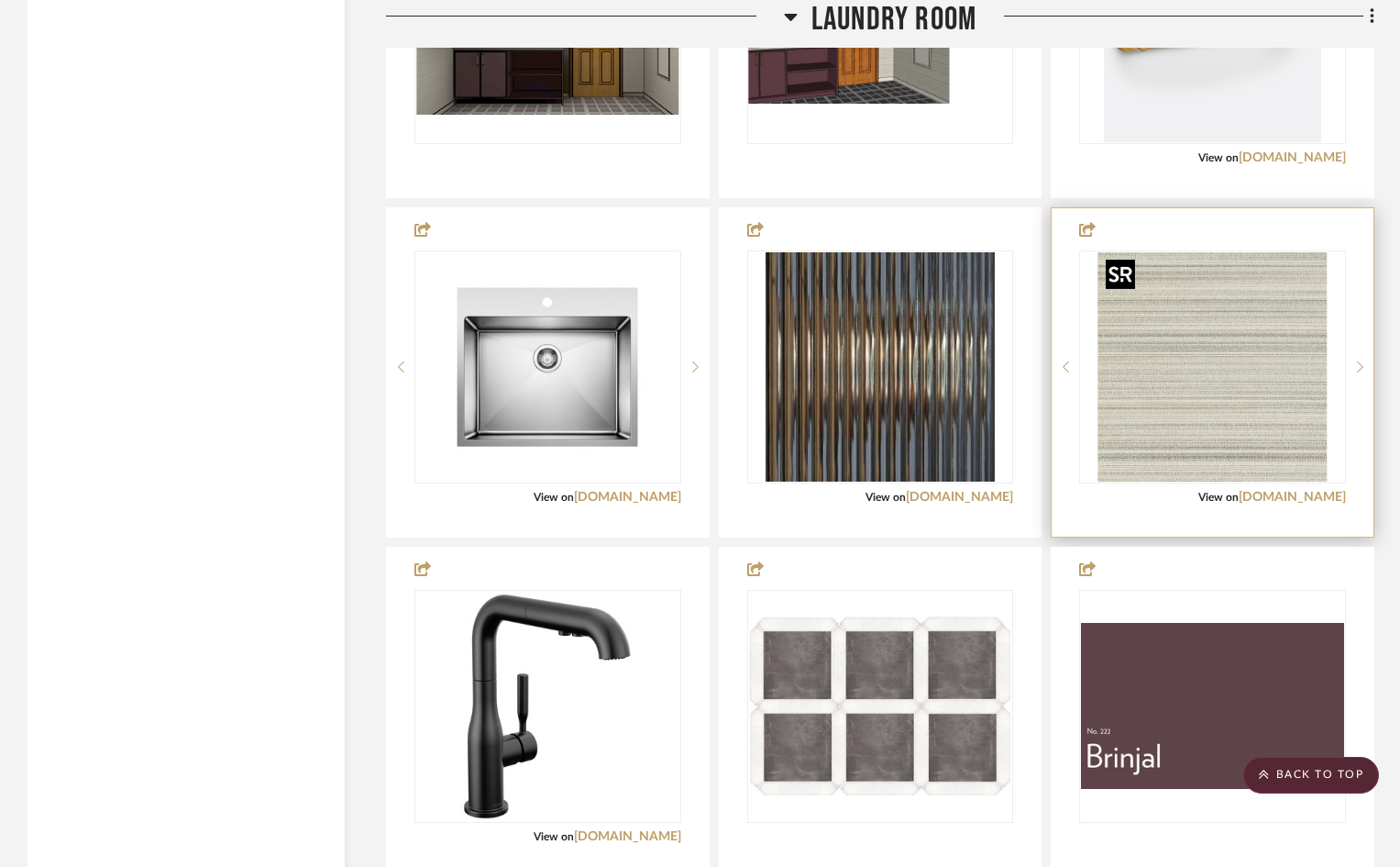
click at [1173, 407] on img "0" at bounding box center [1212, 366] width 229 height 229
click at [1174, 498] on div "View on phillipjeffries.com" at bounding box center [1212, 496] width 267 height 16
click at [1180, 421] on img "0" at bounding box center [1212, 366] width 229 height 229
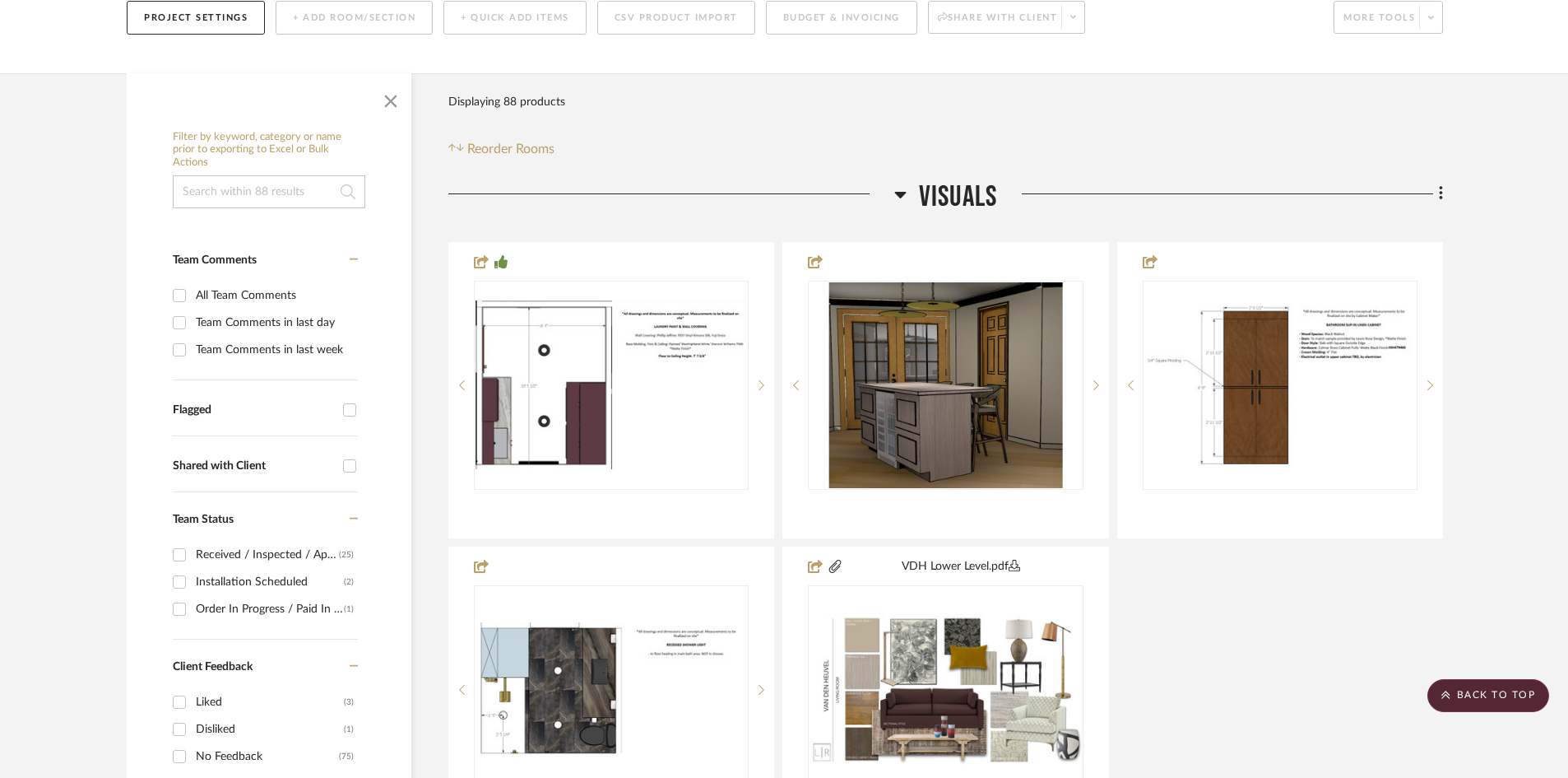
scroll to position [0, 0]
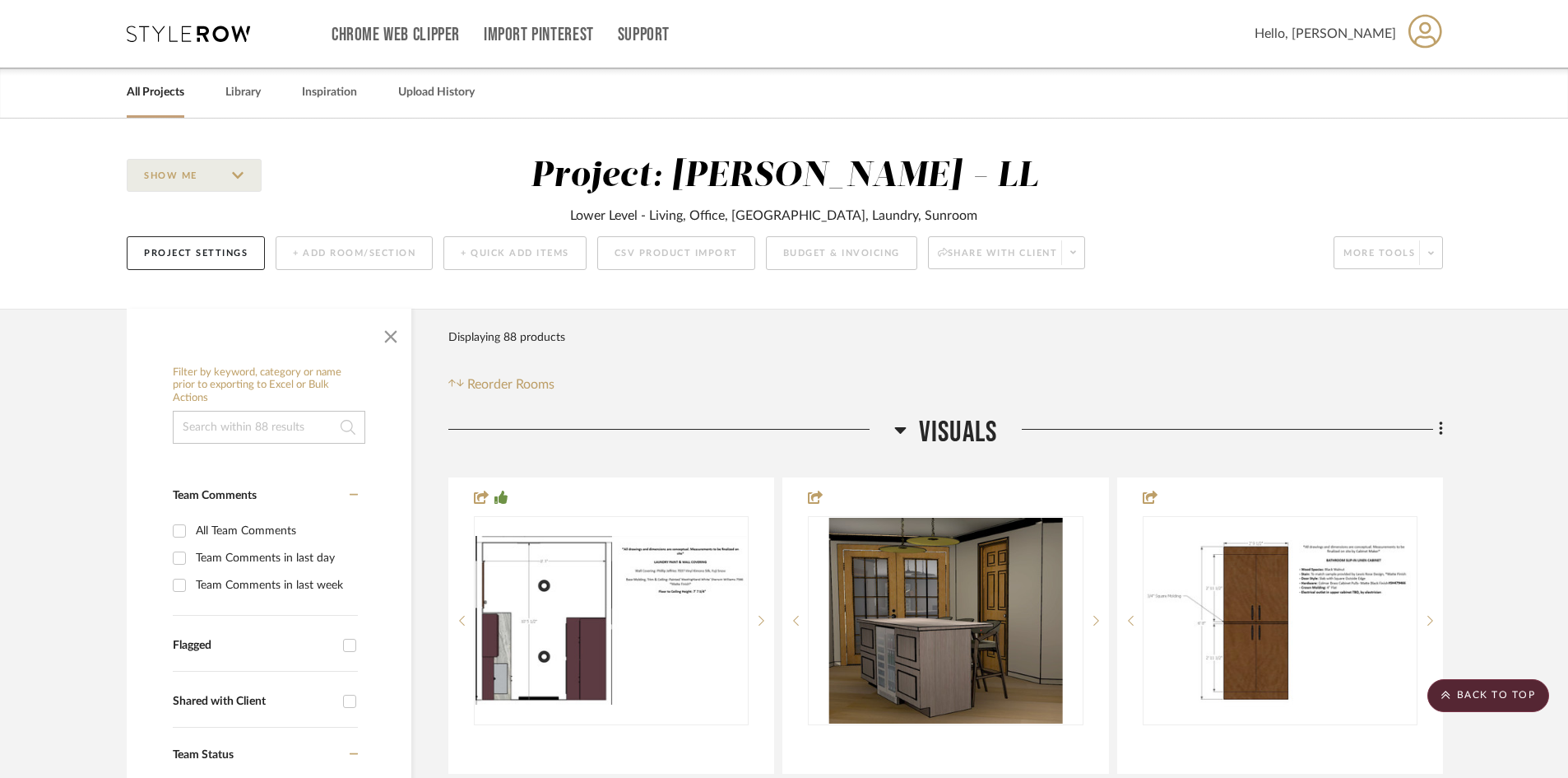
click at [169, 33] on icon at bounding box center [188, 34] width 124 height 16
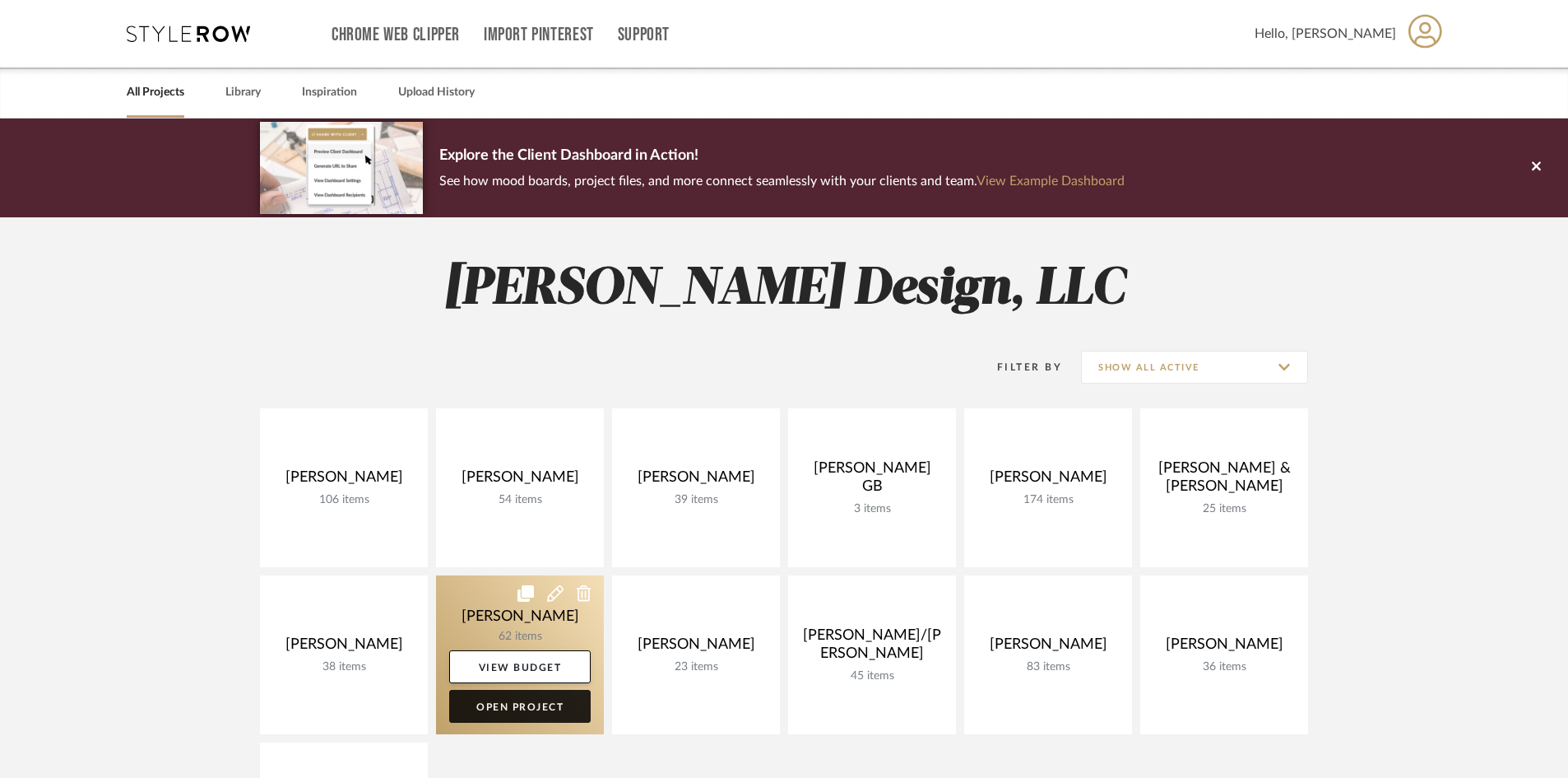
click at [492, 707] on link "Open Project" at bounding box center [520, 706] width 142 height 33
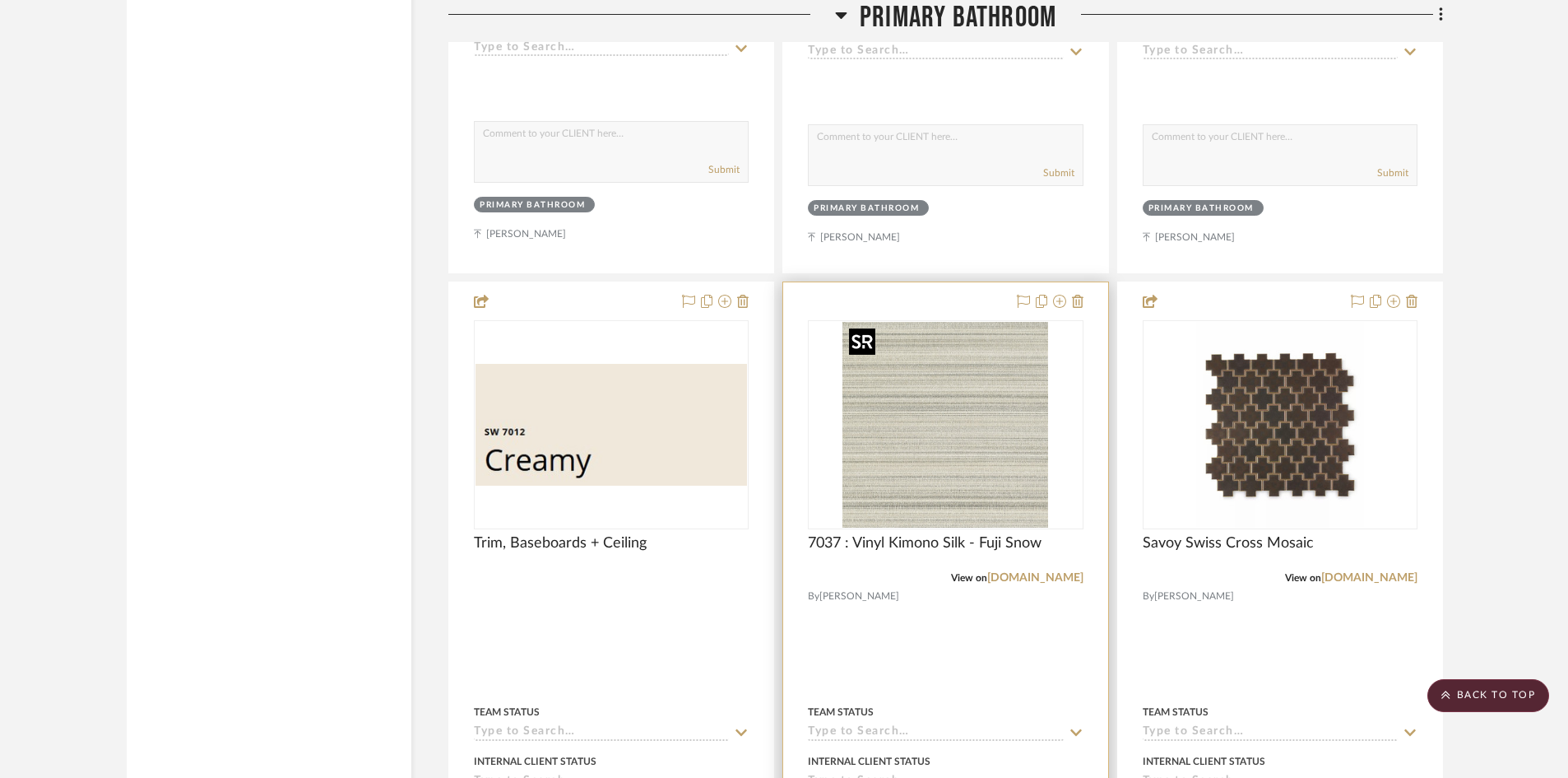
scroll to position [4874, 0]
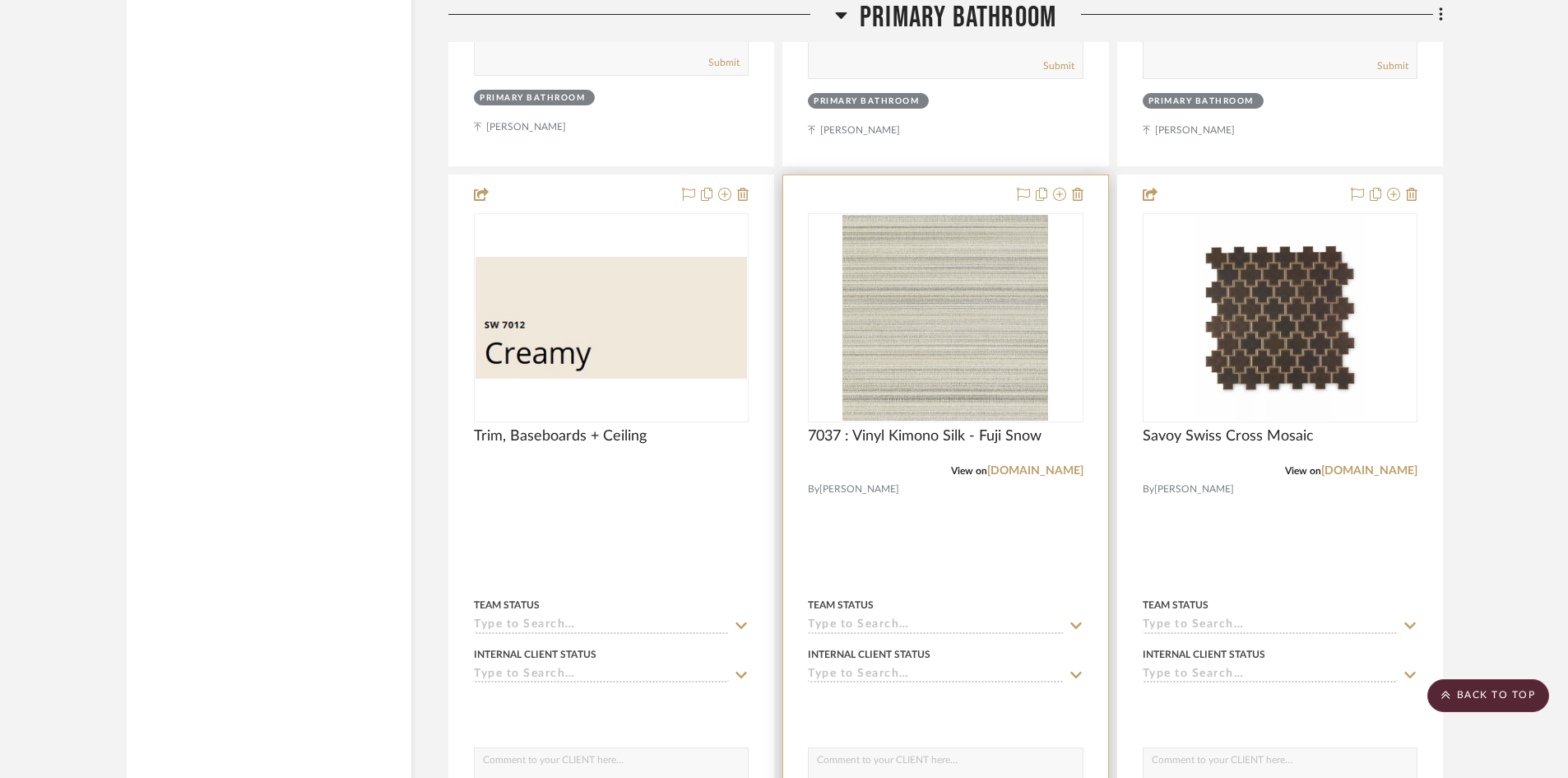
click at [981, 539] on div at bounding box center [944, 536] width 324 height 720
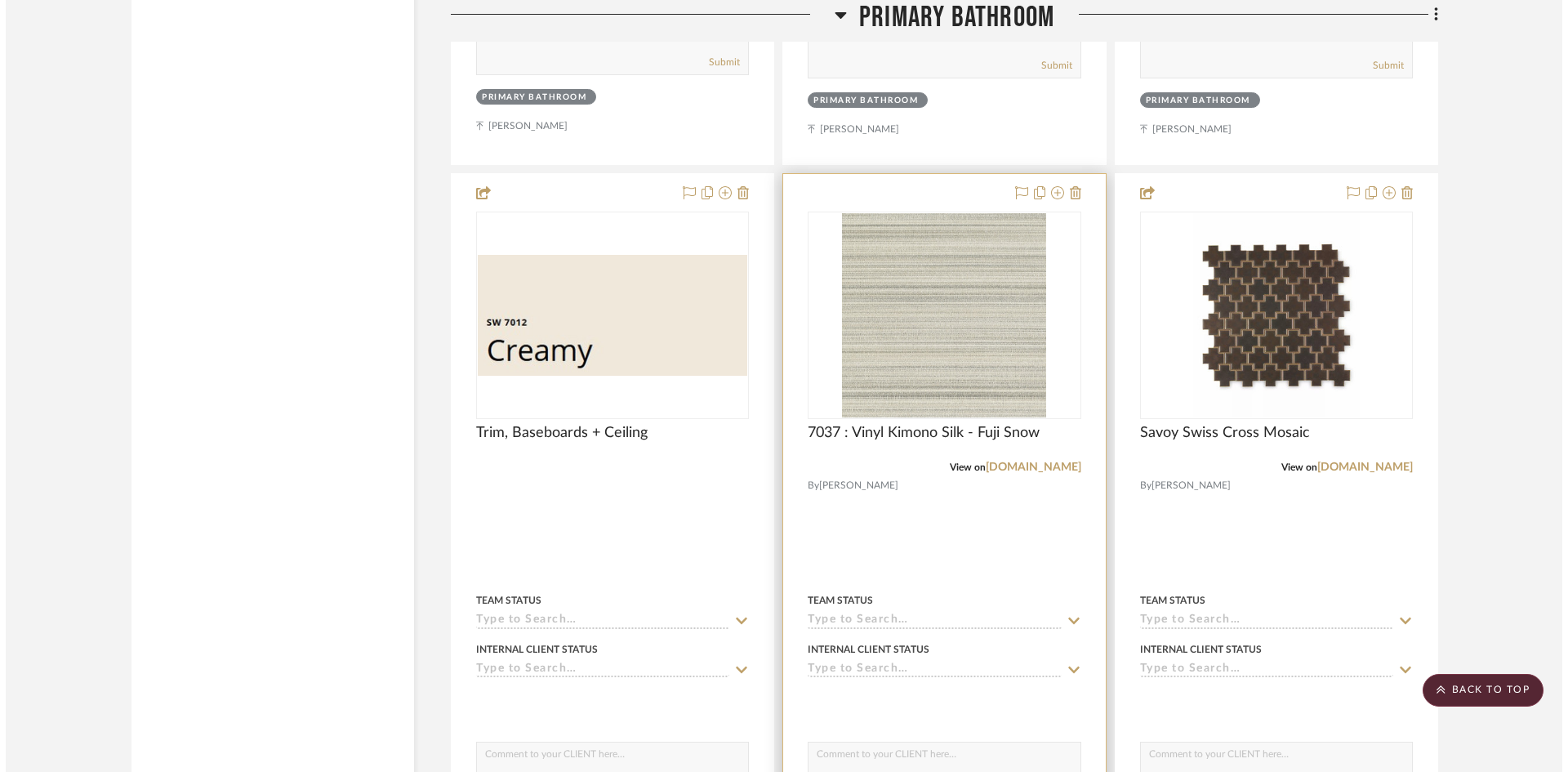
scroll to position [0, 0]
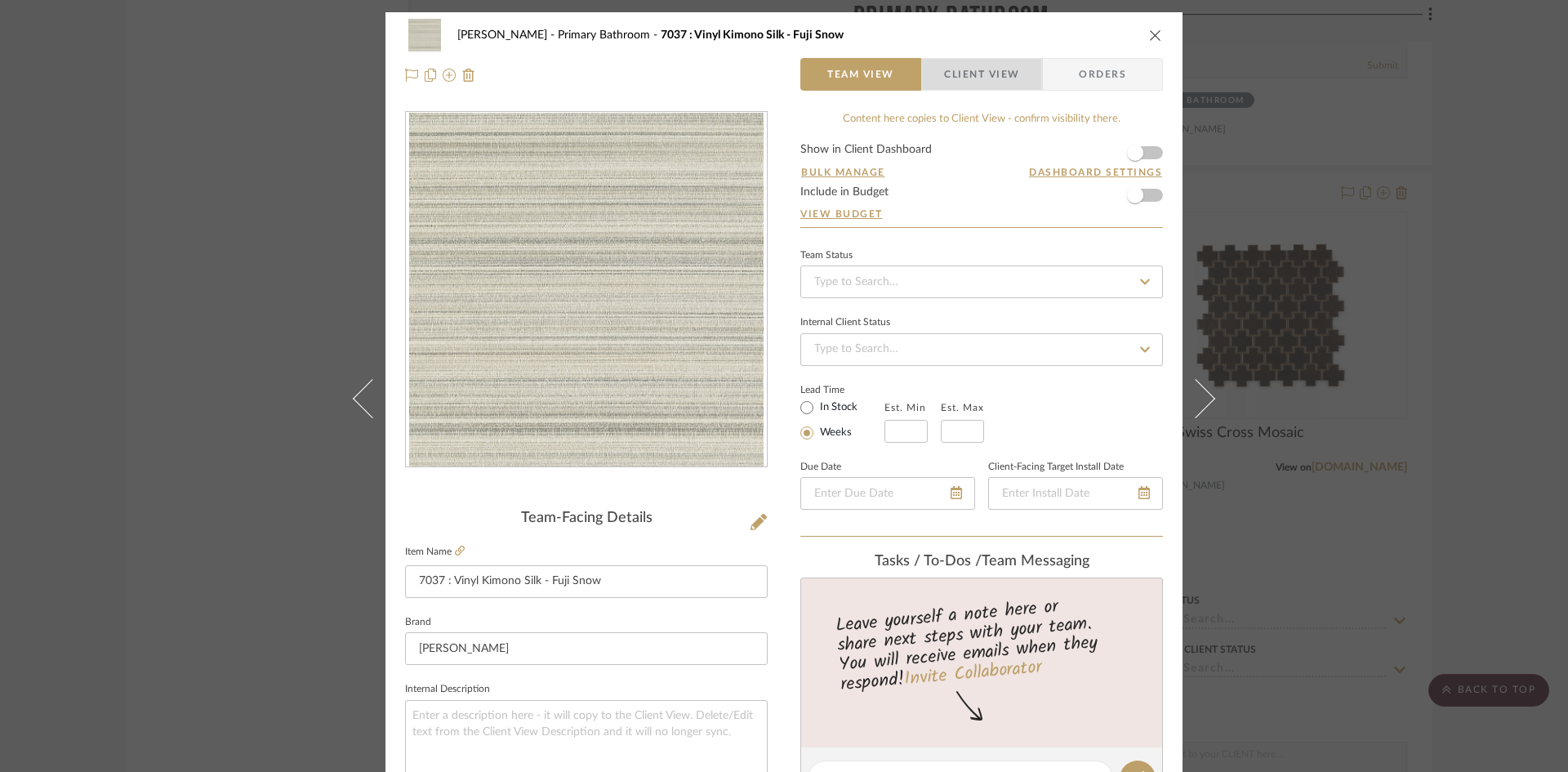
click at [968, 60] on span "Client View" at bounding box center [982, 74] width 75 height 32
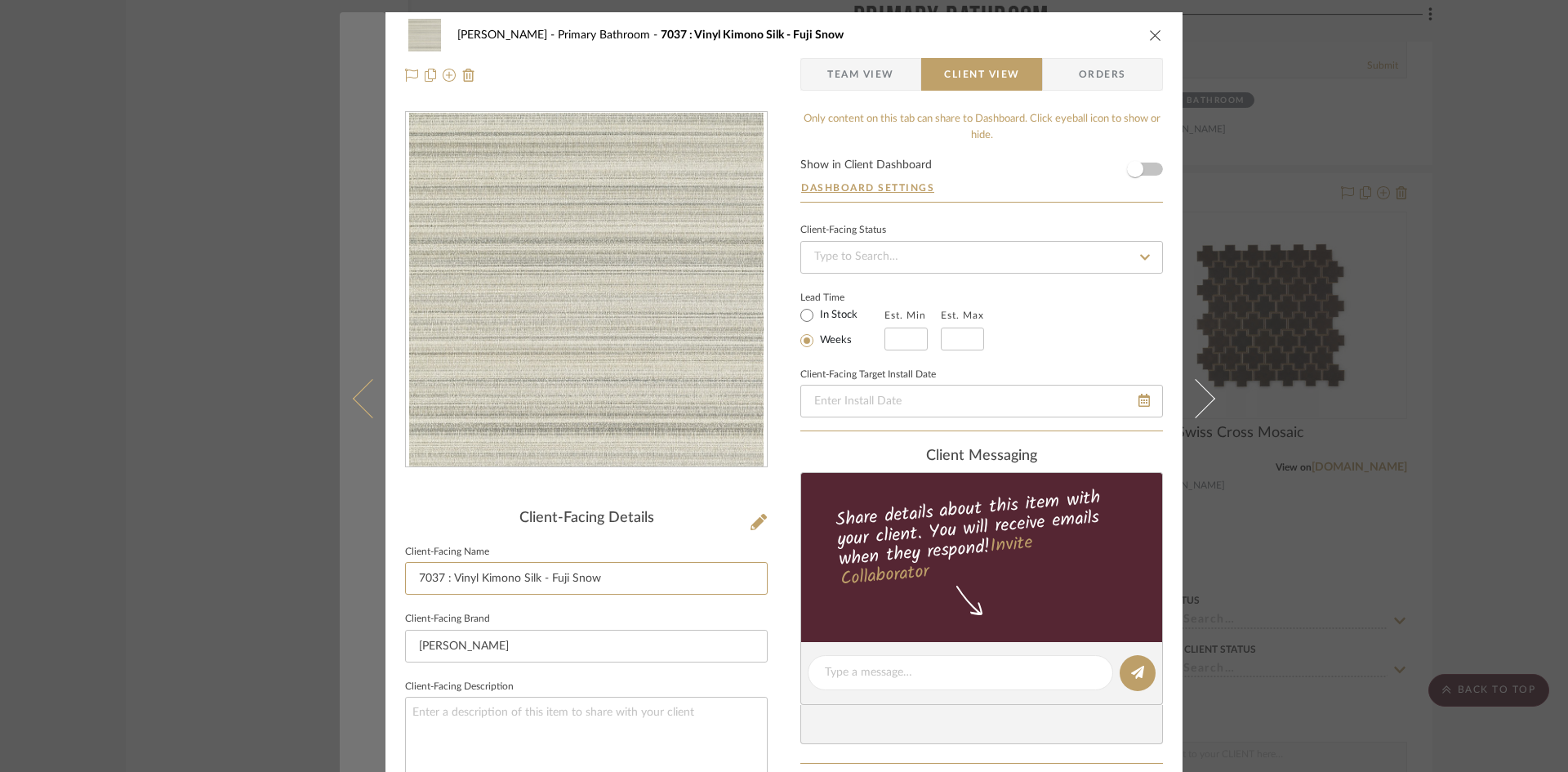
drag, startPoint x: 450, startPoint y: 575, endPoint x: 336, endPoint y: 578, distance: 114.0
click at [340, 578] on mat-dialog-content "Ostrom, Jim Primary Bathroom 7037 : Vinyl Kimono Silk - Fuji Snow Team View Cli…" at bounding box center [784, 678] width 889 height 1333
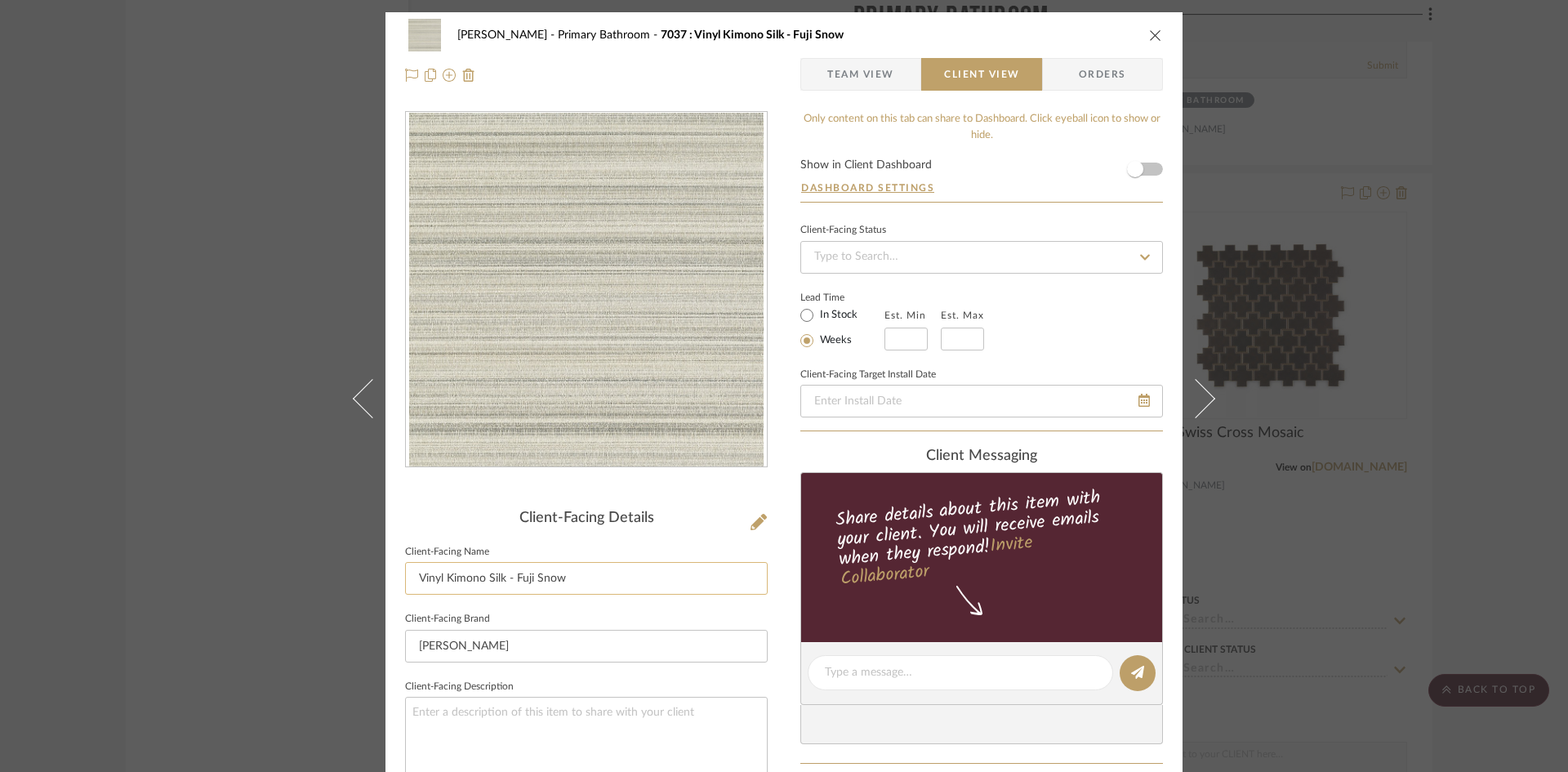
drag, startPoint x: 439, startPoint y: 575, endPoint x: 648, endPoint y: 581, distance: 209.1
click at [648, 581] on input "Vinyl Kimono Silk - Fuji Snow" at bounding box center [586, 578] width 363 height 32
click at [442, 575] on input "Vinyl Wallcovering" at bounding box center [586, 578] width 363 height 32
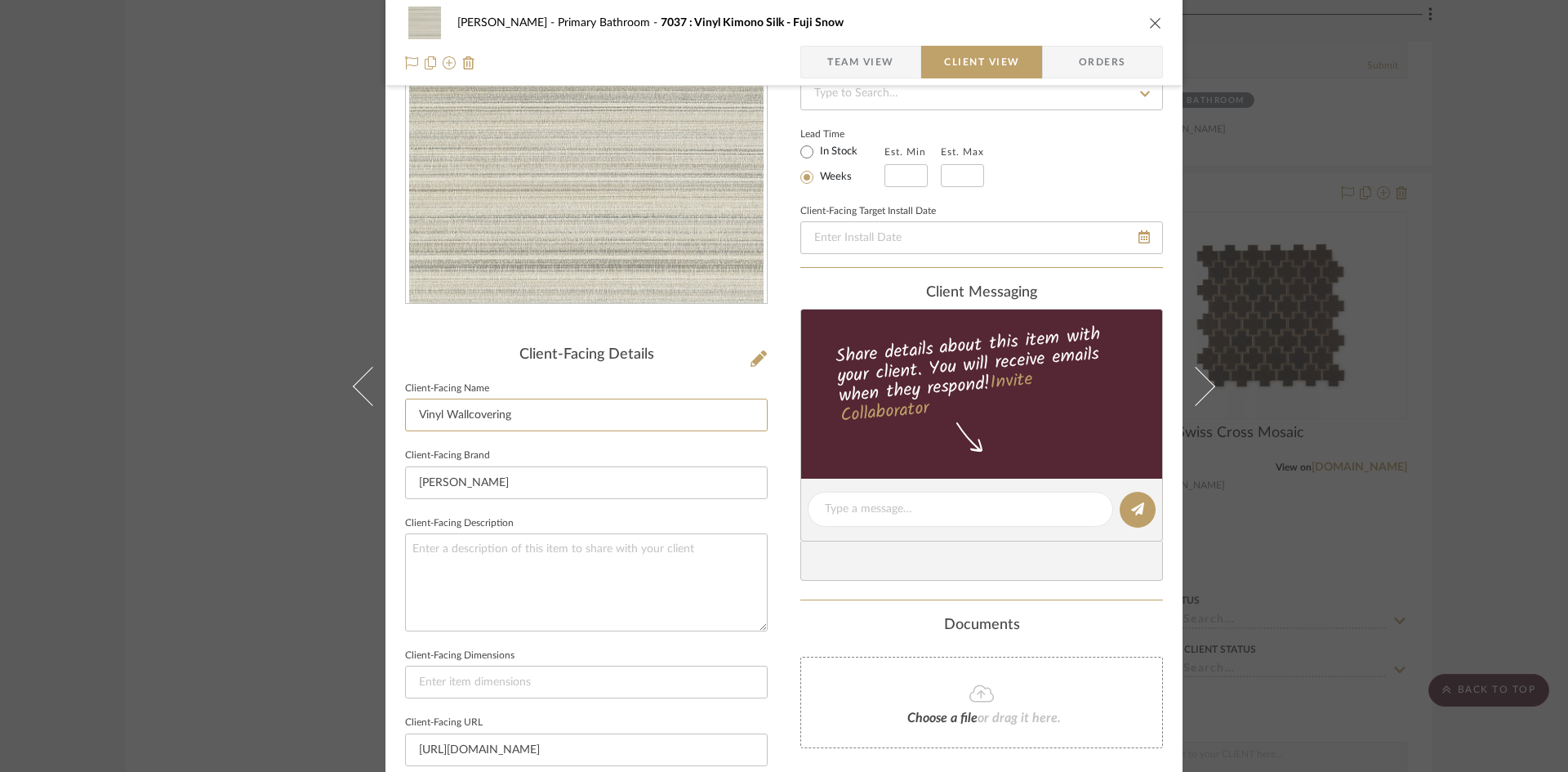
type input "Vinyl Wallcovering"
click at [548, 583] on textarea at bounding box center [586, 582] width 363 height 97
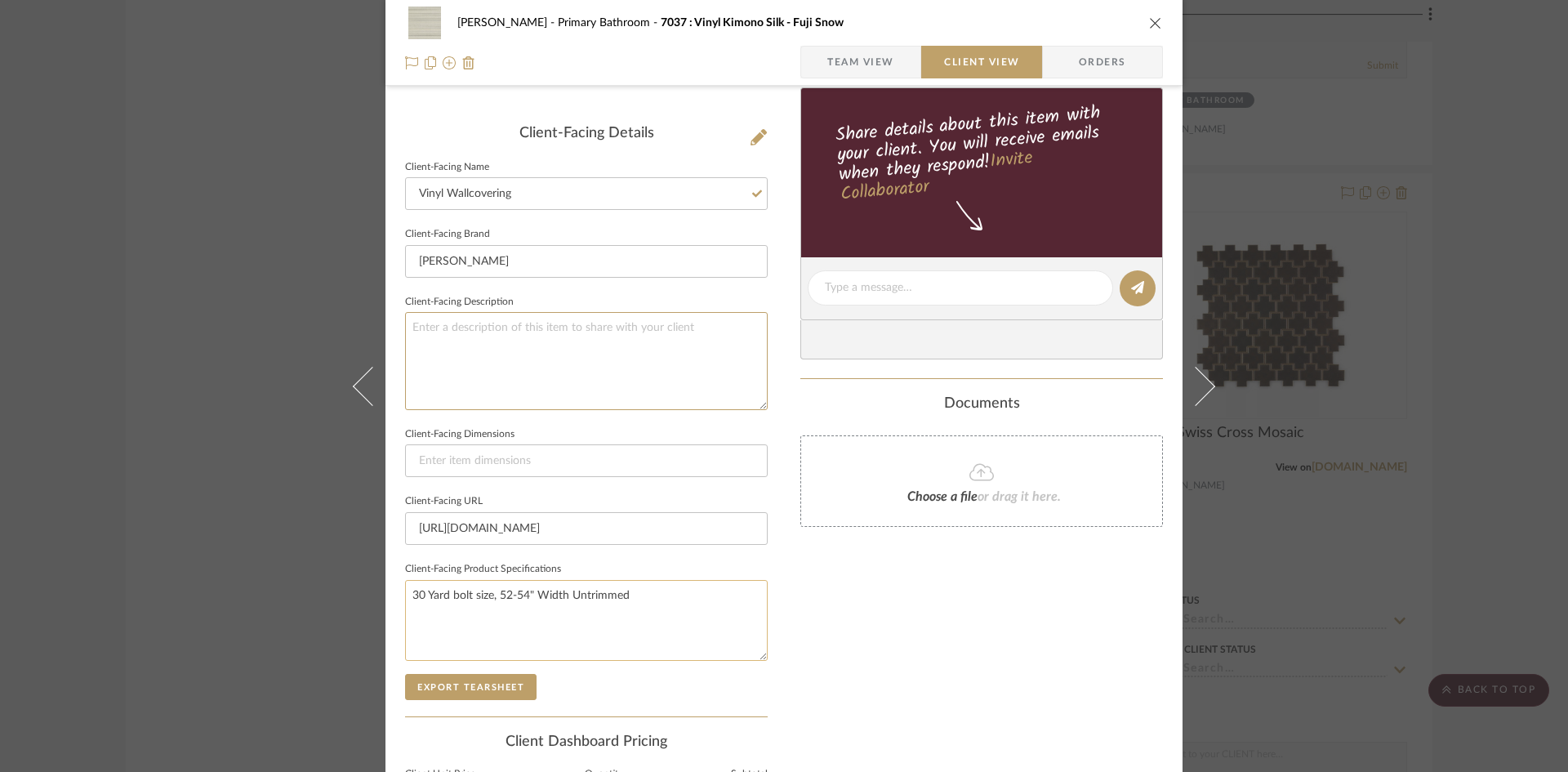
scroll to position [409, 0]
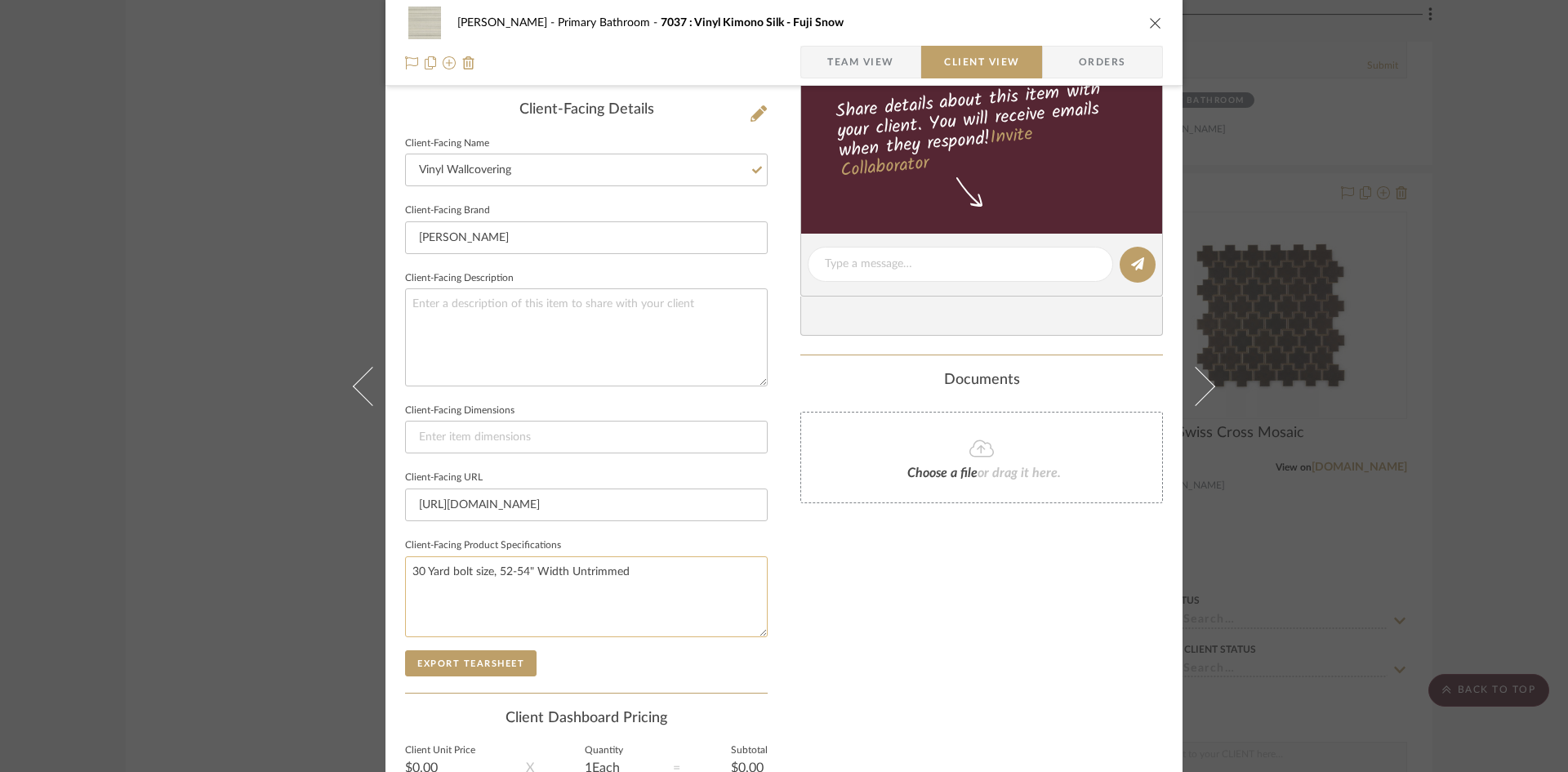
click at [698, 583] on textarea "30 Yard bolt size, 52-54" Width Untrimmed" at bounding box center [586, 596] width 363 height 81
drag, startPoint x: 637, startPoint y: 572, endPoint x: 393, endPoint y: 569, distance: 244.0
click at [393, 569] on div "Ostrom, Jim Primary Bathroom 7037 : Vinyl Kimono Silk - Fuji Snow Team View Cli…" at bounding box center [784, 270] width 797 height 1333
click at [908, 593] on div "Only content on this tab can share to Dashboard. Click eyeball icon to show or …" at bounding box center [981, 287] width 363 height 1169
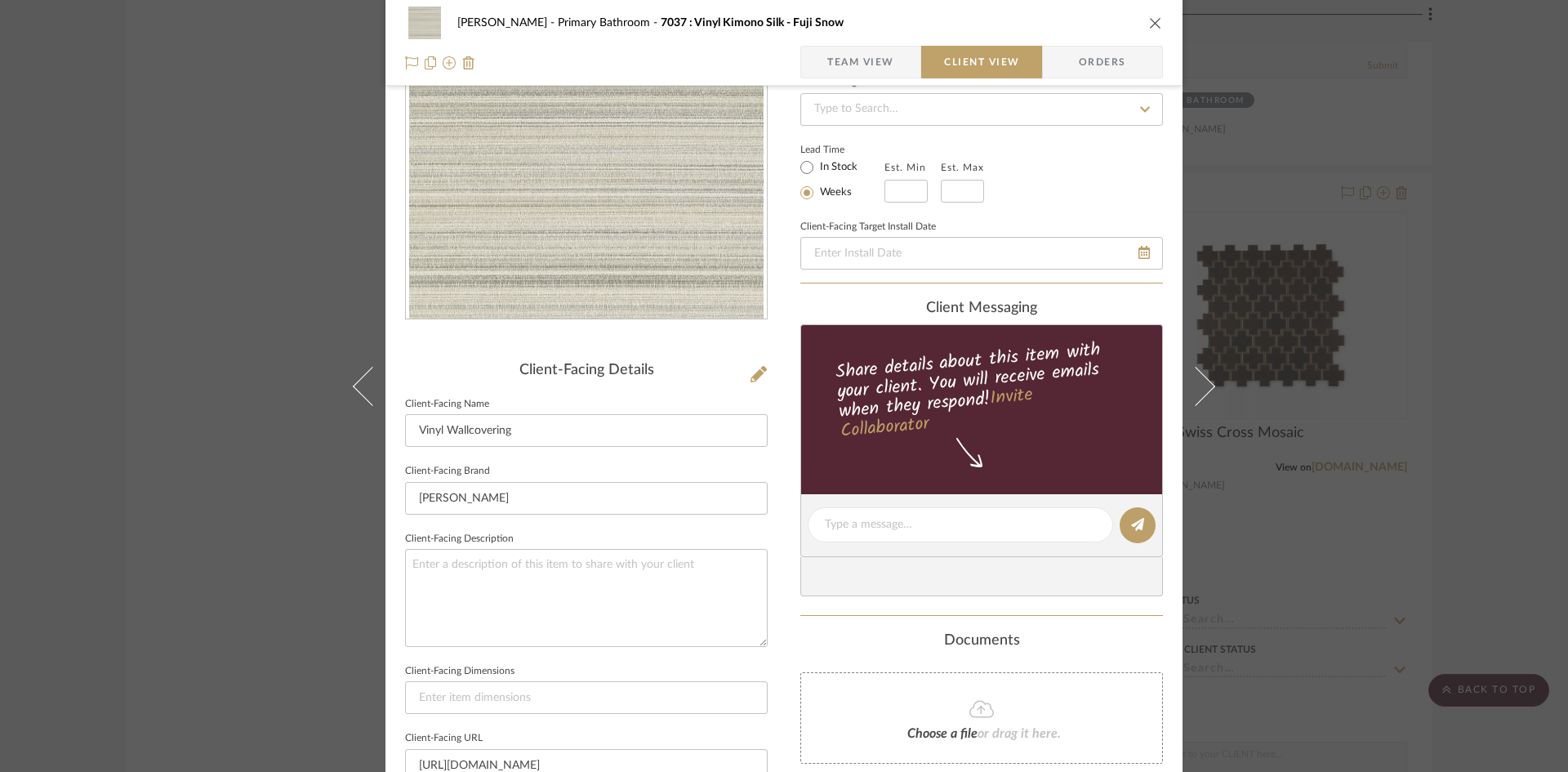
scroll to position [82, 0]
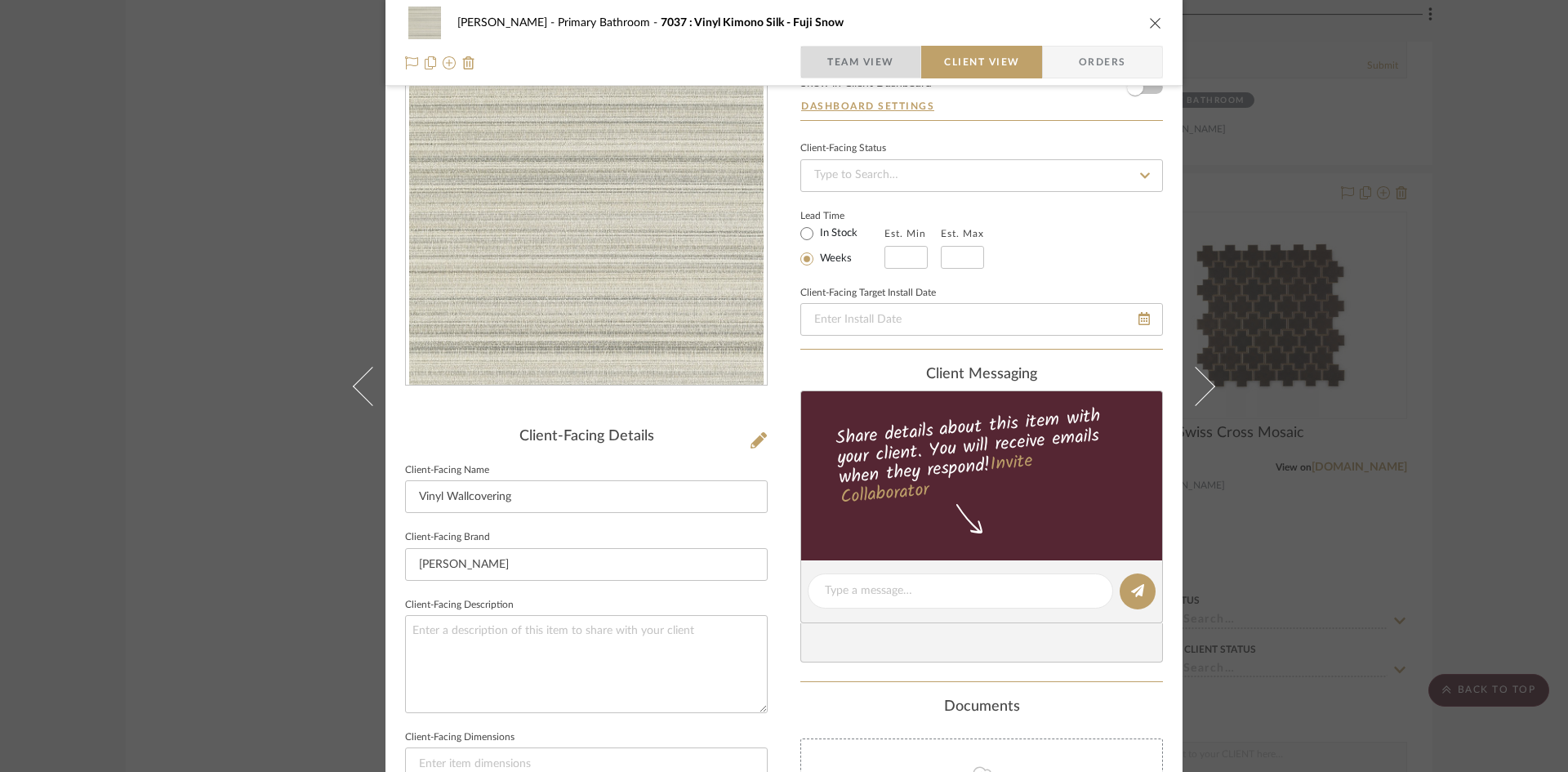
click at [879, 56] on span "Team View" at bounding box center [861, 62] width 67 height 32
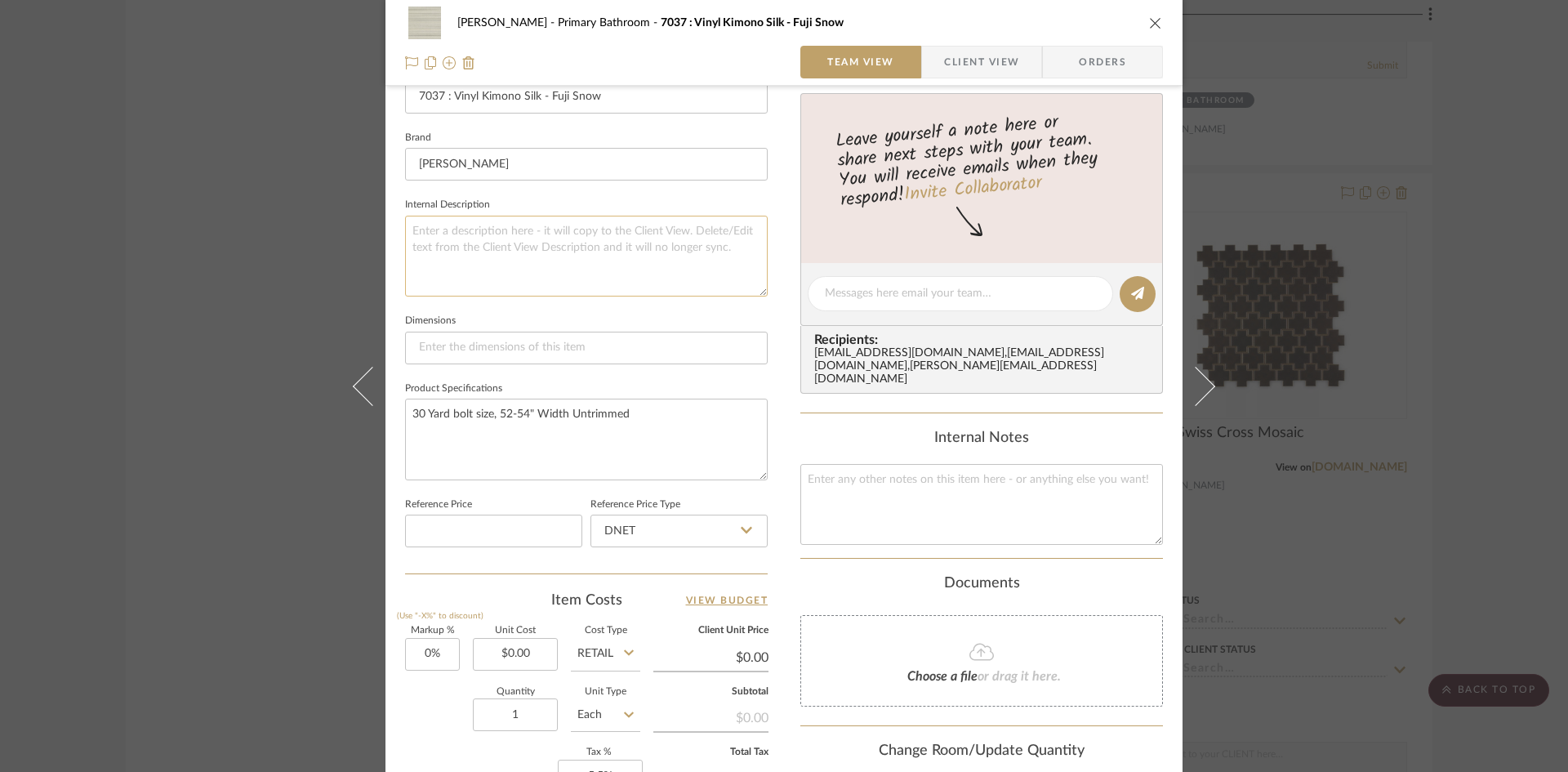
scroll to position [490, 0]
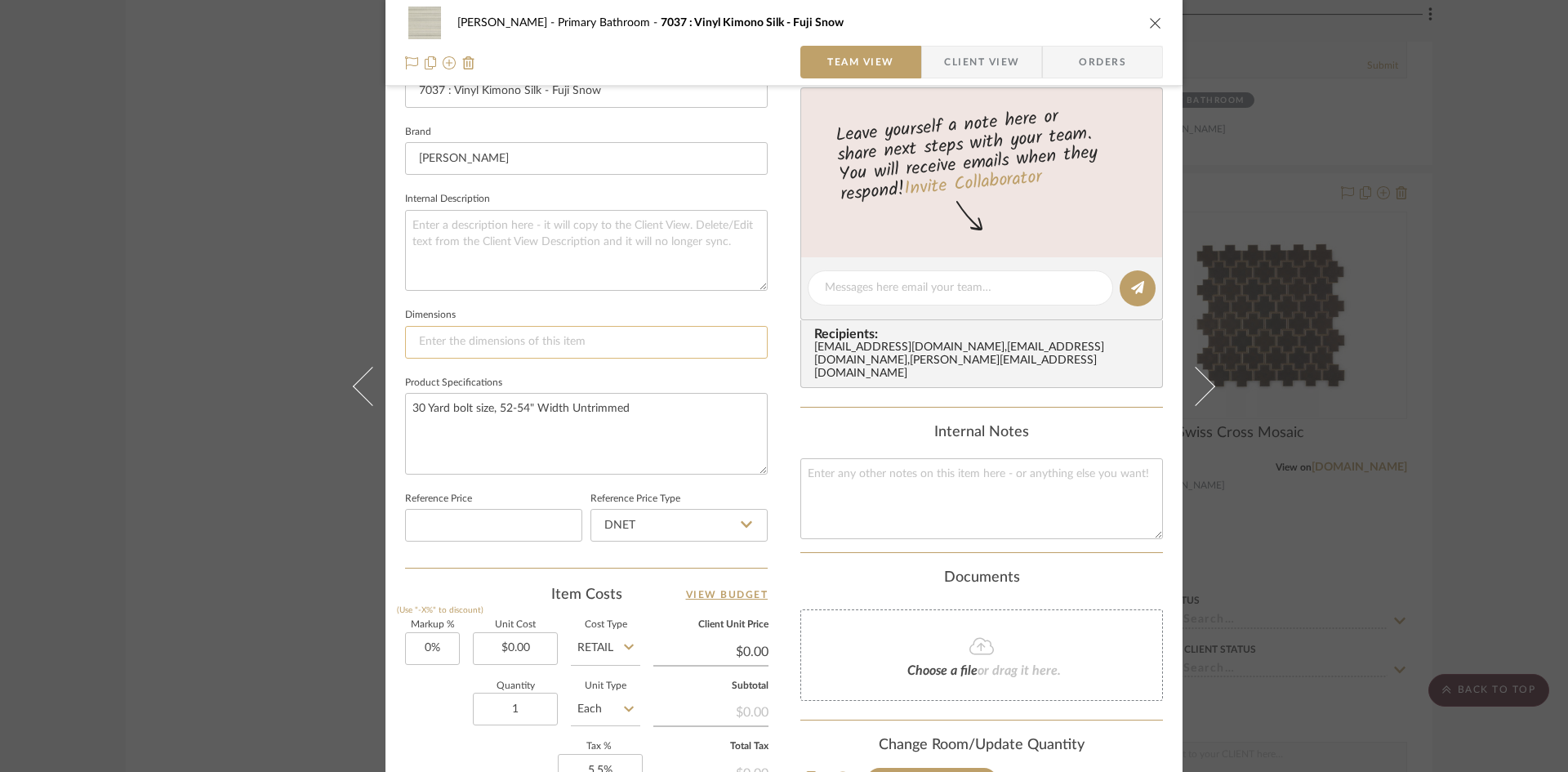
click at [458, 345] on input at bounding box center [586, 342] width 363 height 32
paste input "30 Yard bolt size, 52-54" Width Untrimmed"
type input "30 Yard bolt size, 52-54" Width Untrimmed"
click at [671, 421] on textarea "30 Yard bolt size, 52-54" Width Untrimmed" at bounding box center [586, 433] width 363 height 81
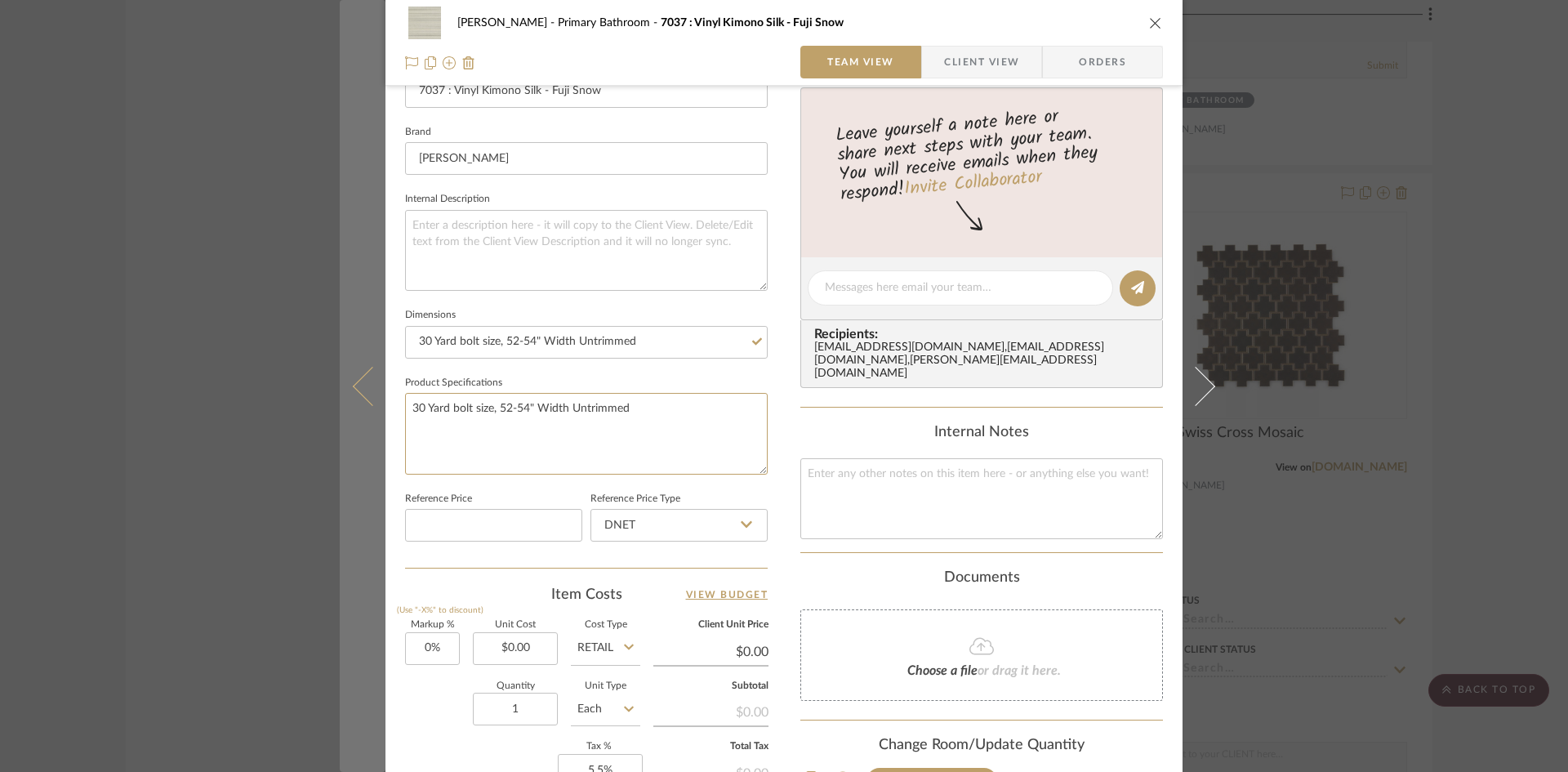
drag, startPoint x: 525, startPoint y: 414, endPoint x: 346, endPoint y: 415, distance: 179.0
click at [346, 415] on mat-dialog-content "Ostrom, Jim Primary Bathroom 7037 : Vinyl Kimono Silk - Fuji Snow Team View Cli…" at bounding box center [784, 276] width 889 height 1508
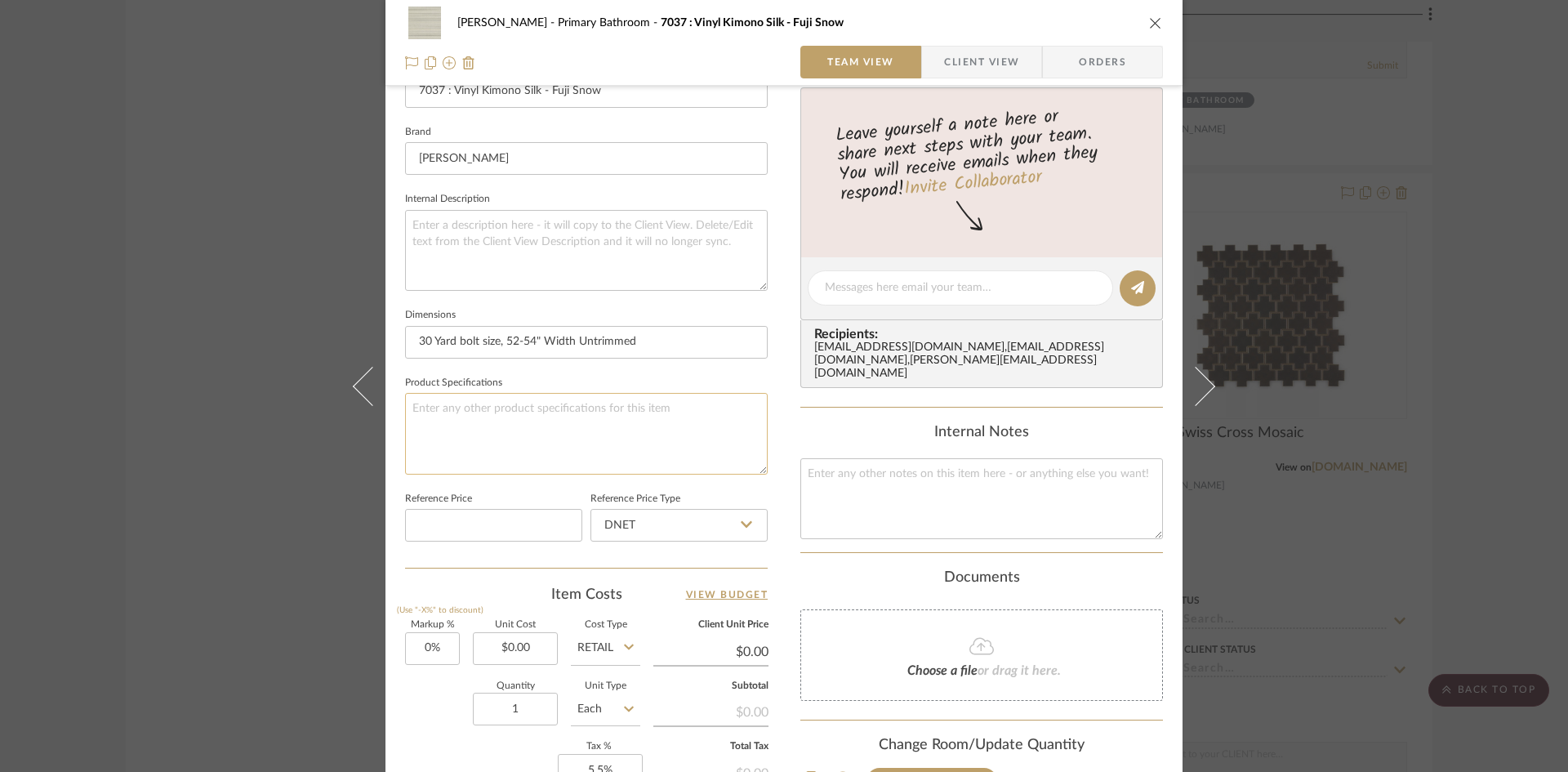
click at [491, 409] on textarea at bounding box center [586, 433] width 363 height 81
type textarea "Water Closet"
click at [785, 414] on div "Ostrom, Jim Primary Bathroom 7037 : Vinyl Kimono Silk - Fuji Snow Team View Cli…" at bounding box center [784, 276] width 797 height 1508
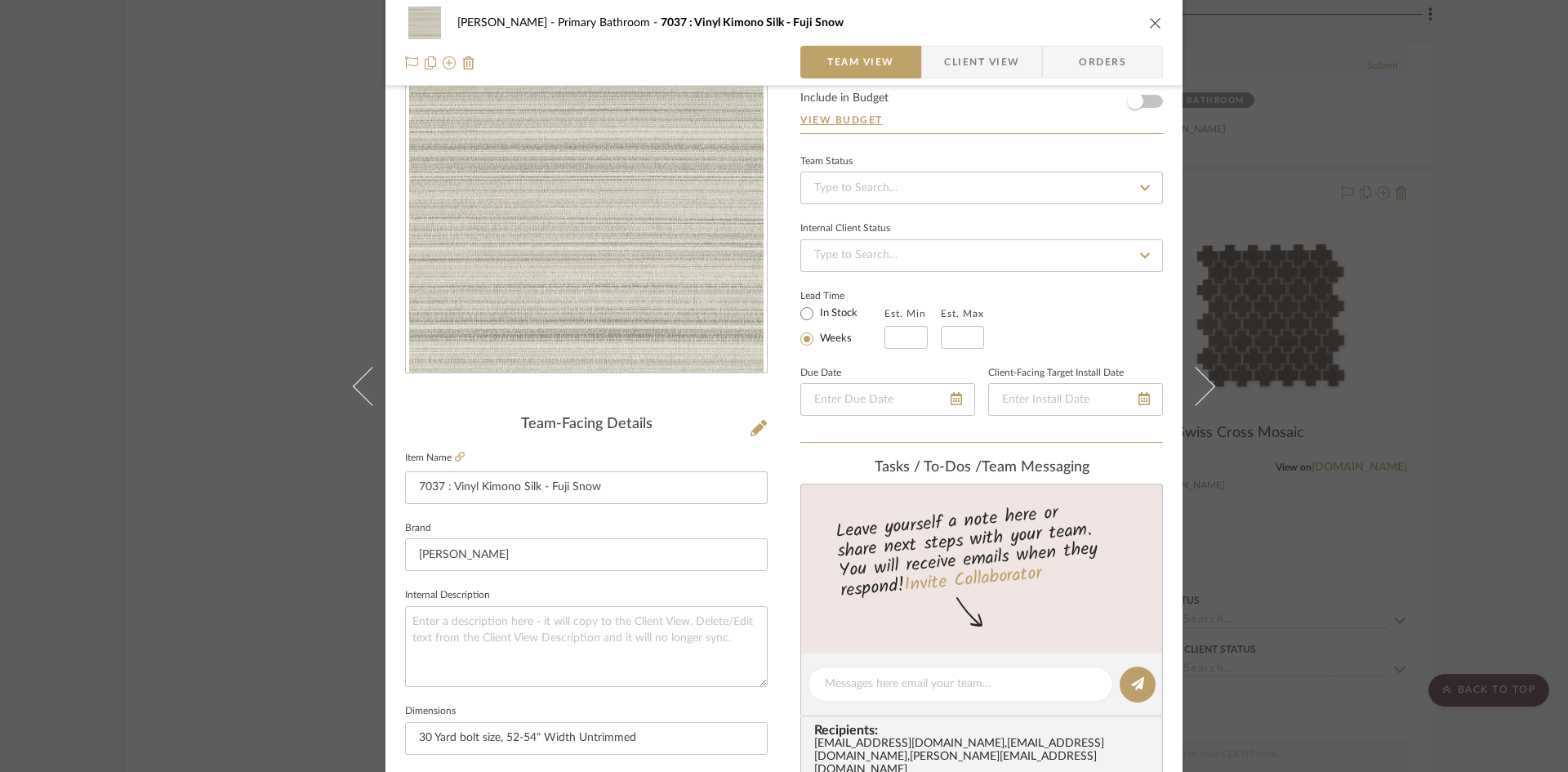
scroll to position [0, 0]
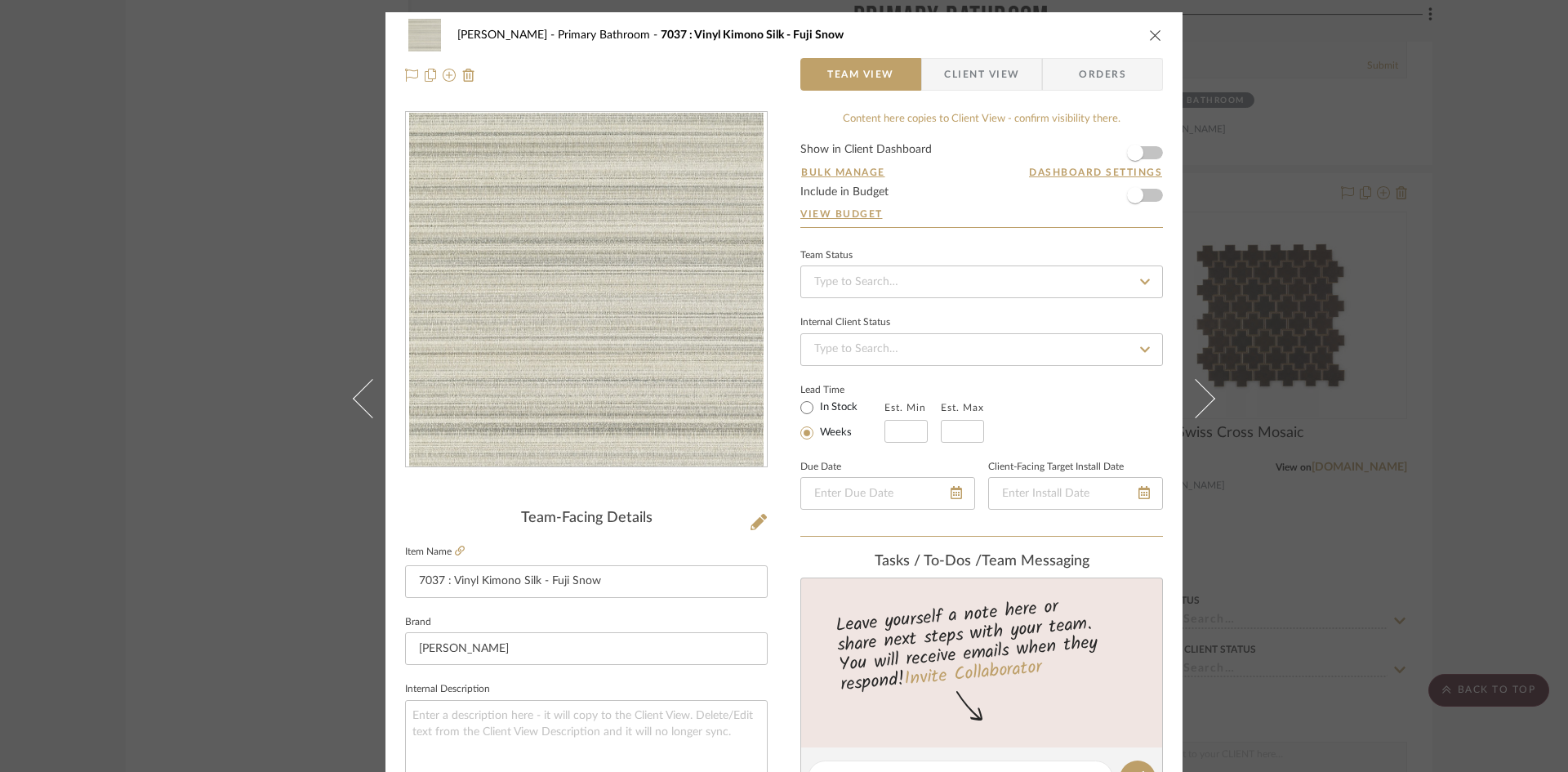
click at [969, 79] on span "Client View" at bounding box center [982, 74] width 75 height 32
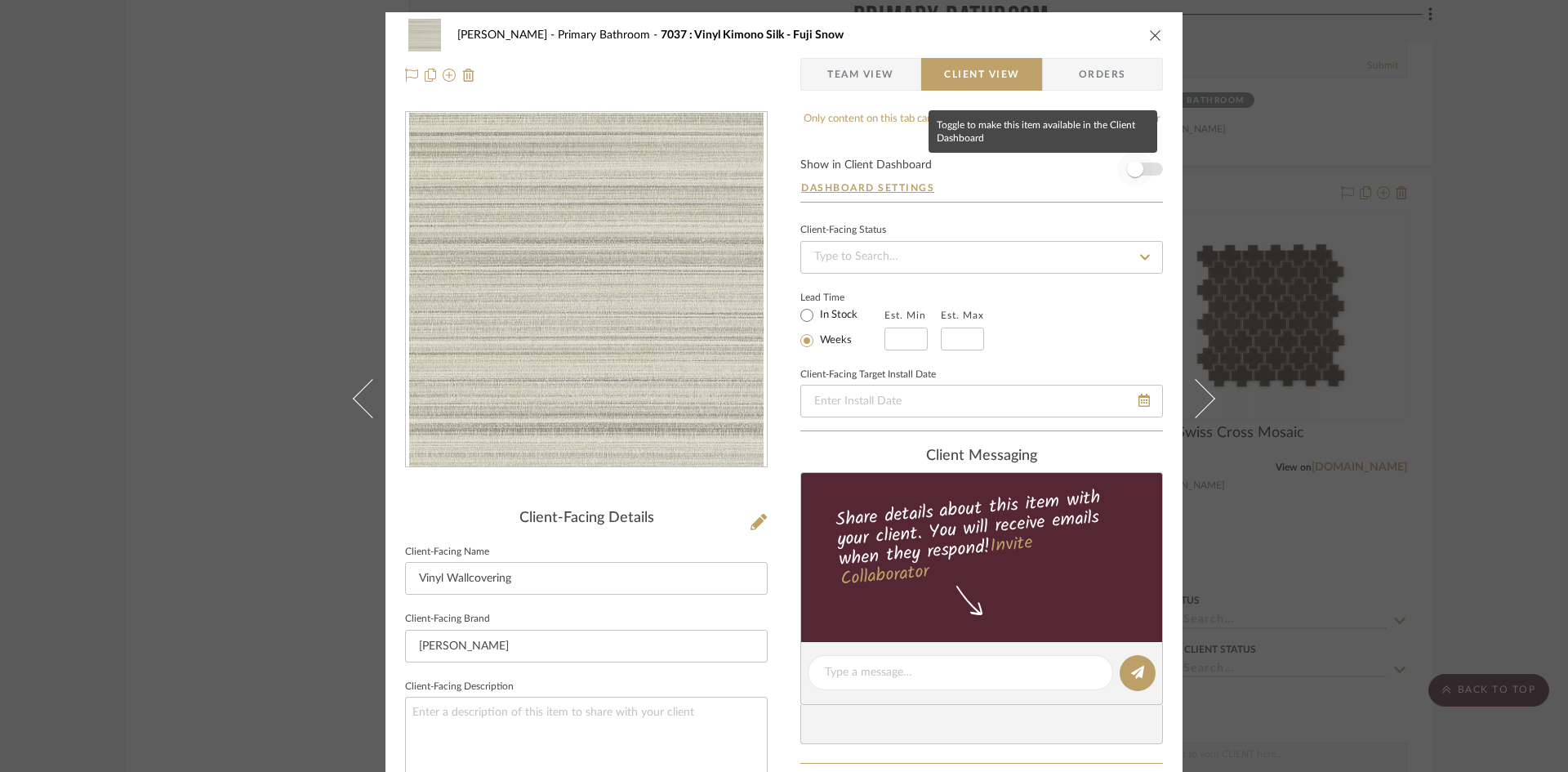
click at [1130, 171] on span "button" at bounding box center [1135, 169] width 16 height 16
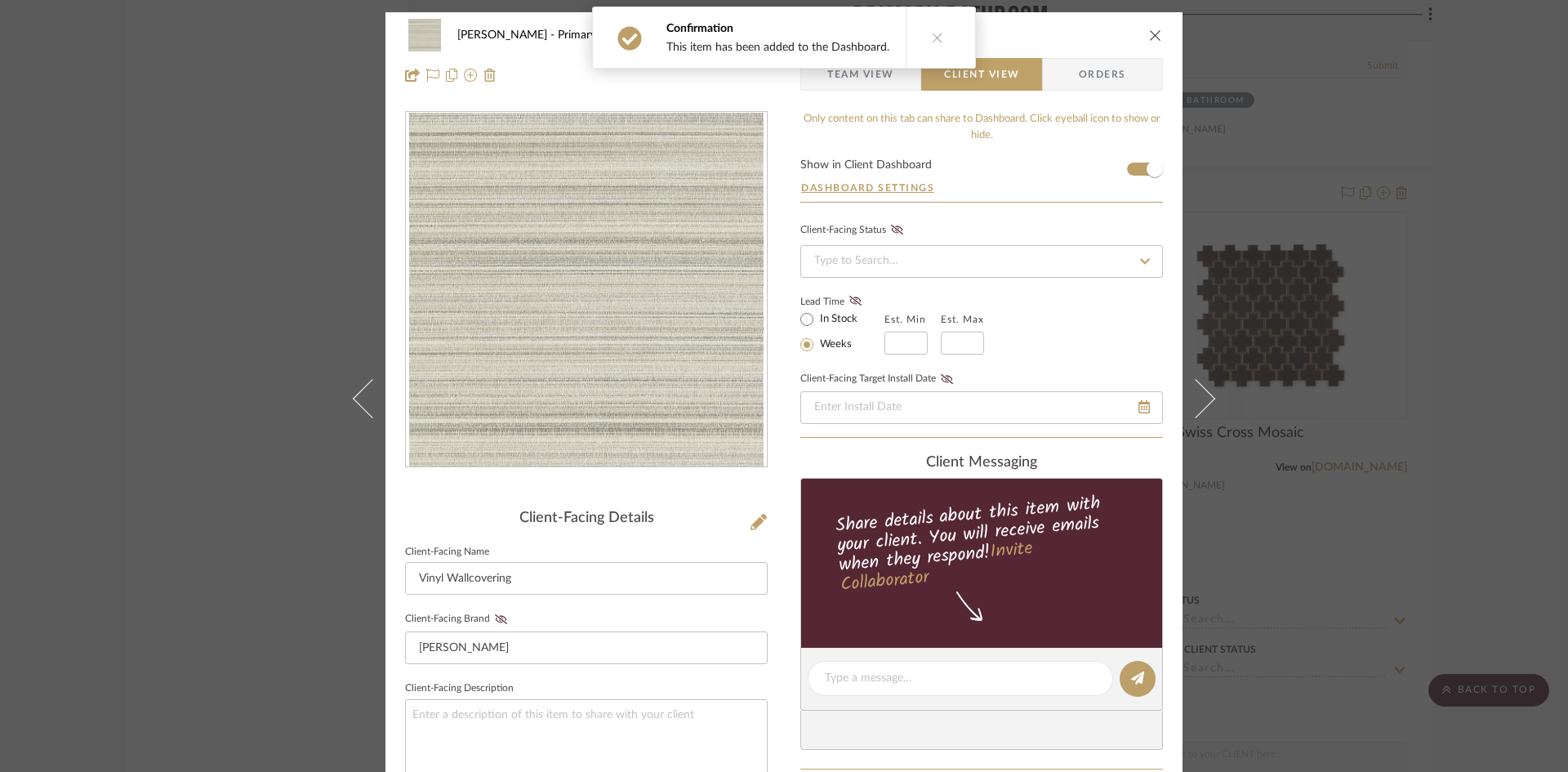
click at [1150, 33] on icon "close" at bounding box center [1155, 35] width 13 height 13
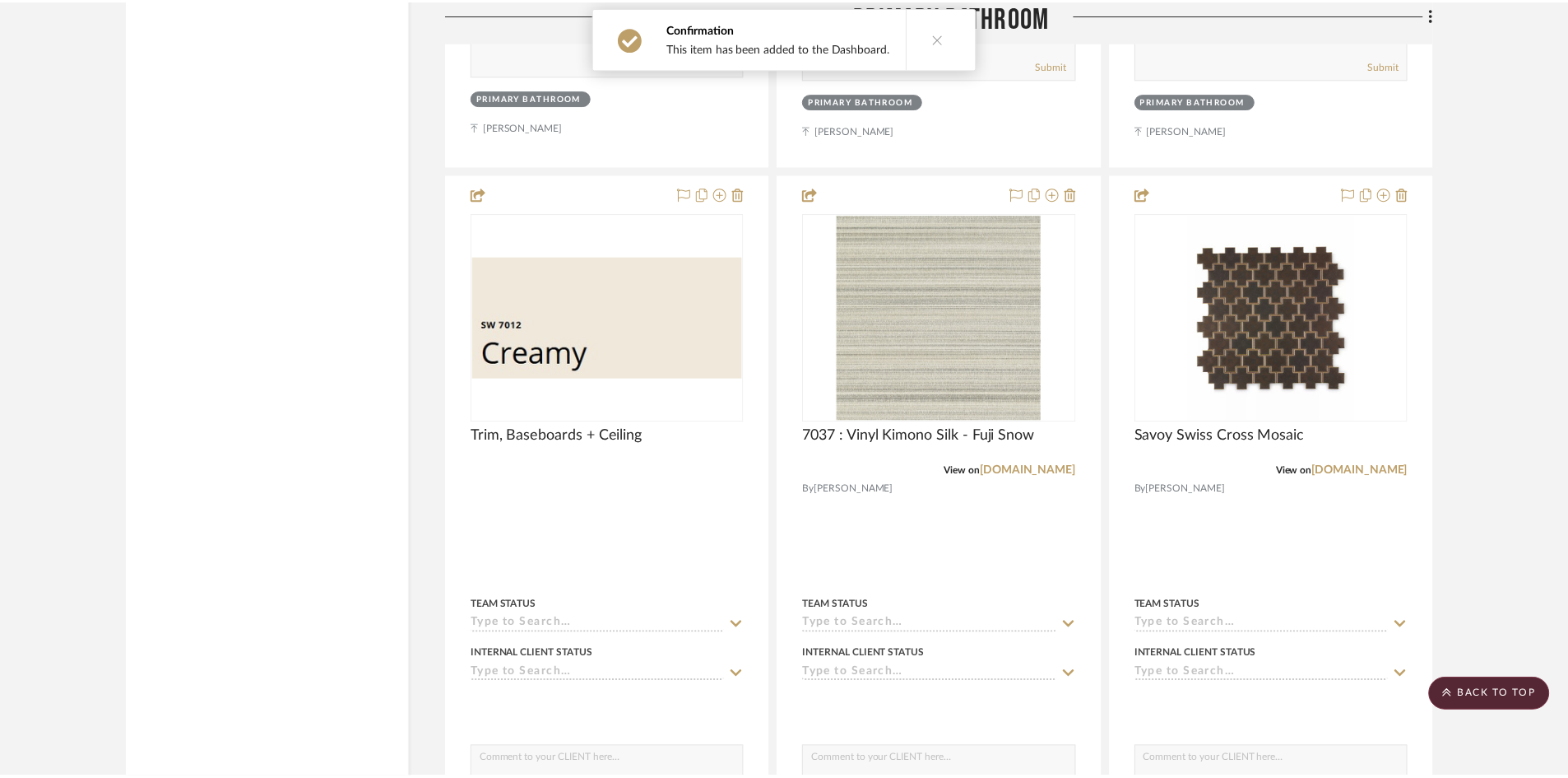
scroll to position [4874, 0]
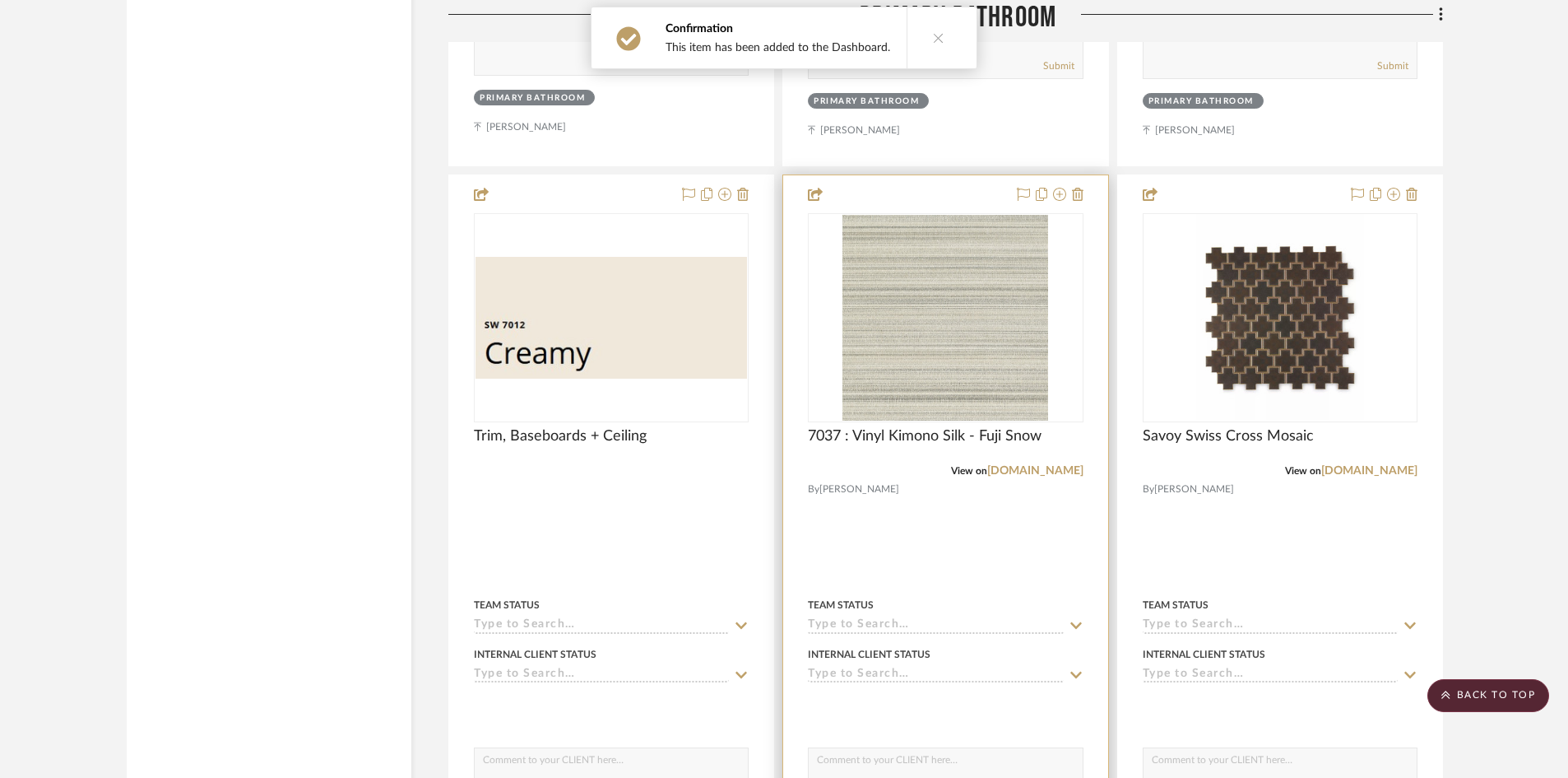
click at [944, 557] on div at bounding box center [944, 536] width 324 height 720
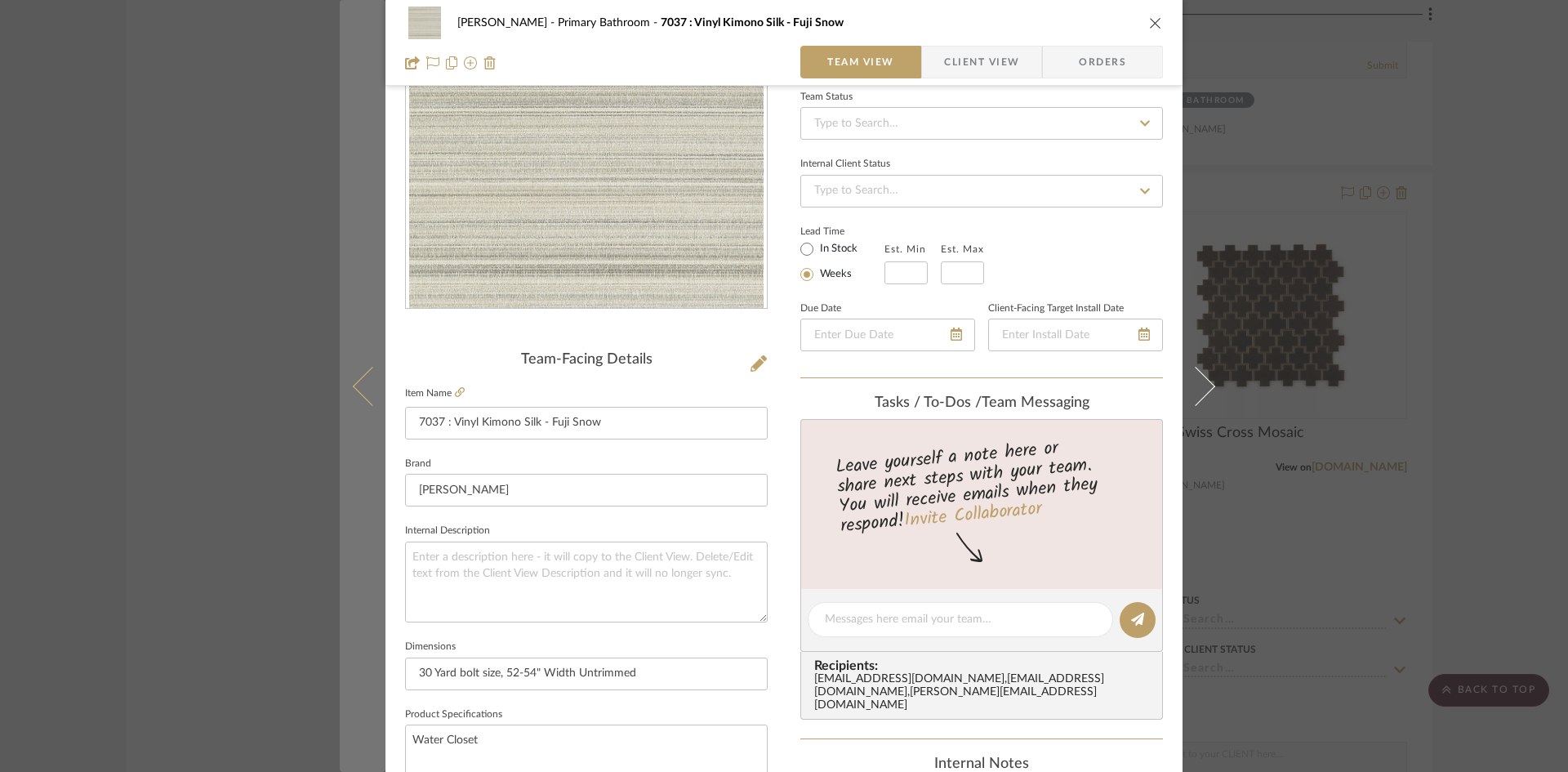
scroll to position [409, 0]
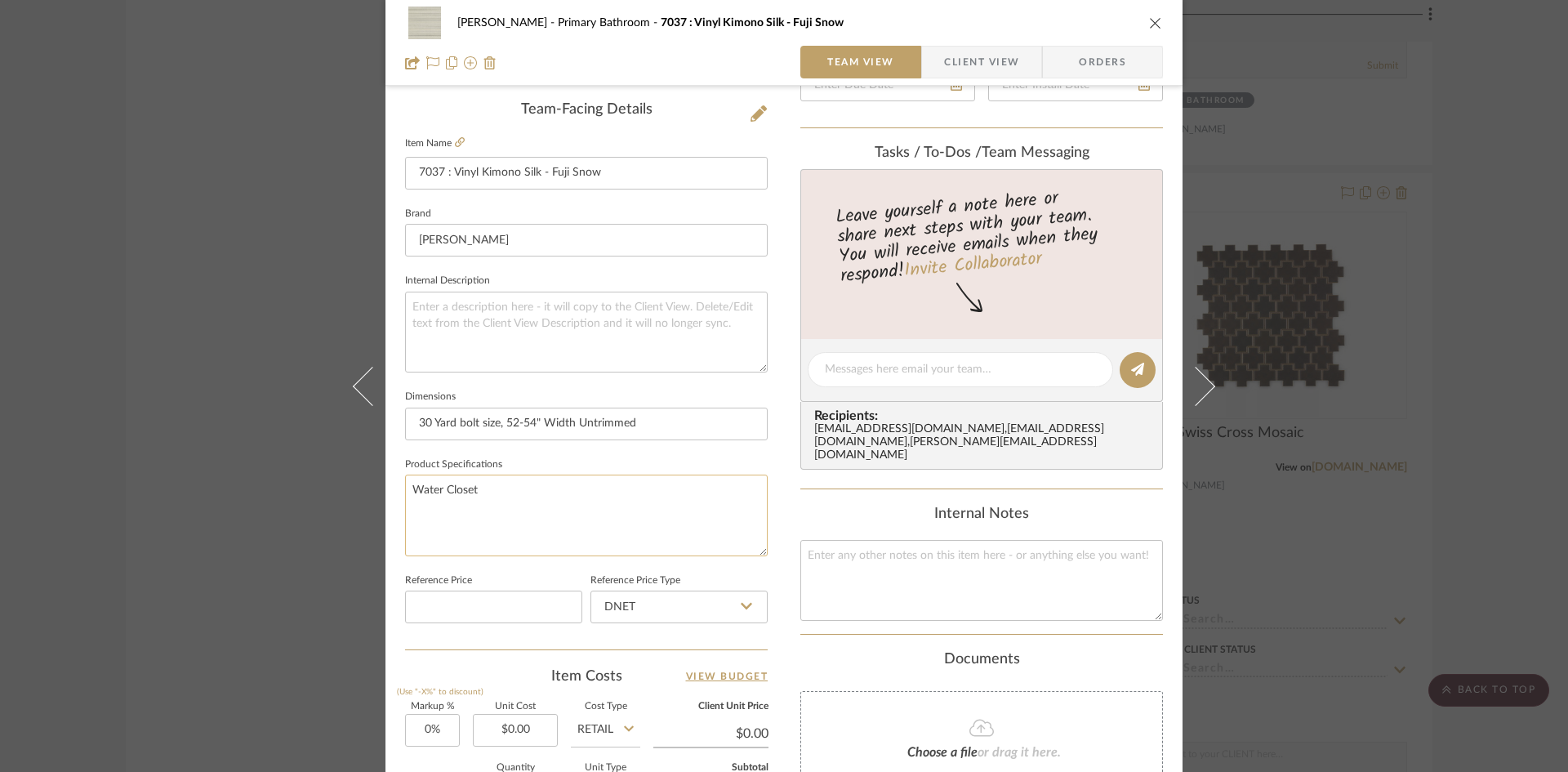
click at [407, 488] on textarea "Water Closet" at bounding box center [586, 514] width 363 height 81
type textarea "Location: Water Closet"
click at [769, 508] on div "Ostrom, Jim Primary Bathroom 7037 : Vinyl Kimono Silk - Fuji Snow Team View Cli…" at bounding box center [784, 358] width 797 height 1508
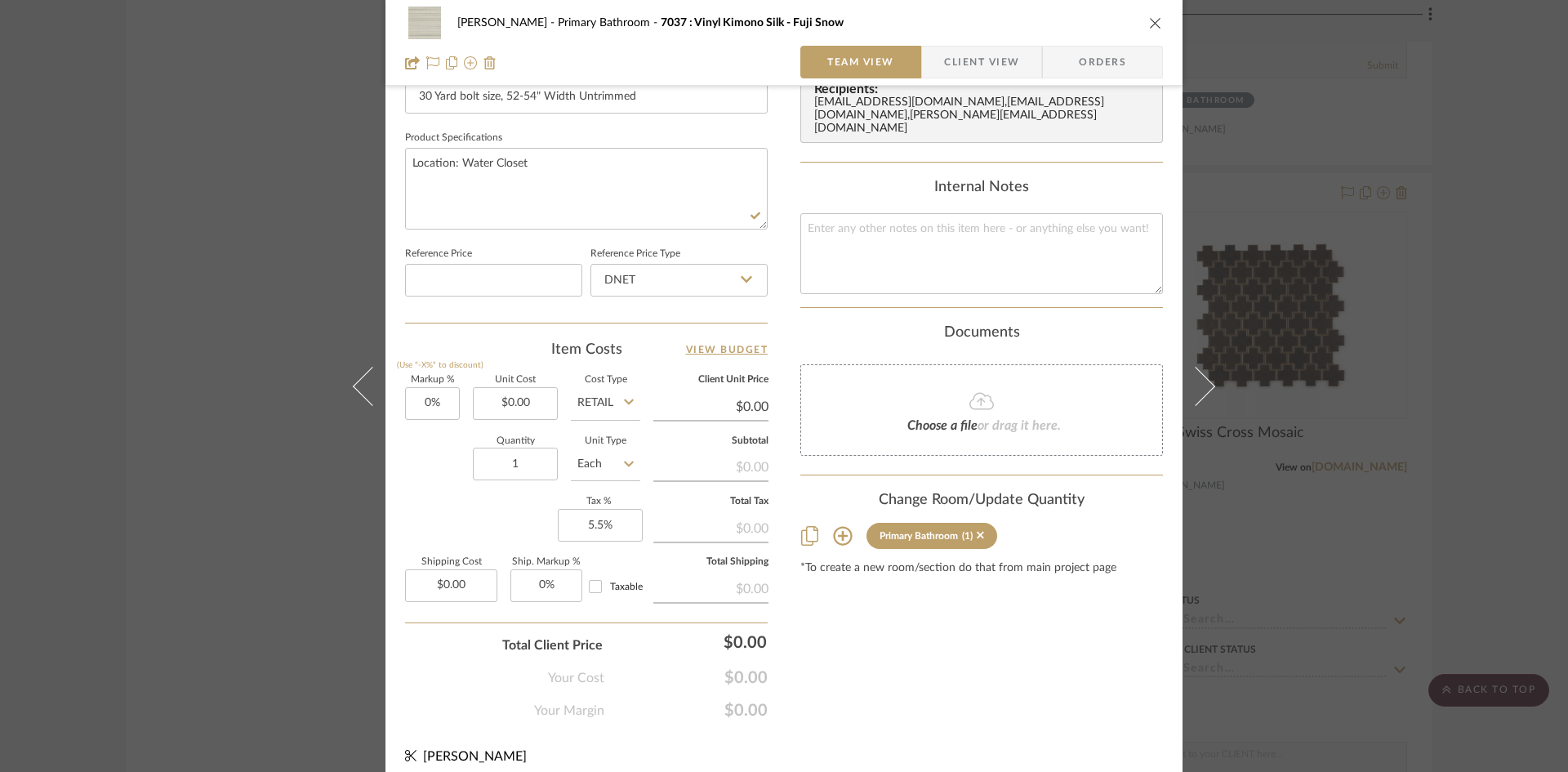
click at [781, 506] on div "Ostrom, Jim Primary Bathroom 7037 : Vinyl Kimono Silk - Fuji Snow Team View Cli…" at bounding box center [784, 32] width 797 height 1508
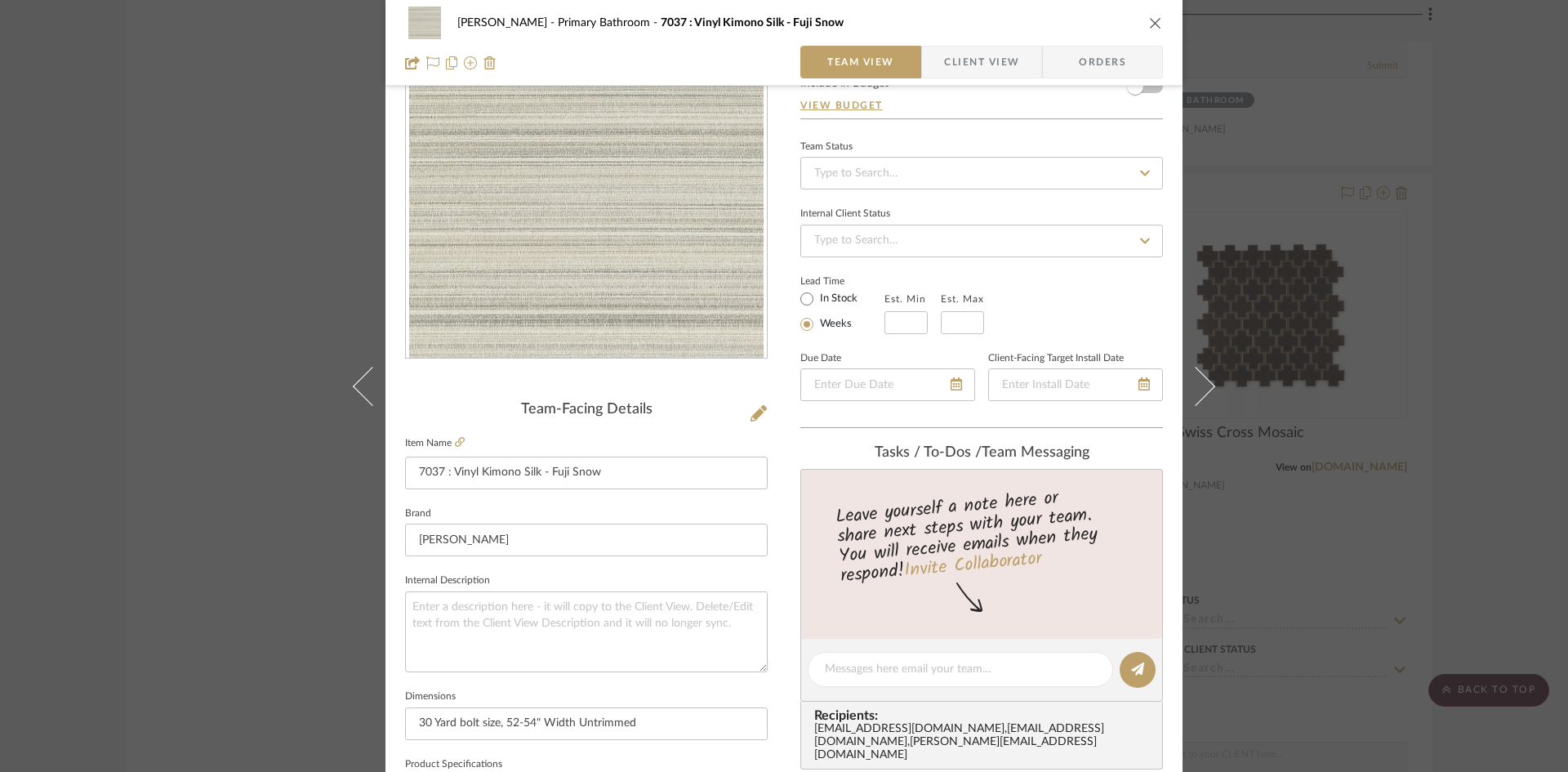
scroll to position [0, 0]
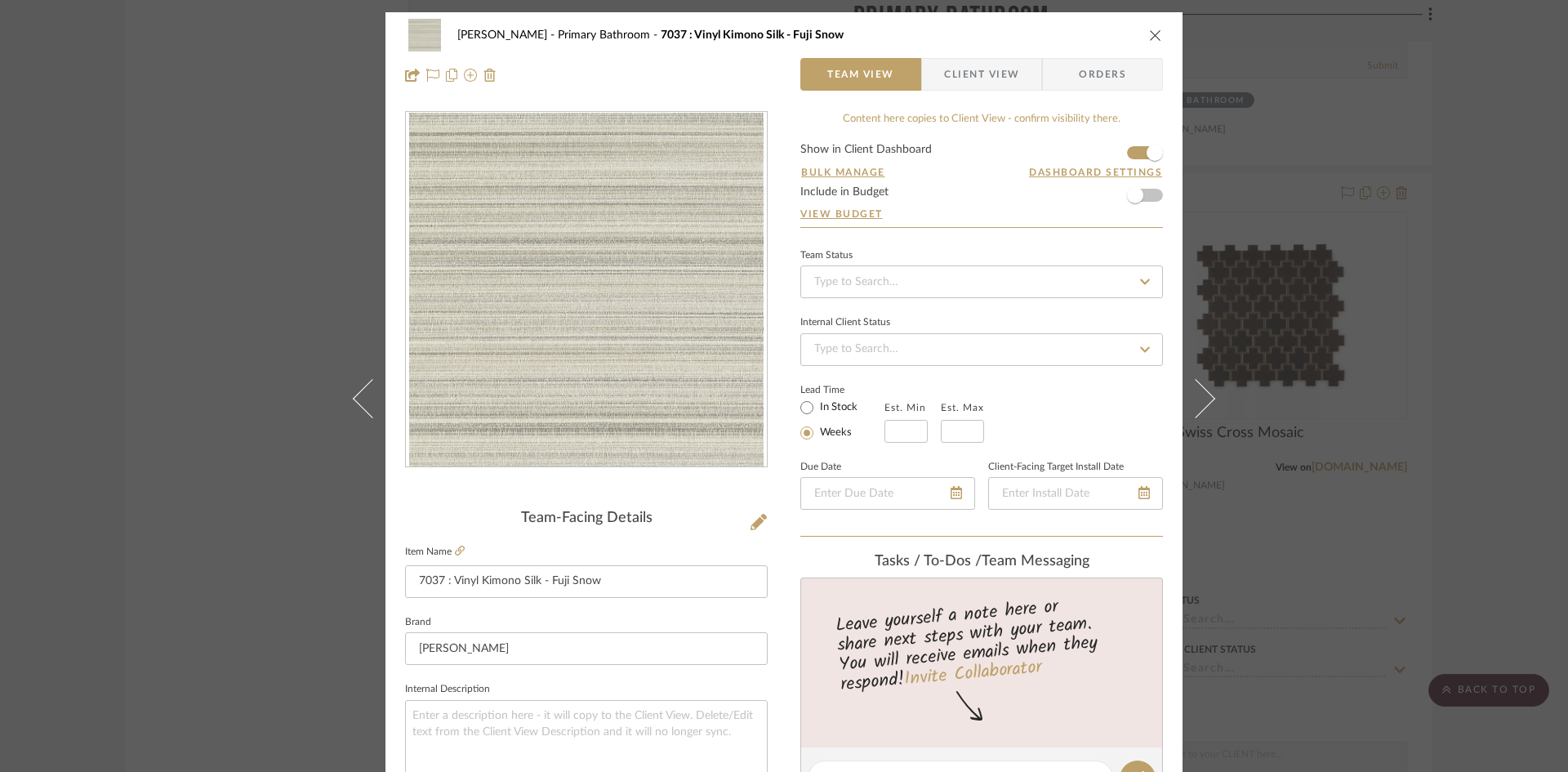
click at [977, 71] on span "Client View" at bounding box center [982, 74] width 75 height 32
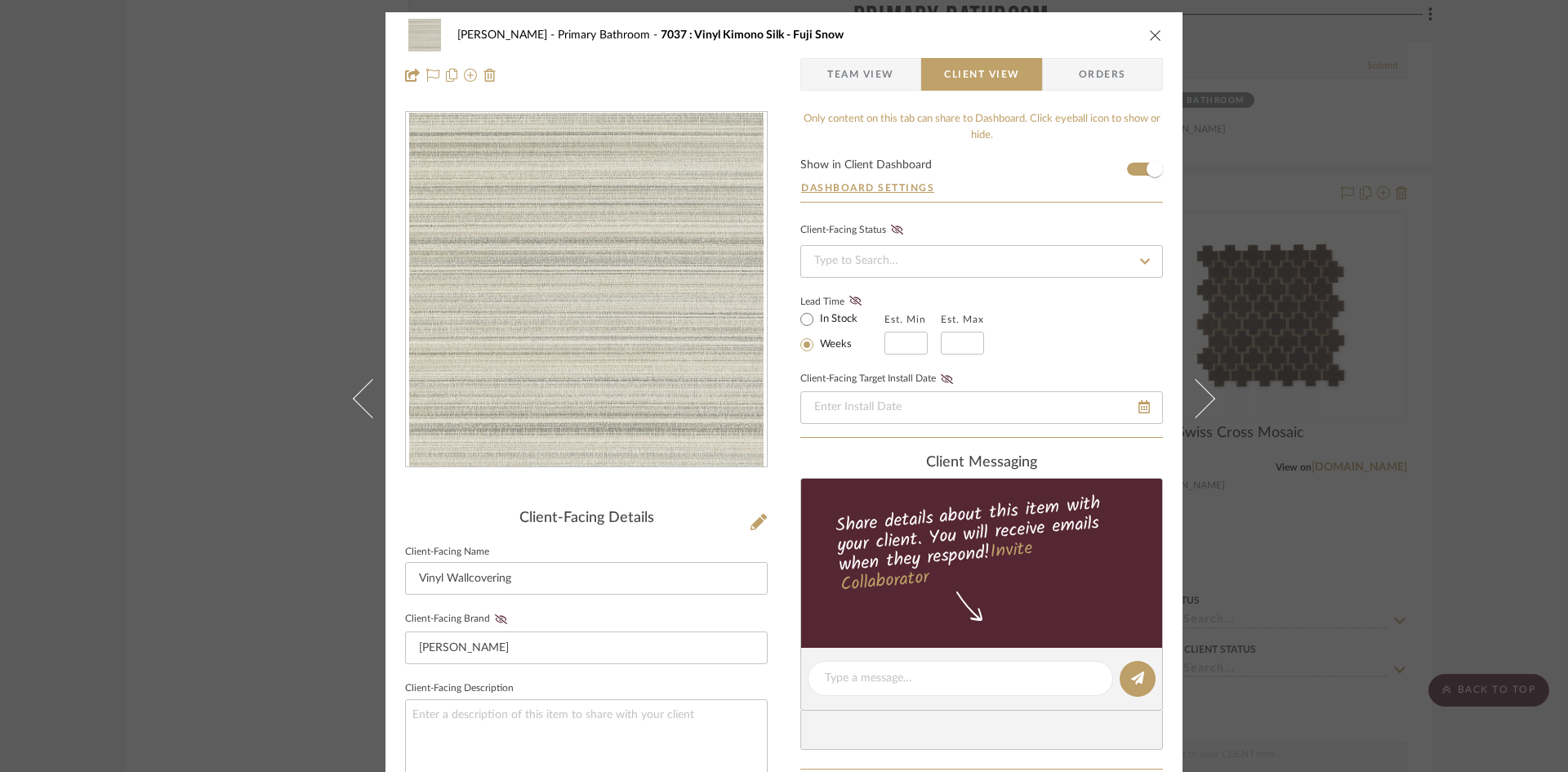
click at [868, 74] on span "Team View" at bounding box center [861, 74] width 67 height 32
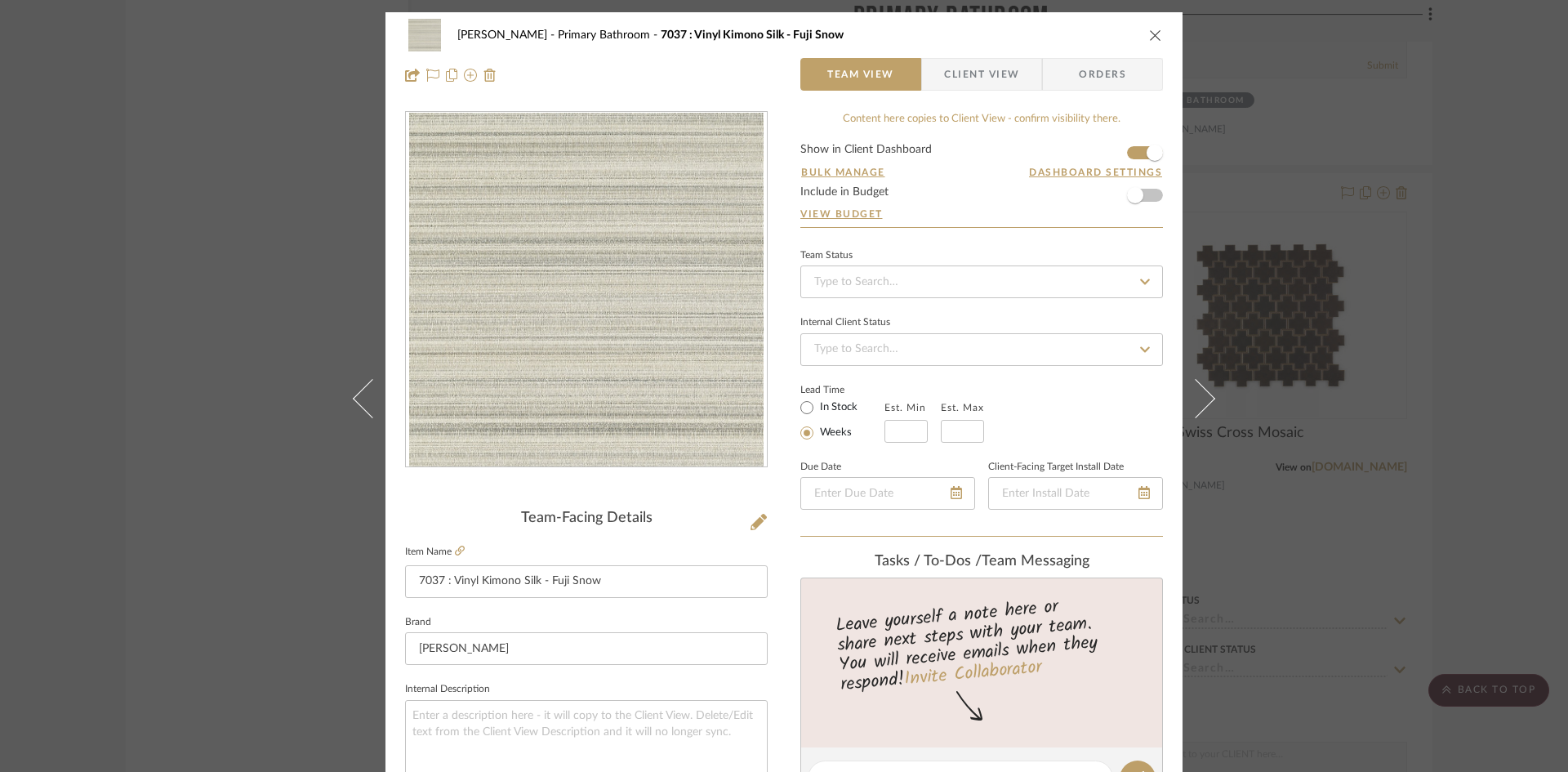
click at [1149, 37] on icon "close" at bounding box center [1155, 35] width 13 height 13
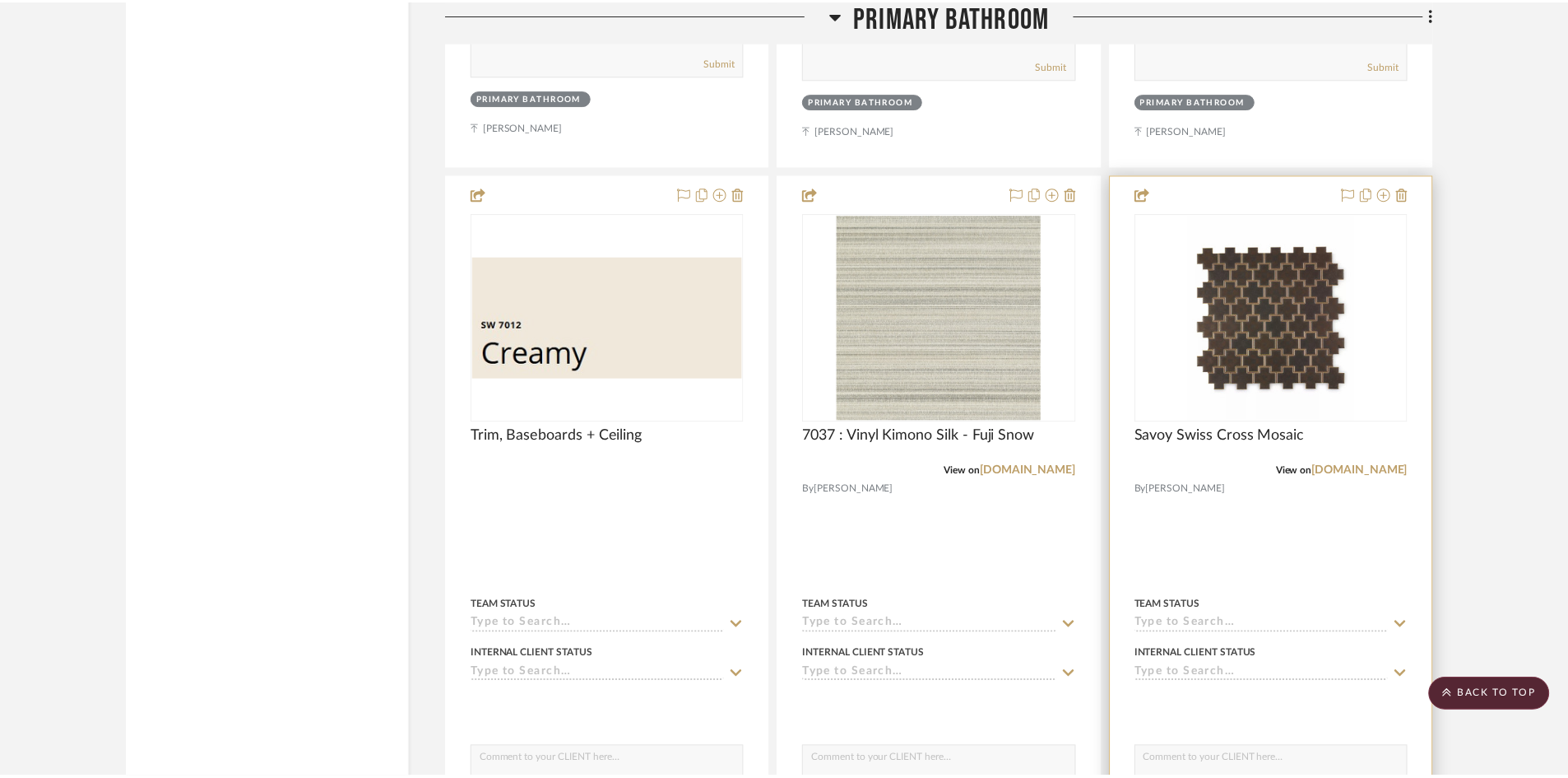
scroll to position [4874, 0]
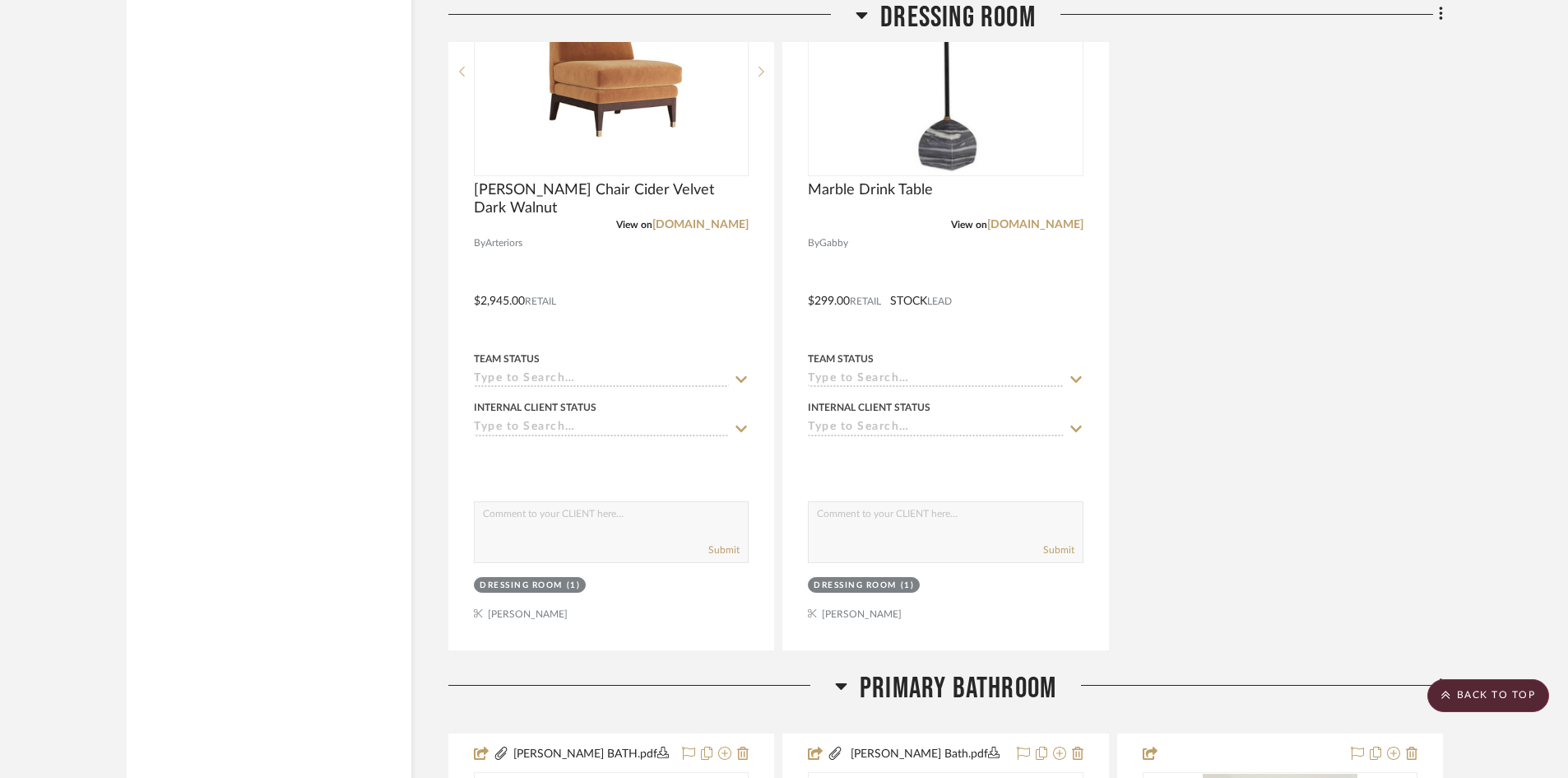
scroll to position [3228, 0]
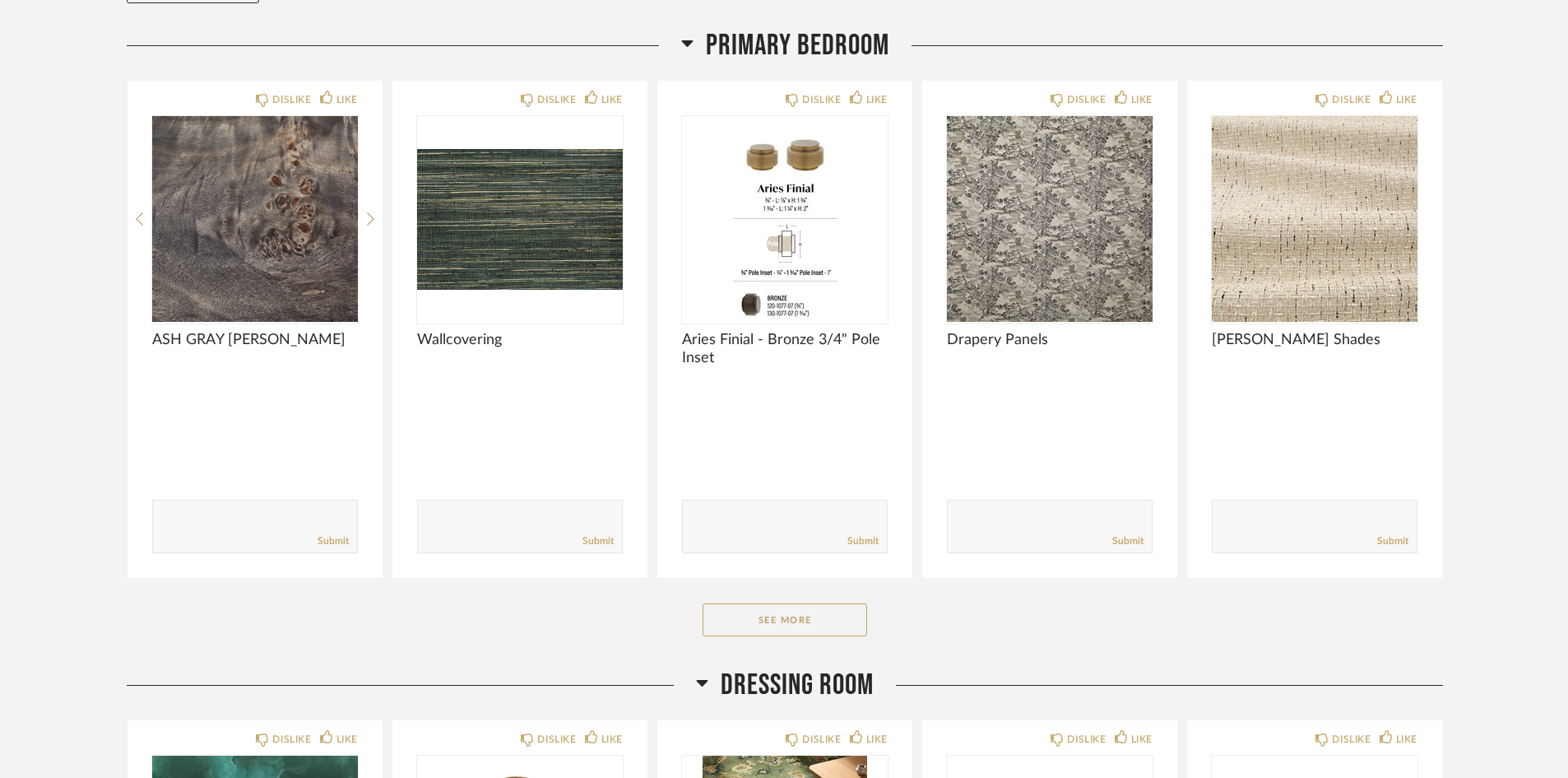
scroll to position [247, 0]
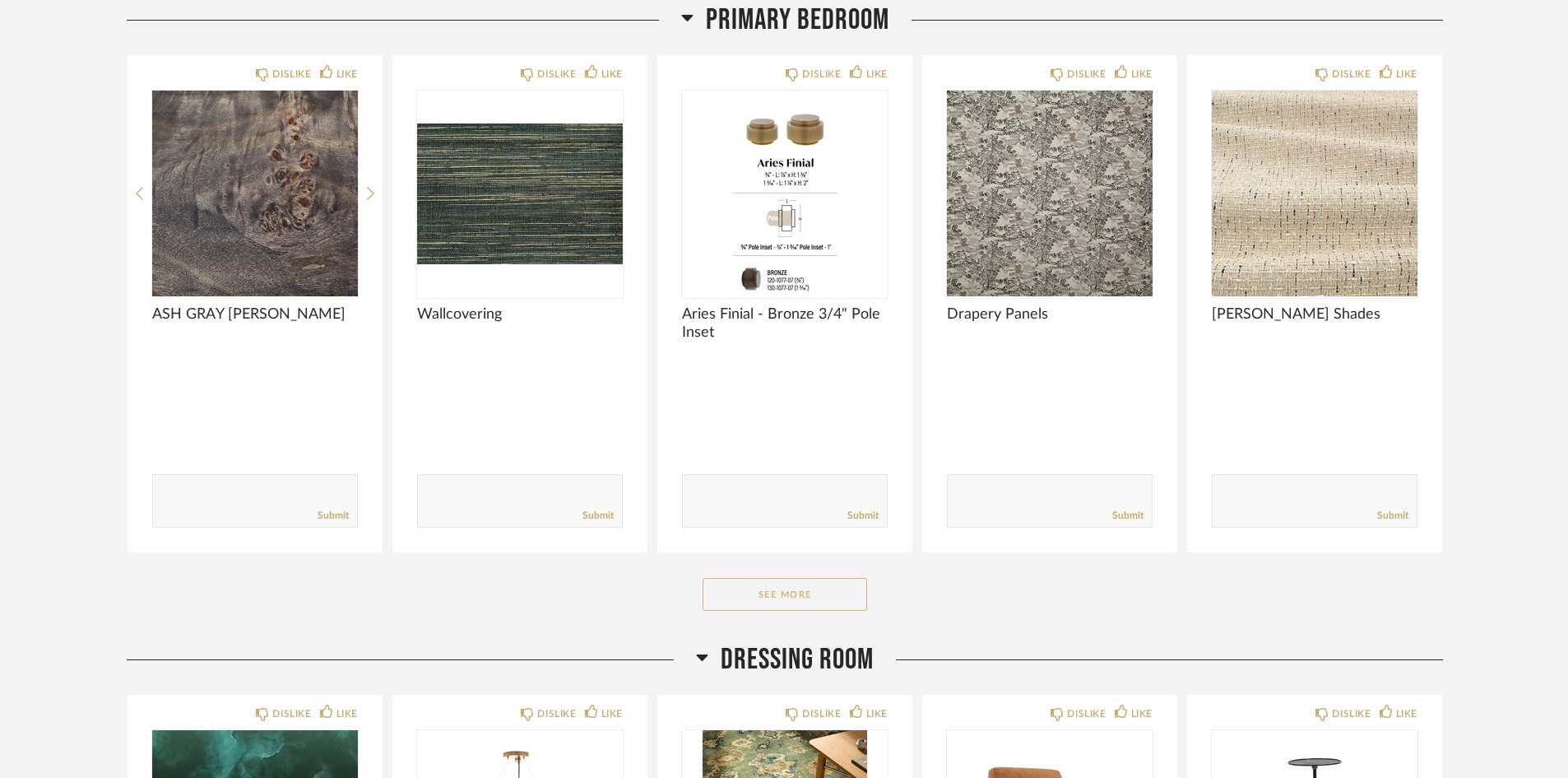
click at [836, 603] on button "See More" at bounding box center [784, 594] width 164 height 33
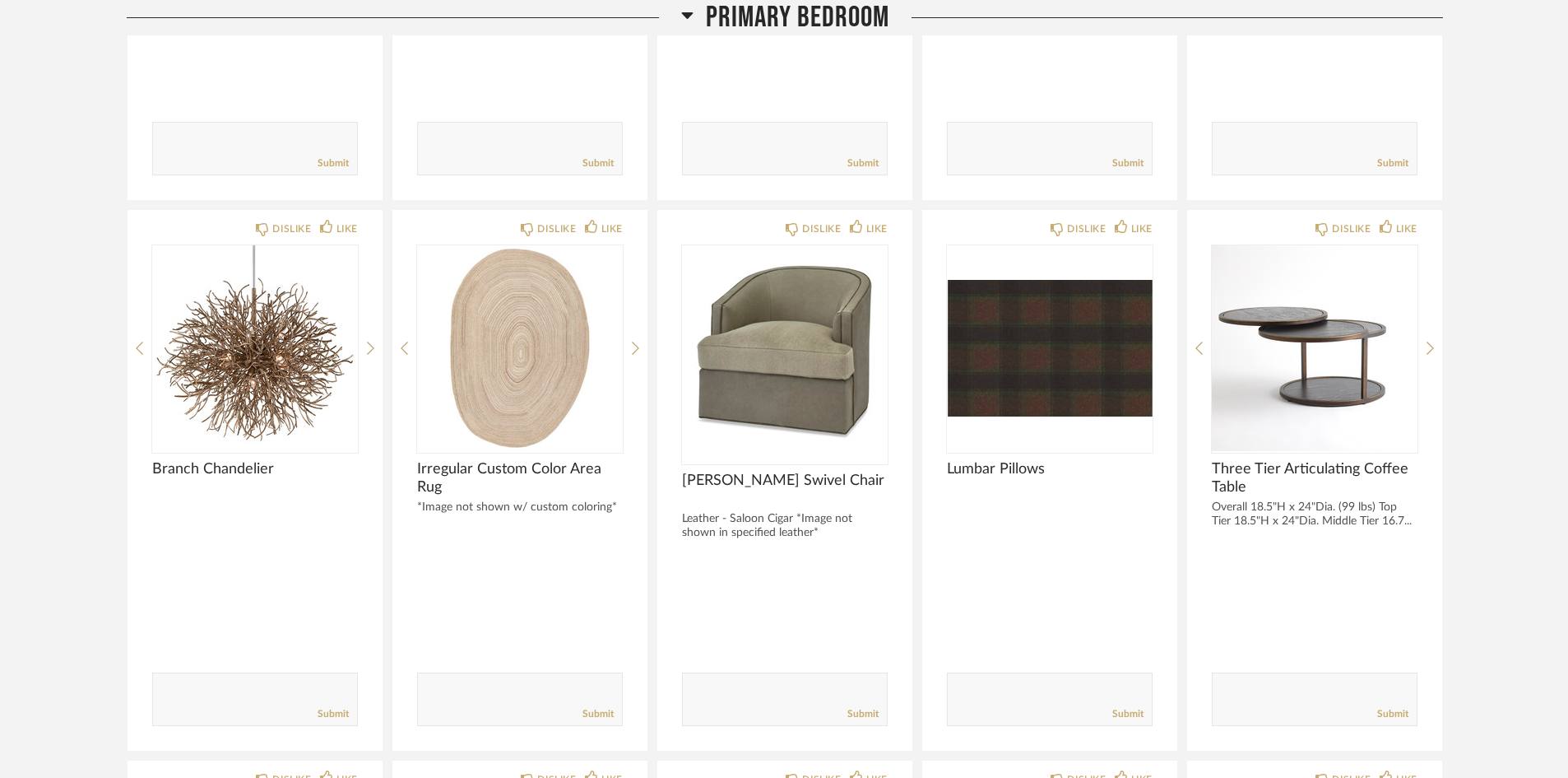
scroll to position [659, 0]
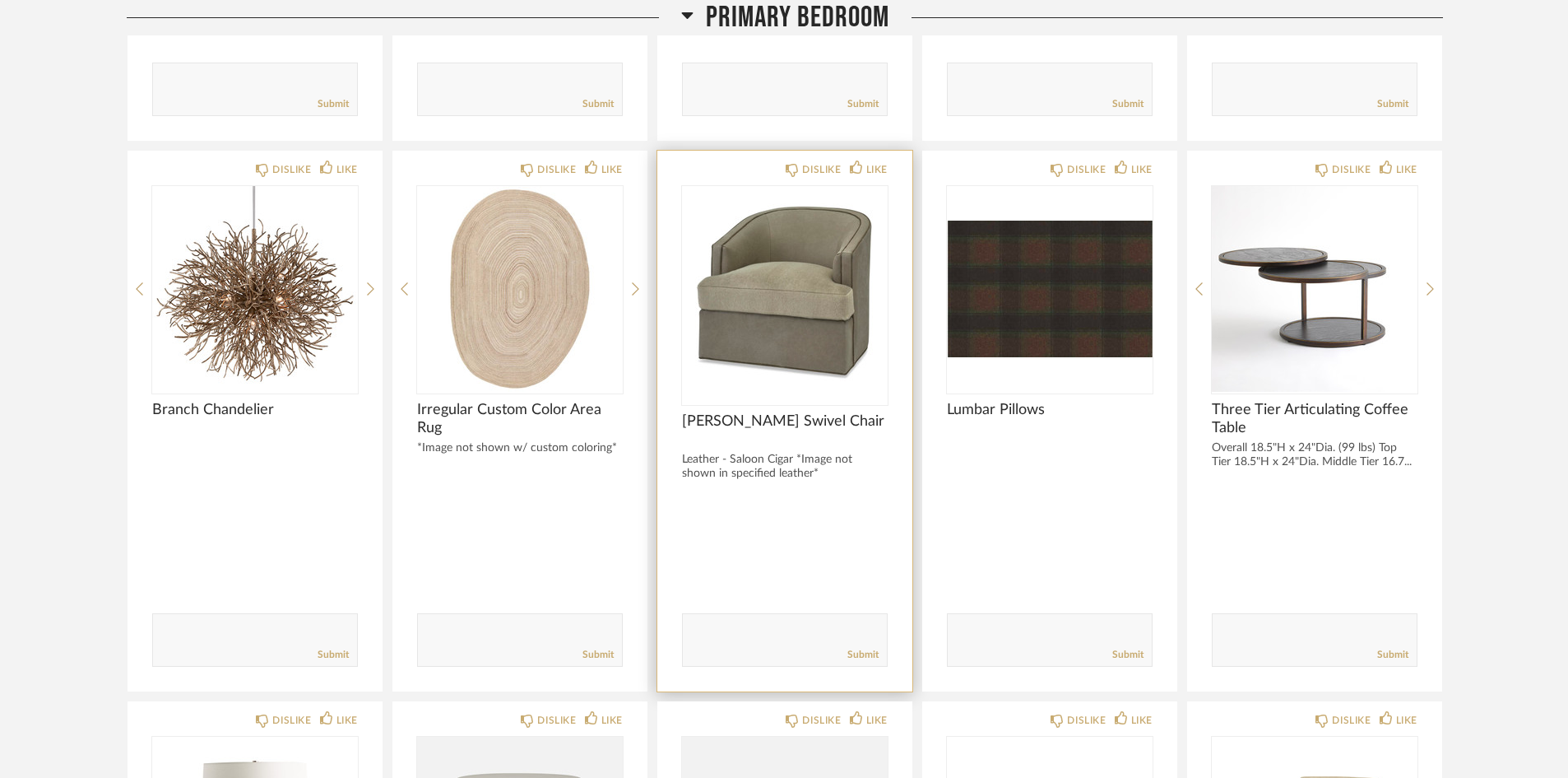
click at [747, 530] on div at bounding box center [784, 518] width 205 height 44
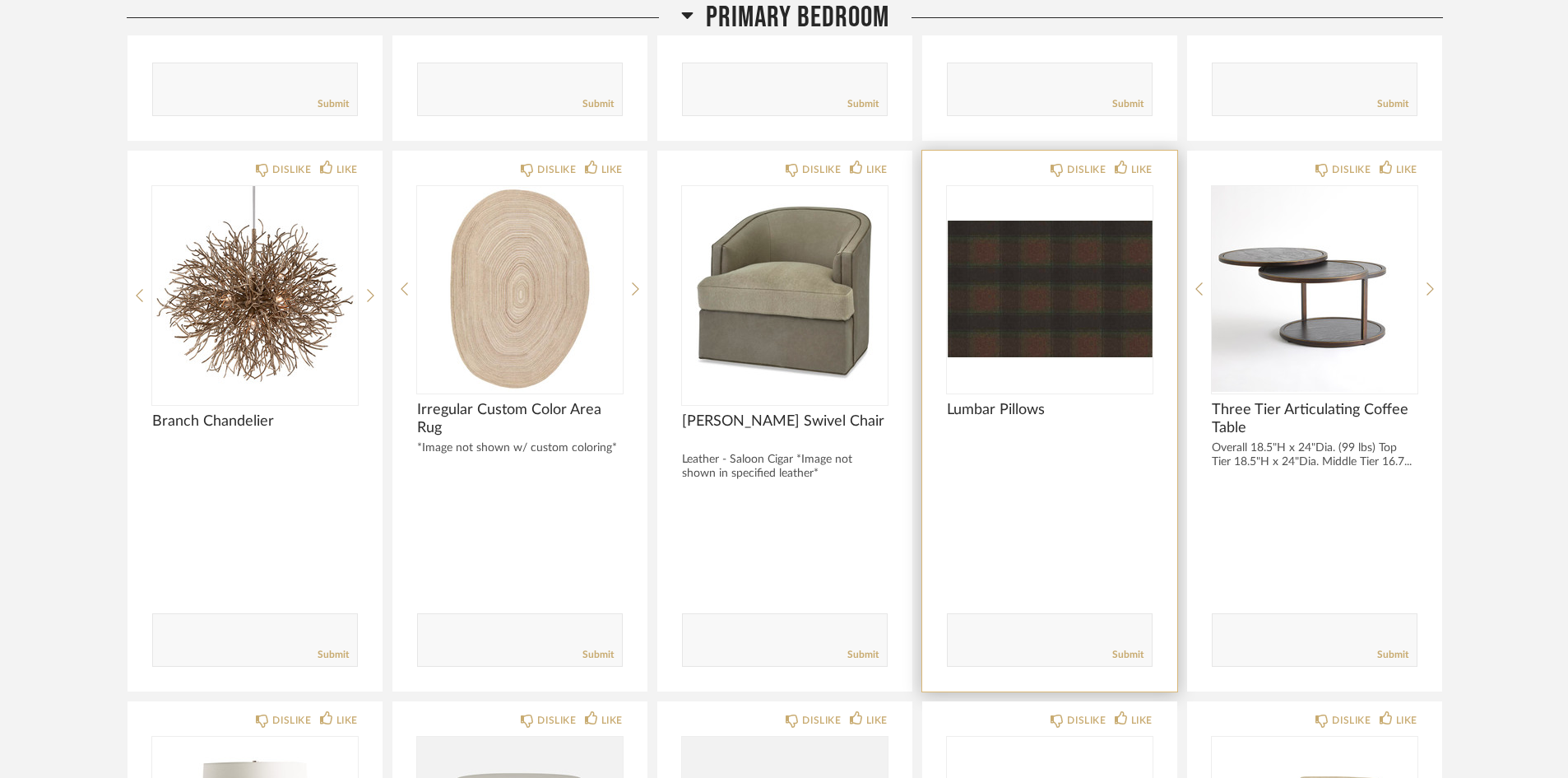
click at [1052, 499] on div at bounding box center [1049, 518] width 205 height 44
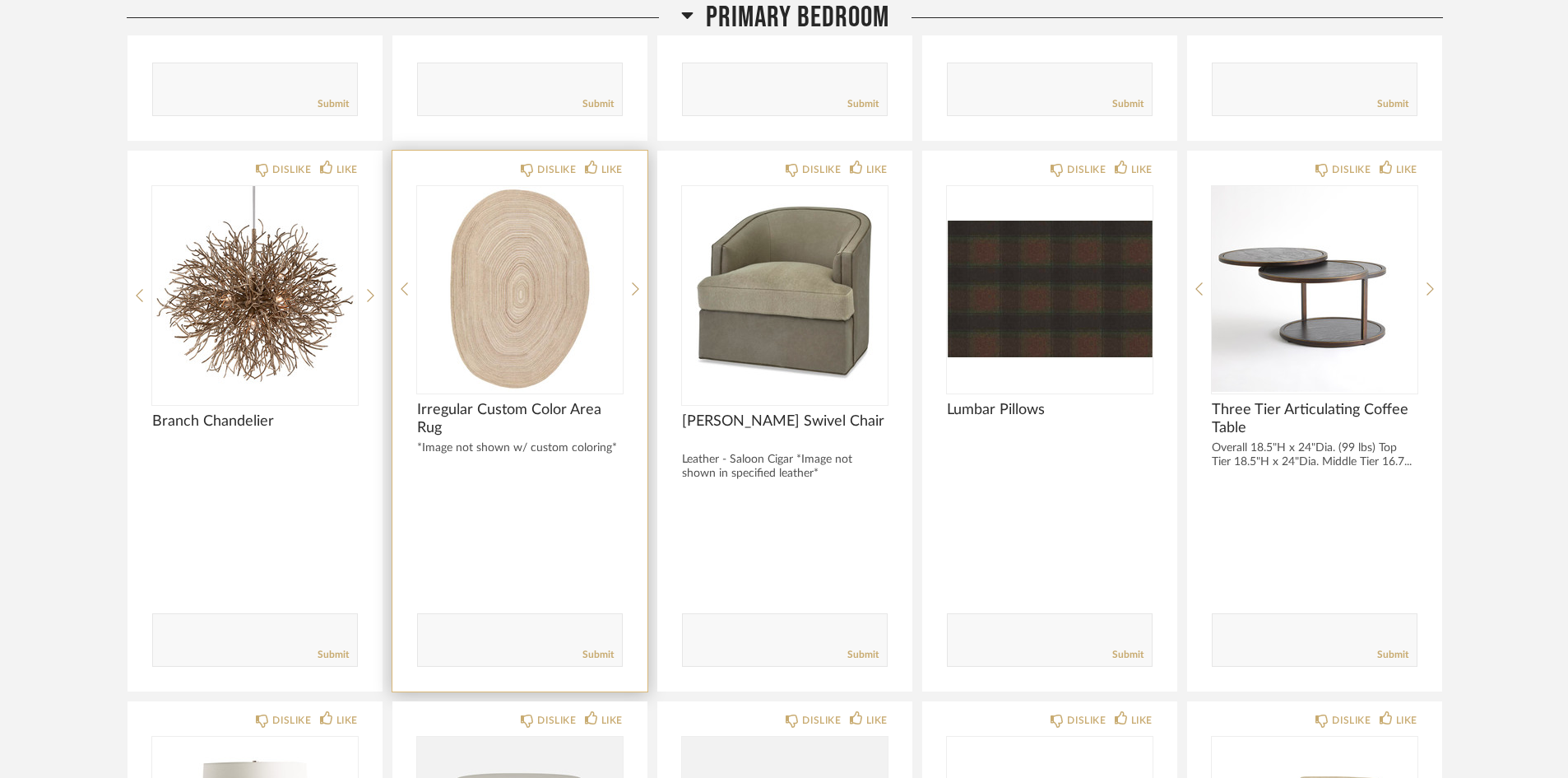
click at [496, 485] on div "DISLIKE LIKE Irregular Custom Color Area Rug *Image not shown w/ custom colorin…" at bounding box center [520, 420] width 255 height 541
click at [0, 0] on img at bounding box center [0, 0] width 0 height 0
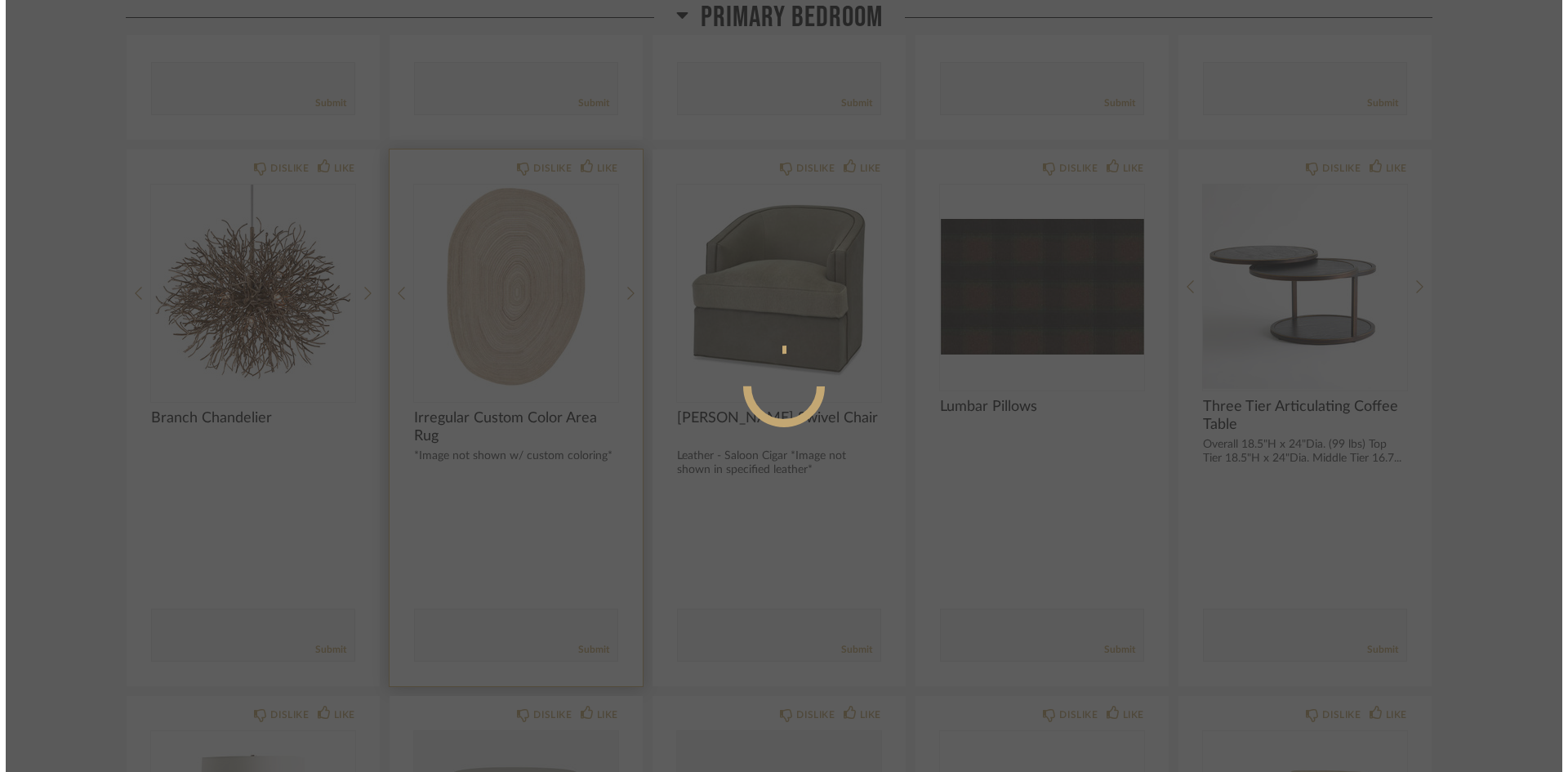
scroll to position [0, 0]
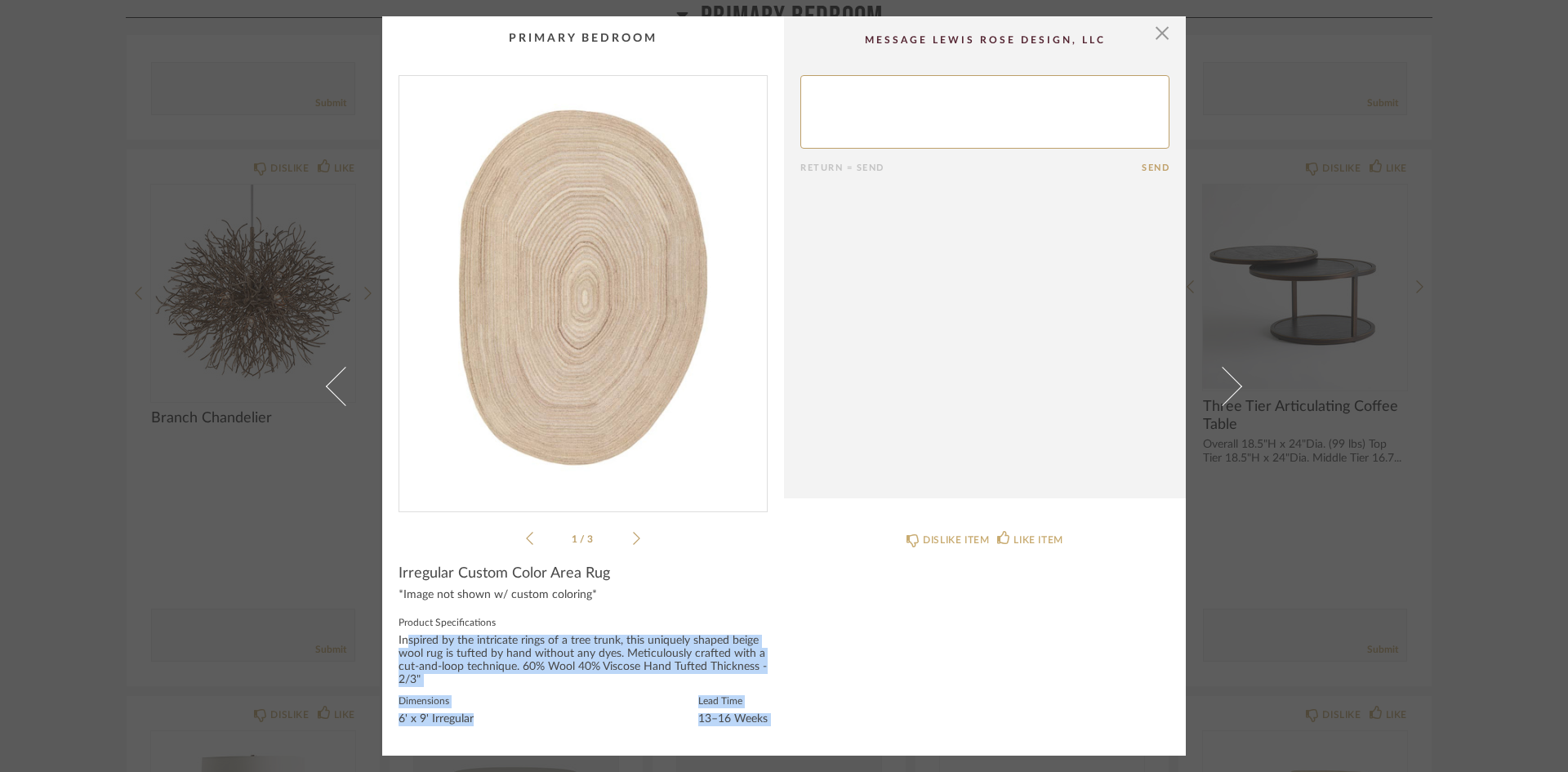
drag, startPoint x: 400, startPoint y: 641, endPoint x: 656, endPoint y: 662, distance: 256.9
click at [786, 682] on div "× 1 / 3 Return = Send Send Irregular Custom Color Area Rug *Image not shown w/ …" at bounding box center [784, 386] width 804 height 739
click at [630, 659] on div "Inspired by the intricate rings of a tree trunk, this uniquely shaped beige woo…" at bounding box center [583, 660] width 369 height 52
click at [692, 670] on div "Inspired by the intricate rings of a tree trunk, this uniquely shaped beige woo…" at bounding box center [583, 660] width 369 height 52
click at [679, 670] on div "Inspired by the intricate rings of a tree trunk, this uniquely shaped beige woo…" at bounding box center [583, 660] width 369 height 52
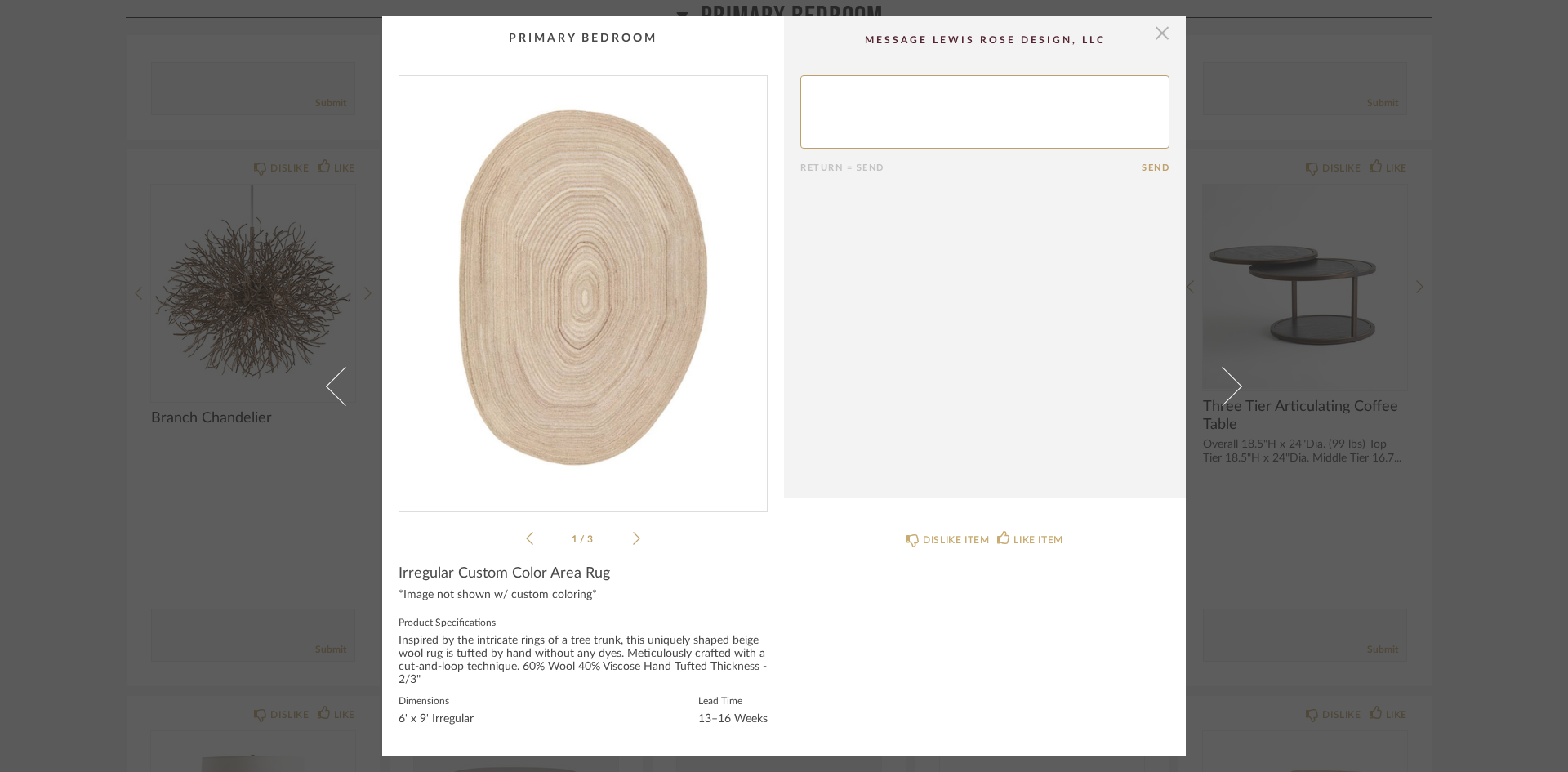
click at [1163, 30] on span "button" at bounding box center [1162, 32] width 32 height 32
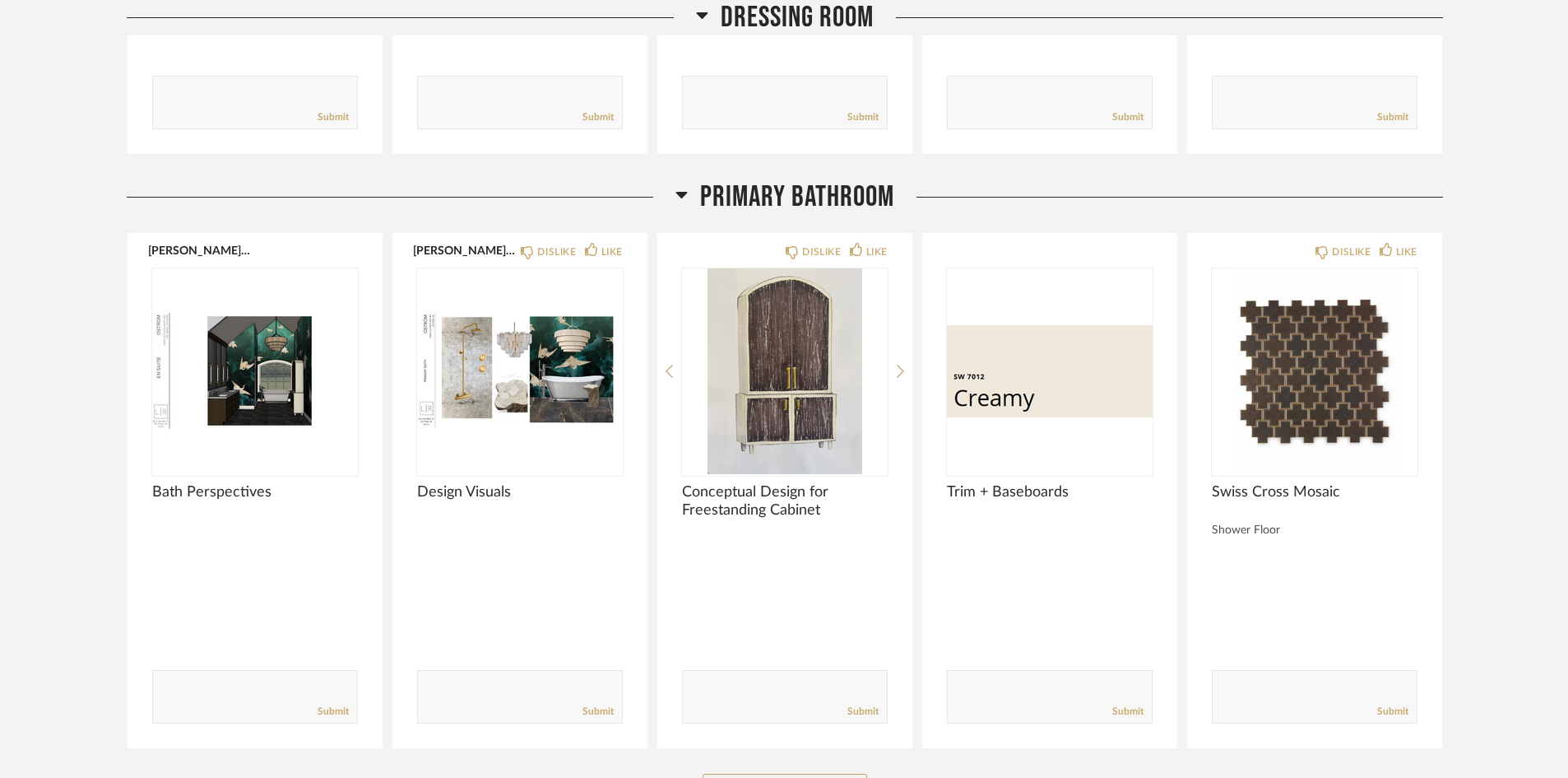
scroll to position [3539, 0]
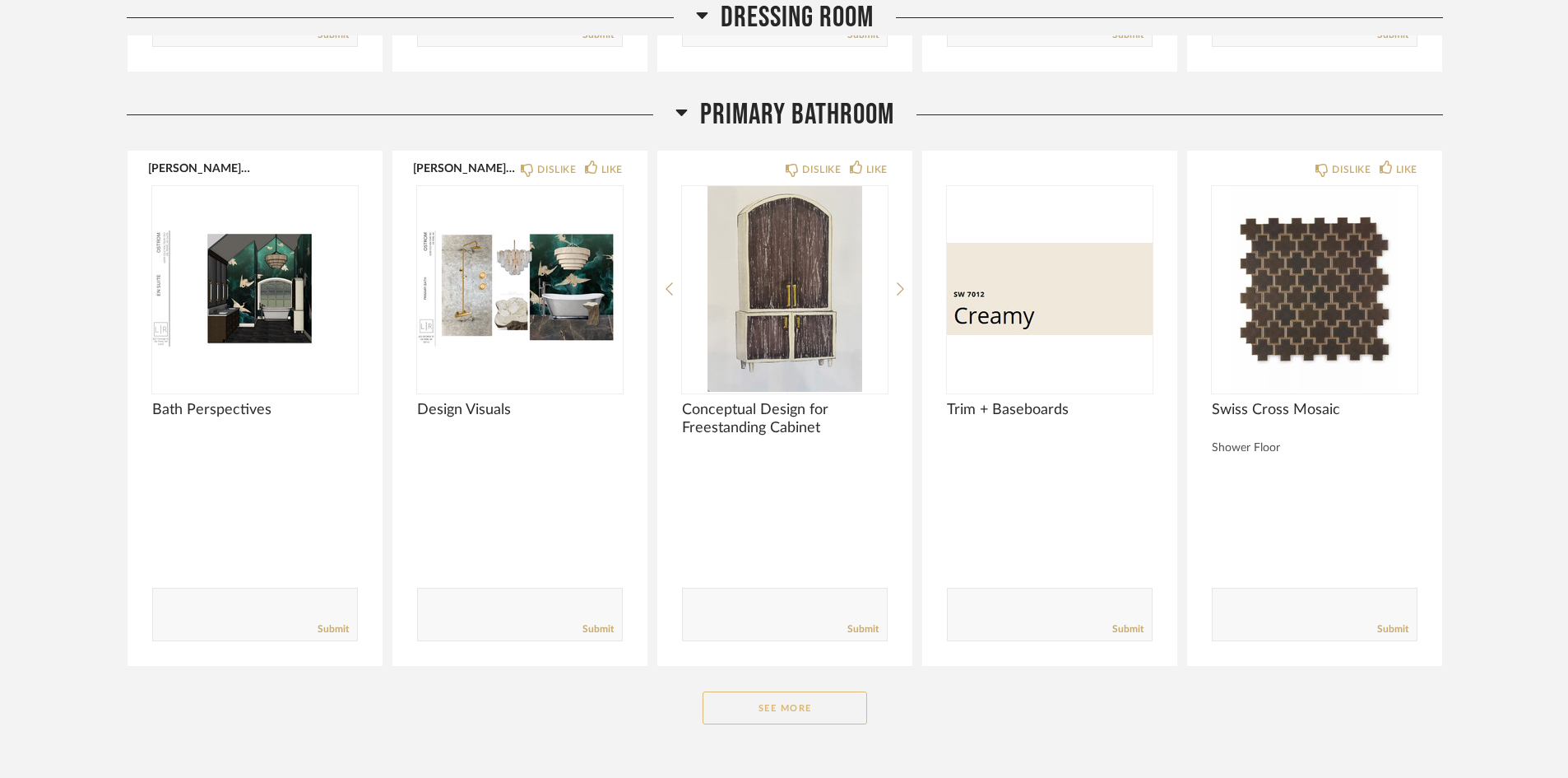
click at [842, 709] on button "See More" at bounding box center [784, 708] width 164 height 33
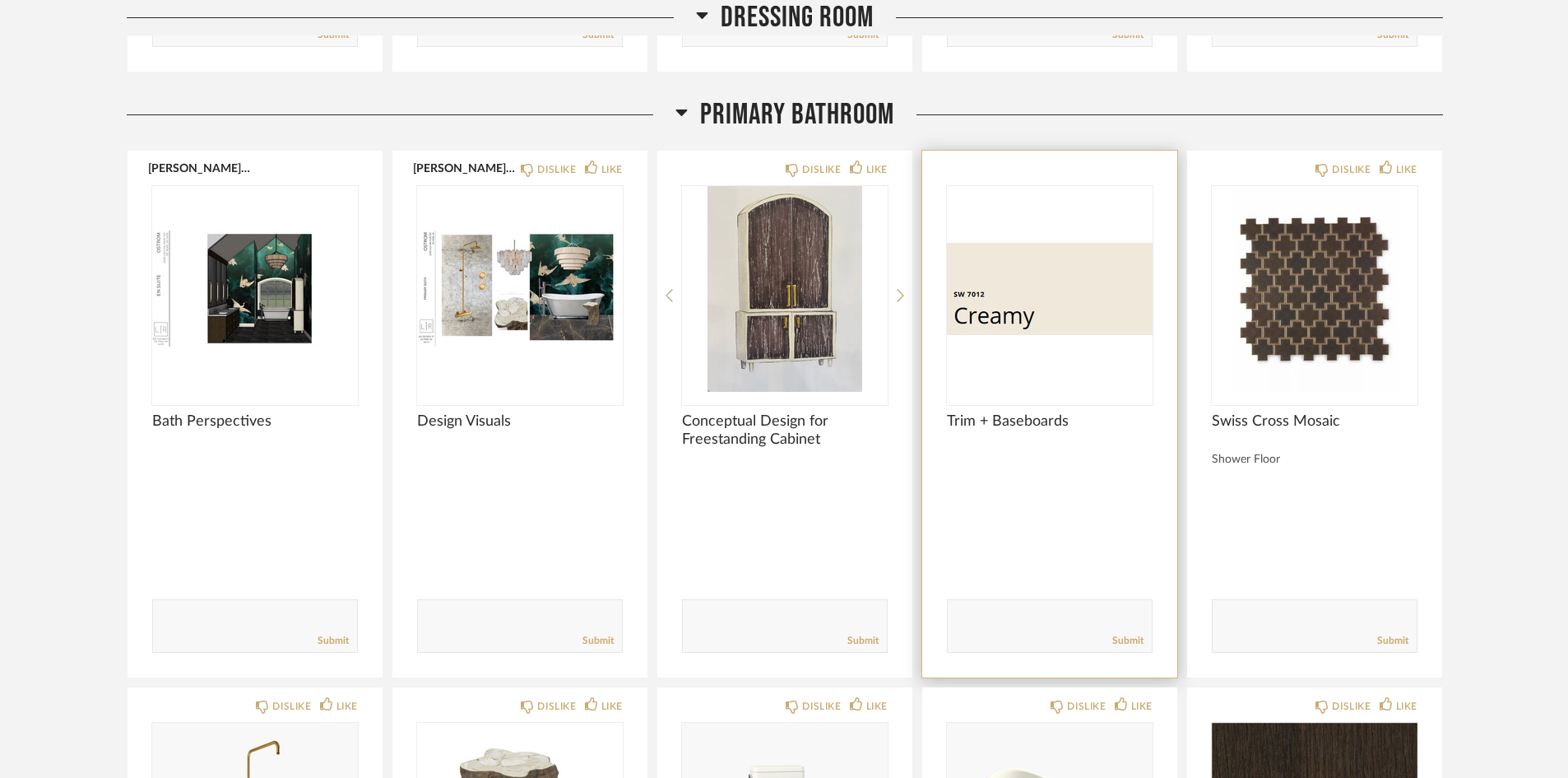
click at [1052, 437] on div "Trim + Baseboards" at bounding box center [1049, 431] width 205 height 36
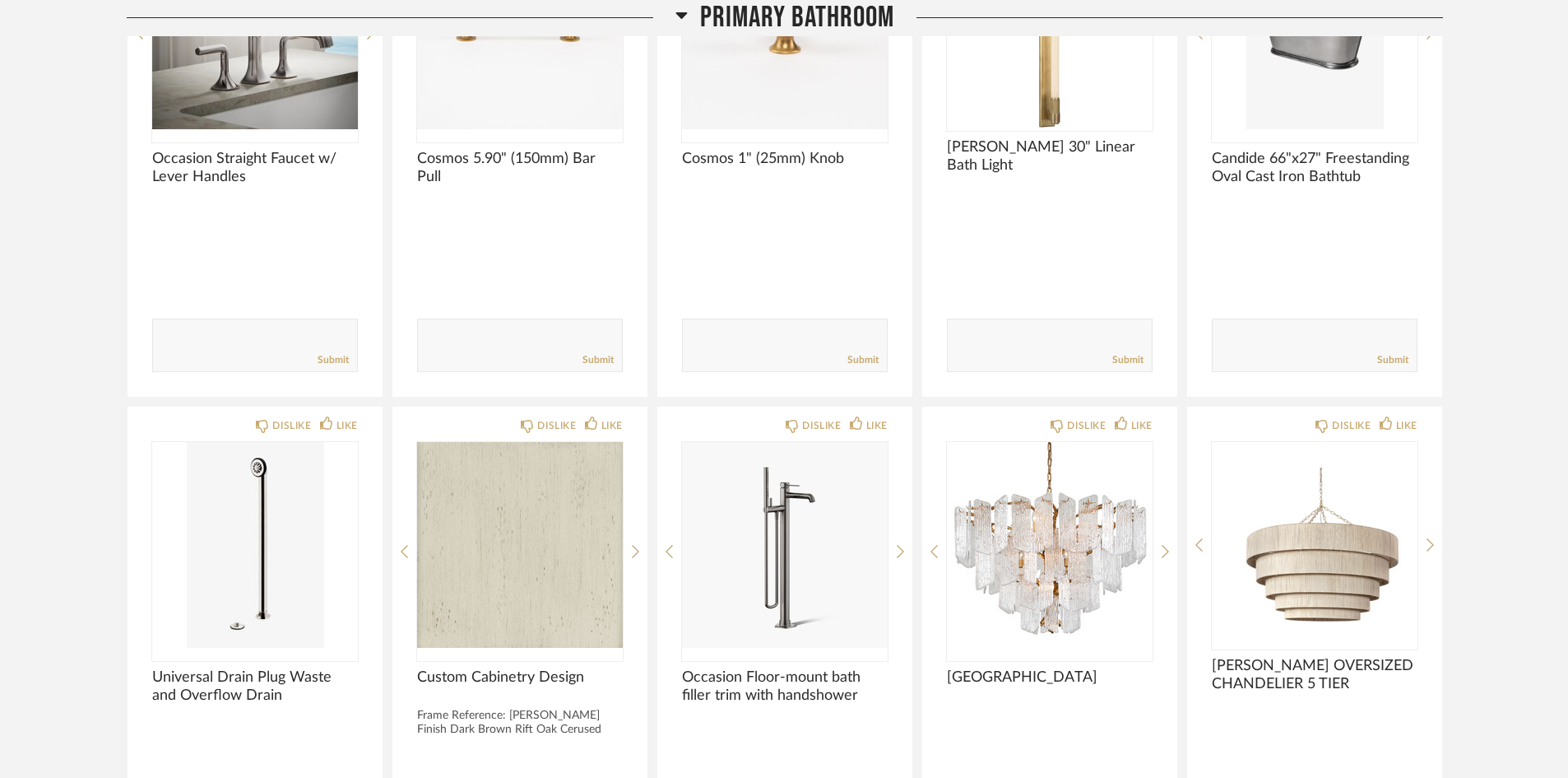
scroll to position [4706, 0]
